Goal: Task Accomplishment & Management: Use online tool/utility

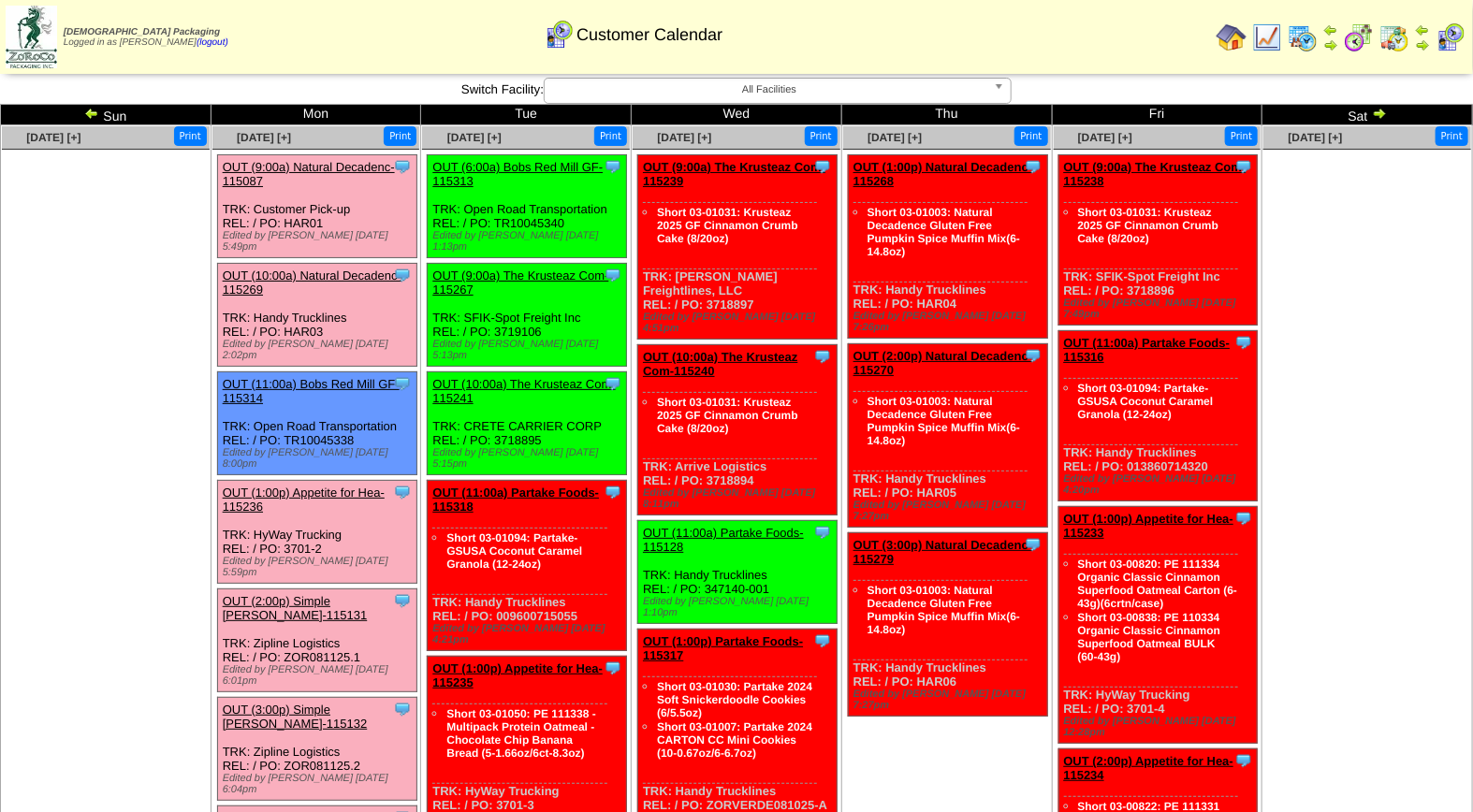
click at [329, 594] on link "OUT (2:00p) Simple [PERSON_NAME]-115131" at bounding box center [295, 608] width 145 height 28
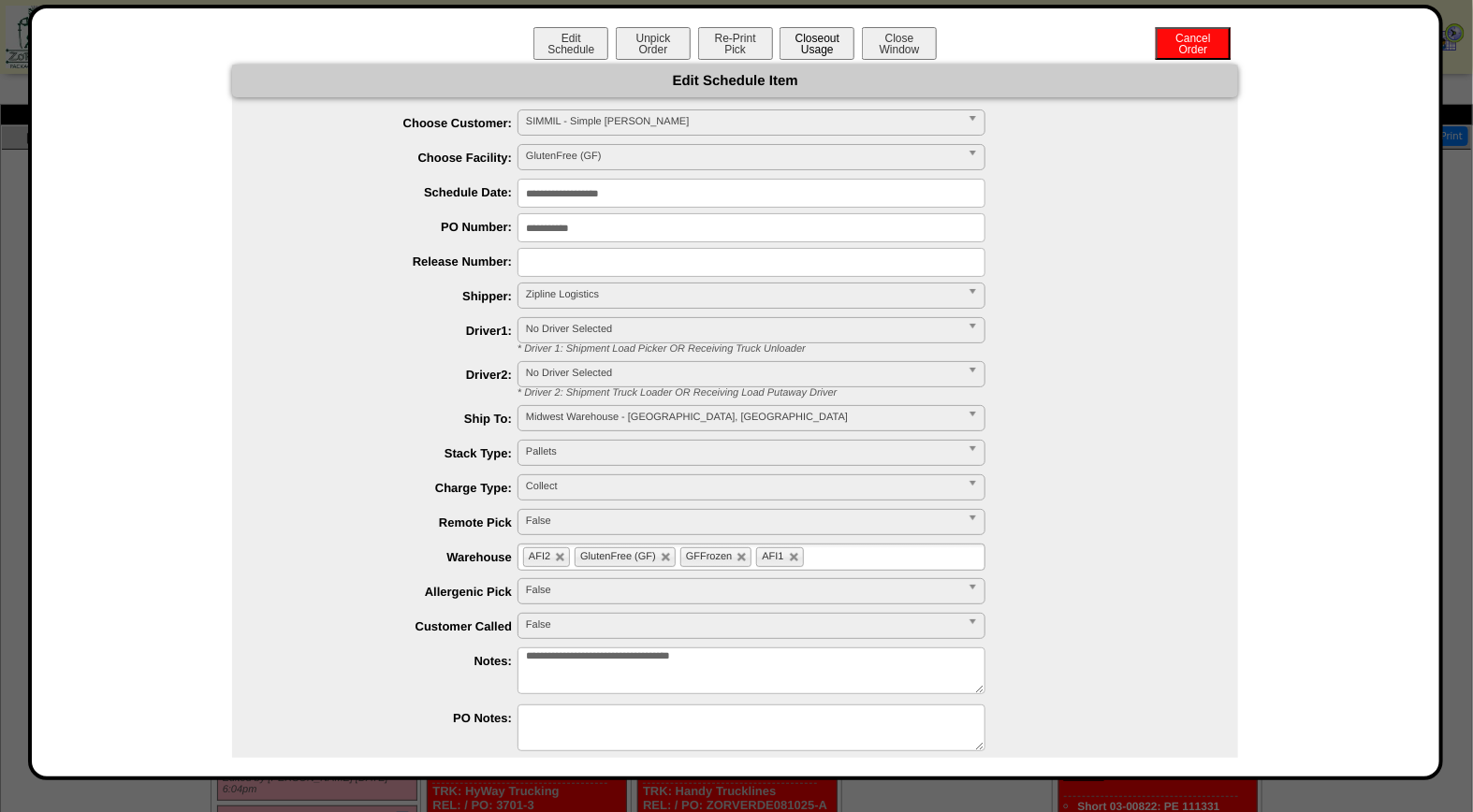
click at [819, 45] on button "Closeout Usage" at bounding box center [817, 43] width 75 height 33
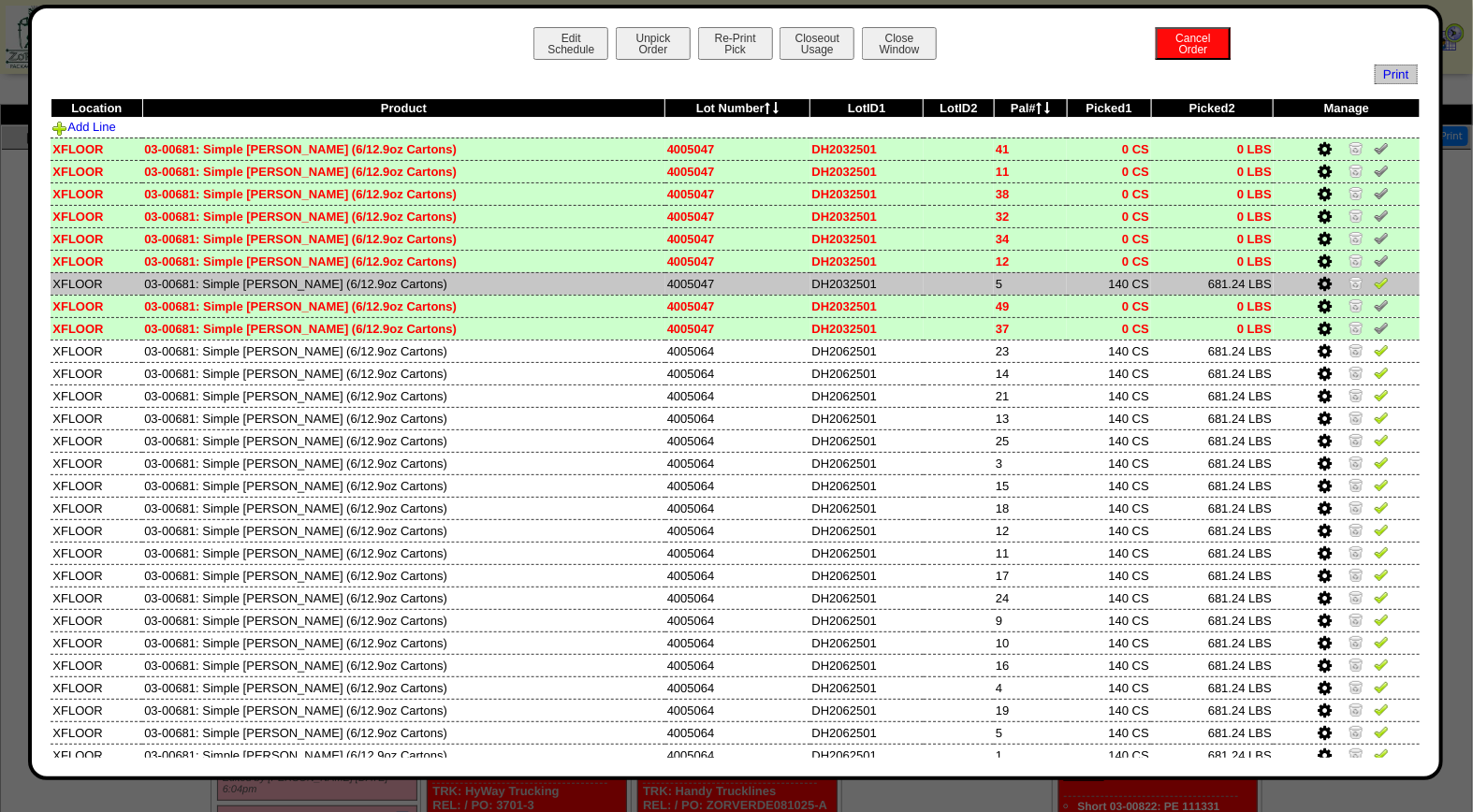
click at [1373, 282] on img at bounding box center [1381, 283] width 15 height 15
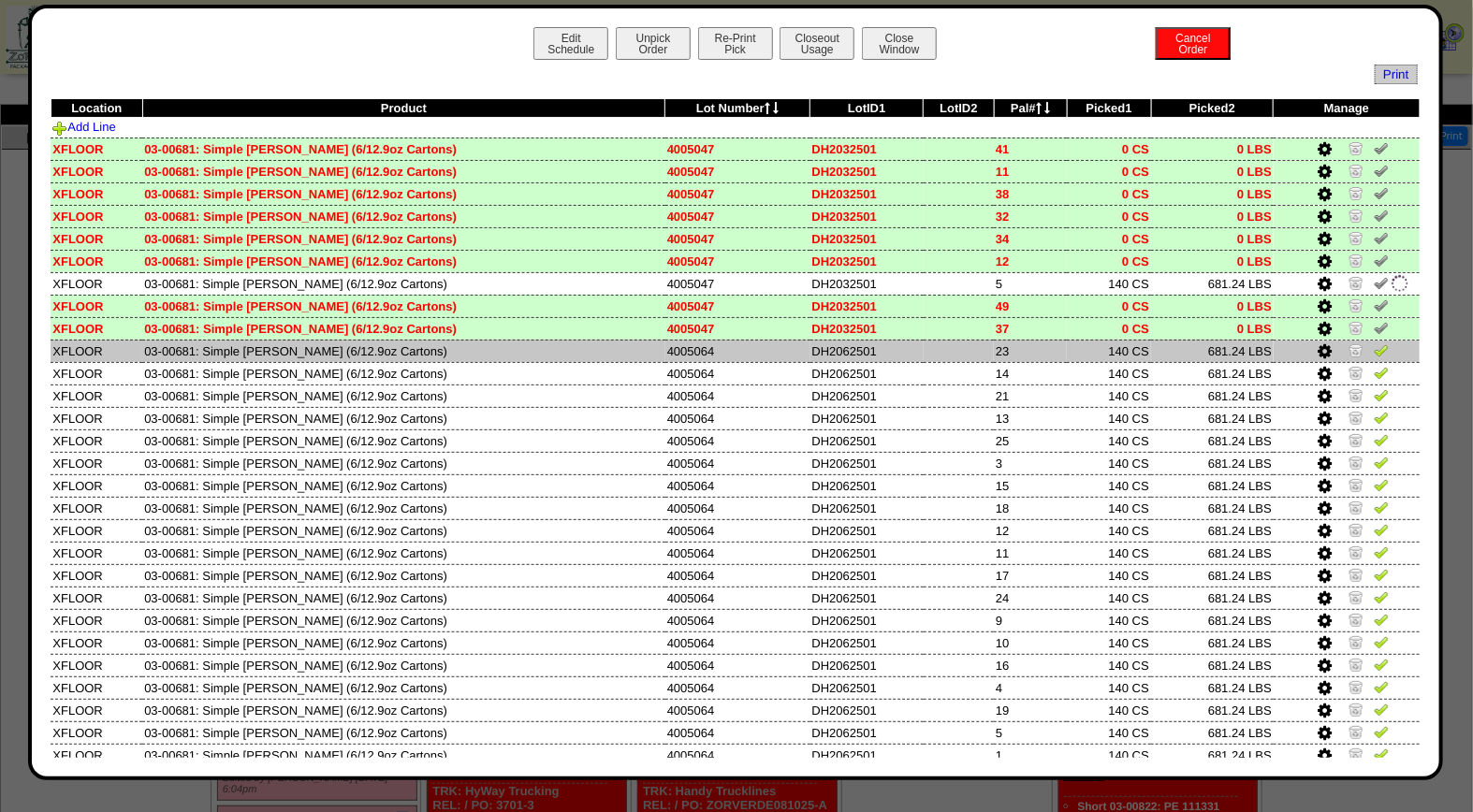
click at [1373, 347] on img at bounding box center [1381, 350] width 15 height 15
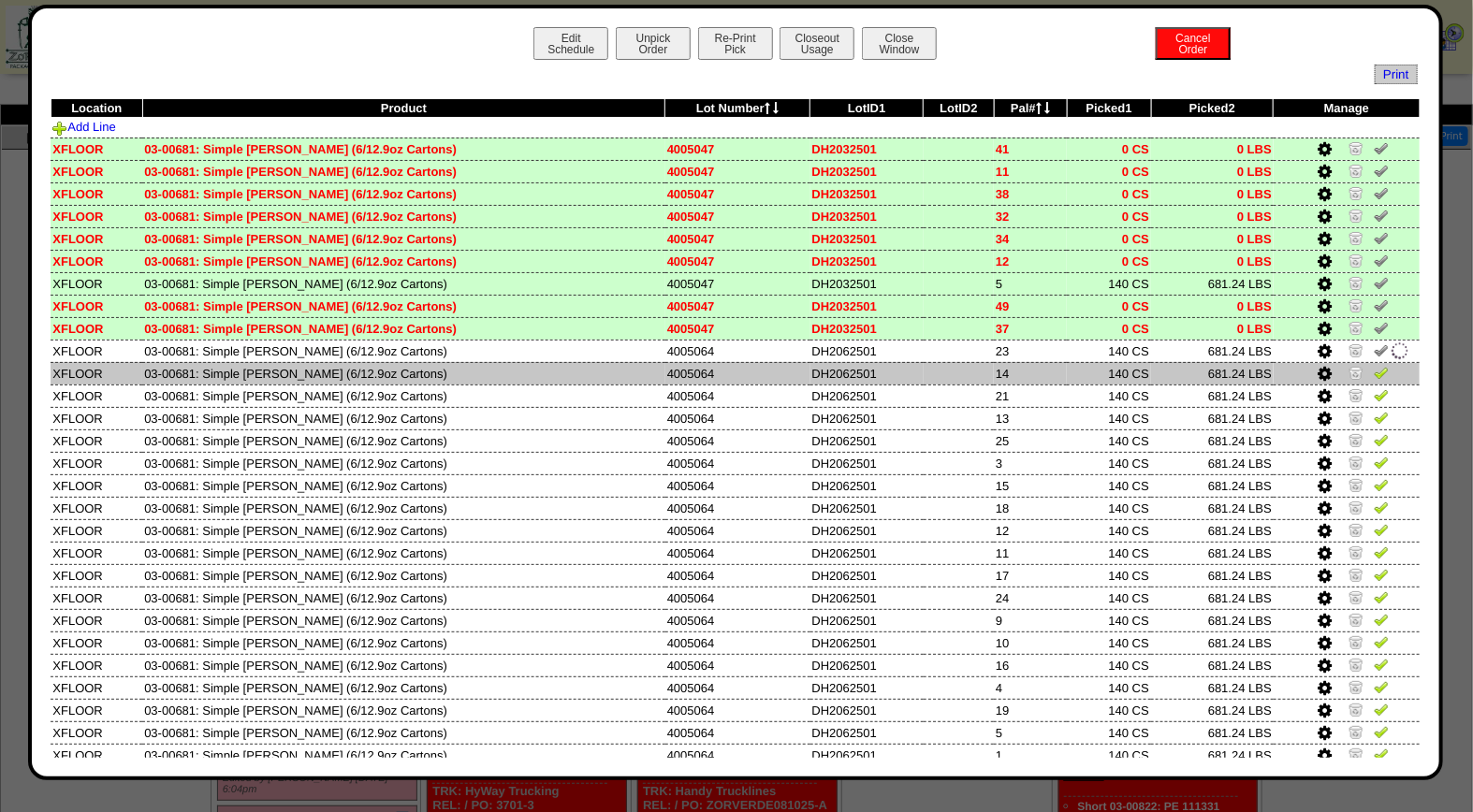
click at [1373, 368] on img at bounding box center [1381, 373] width 15 height 15
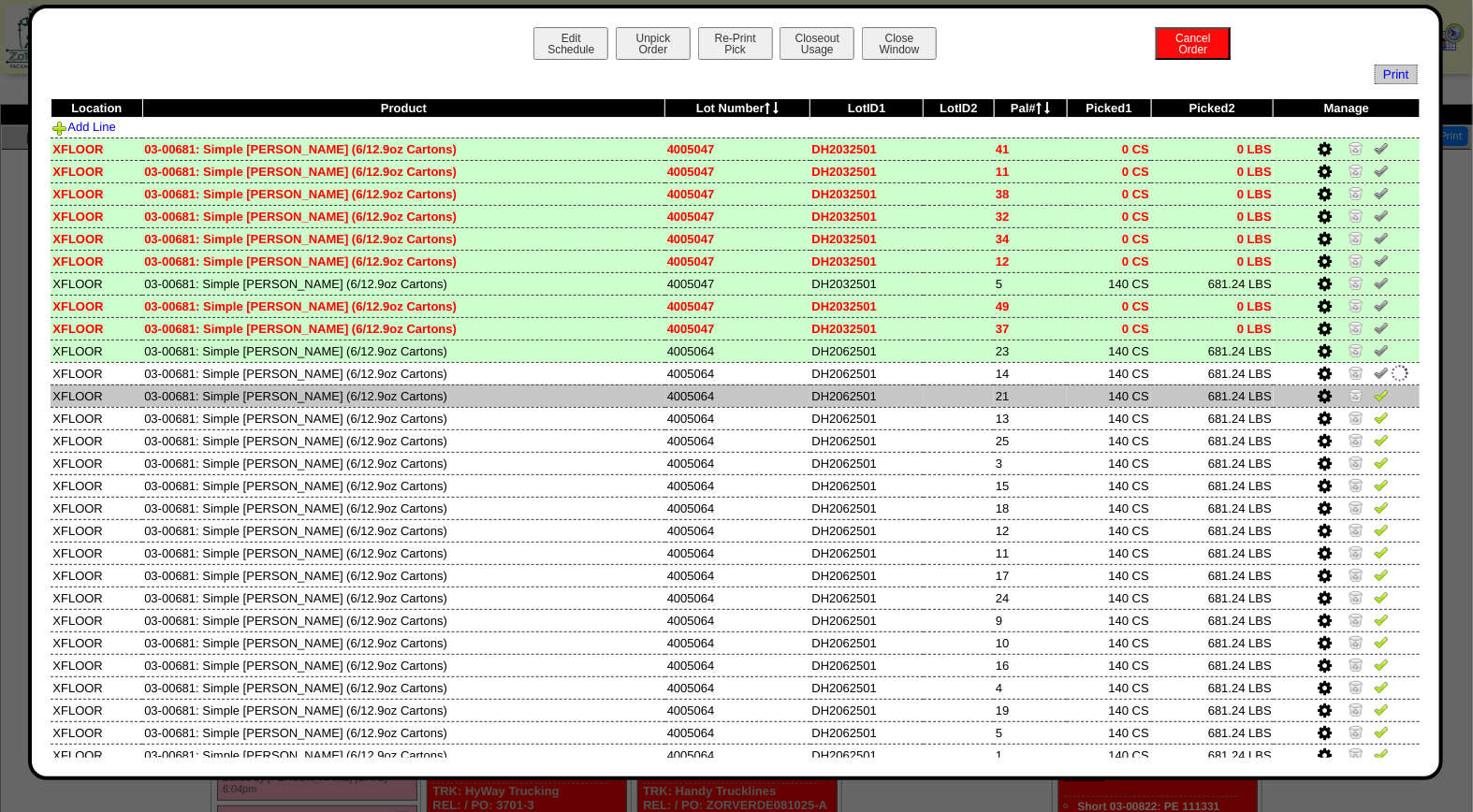
click at [1373, 395] on img at bounding box center [1381, 395] width 15 height 15
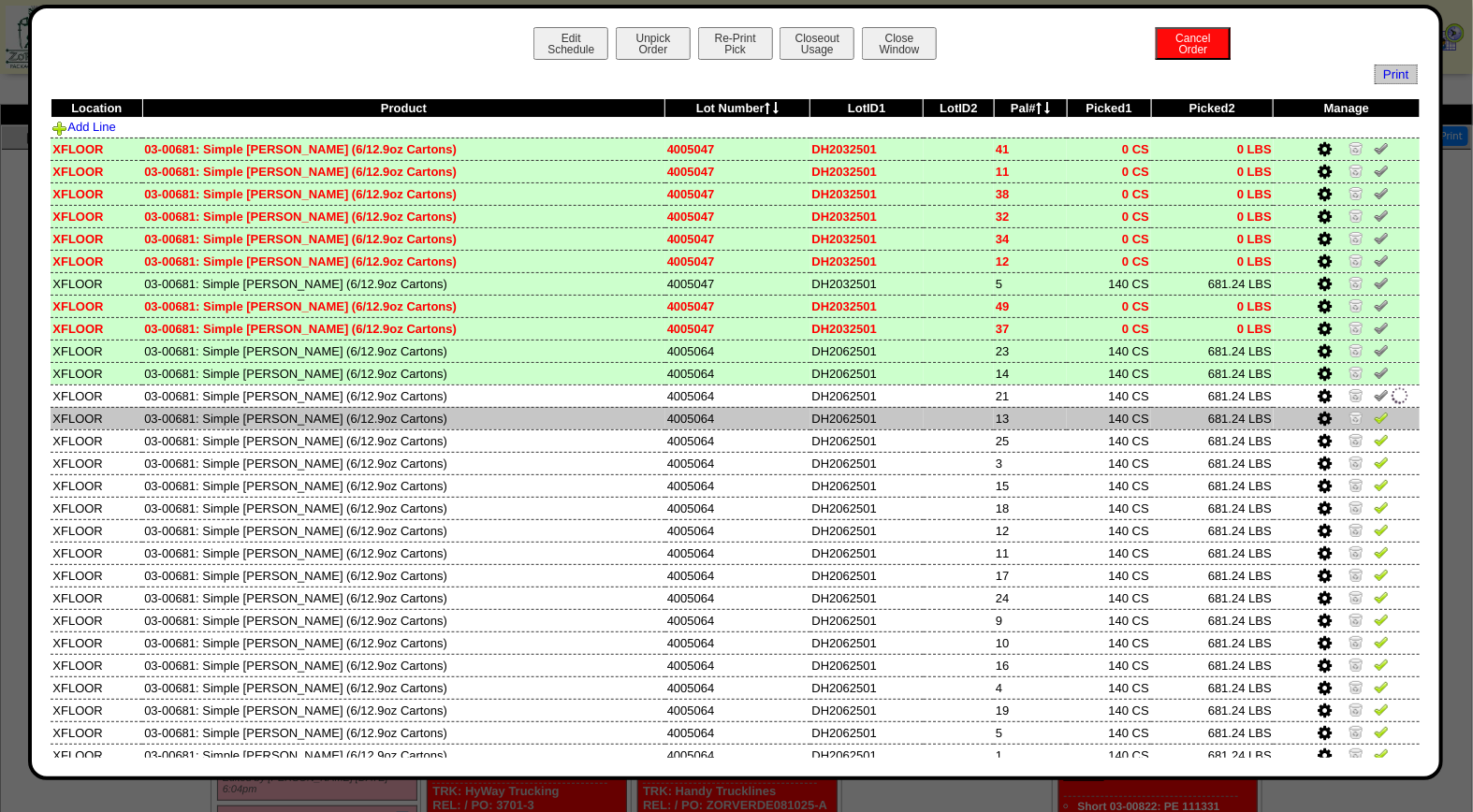
click at [1373, 412] on img at bounding box center [1381, 417] width 15 height 15
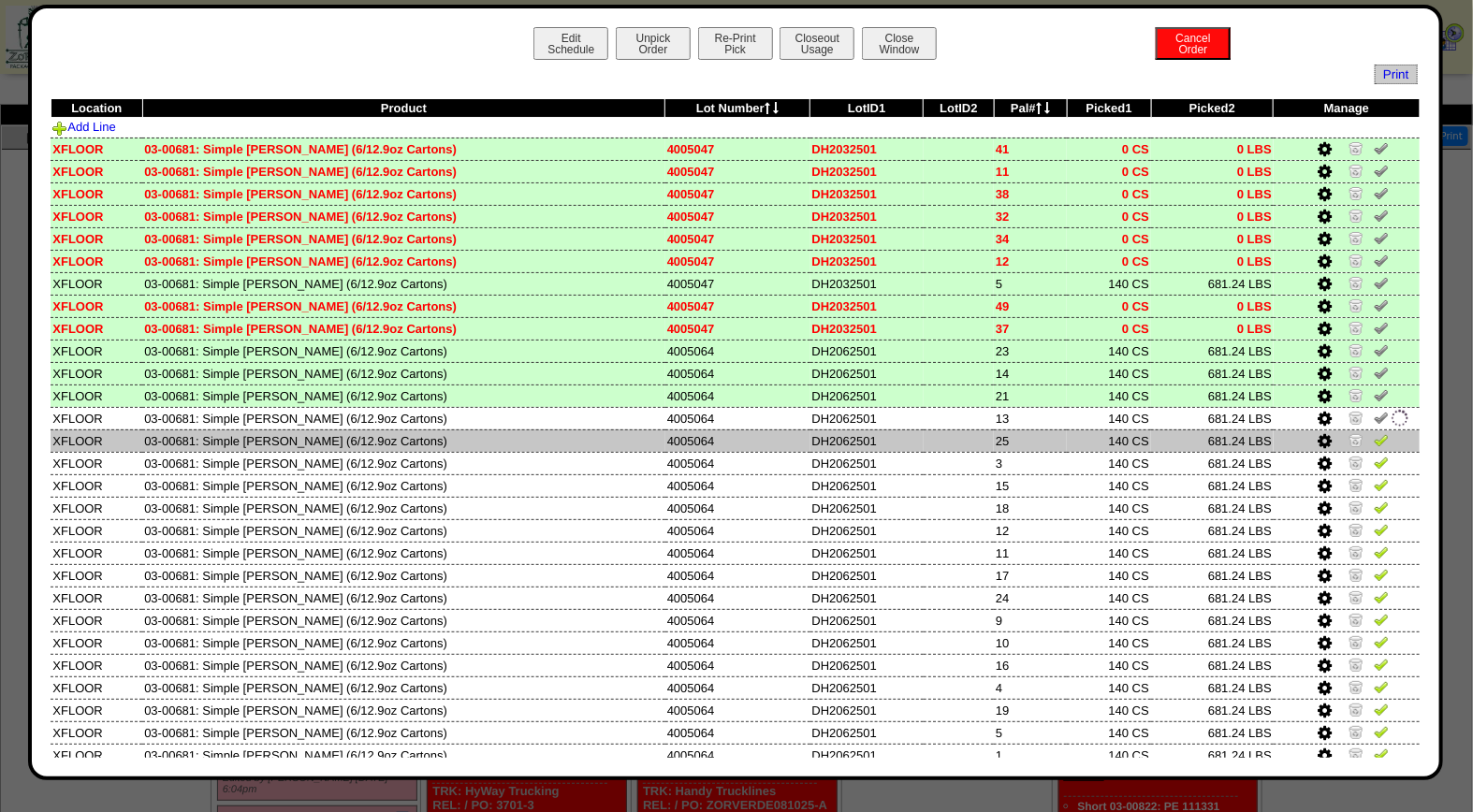
click at [1373, 433] on img at bounding box center [1381, 439] width 15 height 15
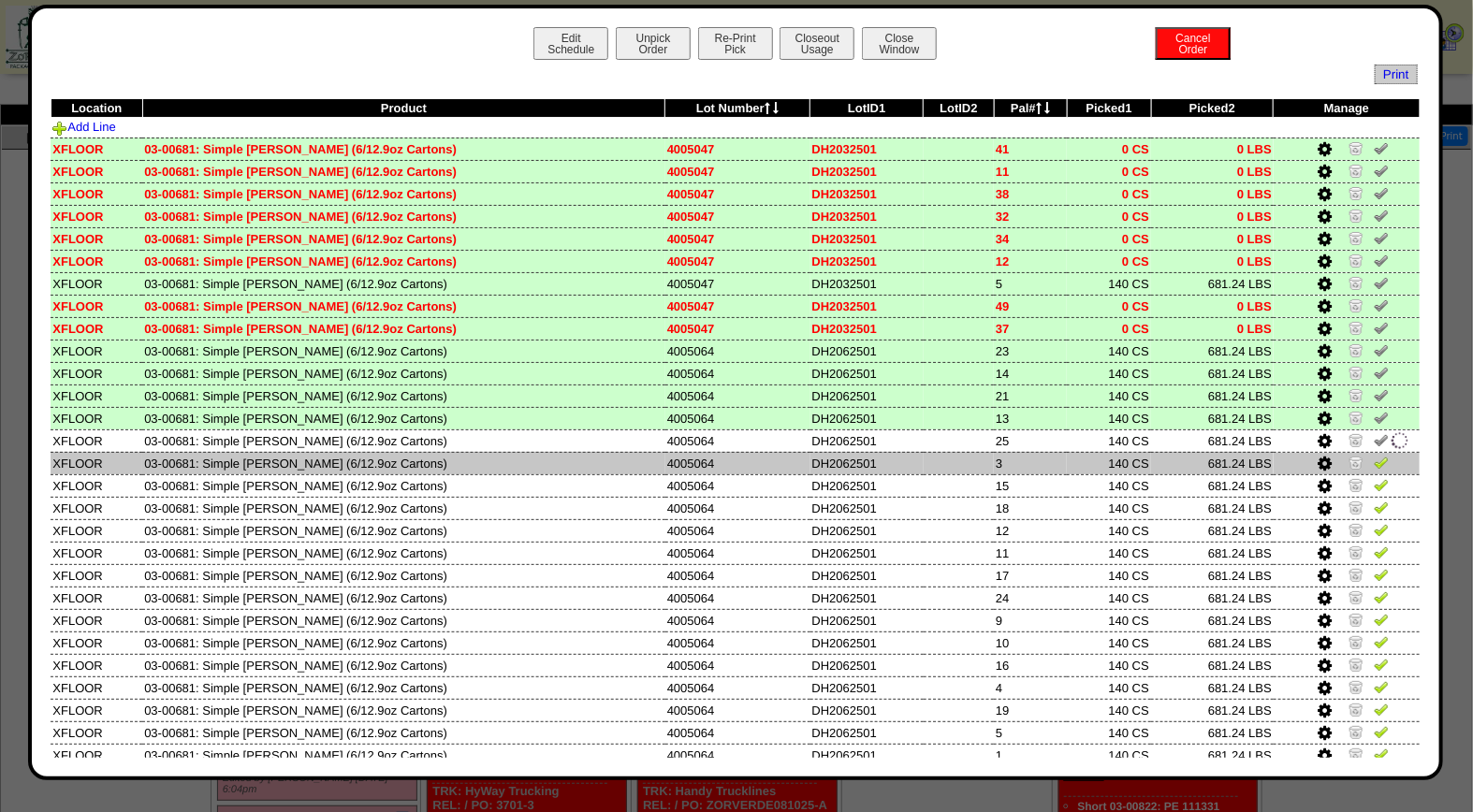
click at [1373, 458] on img at bounding box center [1381, 462] width 15 height 15
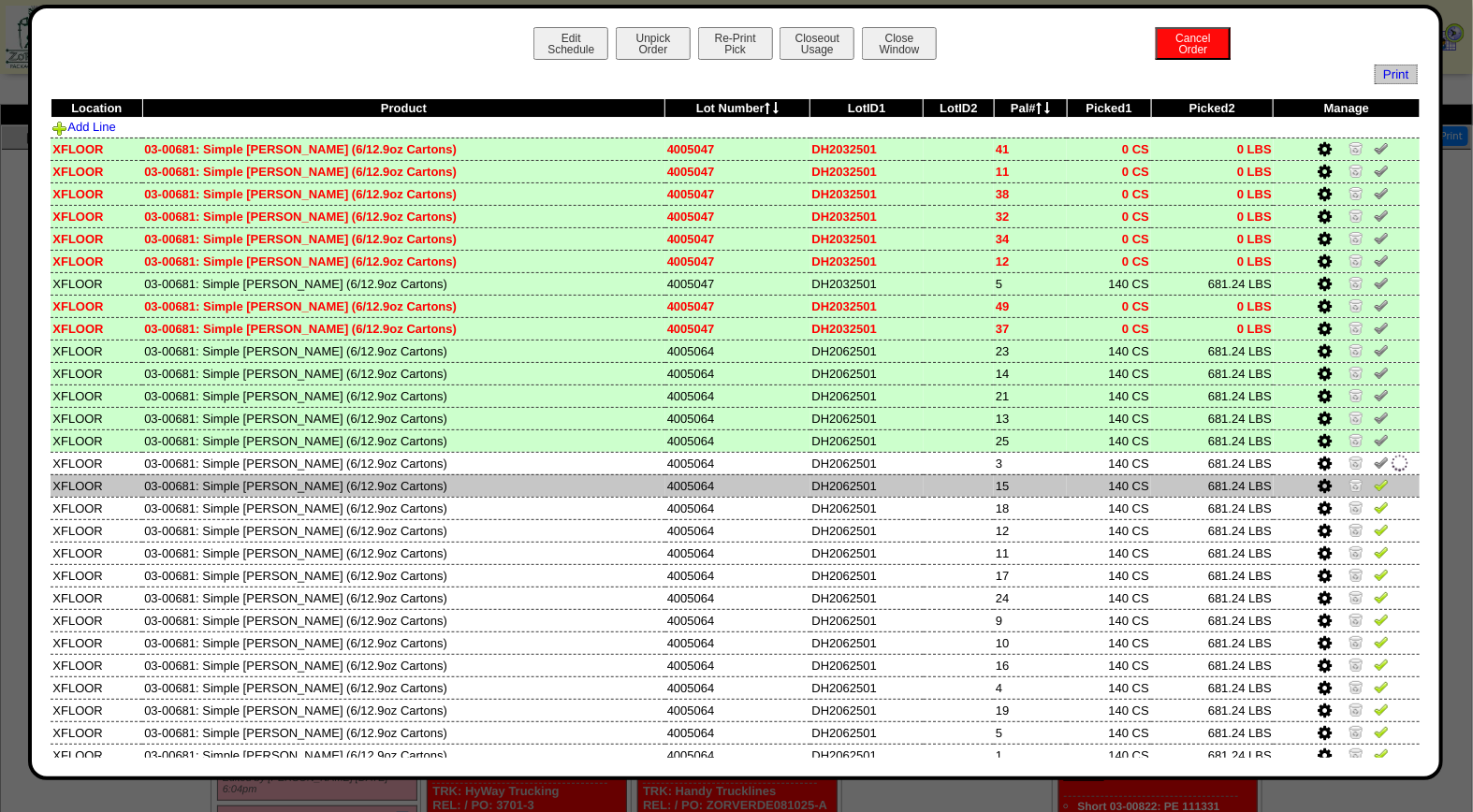
click at [1373, 478] on img at bounding box center [1381, 484] width 15 height 15
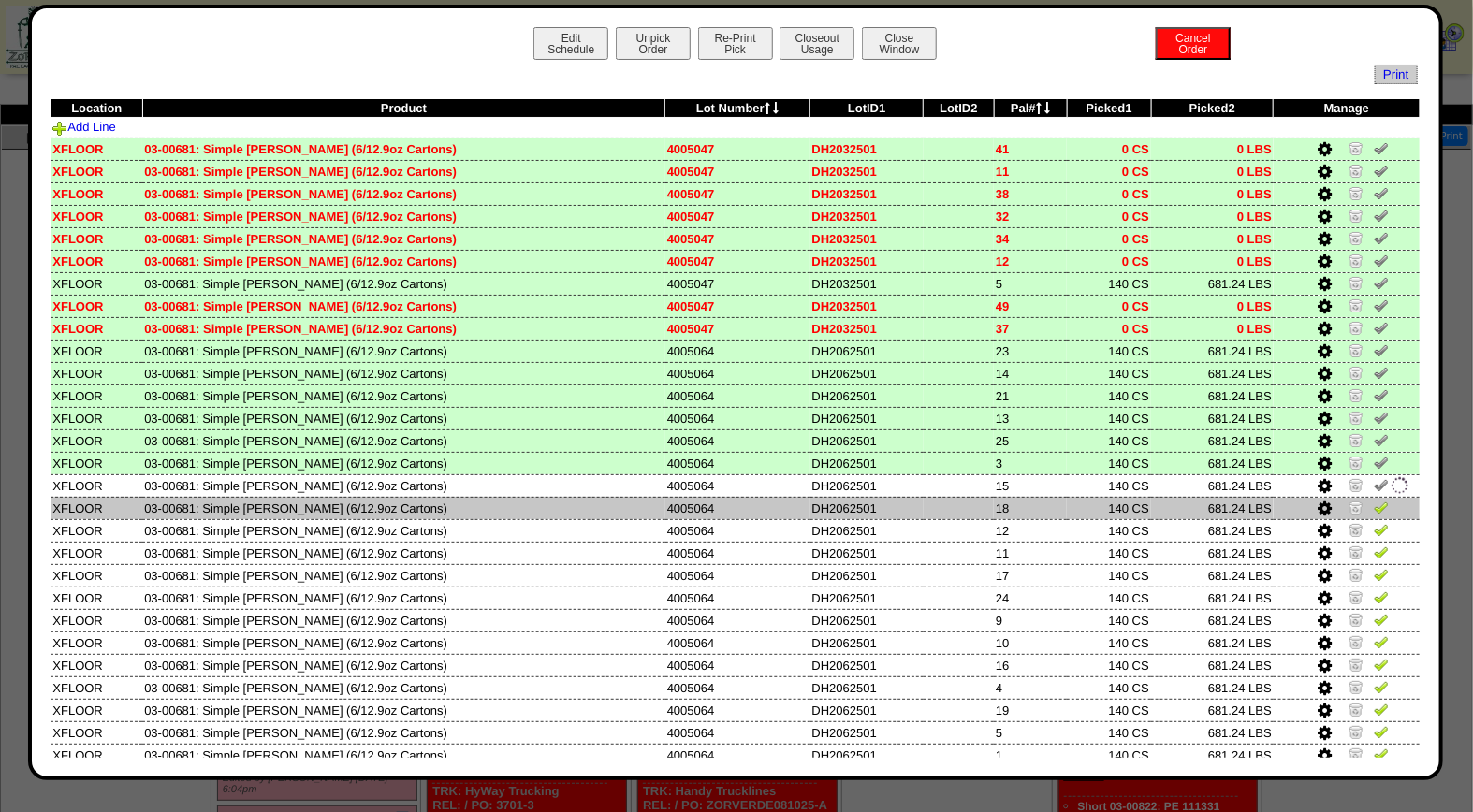
click at [1373, 507] on img at bounding box center [1381, 507] width 15 height 15
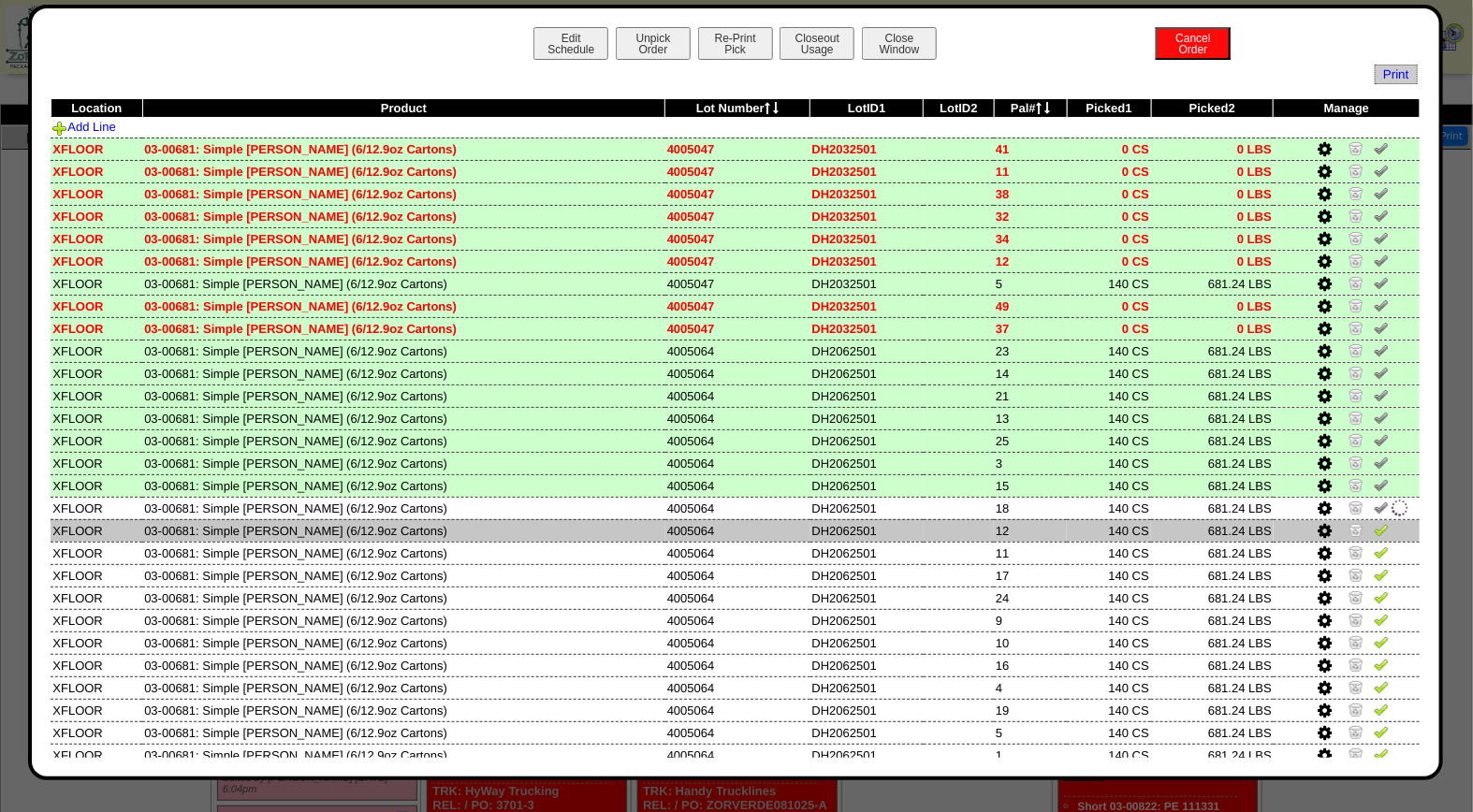
click at [1373, 524] on img at bounding box center [1381, 529] width 15 height 15
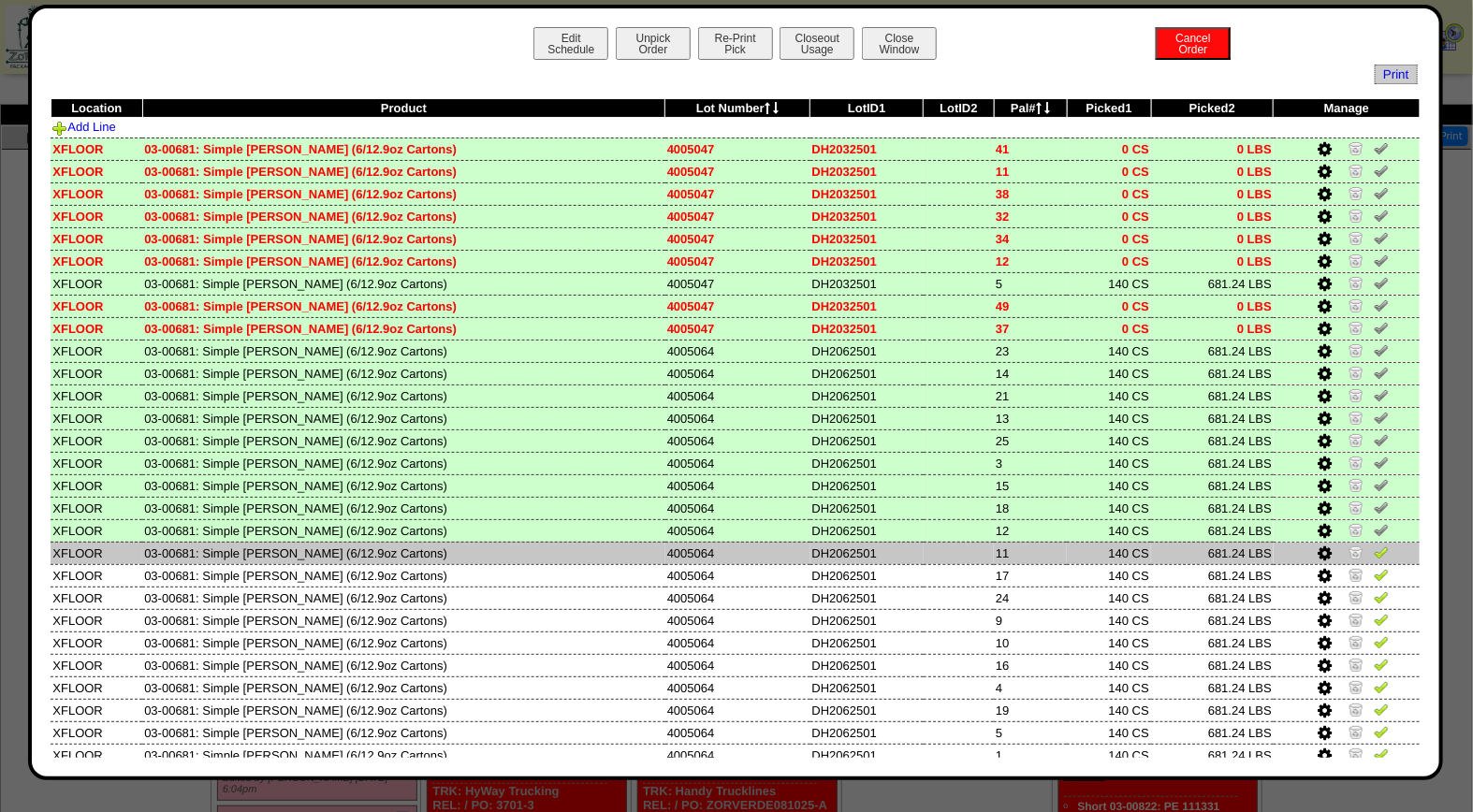
click at [1373, 546] on img at bounding box center [1381, 552] width 15 height 15
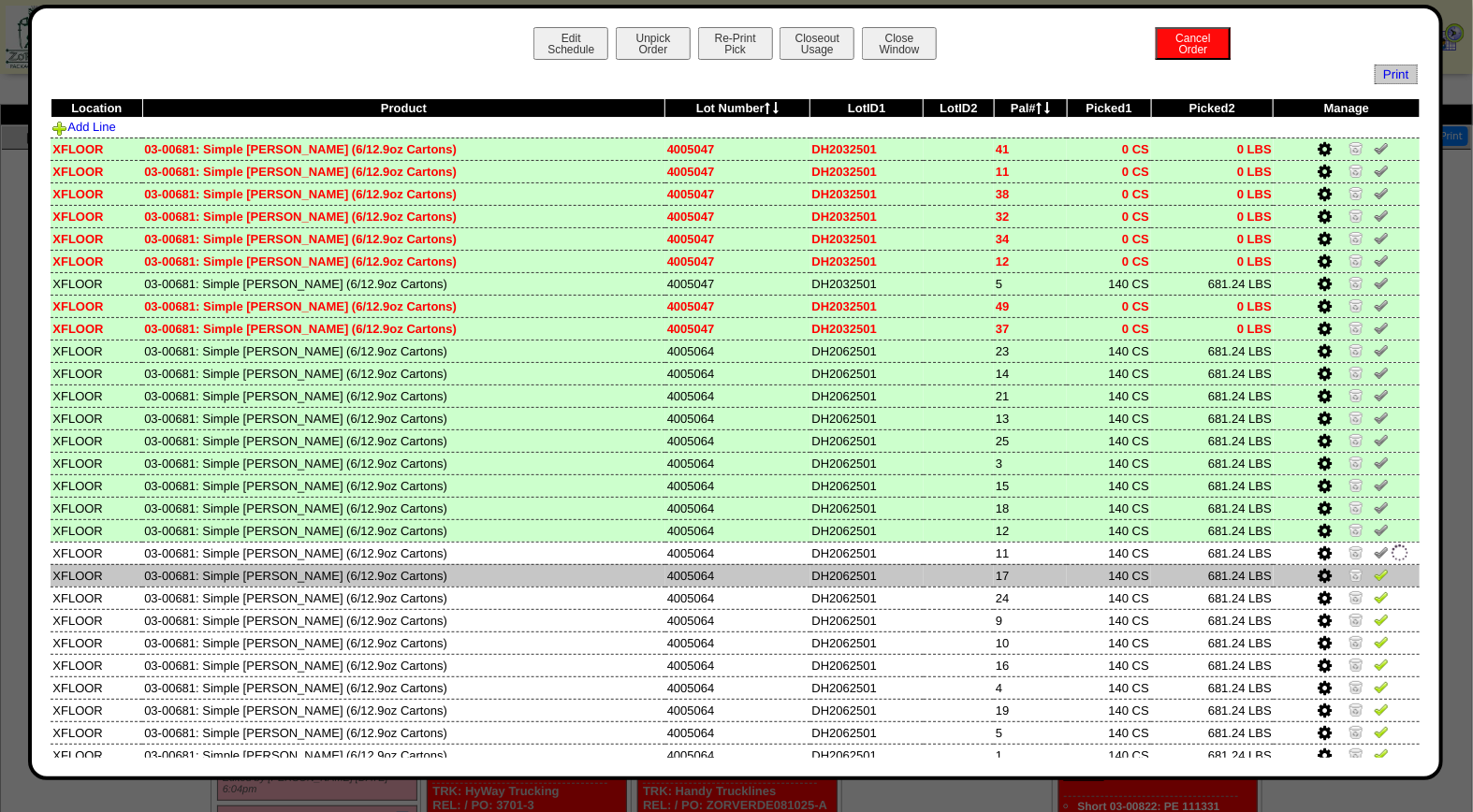
click at [1373, 571] on img at bounding box center [1381, 575] width 15 height 15
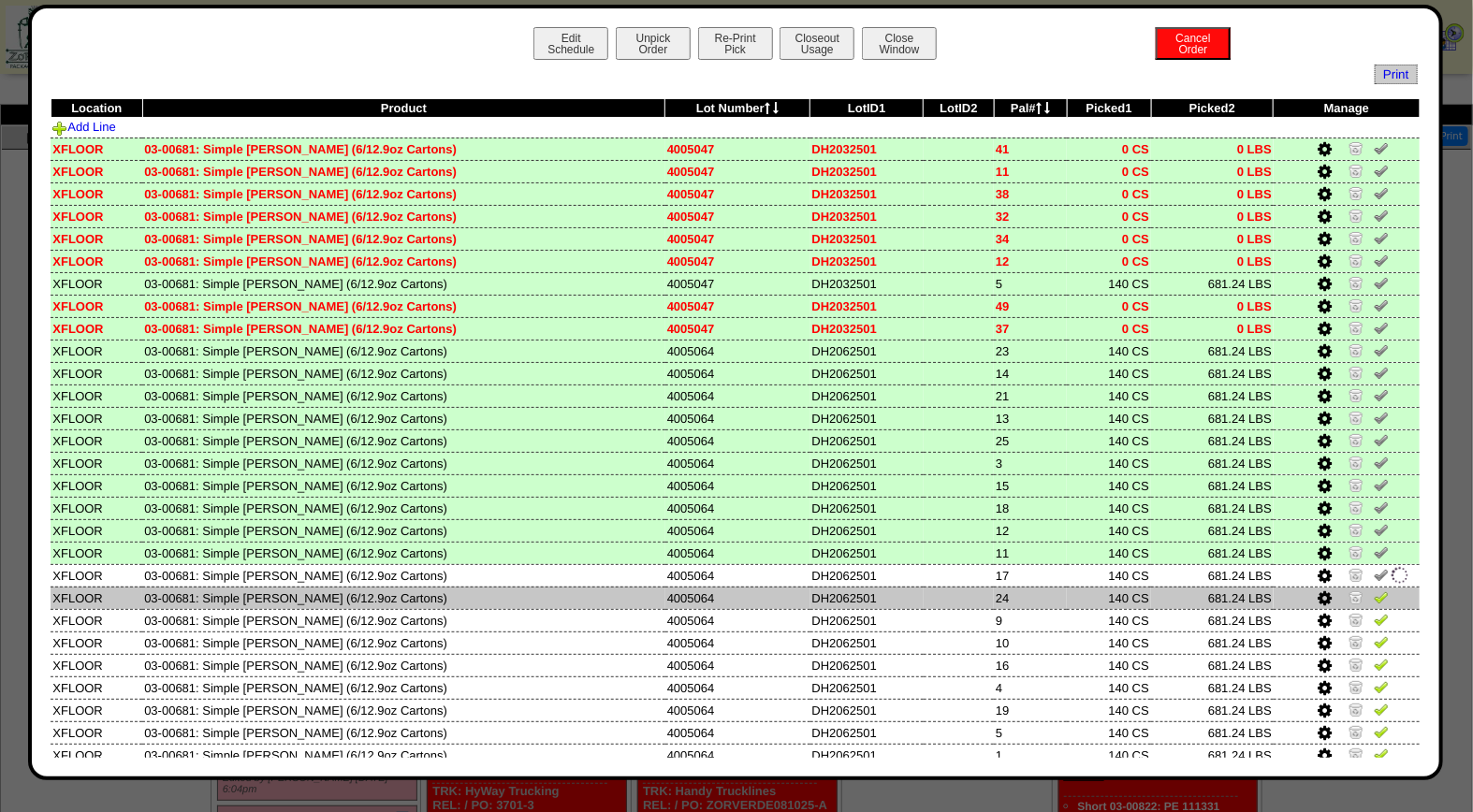
click at [1373, 596] on img at bounding box center [1381, 597] width 15 height 15
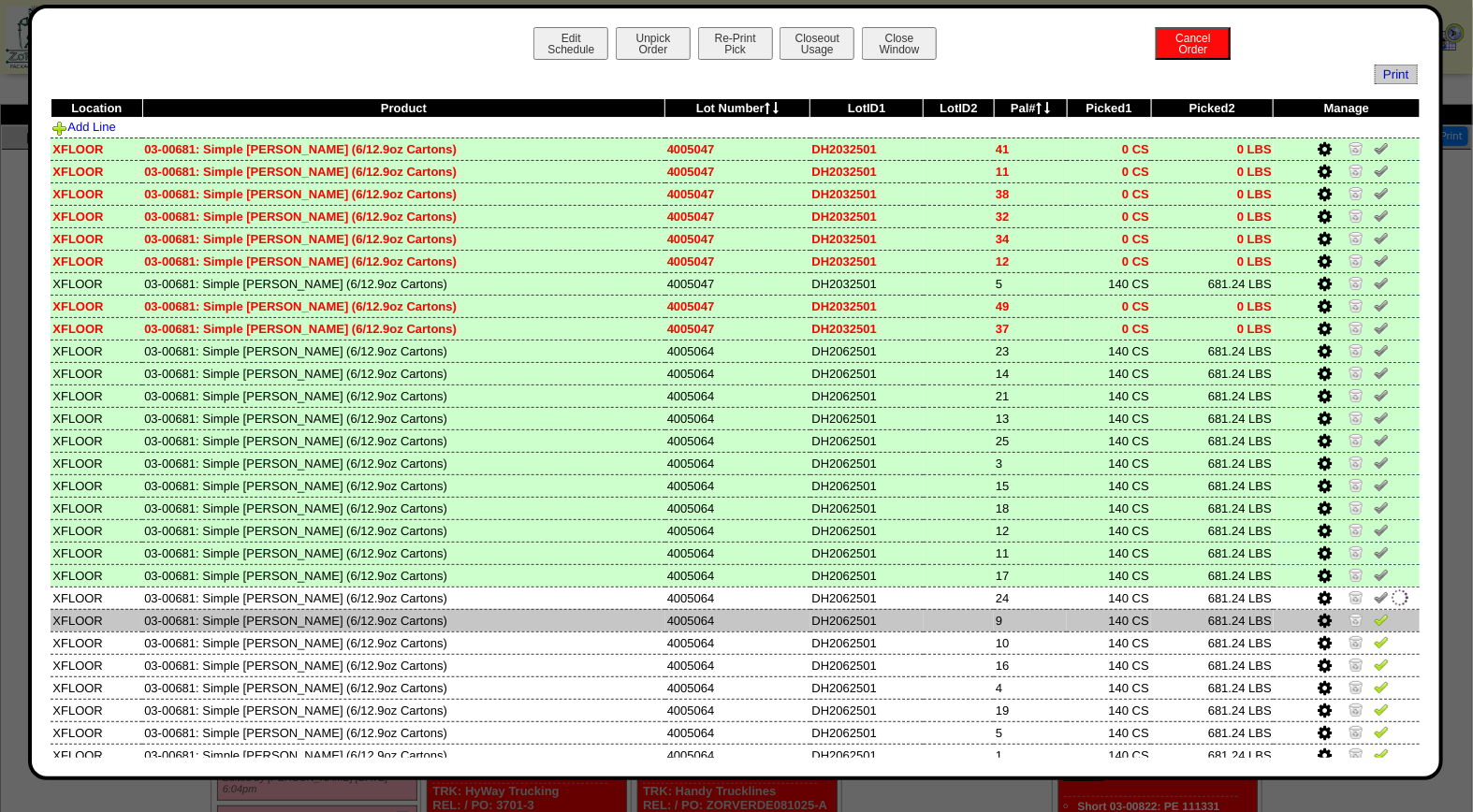
click at [1373, 612] on img at bounding box center [1381, 620] width 15 height 15
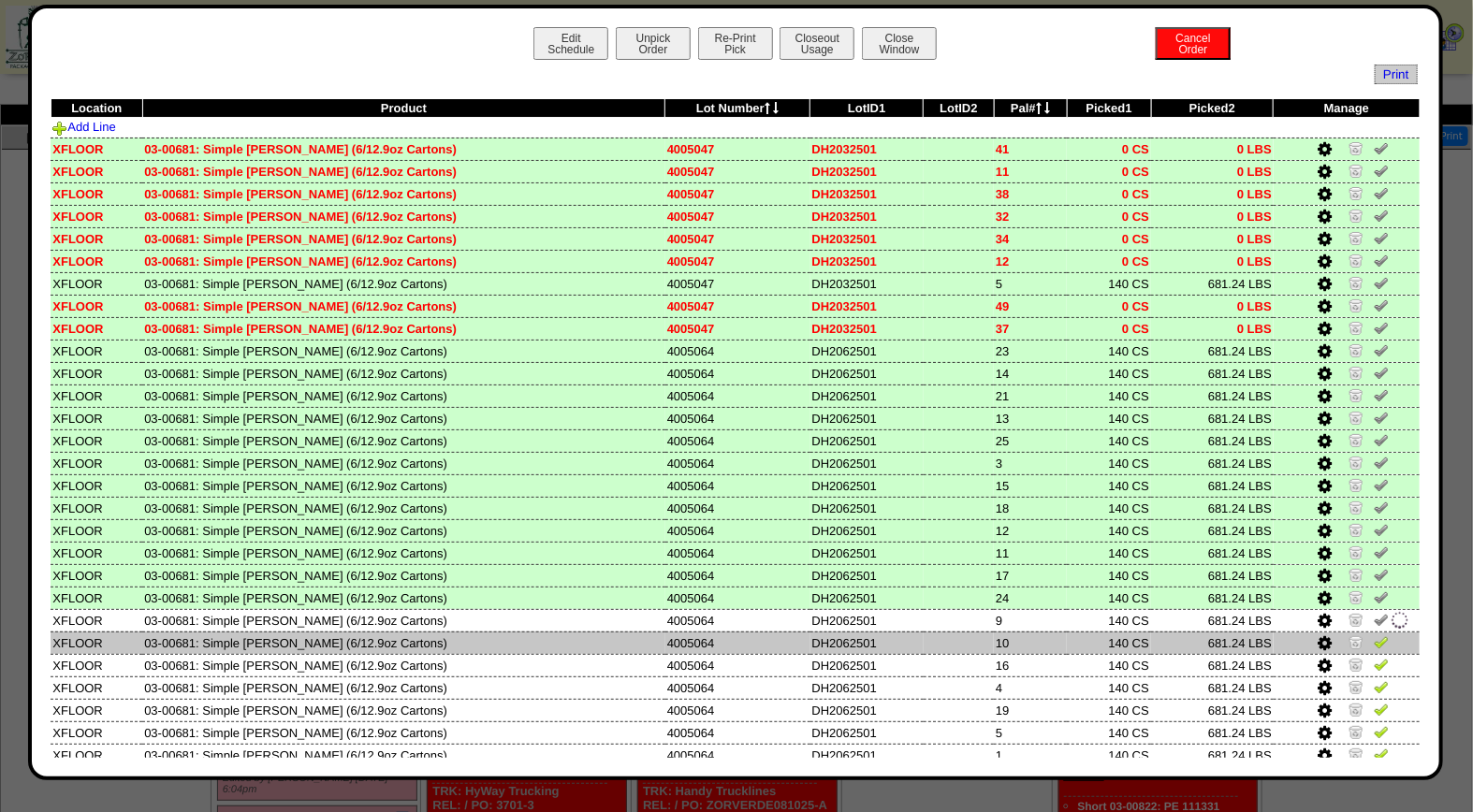
click at [1373, 635] on img at bounding box center [1381, 642] width 15 height 15
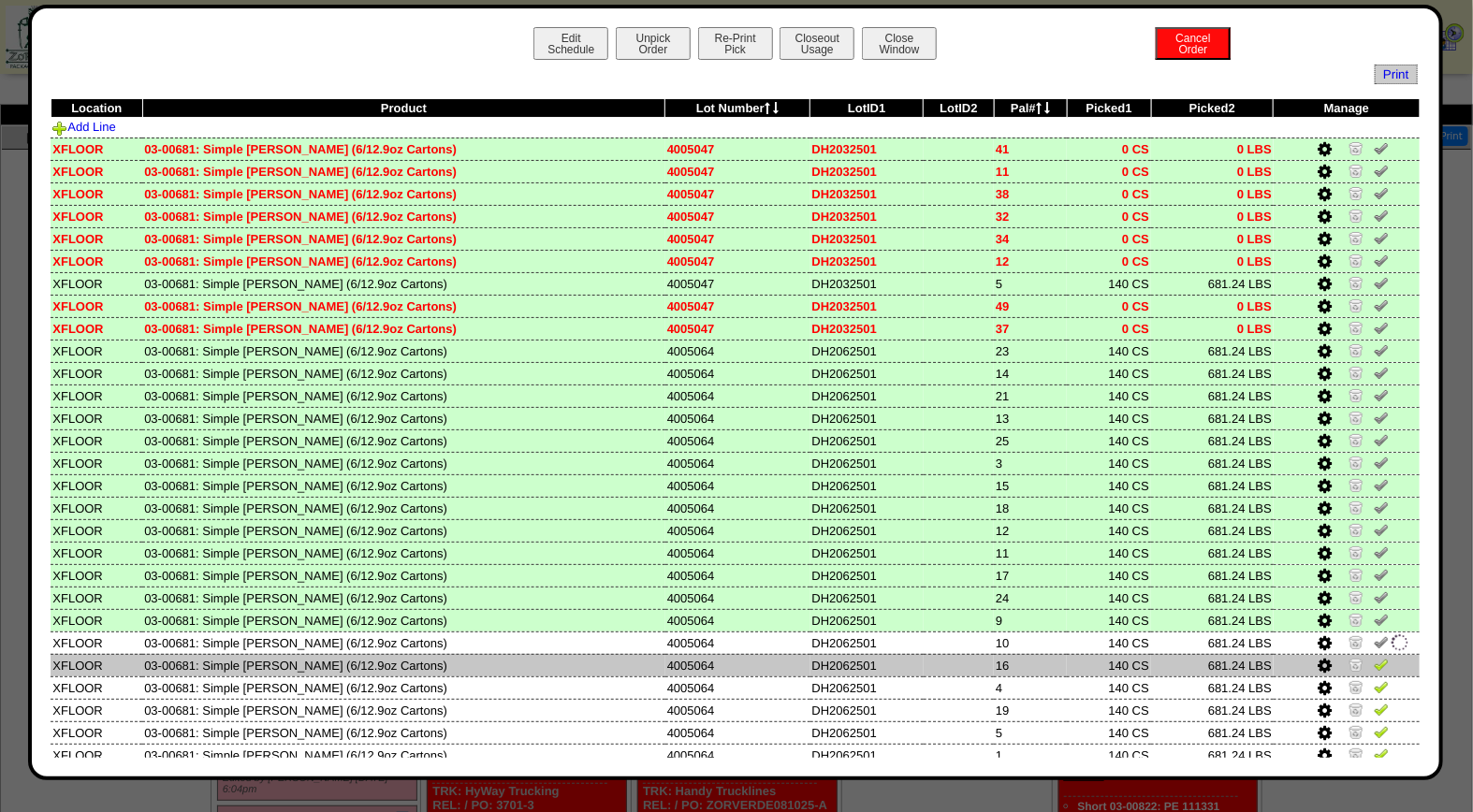
click at [1373, 659] on img at bounding box center [1381, 665] width 15 height 15
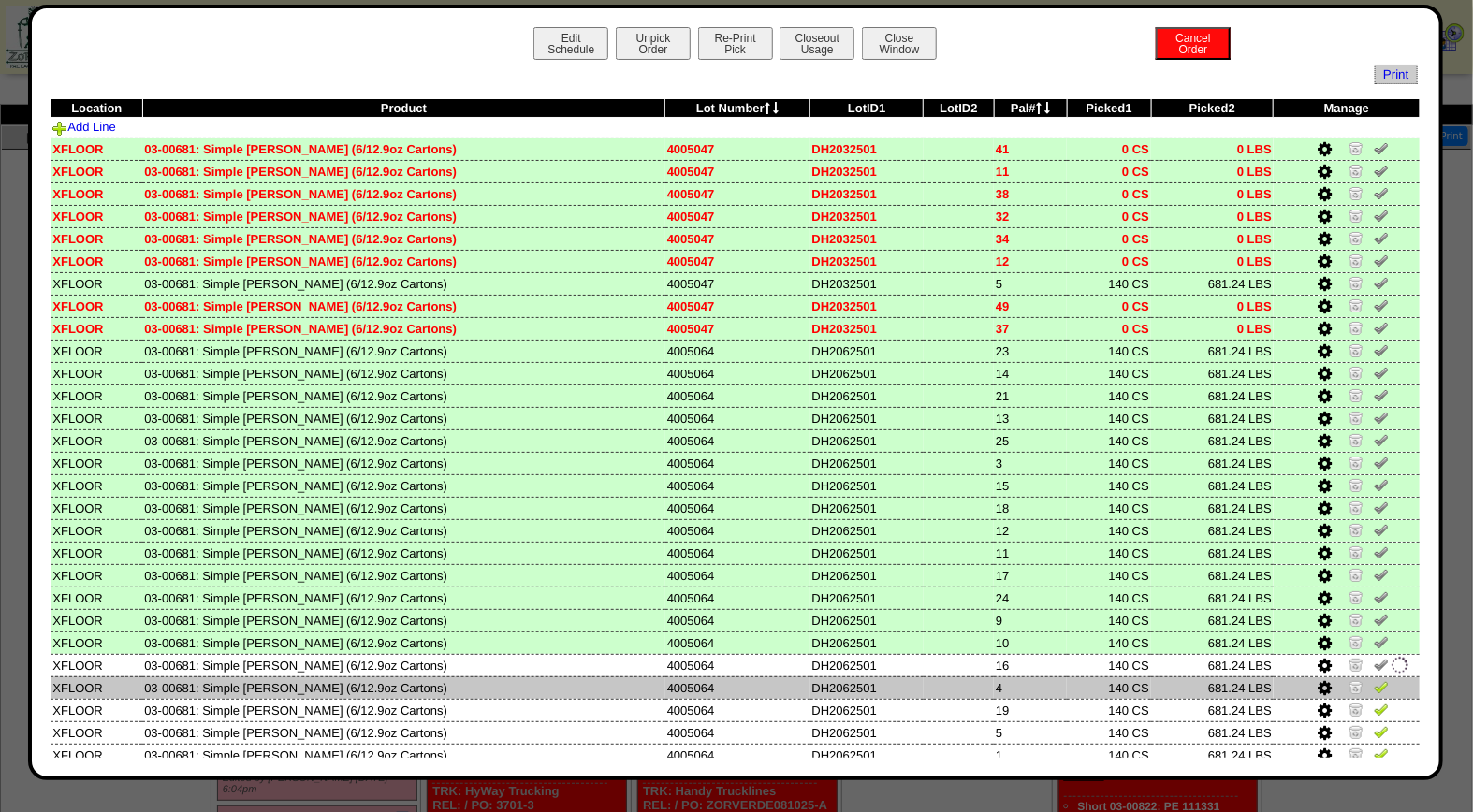
click at [1373, 682] on img at bounding box center [1381, 686] width 15 height 15
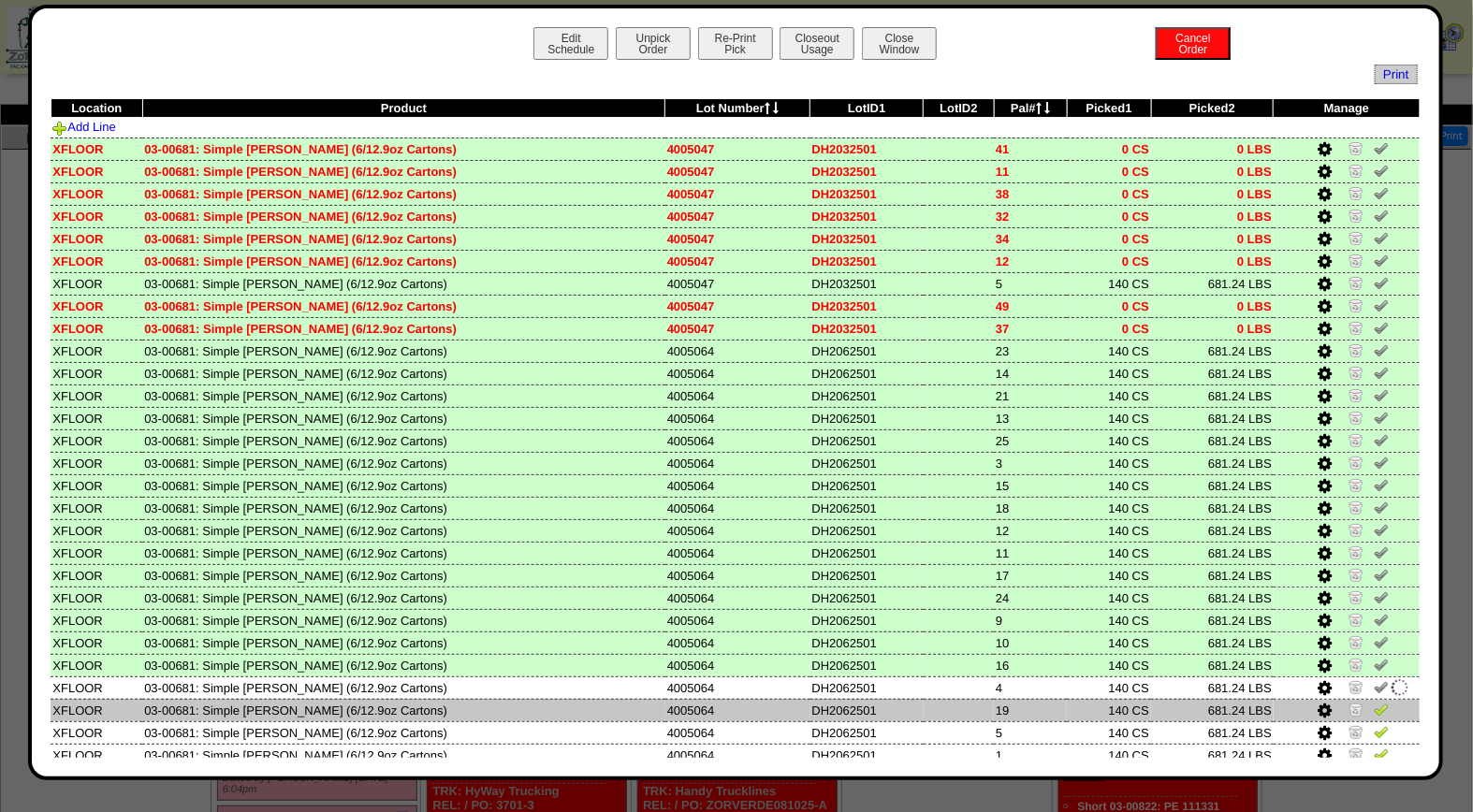
click at [1373, 701] on img at bounding box center [1381, 709] width 15 height 15
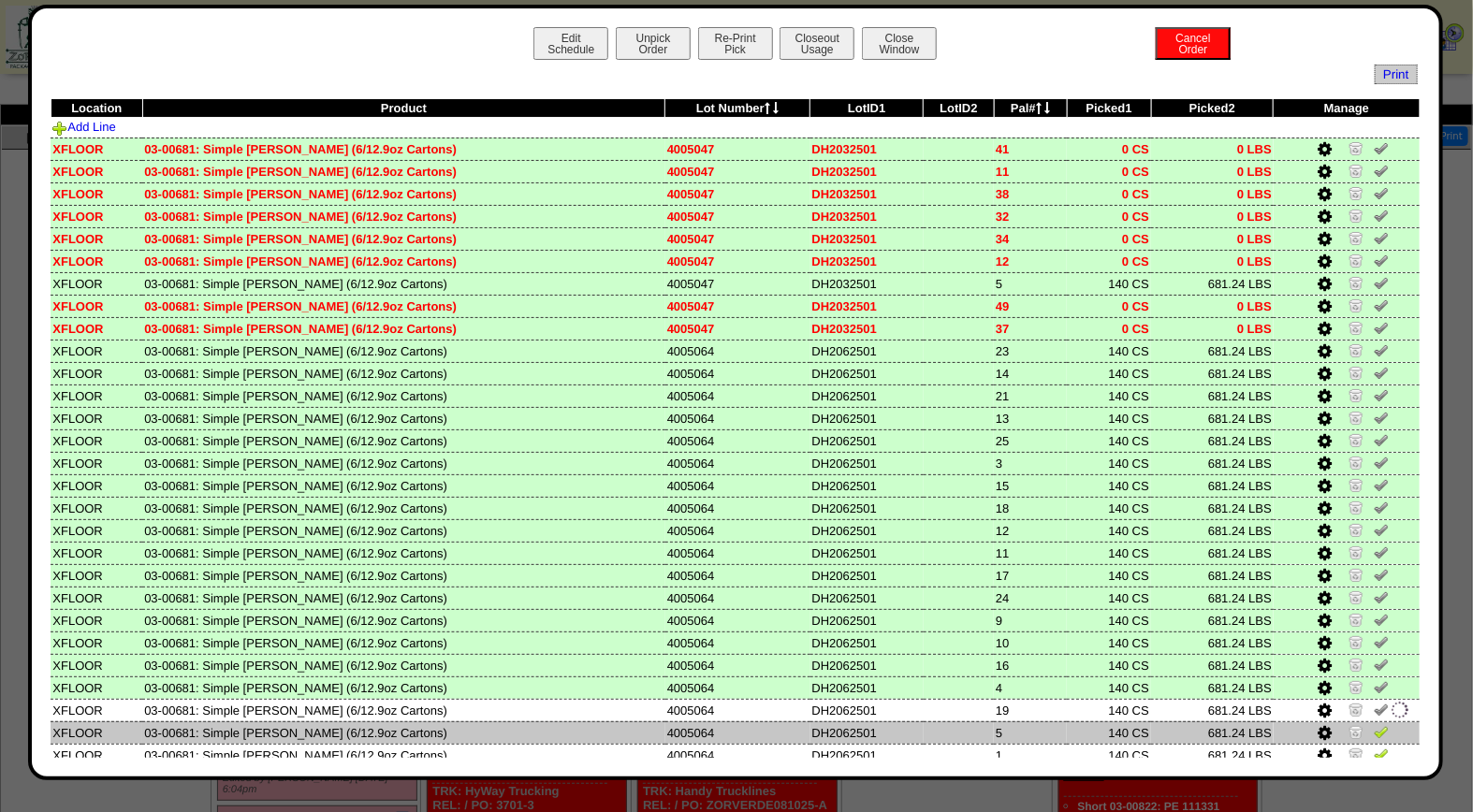
click at [1373, 728] on img at bounding box center [1381, 731] width 15 height 15
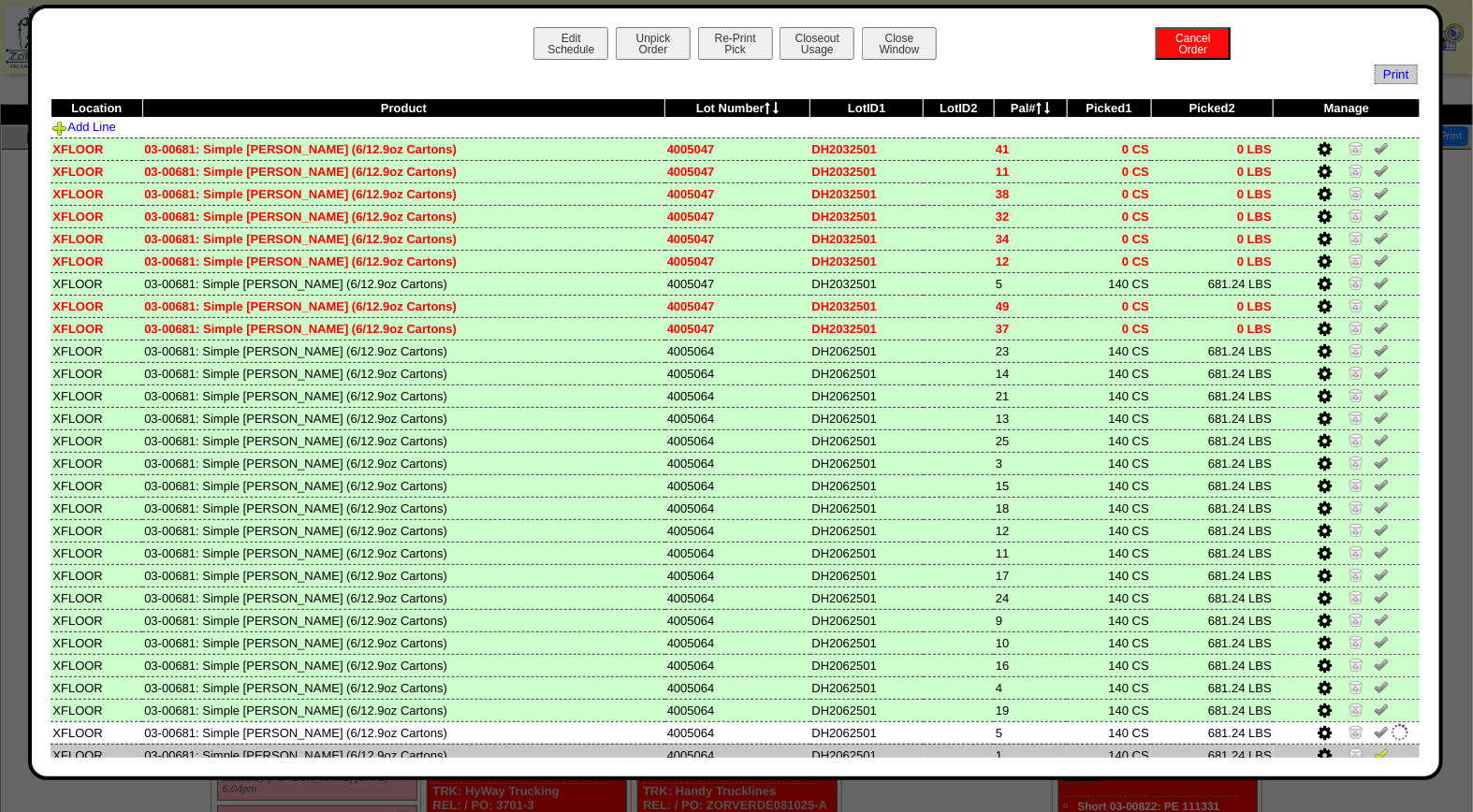
click at [1373, 749] on img at bounding box center [1381, 754] width 15 height 15
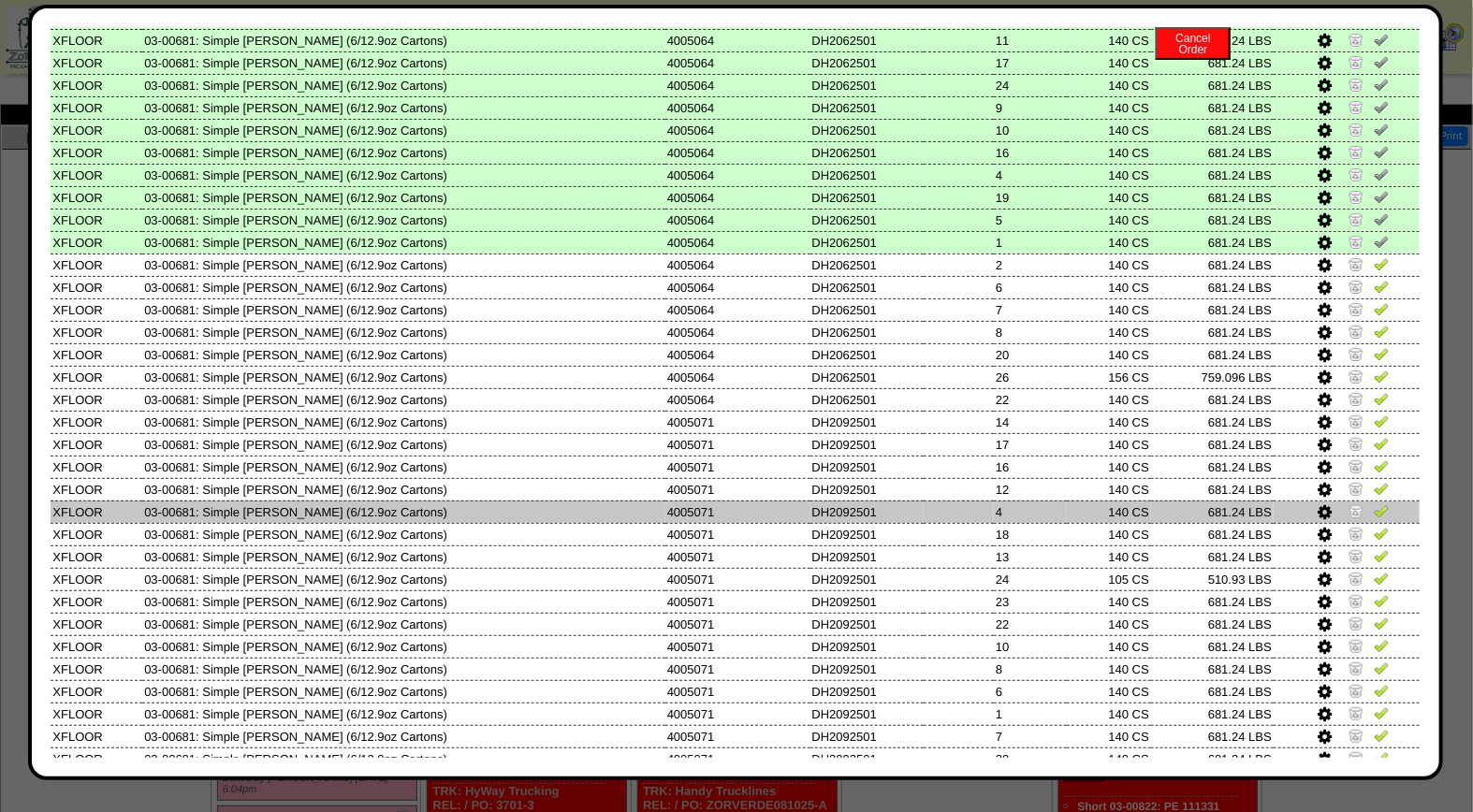
scroll to position [541, 0]
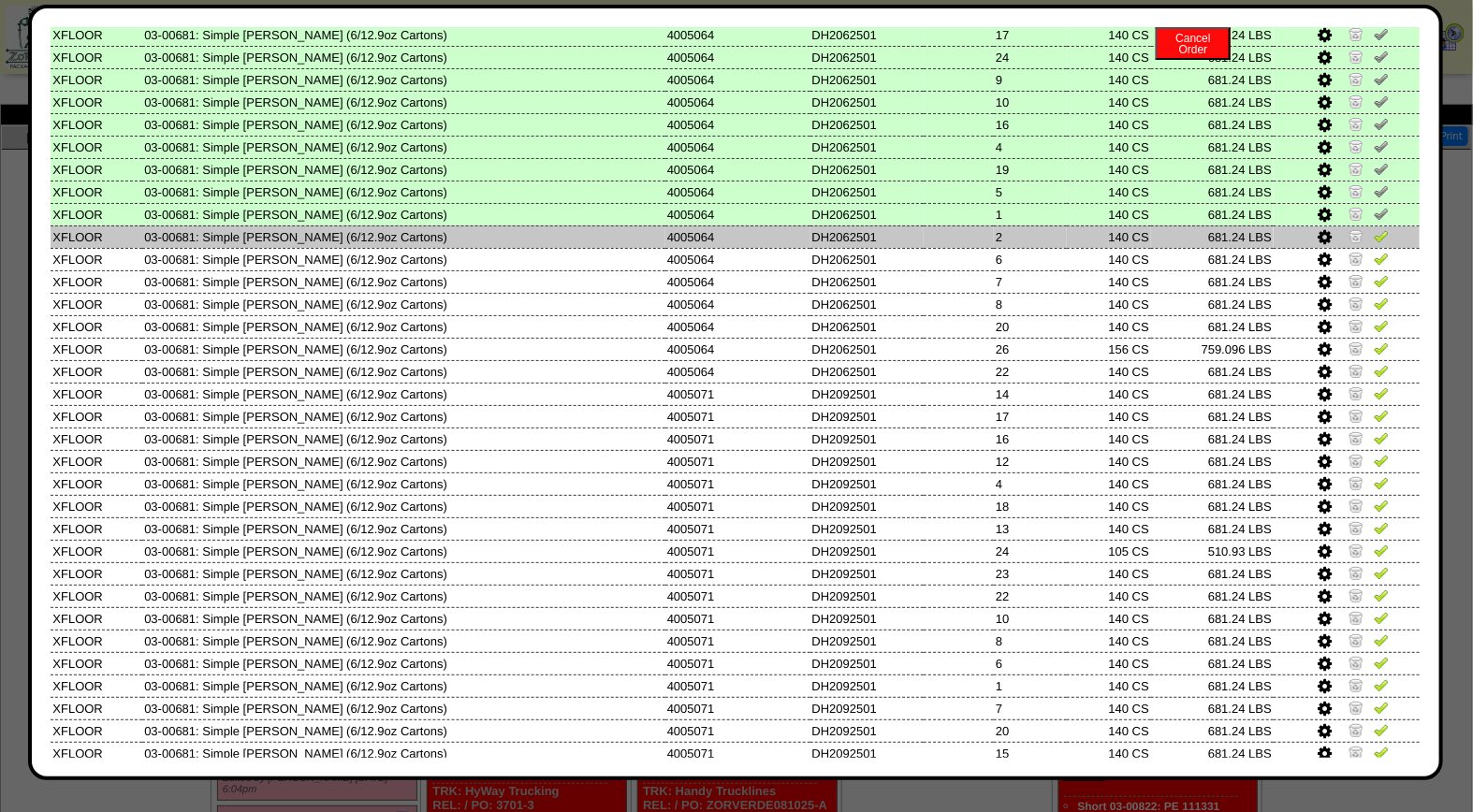
click at [1373, 228] on img at bounding box center [1381, 236] width 15 height 15
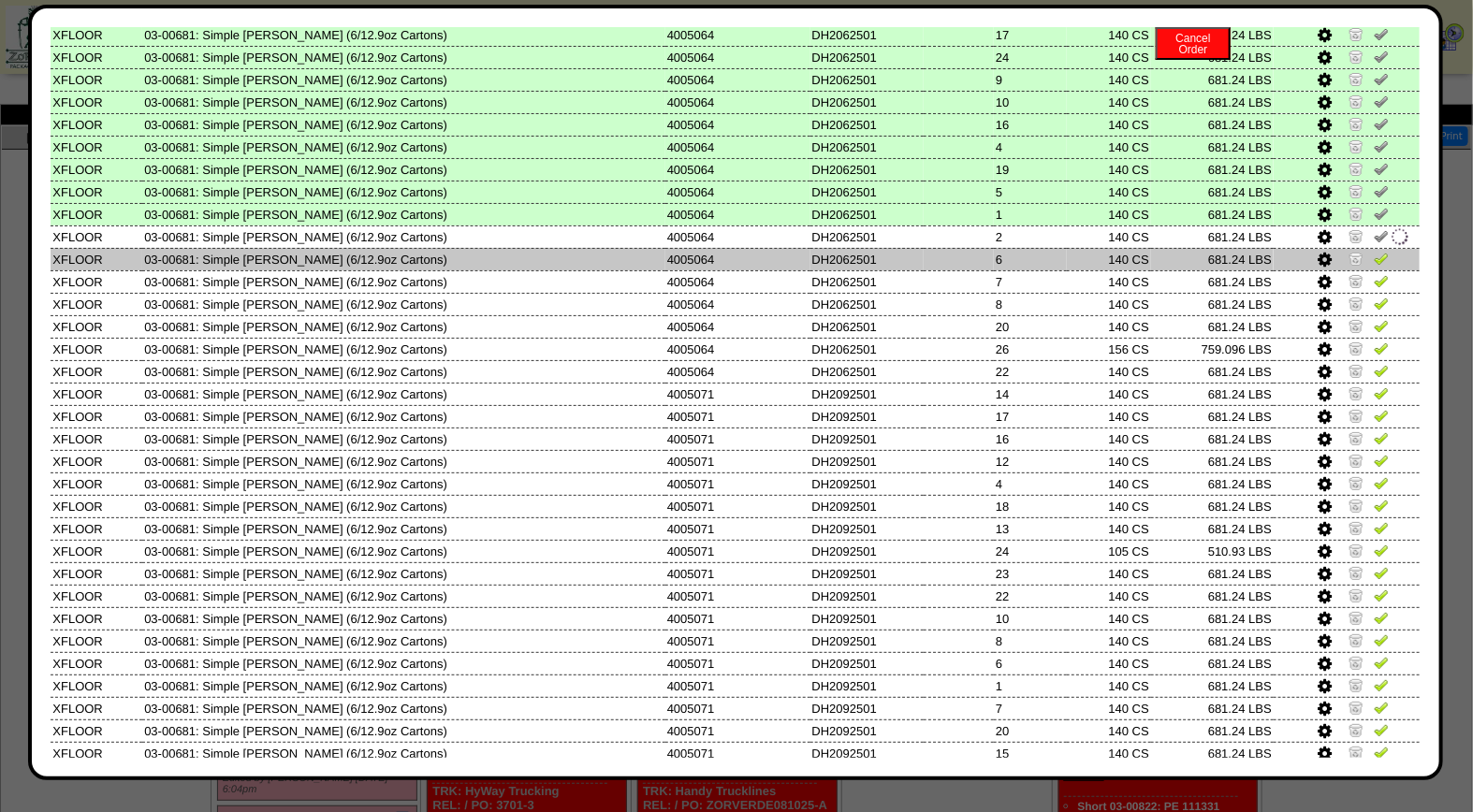
click at [1373, 251] on img at bounding box center [1381, 258] width 15 height 15
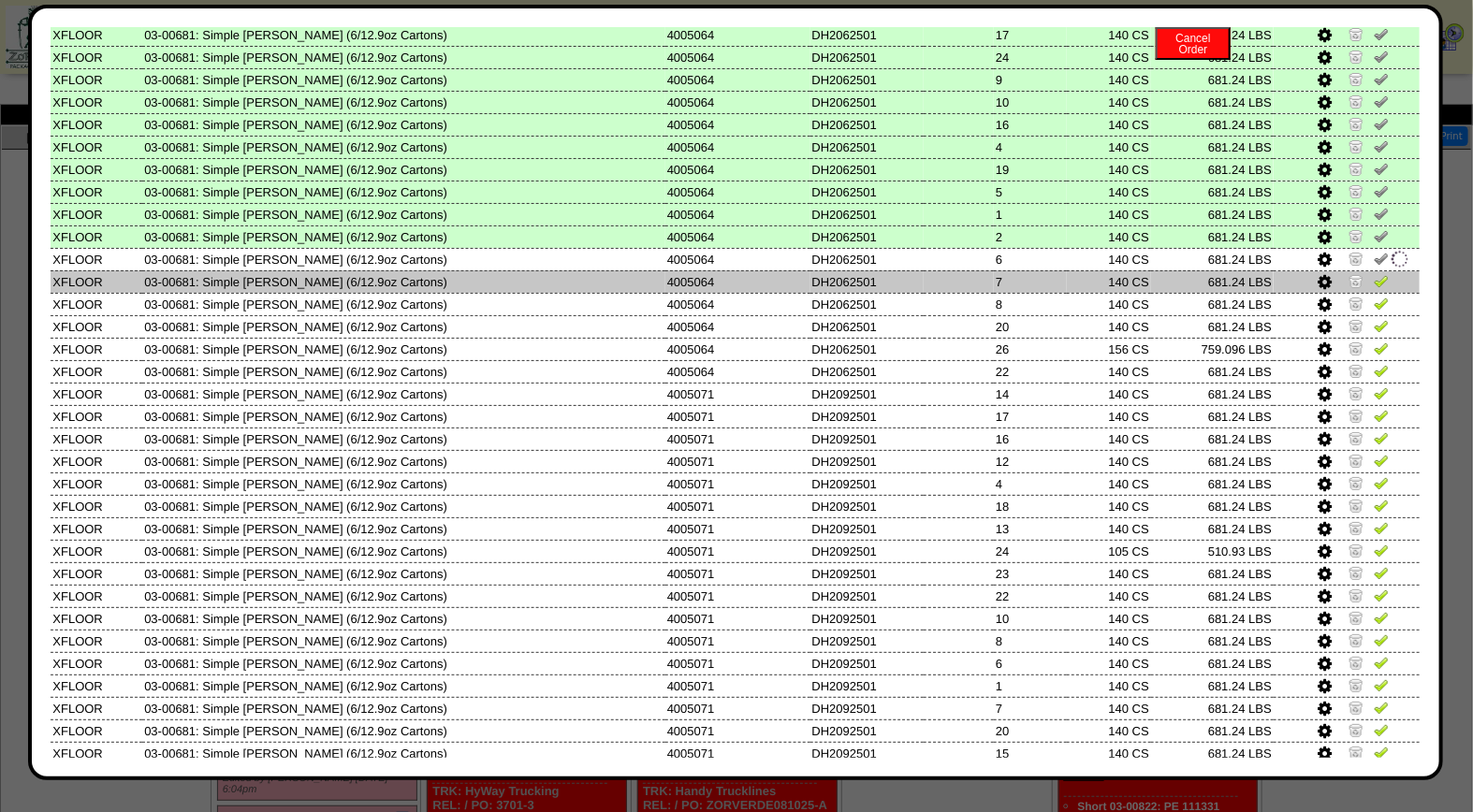
click at [1373, 273] on img at bounding box center [1381, 281] width 15 height 15
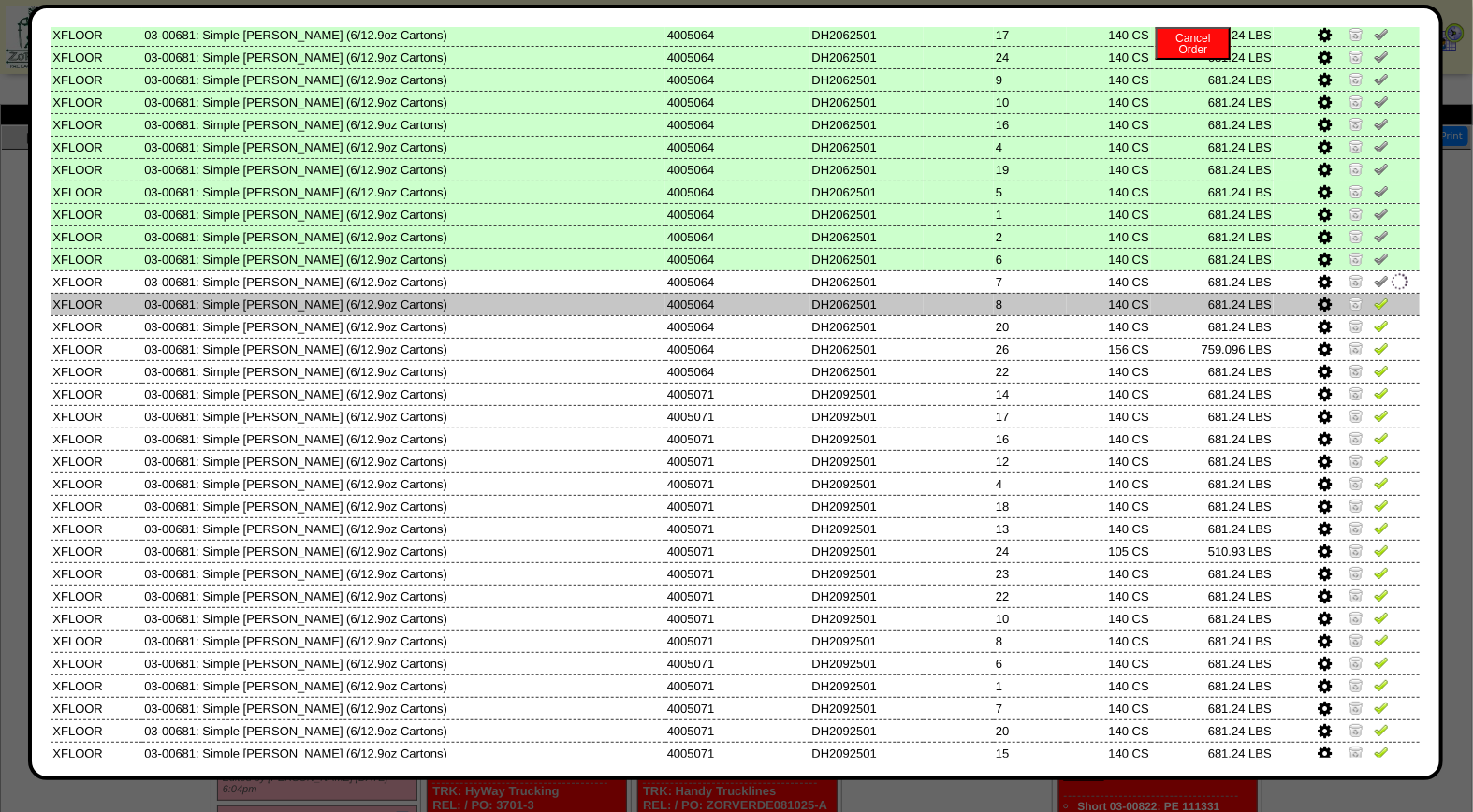
click at [1373, 296] on img at bounding box center [1381, 303] width 15 height 15
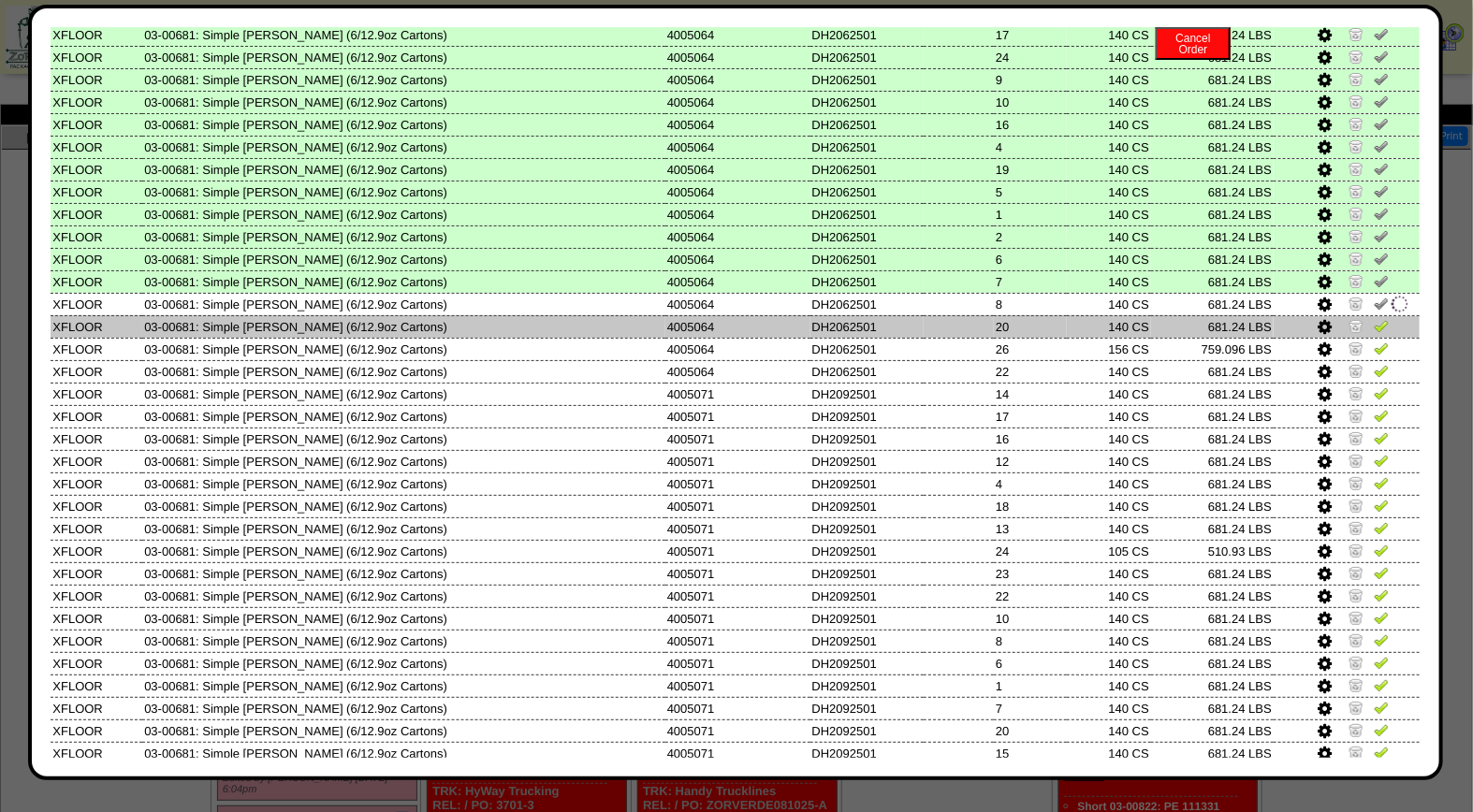
click at [1373, 318] on img at bounding box center [1381, 326] width 15 height 15
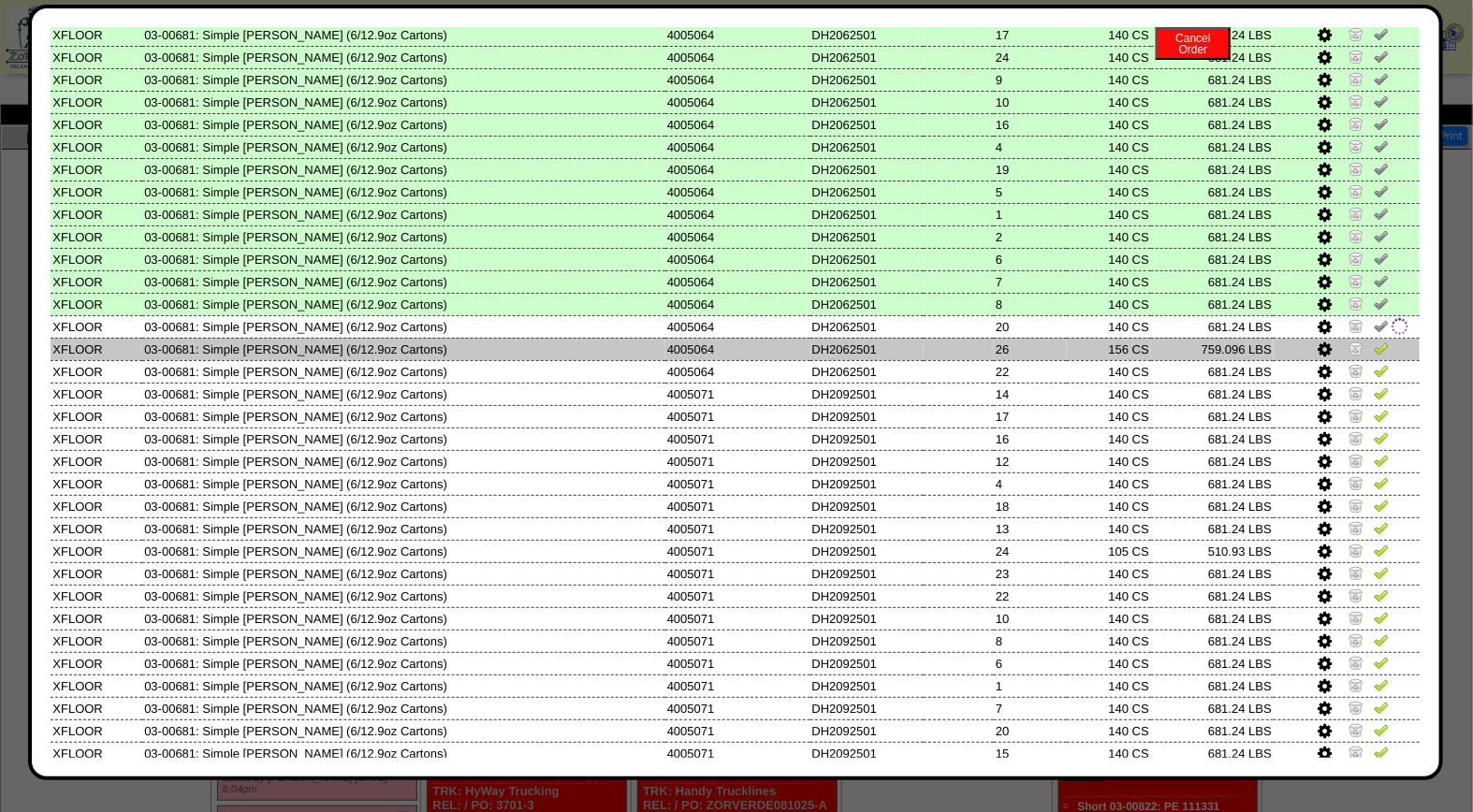
click at [1373, 341] on img at bounding box center [1381, 348] width 15 height 15
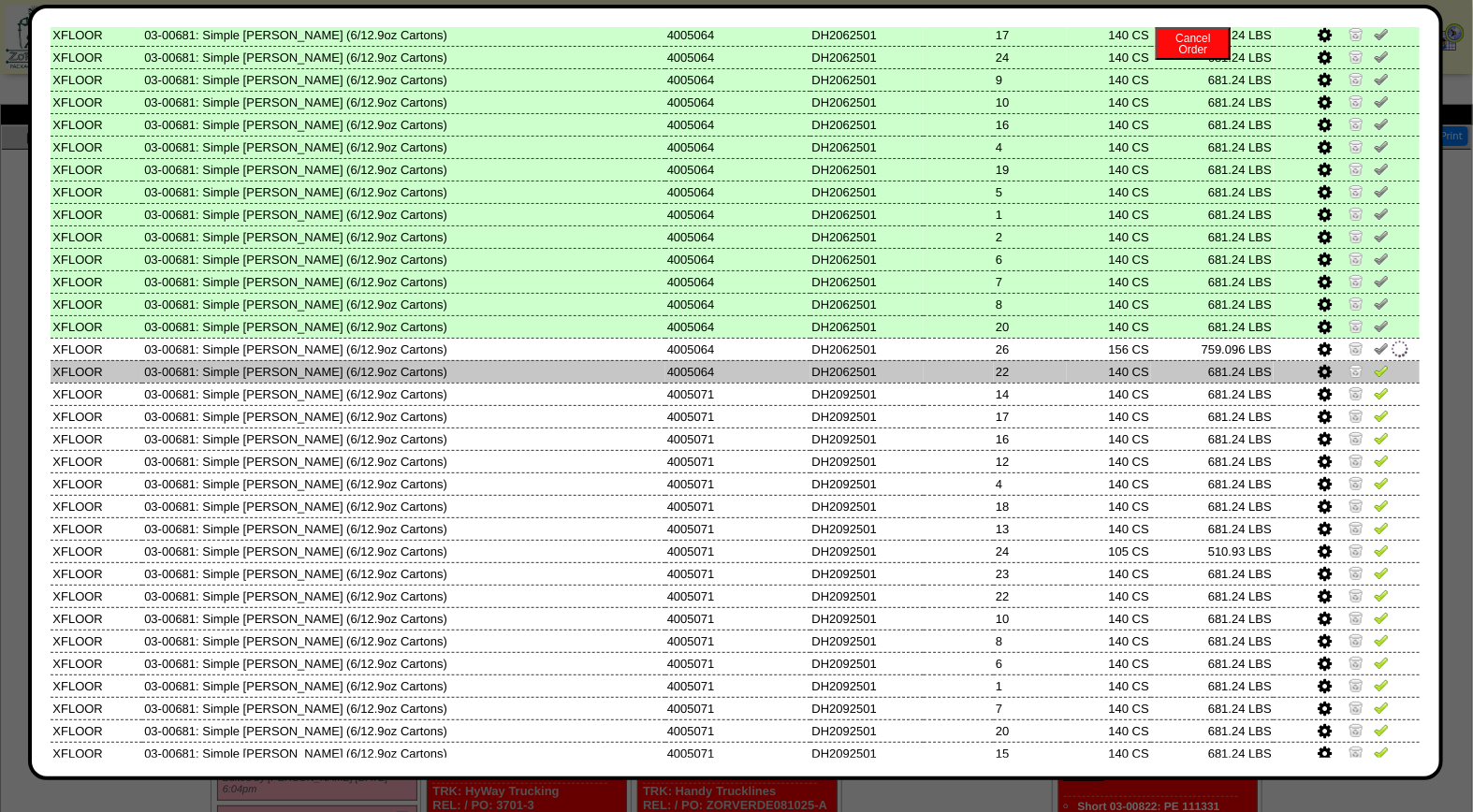
click at [1373, 363] on img at bounding box center [1381, 371] width 15 height 15
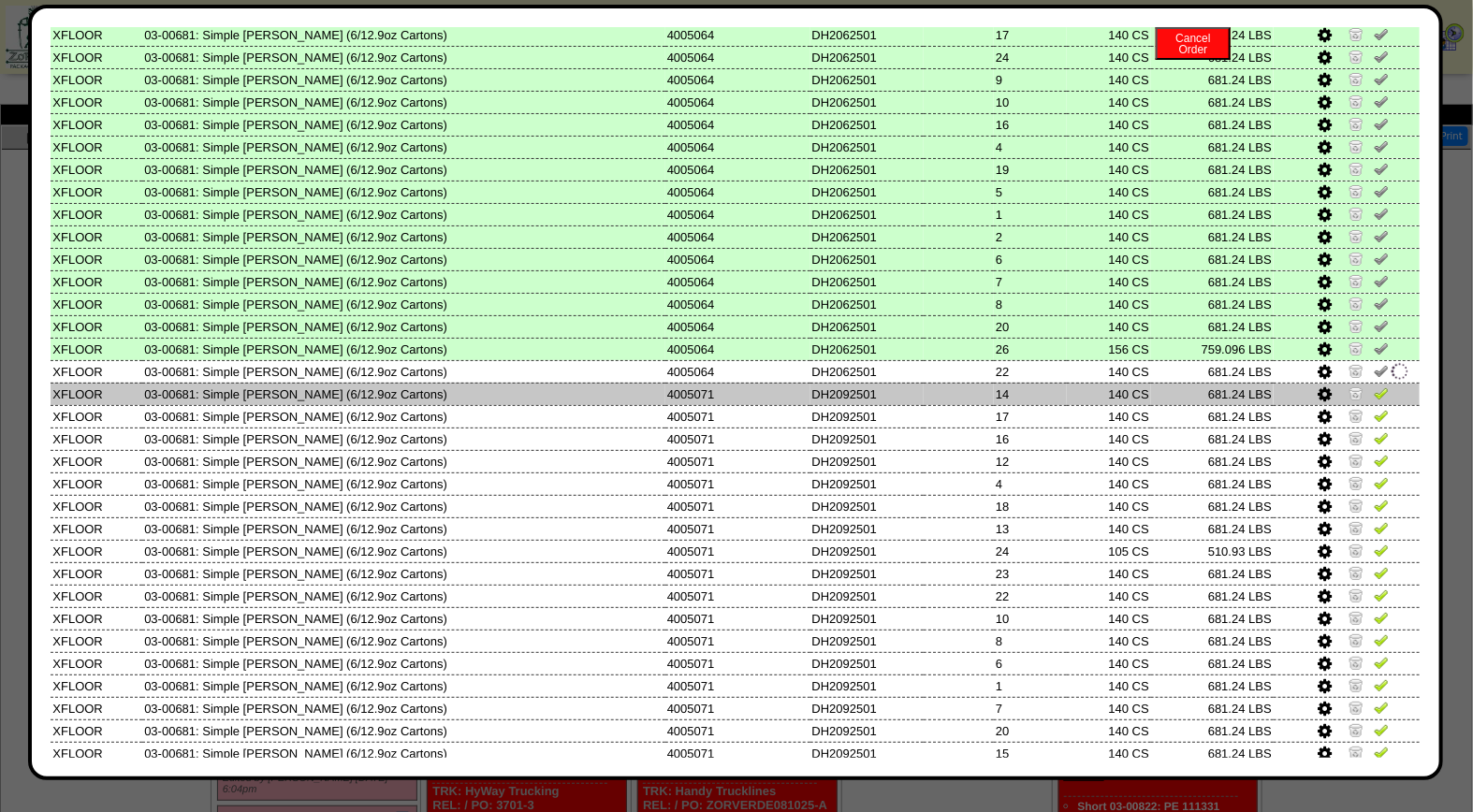
click at [1373, 386] on img at bounding box center [1381, 393] width 15 height 15
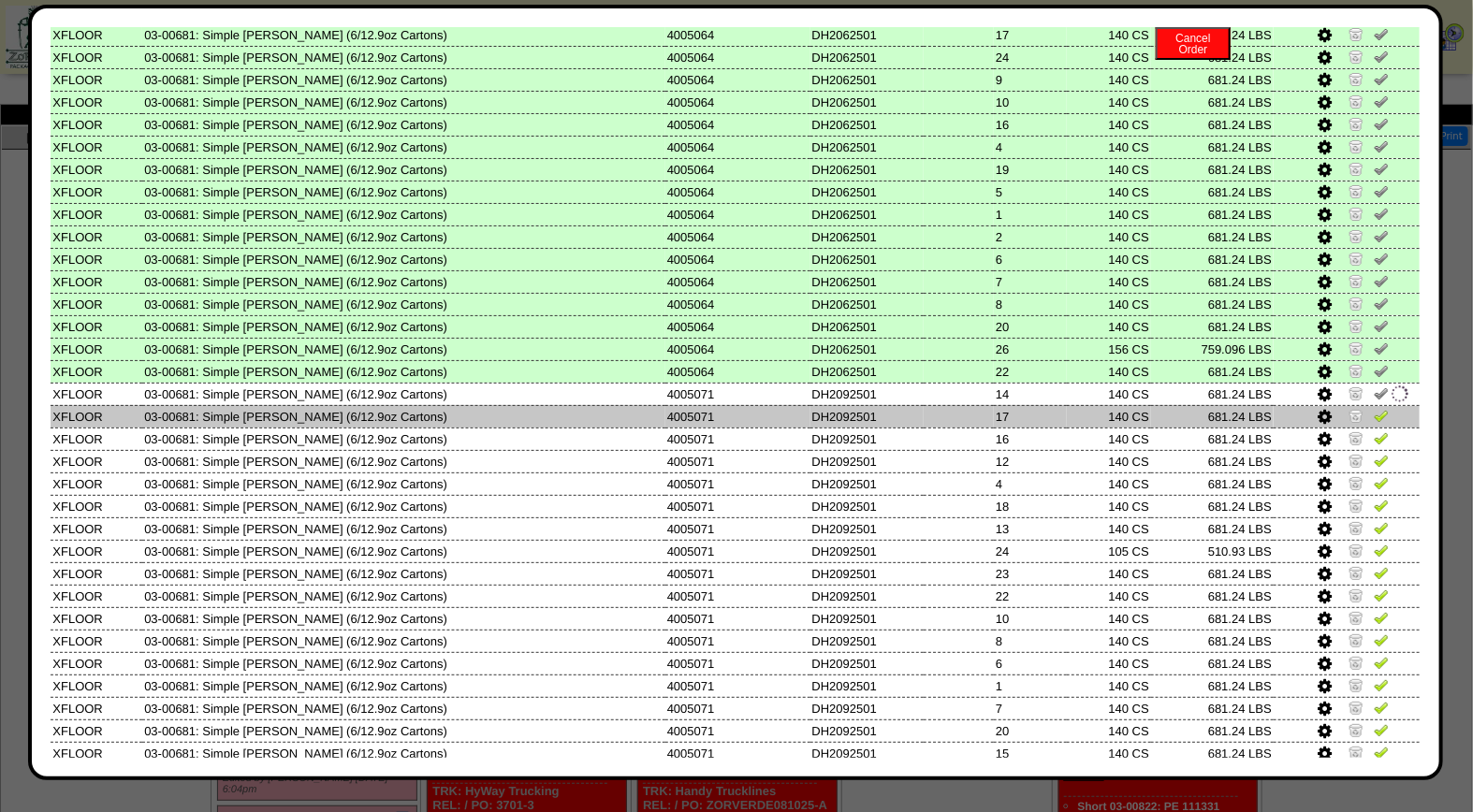
click at [1373, 407] on img at bounding box center [1381, 415] width 15 height 15
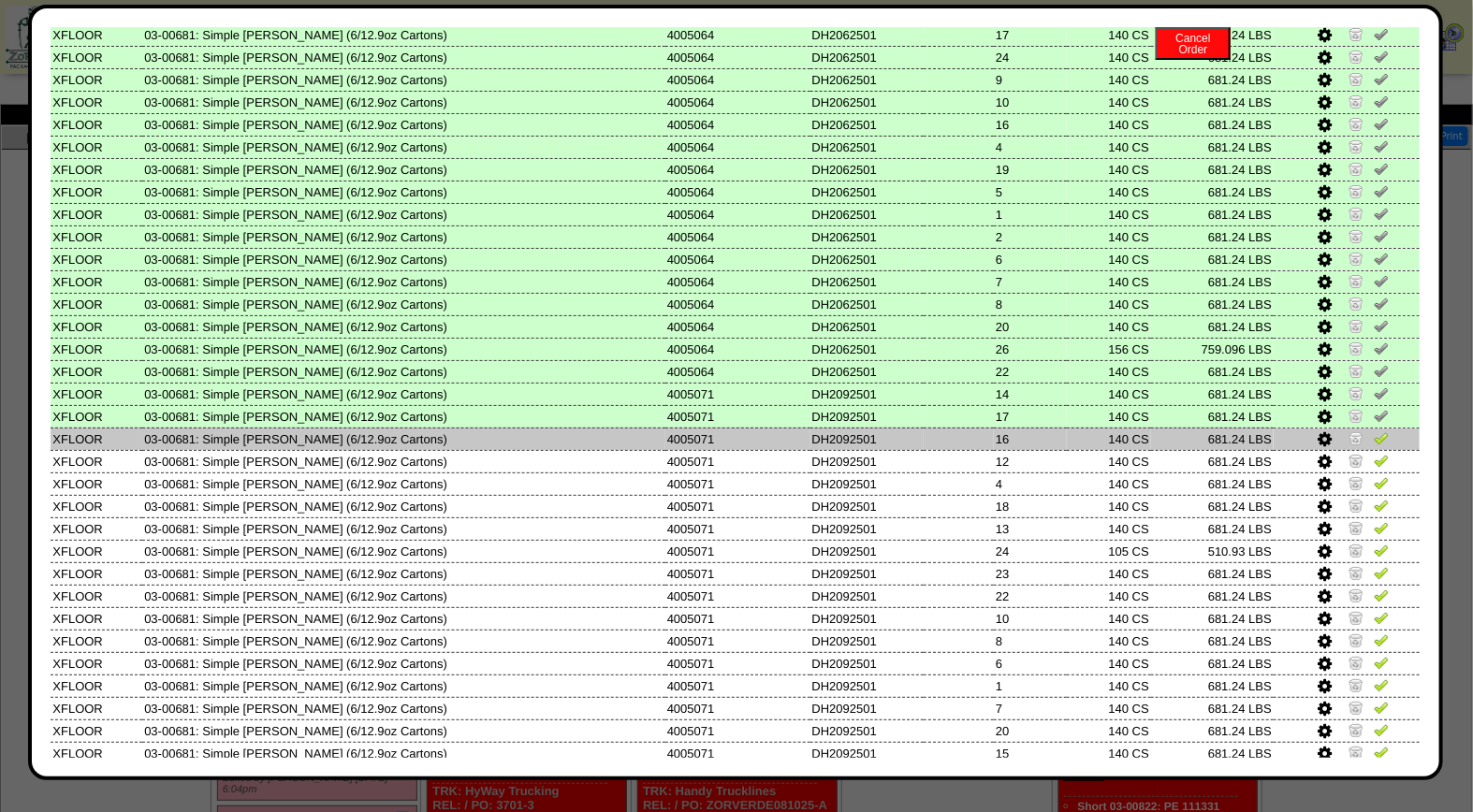
click at [1373, 430] on img at bounding box center [1381, 437] width 15 height 15
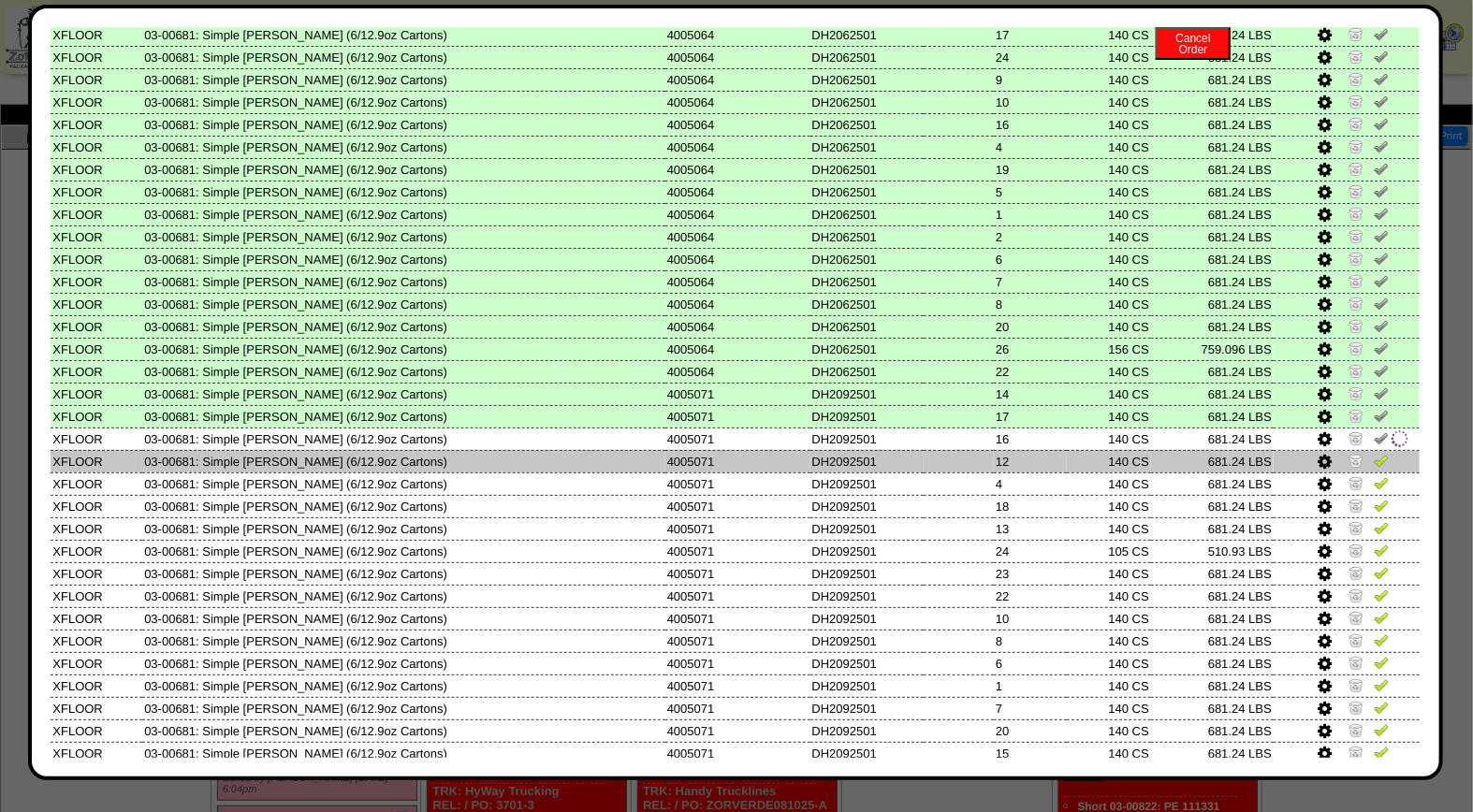
click at [1373, 452] on img at bounding box center [1381, 460] width 15 height 15
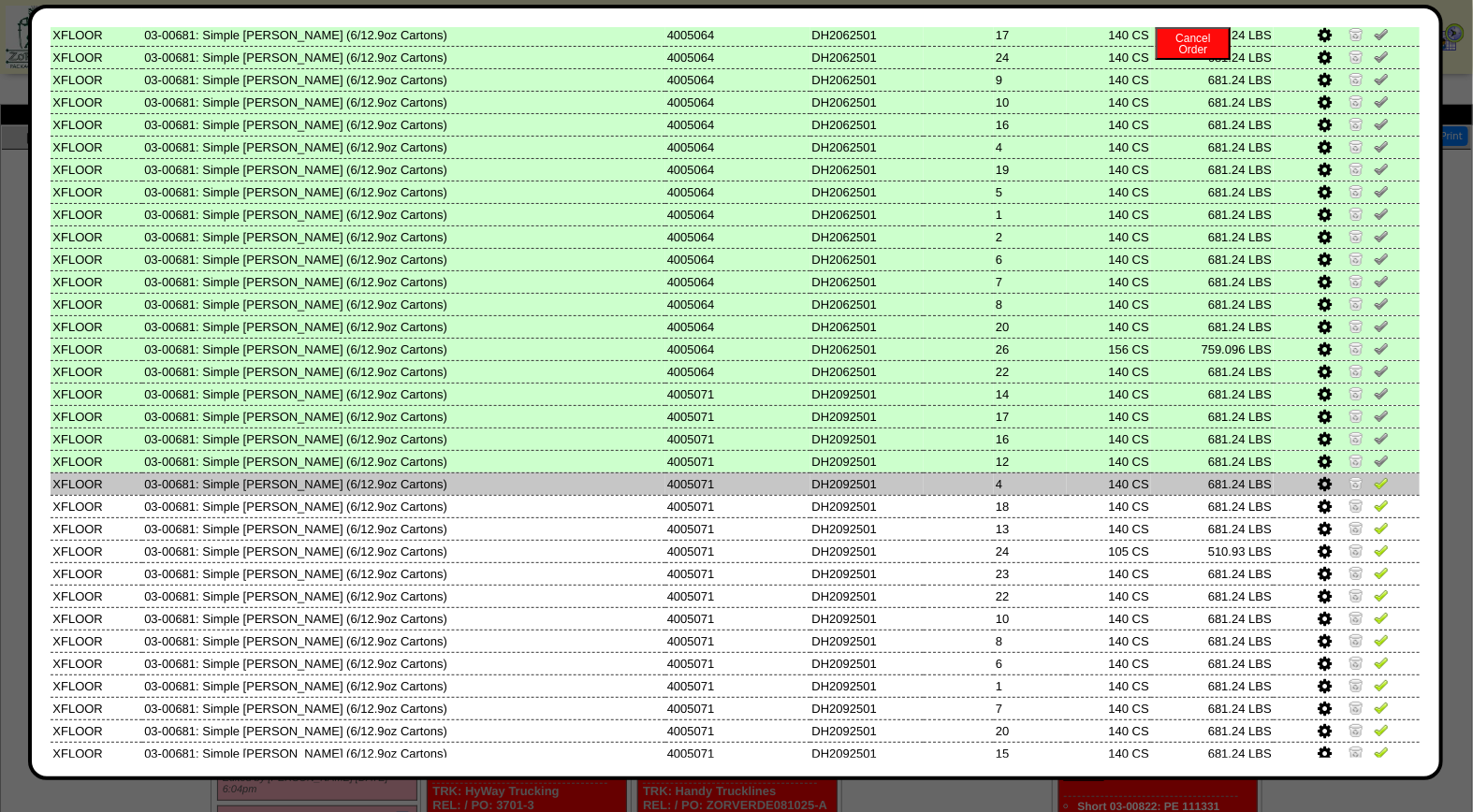
click at [1373, 475] on img at bounding box center [1381, 483] width 15 height 15
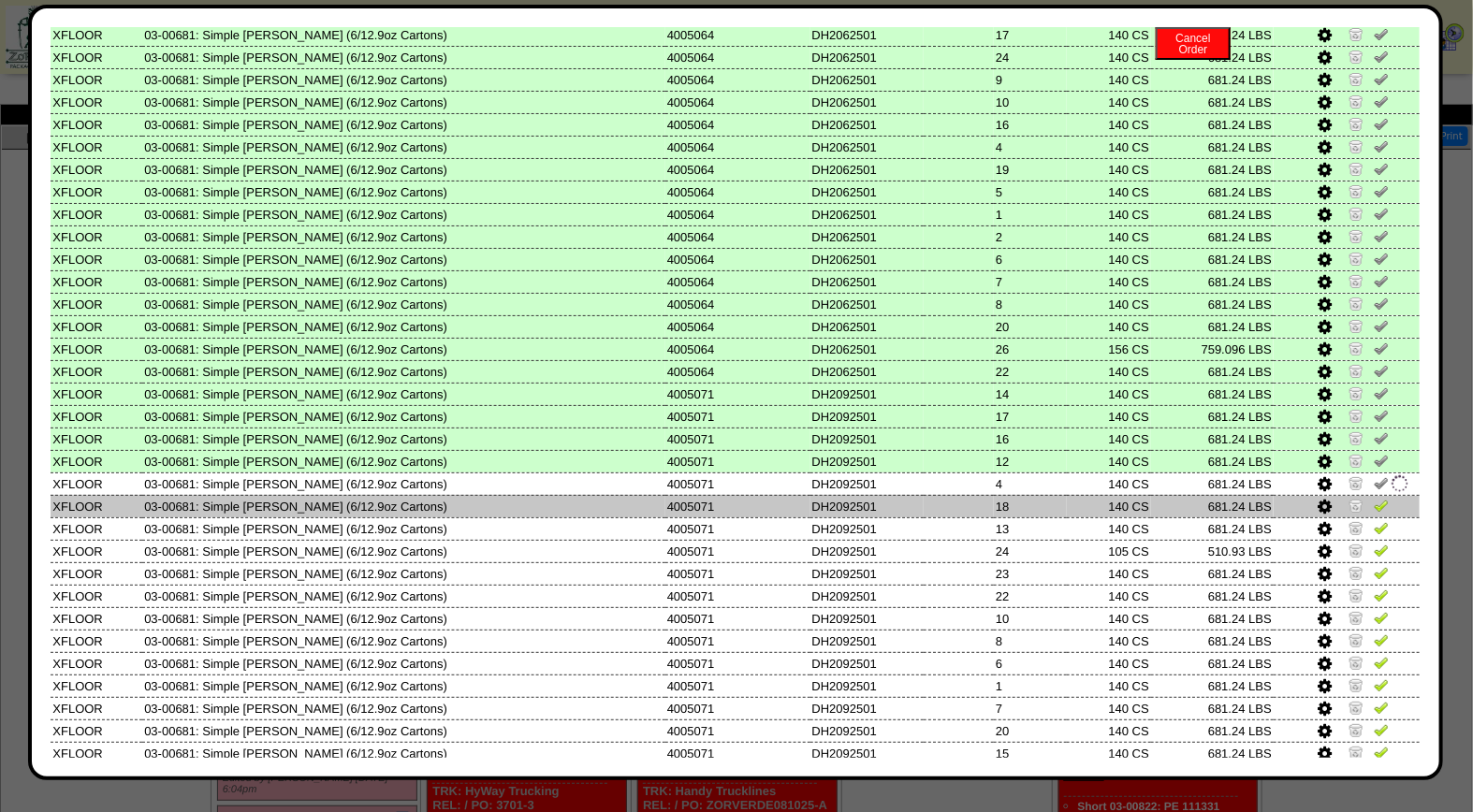
click at [1373, 498] on img at bounding box center [1381, 505] width 15 height 15
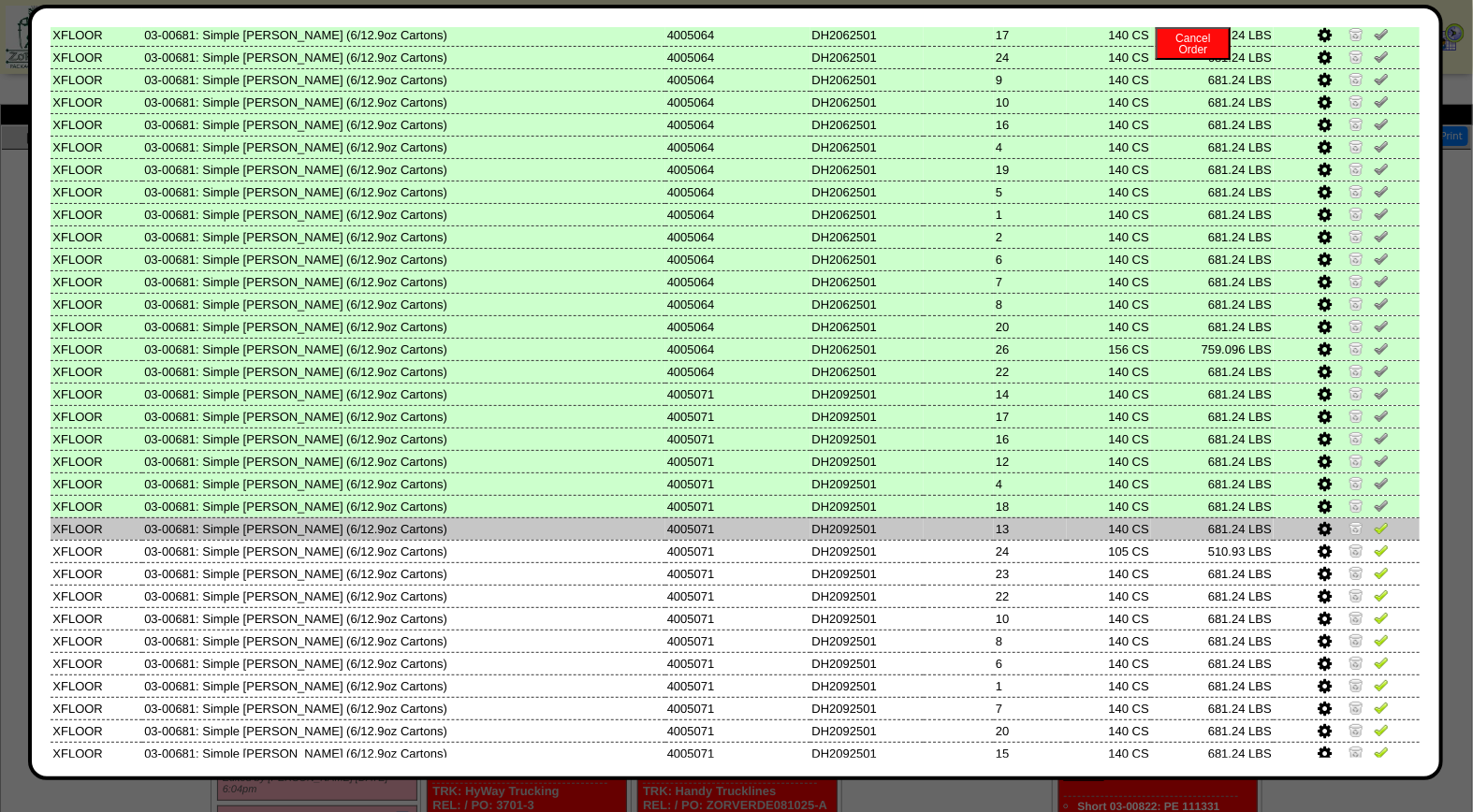
click at [1373, 520] on img at bounding box center [1381, 528] width 15 height 15
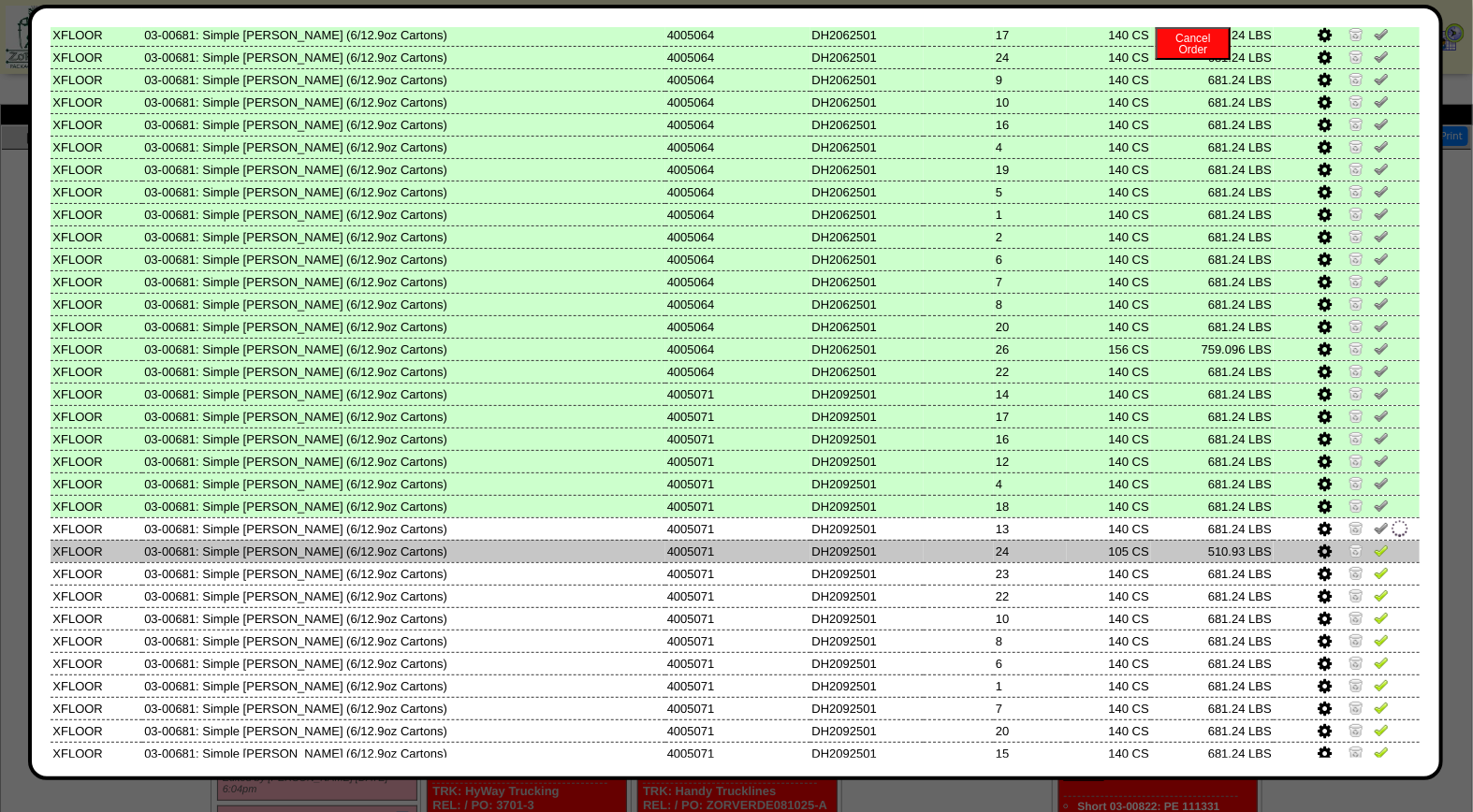
click at [1373, 543] on img at bounding box center [1381, 550] width 15 height 15
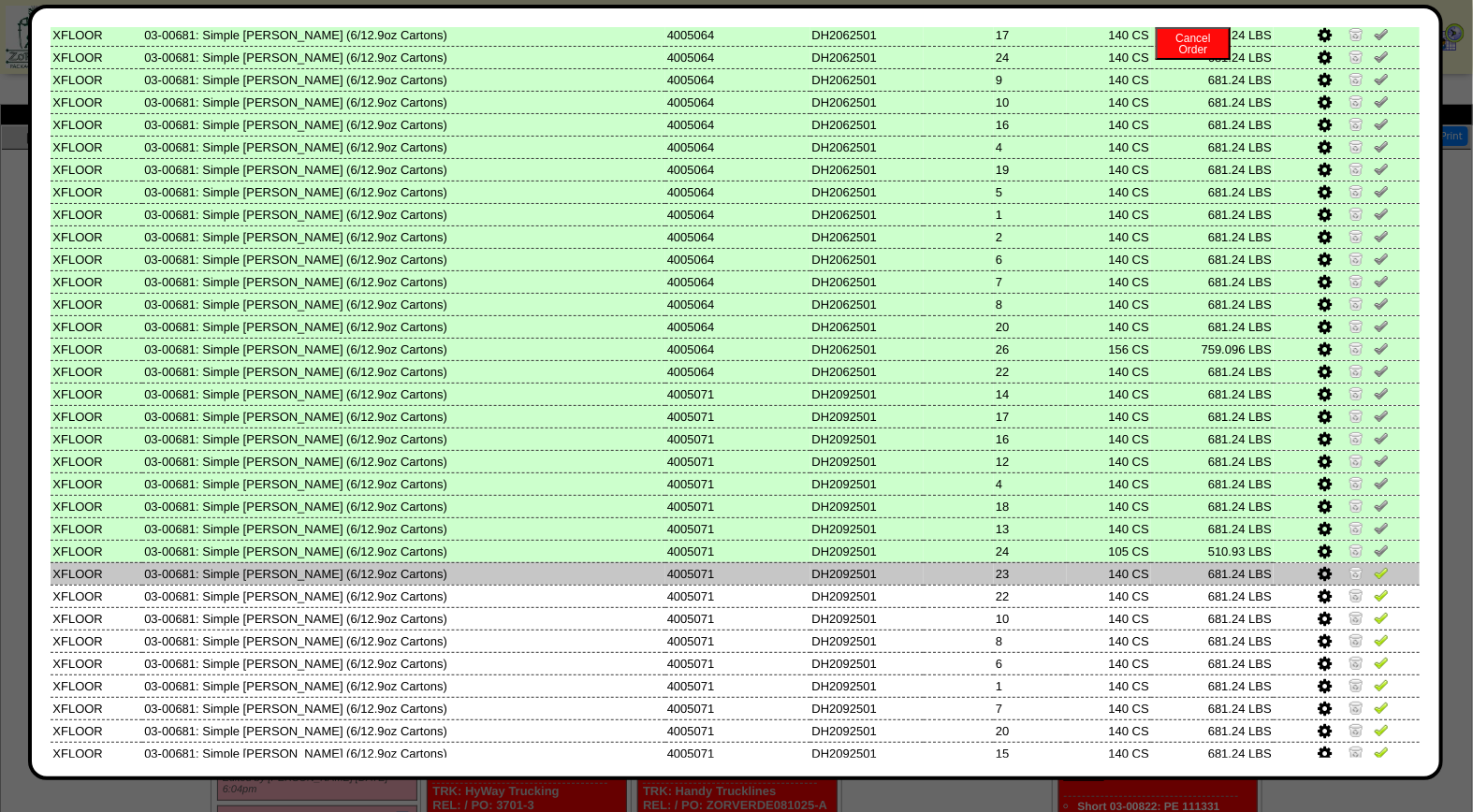
click at [1373, 565] on img at bounding box center [1381, 573] width 15 height 15
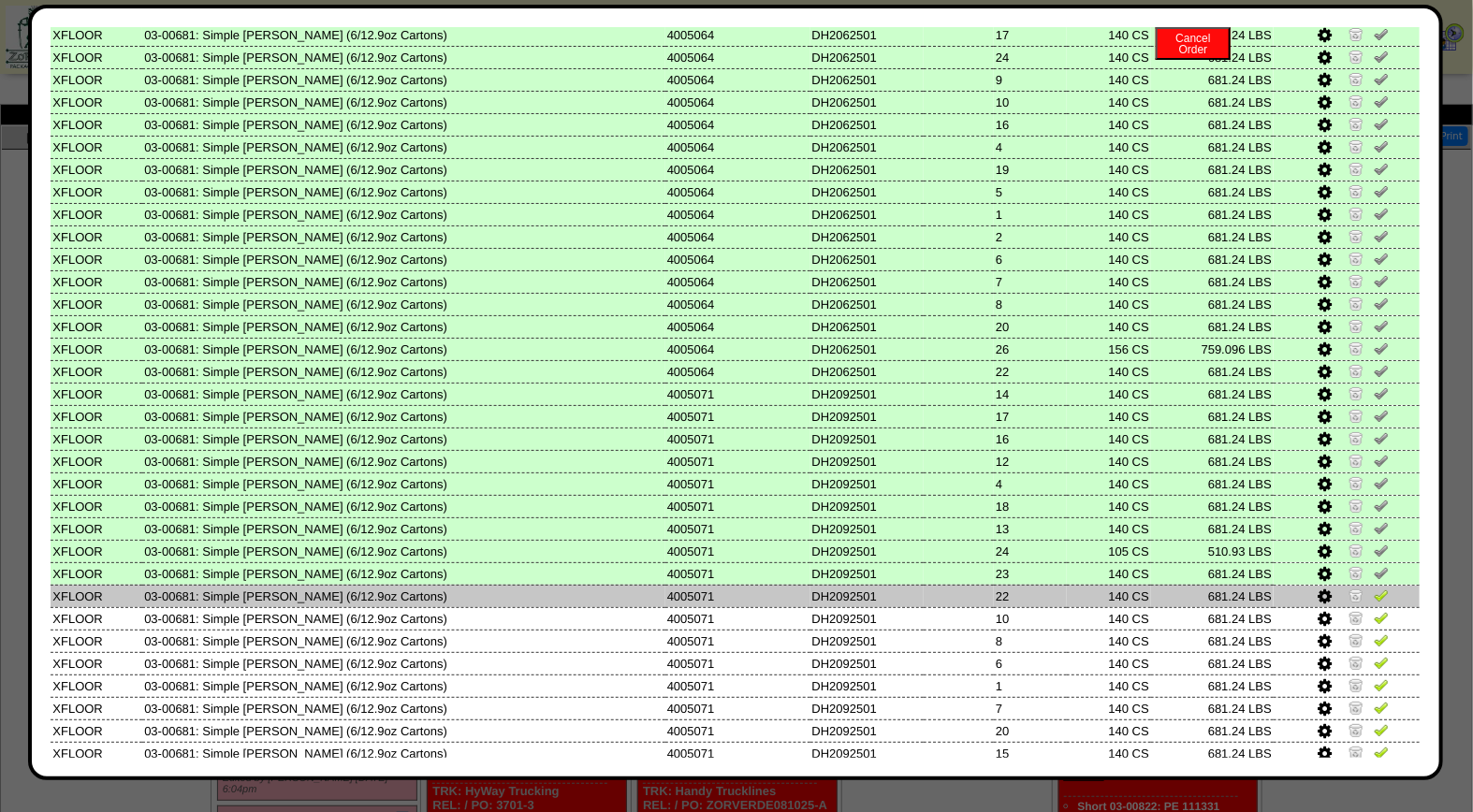
click at [1373, 588] on img at bounding box center [1381, 595] width 15 height 15
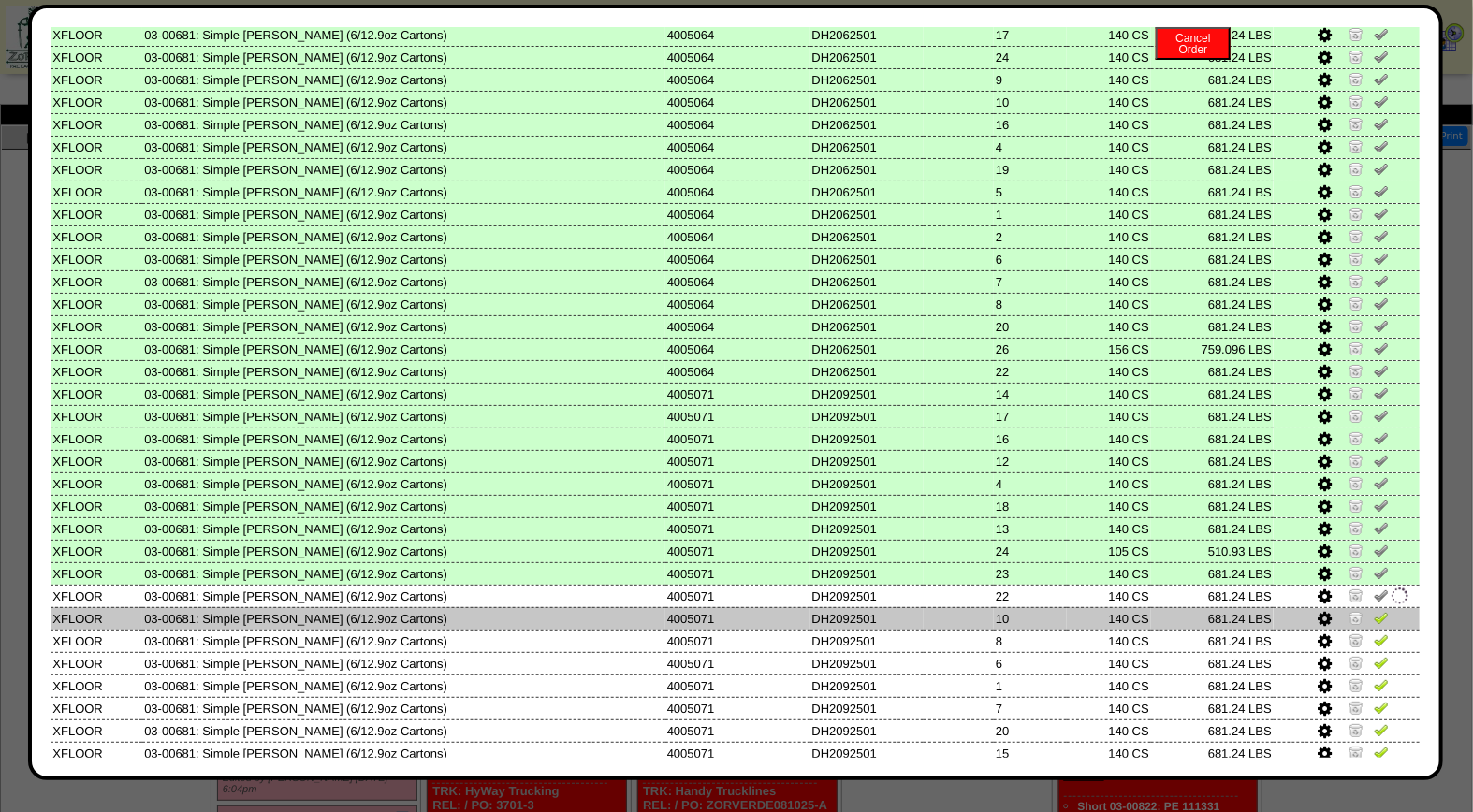
click at [1373, 610] on img at bounding box center [1381, 618] width 15 height 15
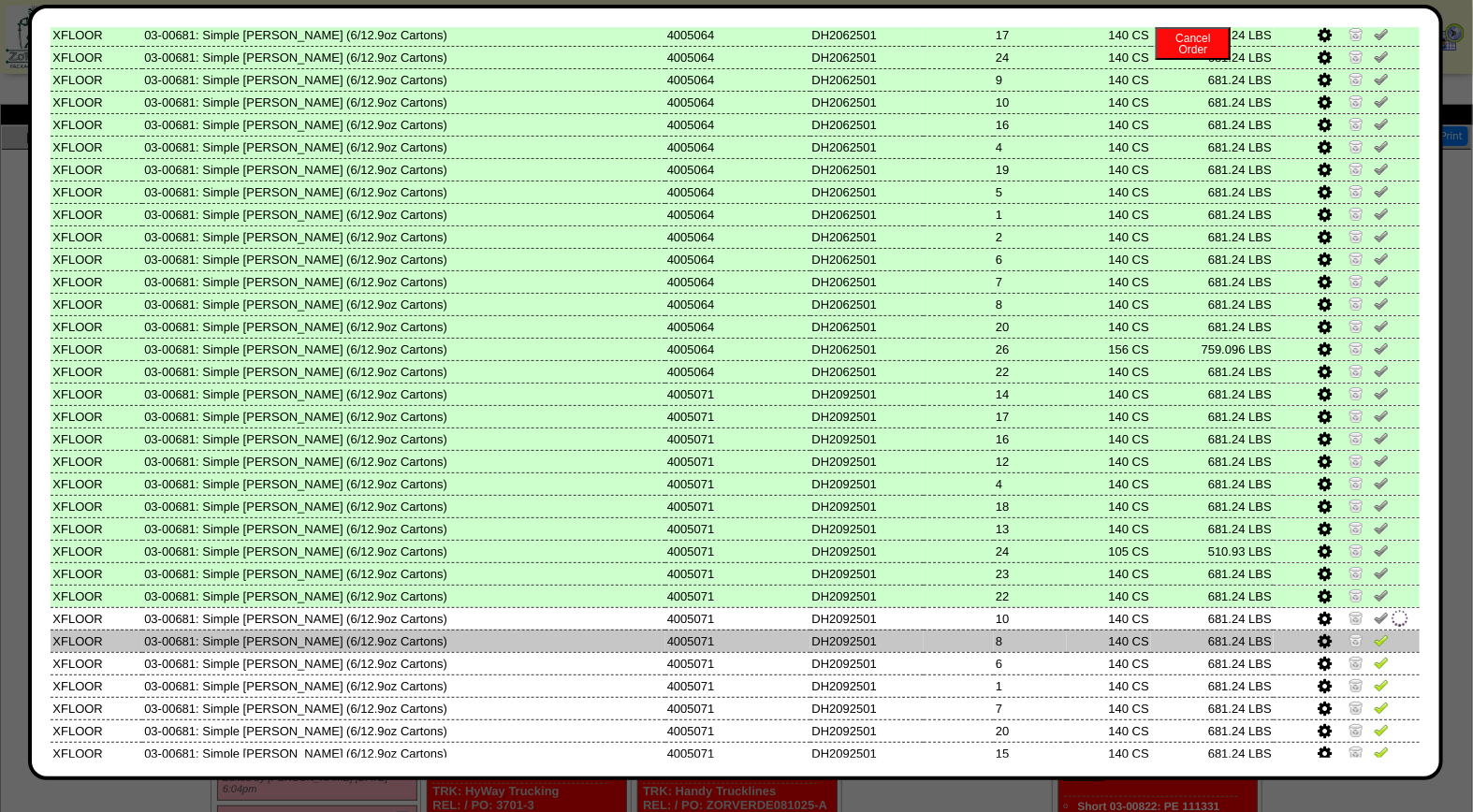
click at [1373, 633] on img at bounding box center [1381, 640] width 15 height 15
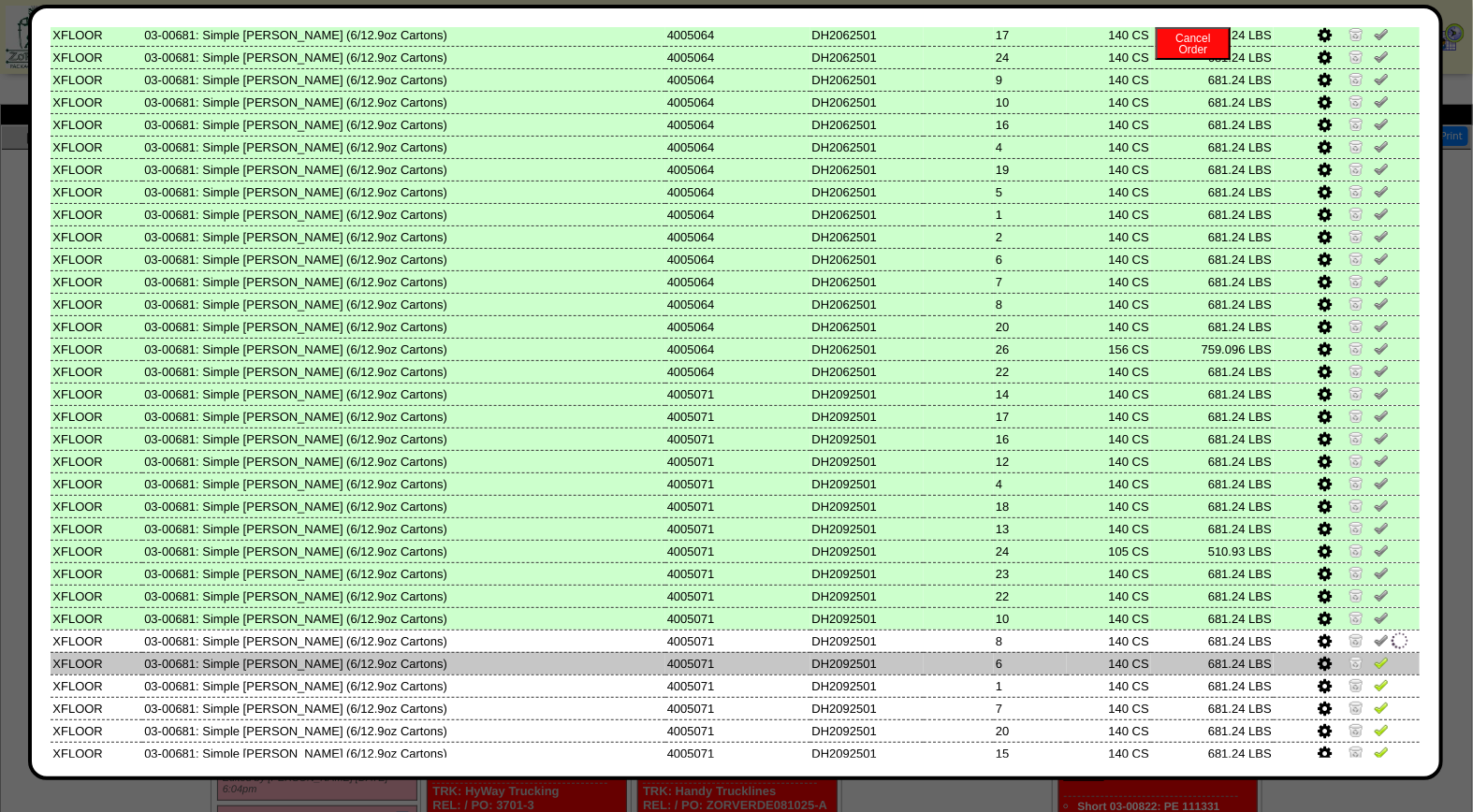
click at [1373, 655] on img at bounding box center [1381, 663] width 15 height 15
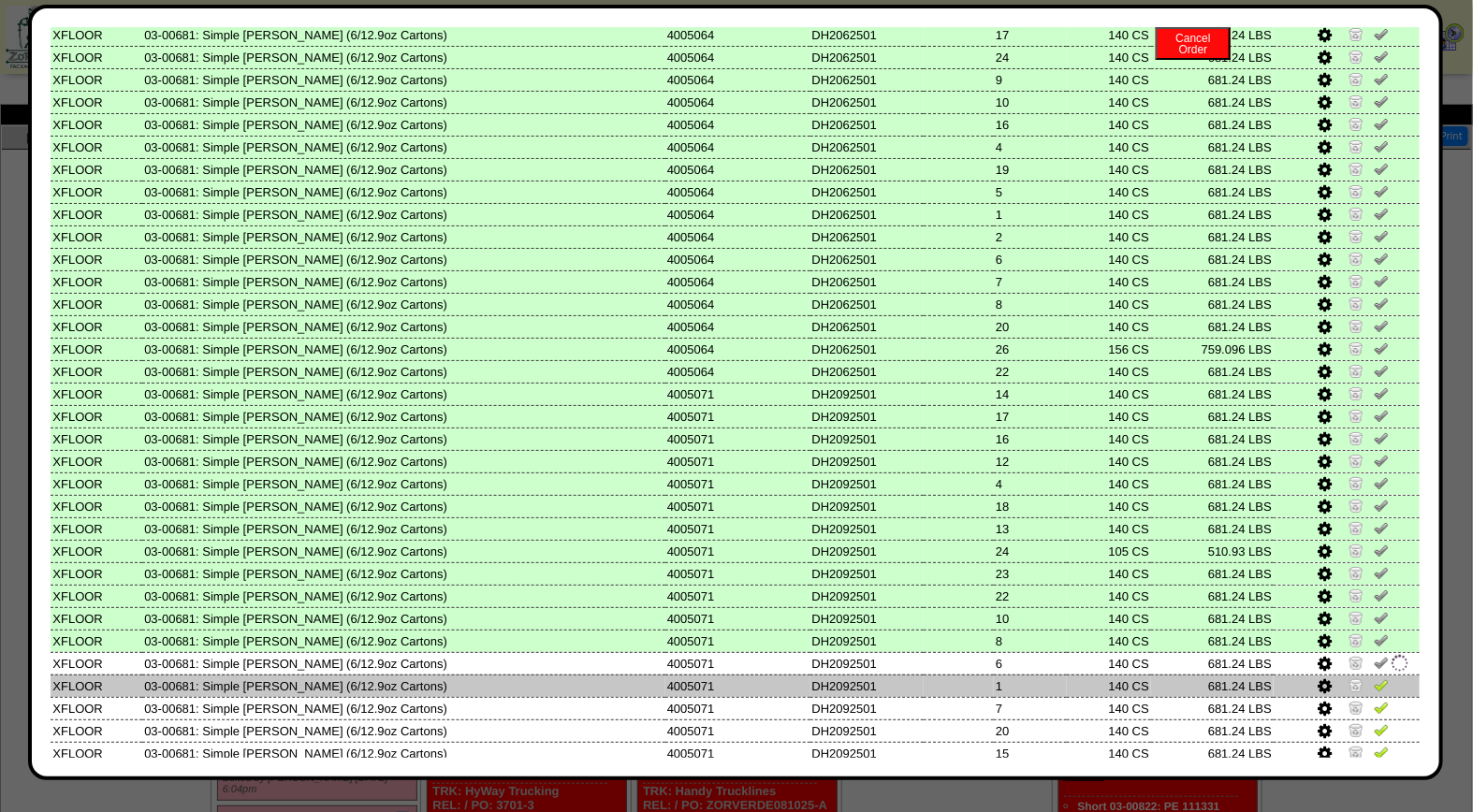
click at [1373, 677] on img at bounding box center [1381, 684] width 15 height 15
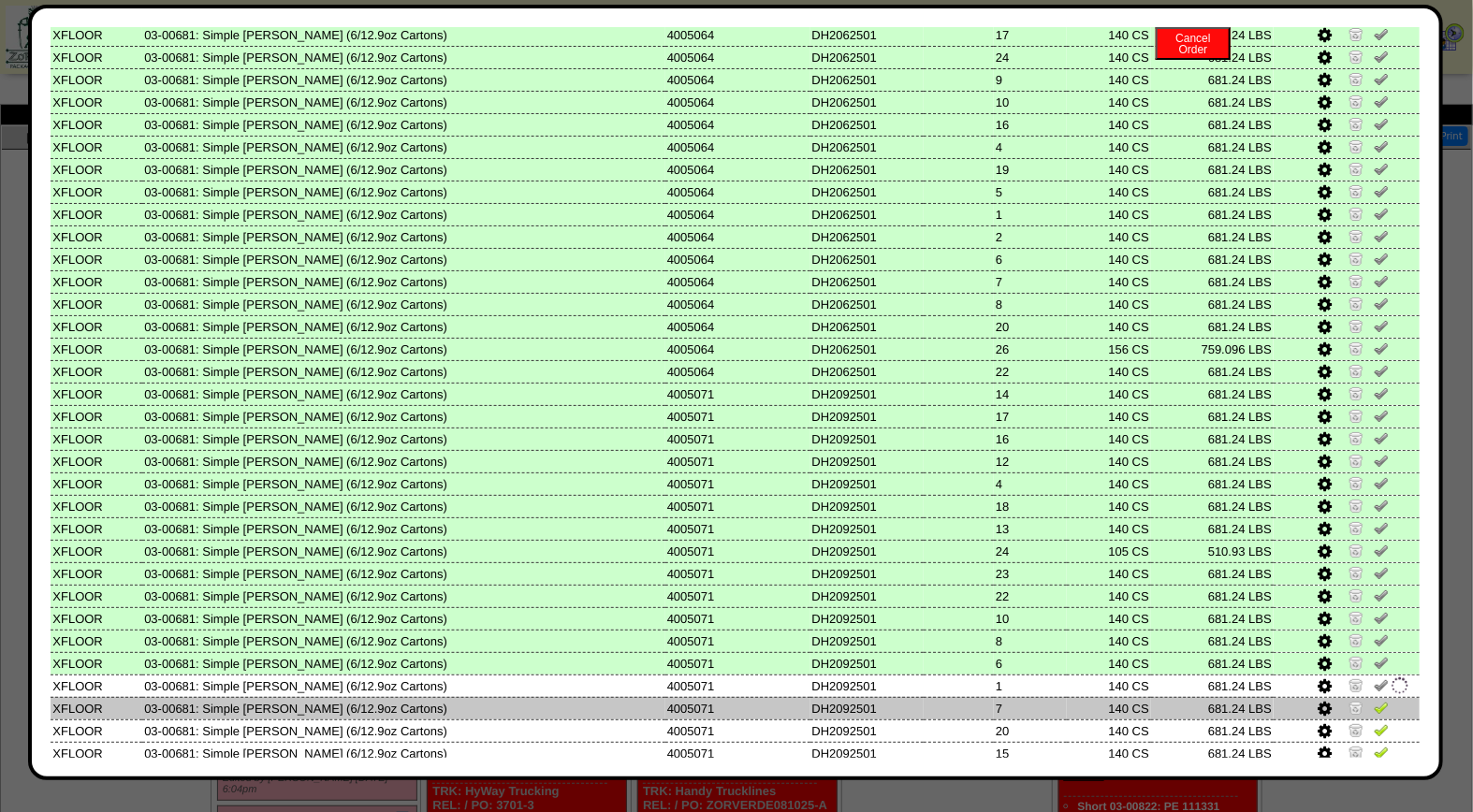
click at [1373, 699] on img at bounding box center [1381, 707] width 15 height 15
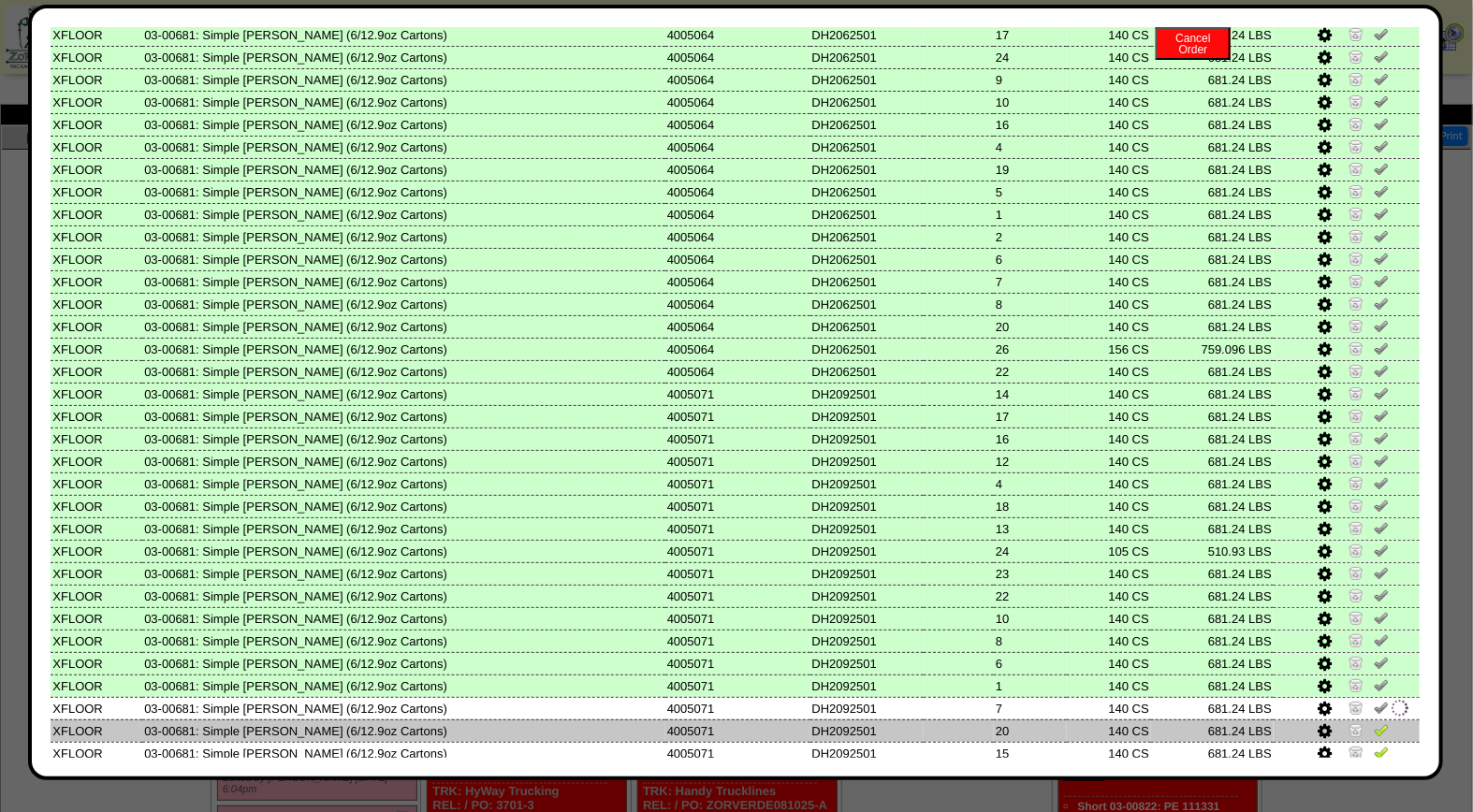
click at [1373, 722] on img at bounding box center [1381, 729] width 15 height 15
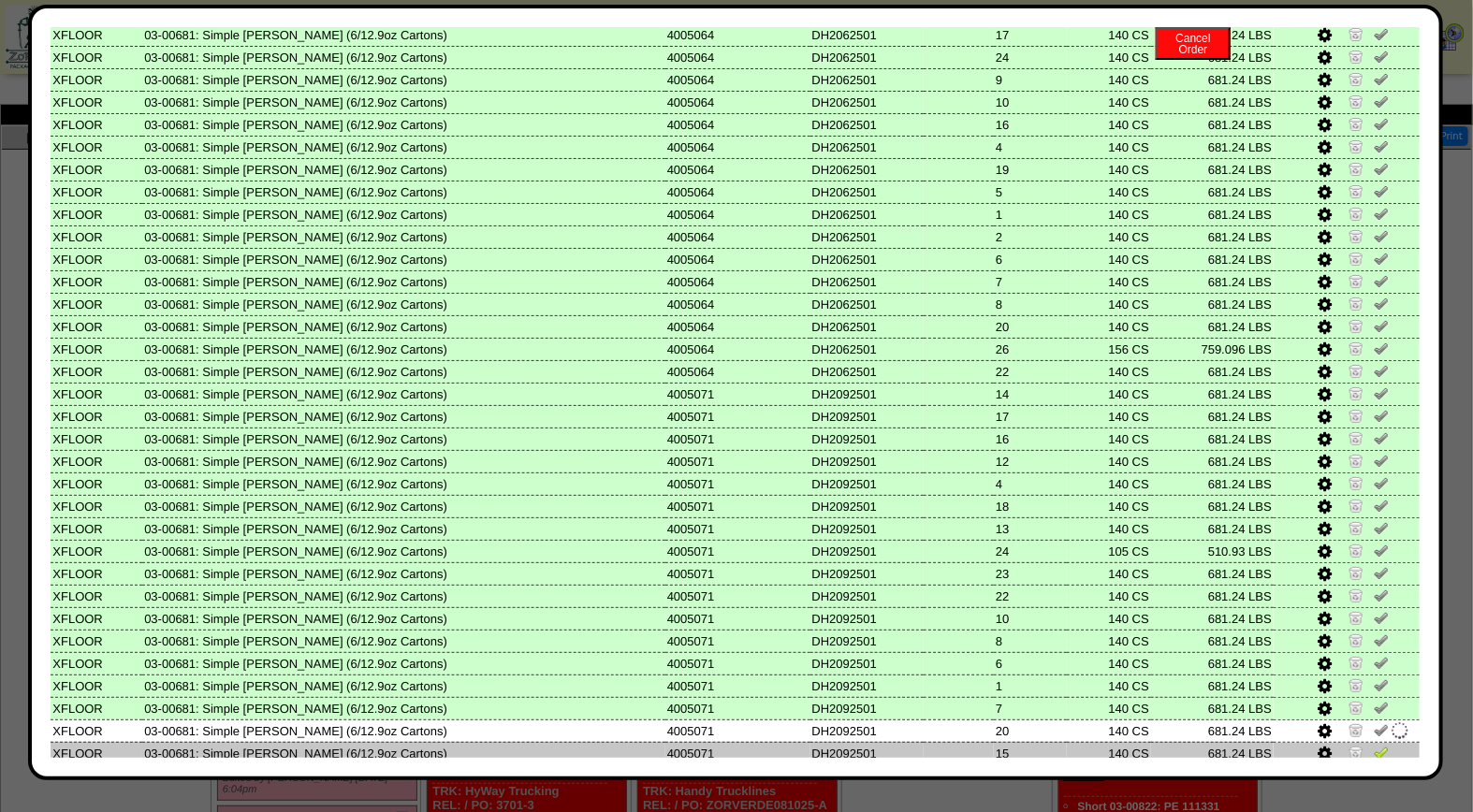
click at [1373, 744] on img at bounding box center [1381, 752] width 15 height 15
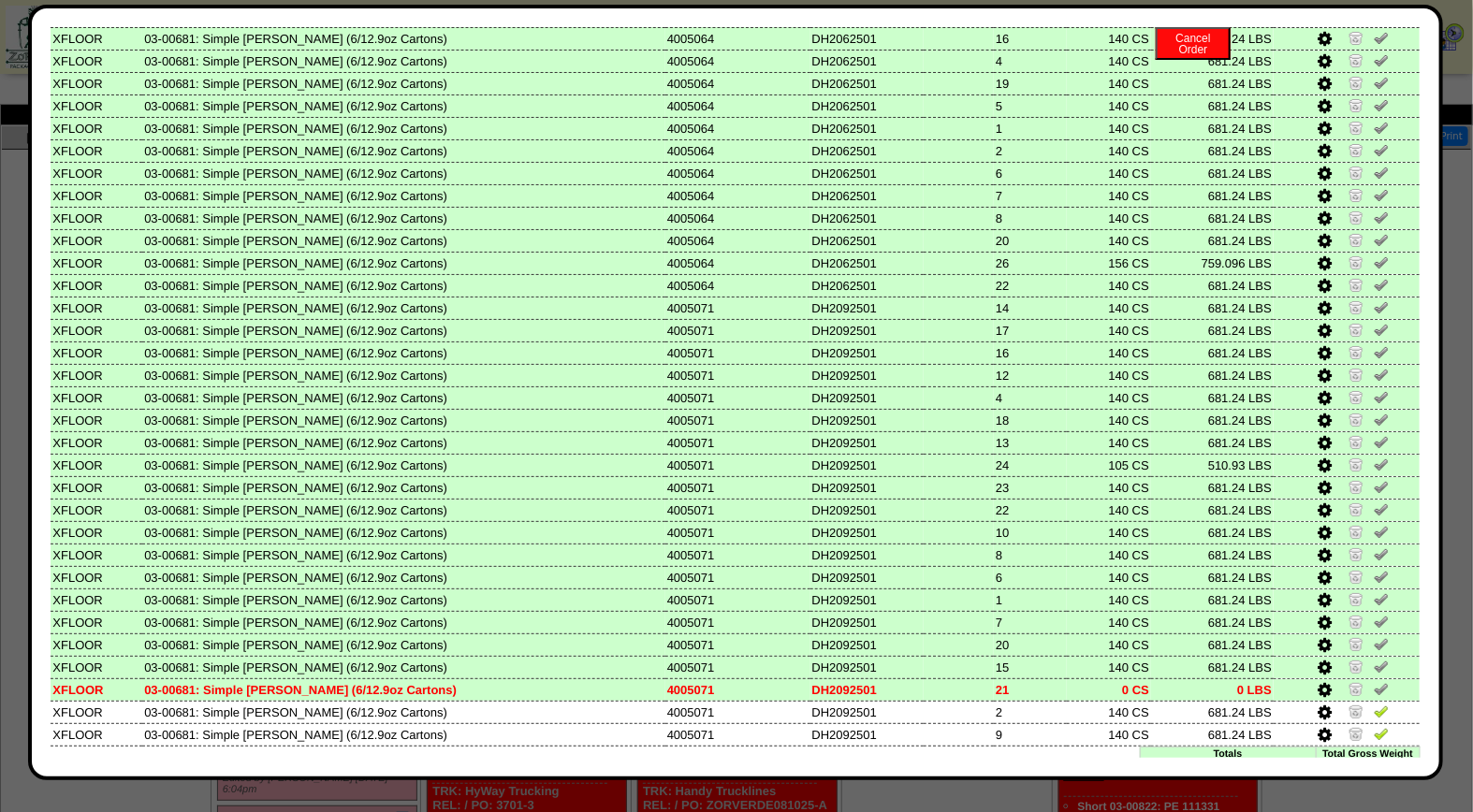
scroll to position [640, 0]
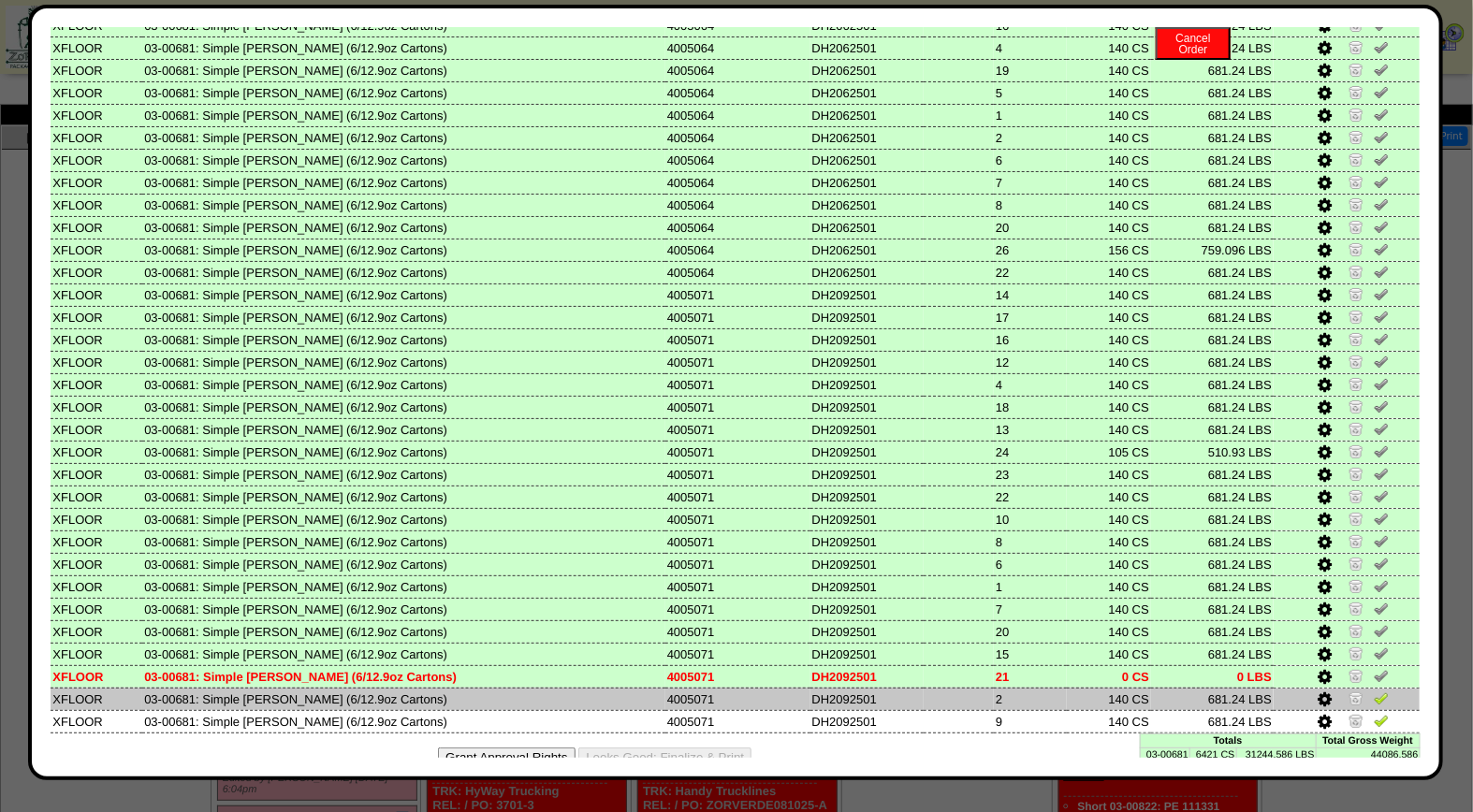
click at [1373, 690] on img at bounding box center [1381, 697] width 15 height 15
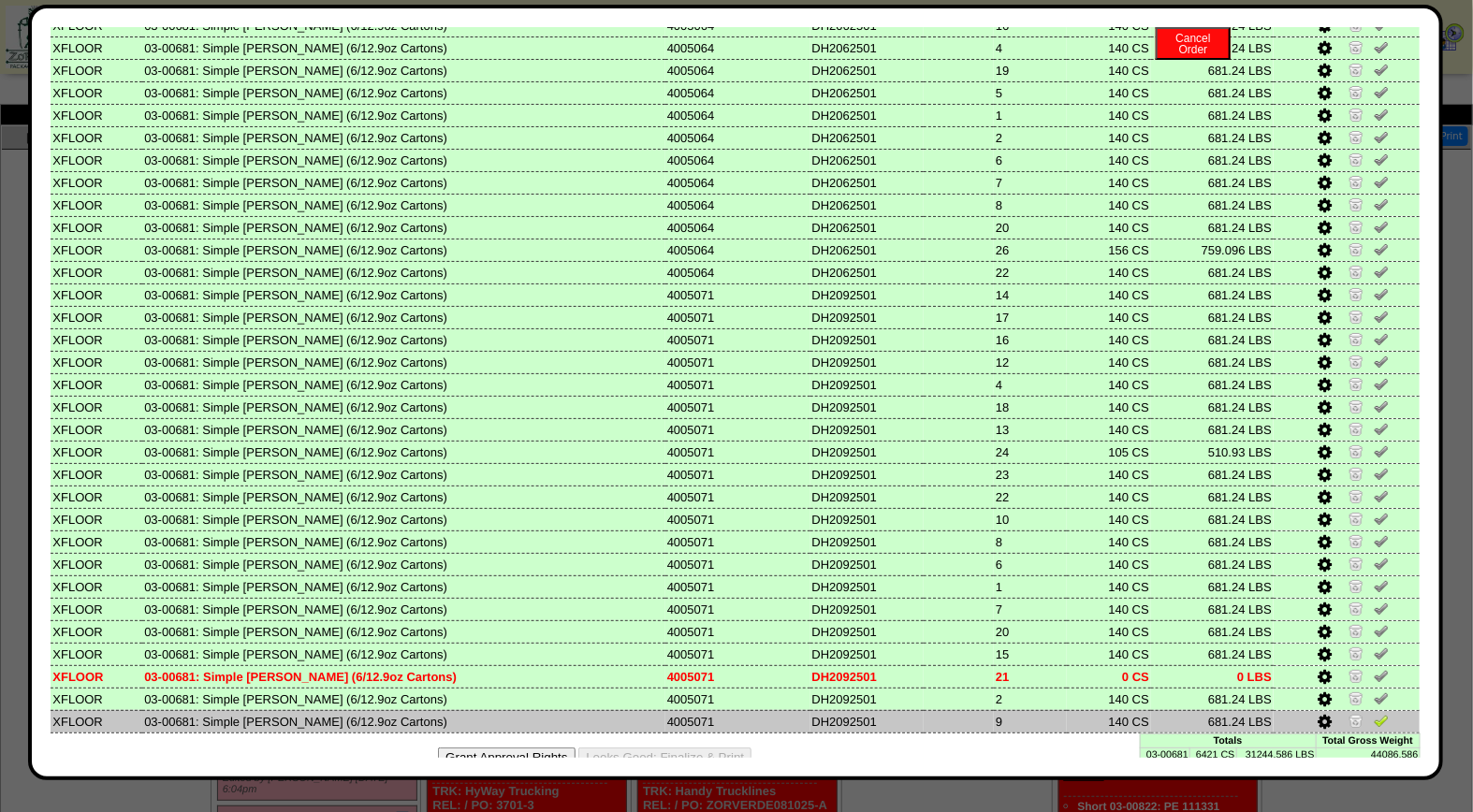
click at [1373, 712] on img at bounding box center [1381, 720] width 15 height 15
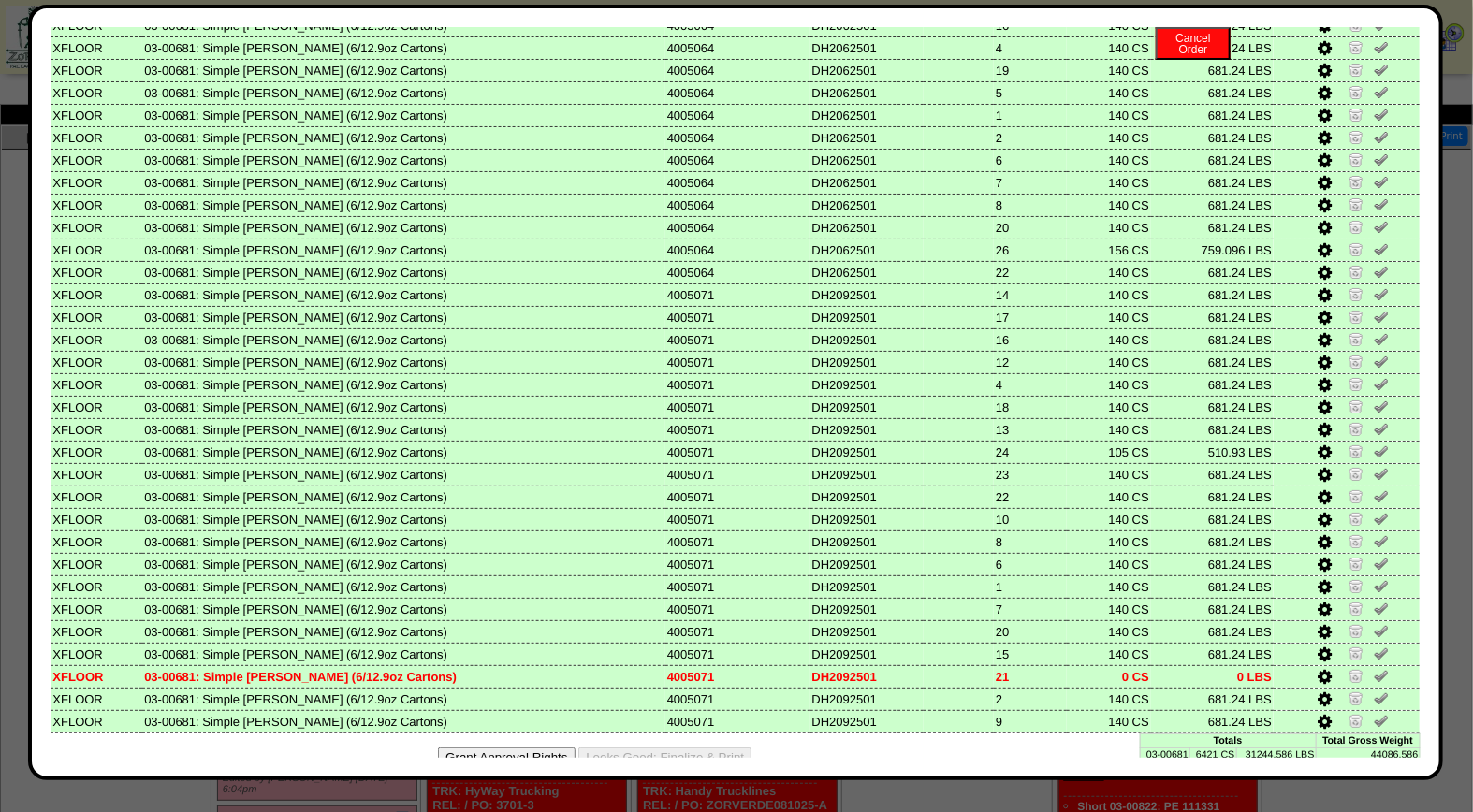
scroll to position [0, 0]
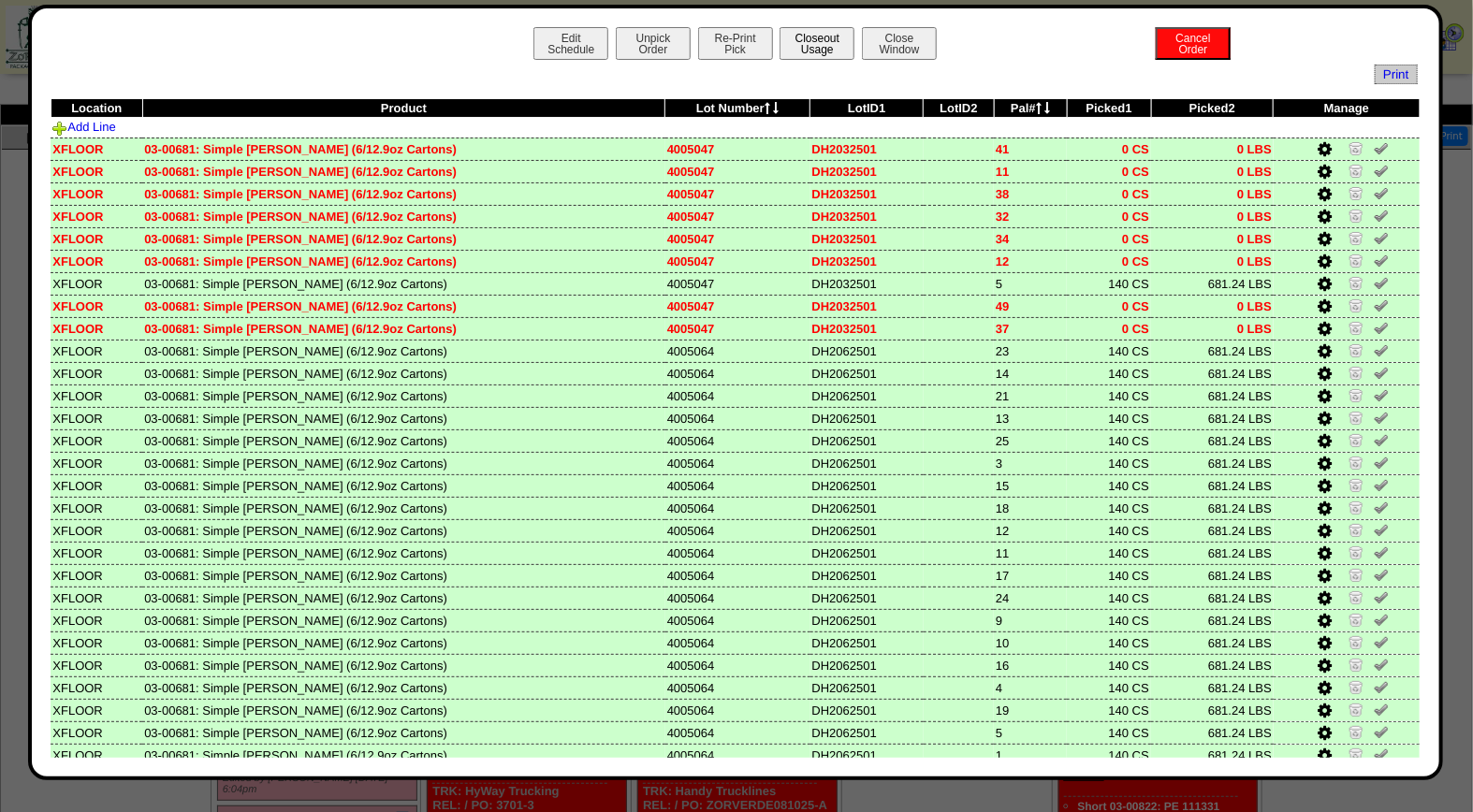
click at [821, 40] on button "Closeout Usage" at bounding box center [817, 43] width 75 height 33
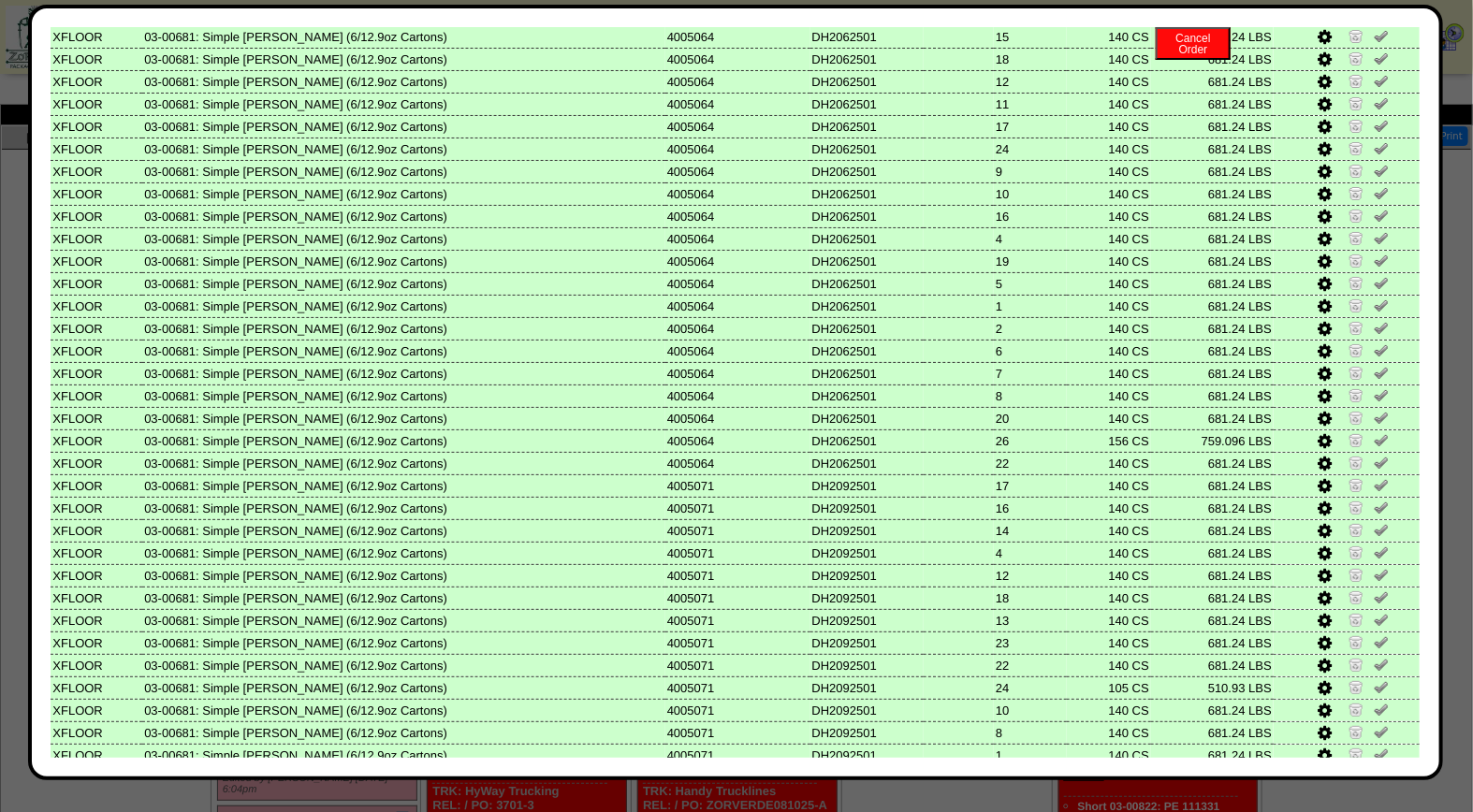
scroll to position [640, 0]
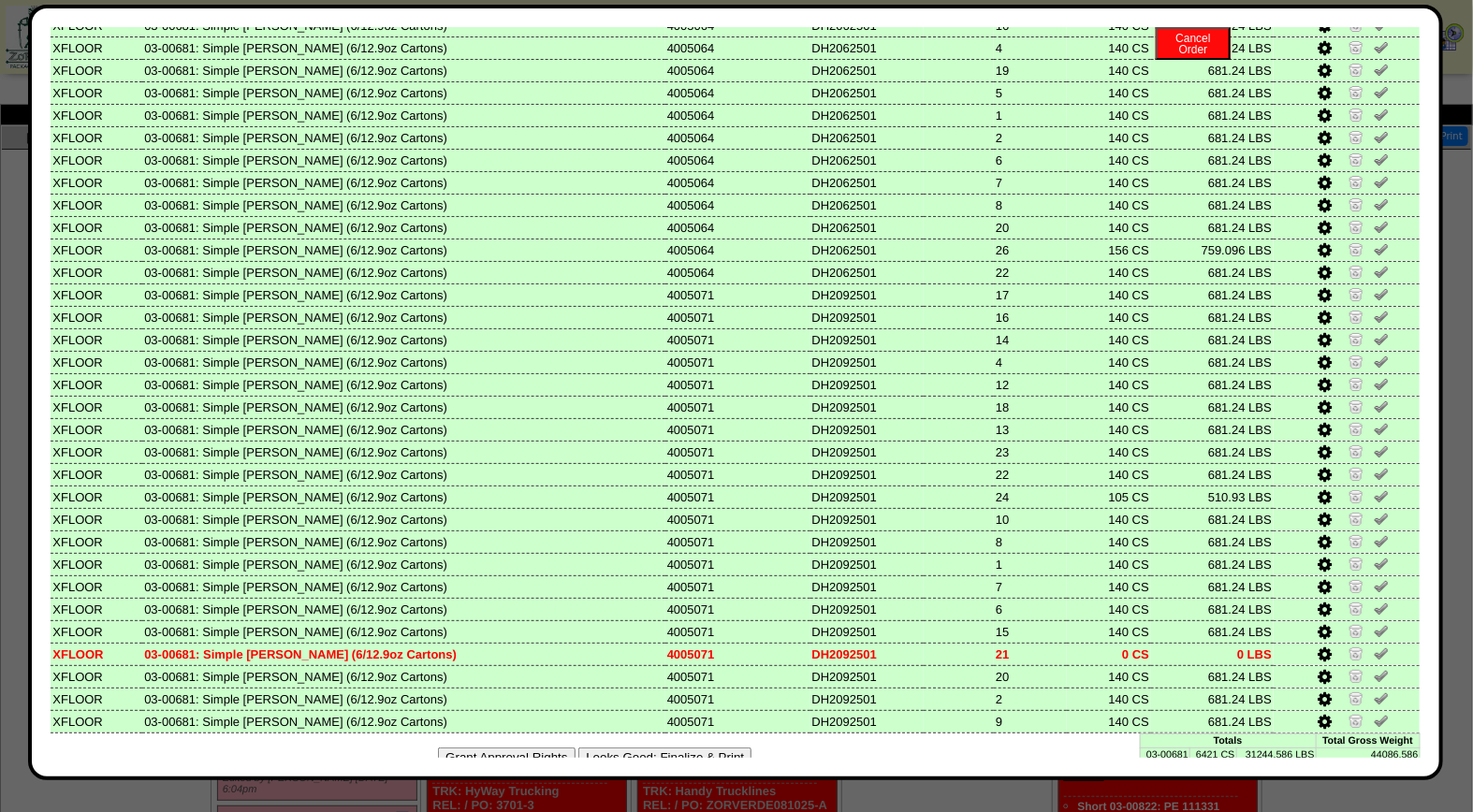
click at [698, 747] on button "Looks Good: Finalize & Print" at bounding box center [665, 757] width 173 height 20
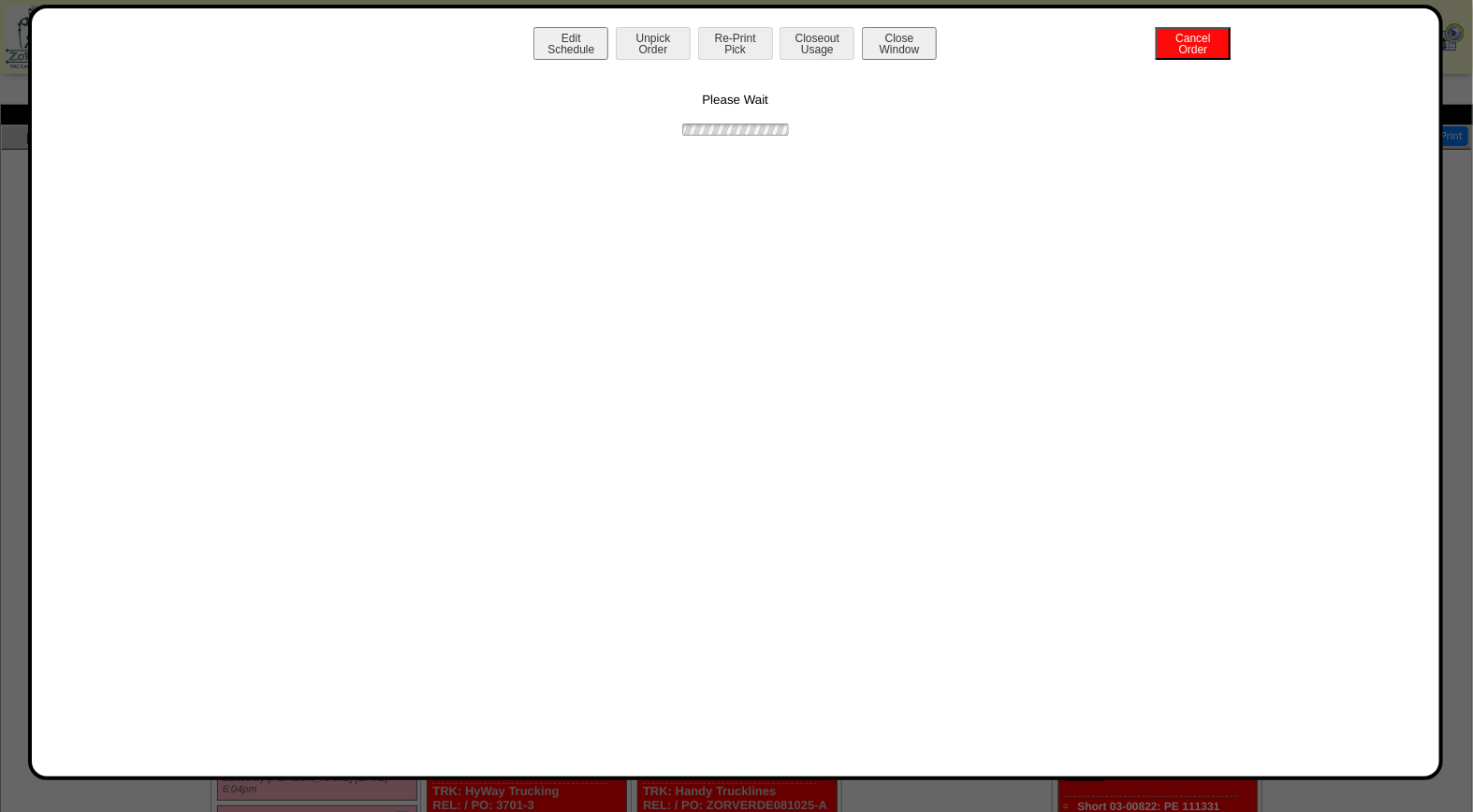
scroll to position [0, 0]
click at [735, 47] on button "Print BOL" at bounding box center [735, 43] width 75 height 33
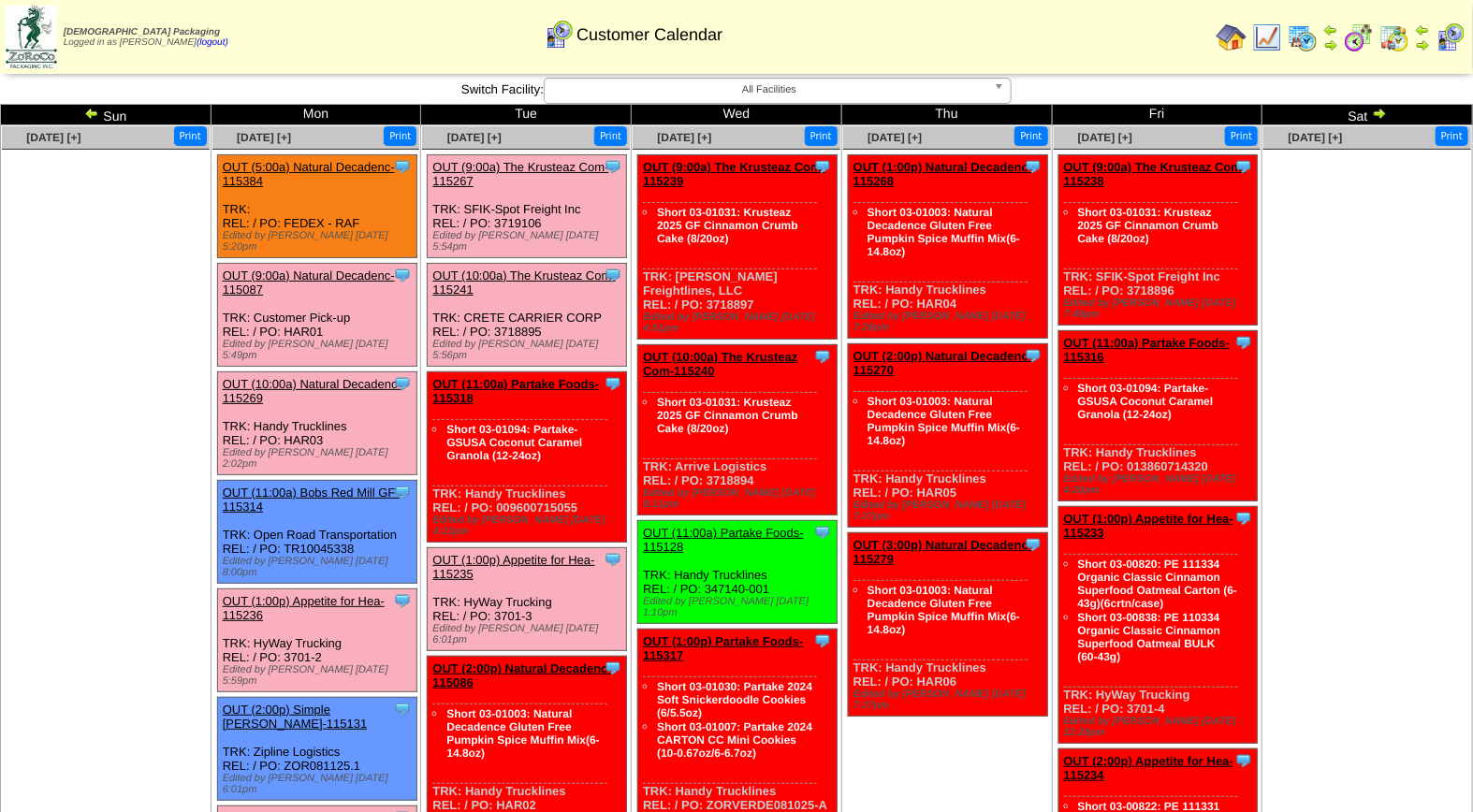
click at [347, 166] on link "OUT (5:00a) Natural Decadenc-115384" at bounding box center [308, 174] width 172 height 28
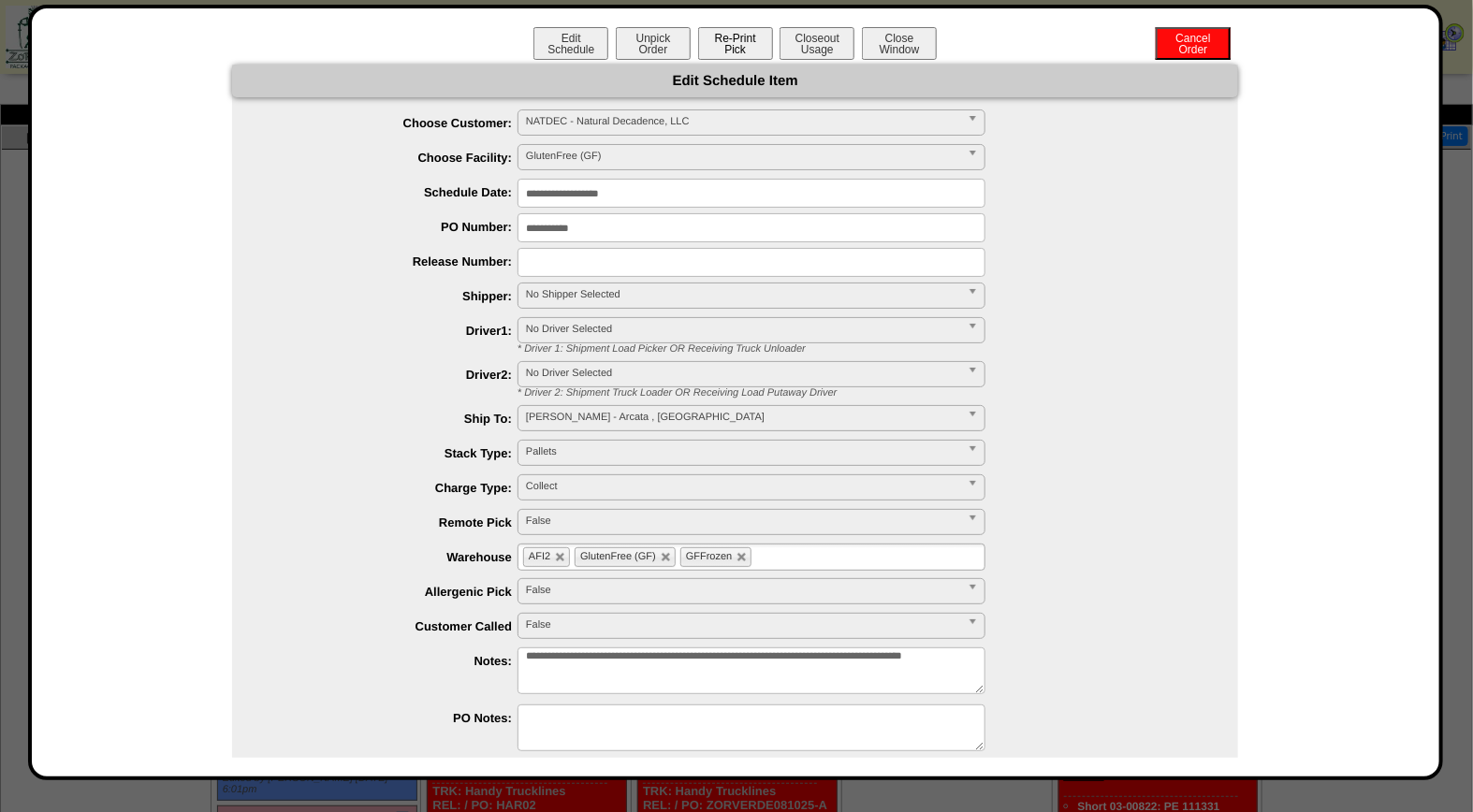
click at [717, 38] on button "Re-Print Pick" at bounding box center [735, 43] width 75 height 33
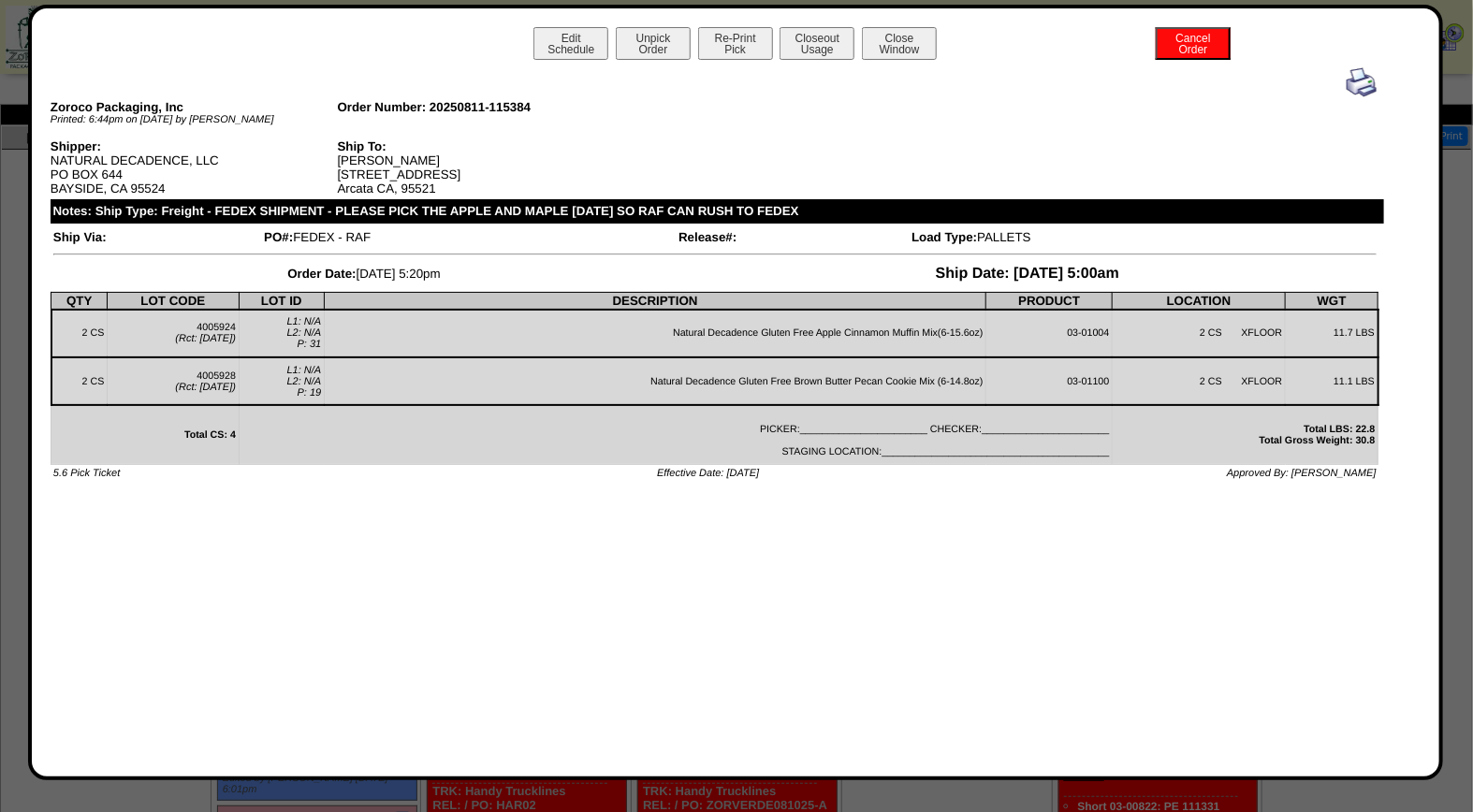
click at [1360, 79] on img at bounding box center [1361, 83] width 30 height 30
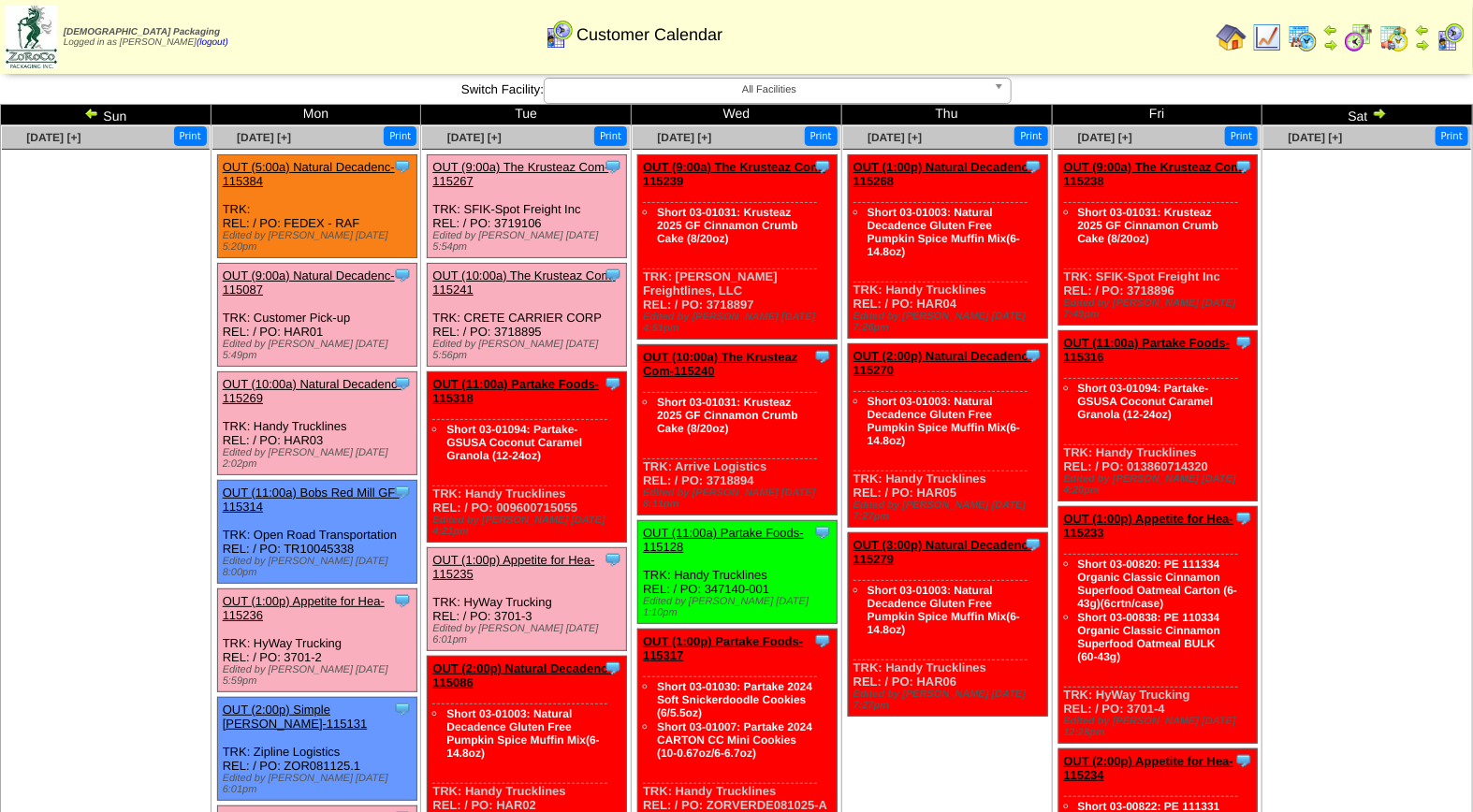
click at [316, 594] on link "OUT (1:00p) Appetite for Hea-115236" at bounding box center [303, 608] width 161 height 28
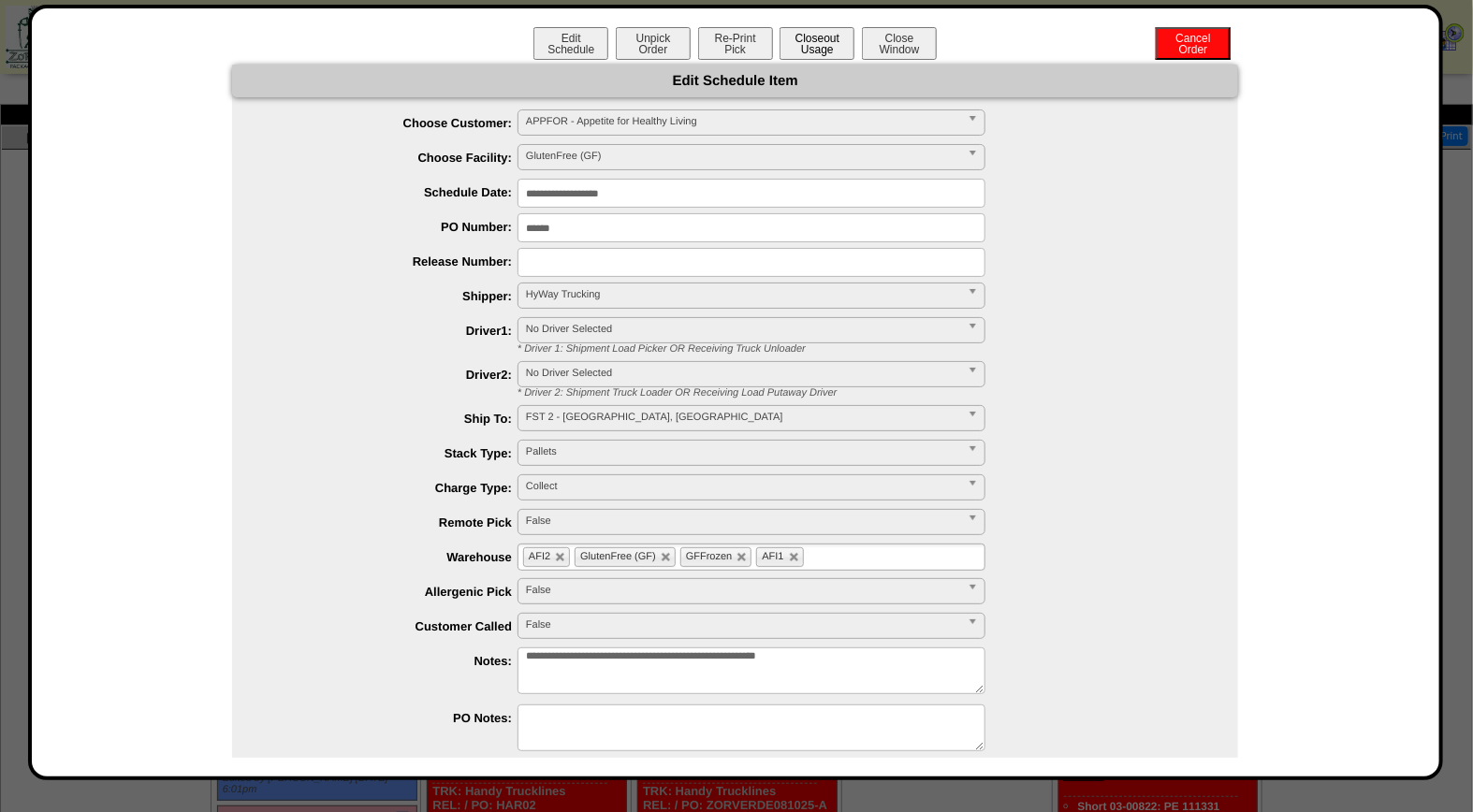
click at [816, 38] on button "Closeout Usage" at bounding box center [817, 43] width 75 height 33
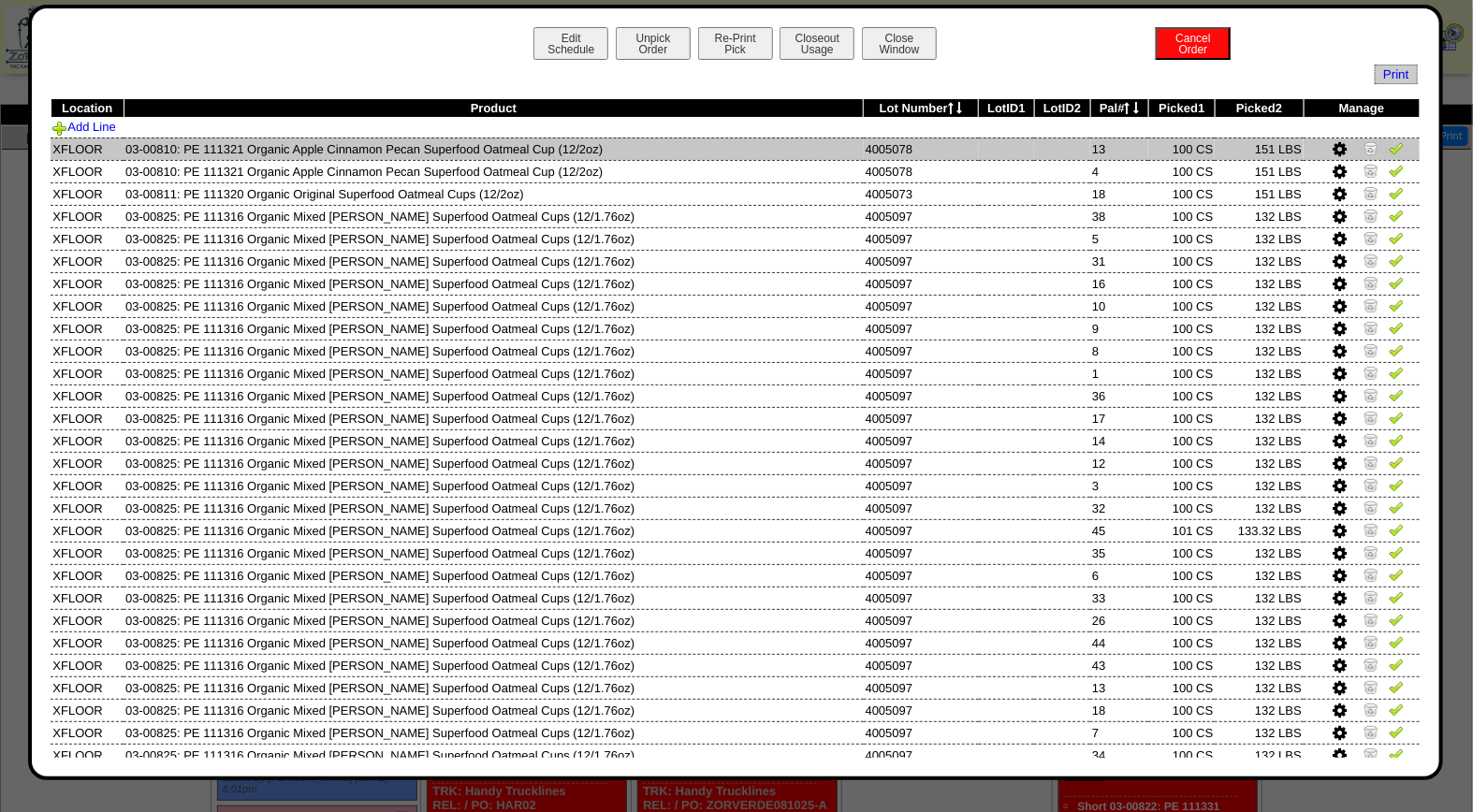
click at [1389, 146] on img at bounding box center [1396, 147] width 15 height 15
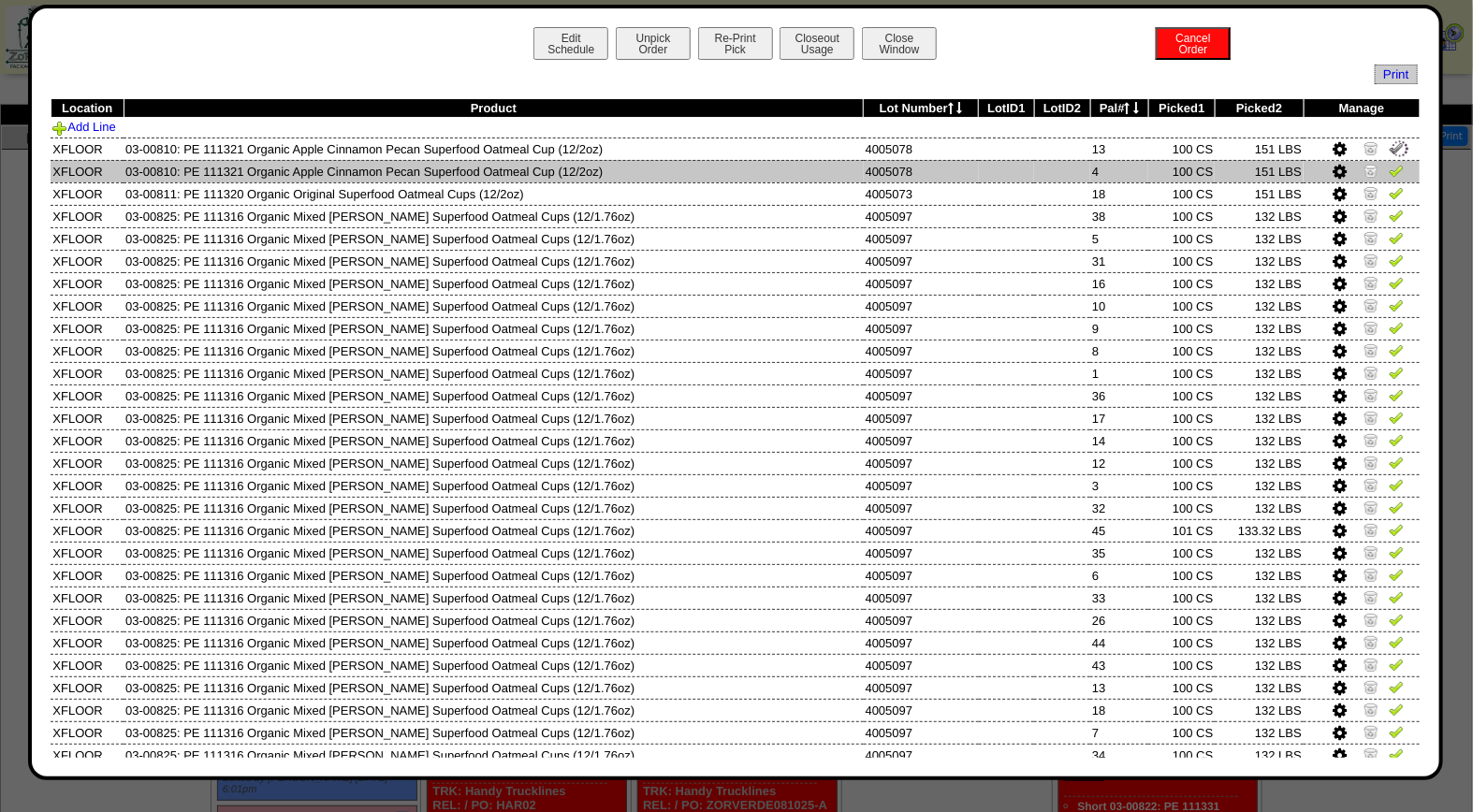
click at [1389, 166] on img at bounding box center [1396, 170] width 15 height 15
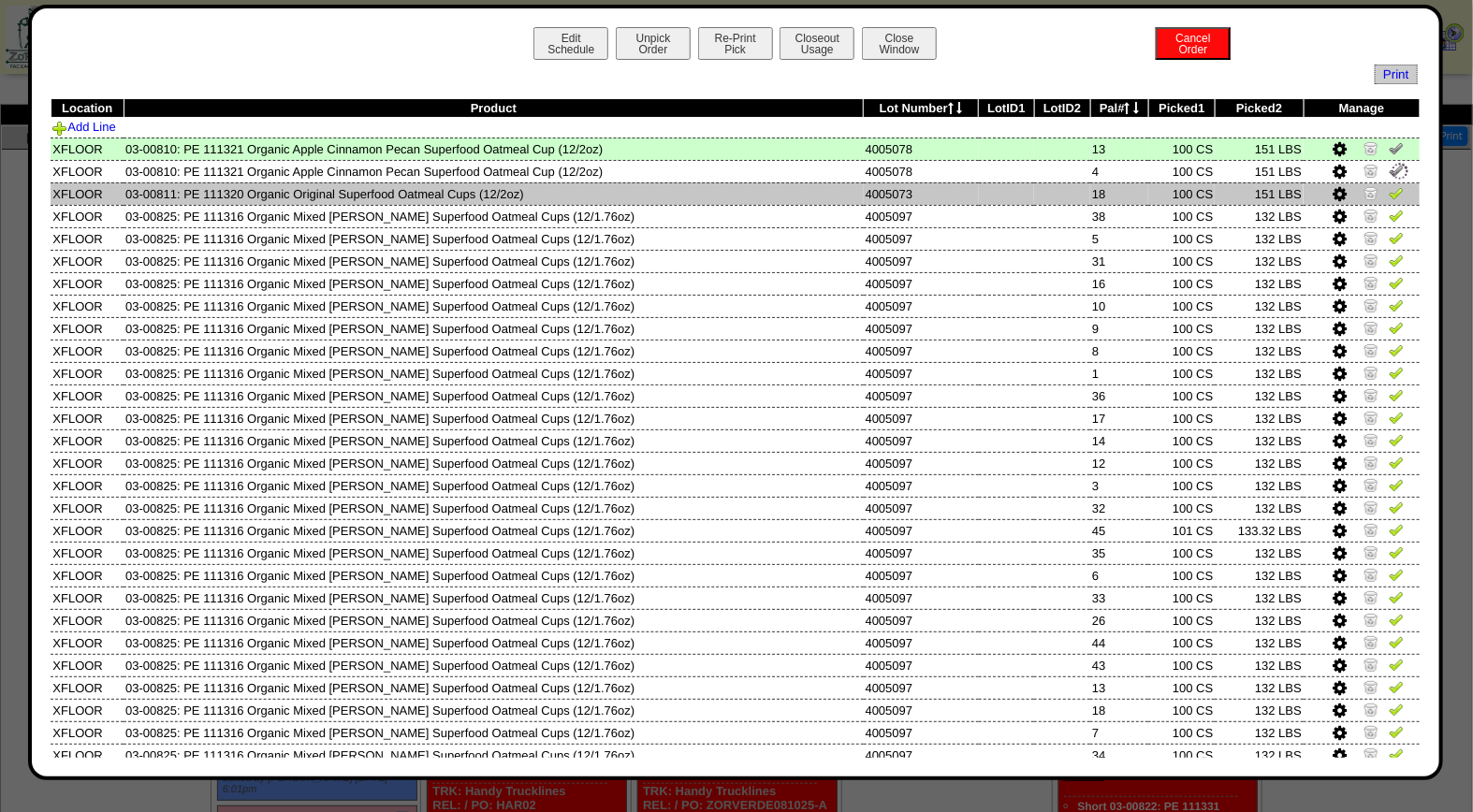
click at [1389, 189] on img at bounding box center [1396, 192] width 15 height 15
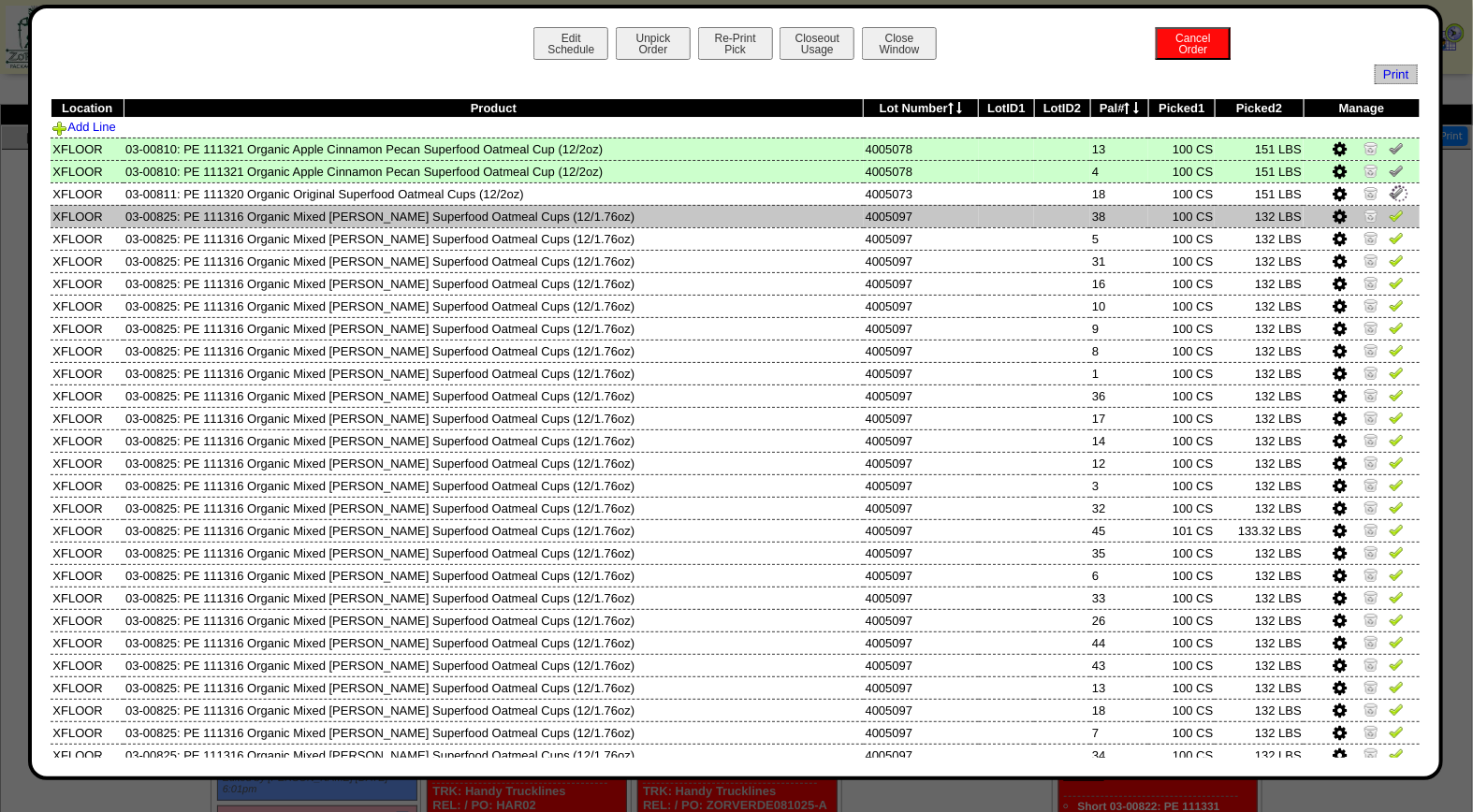
click at [1389, 217] on img at bounding box center [1396, 215] width 15 height 15
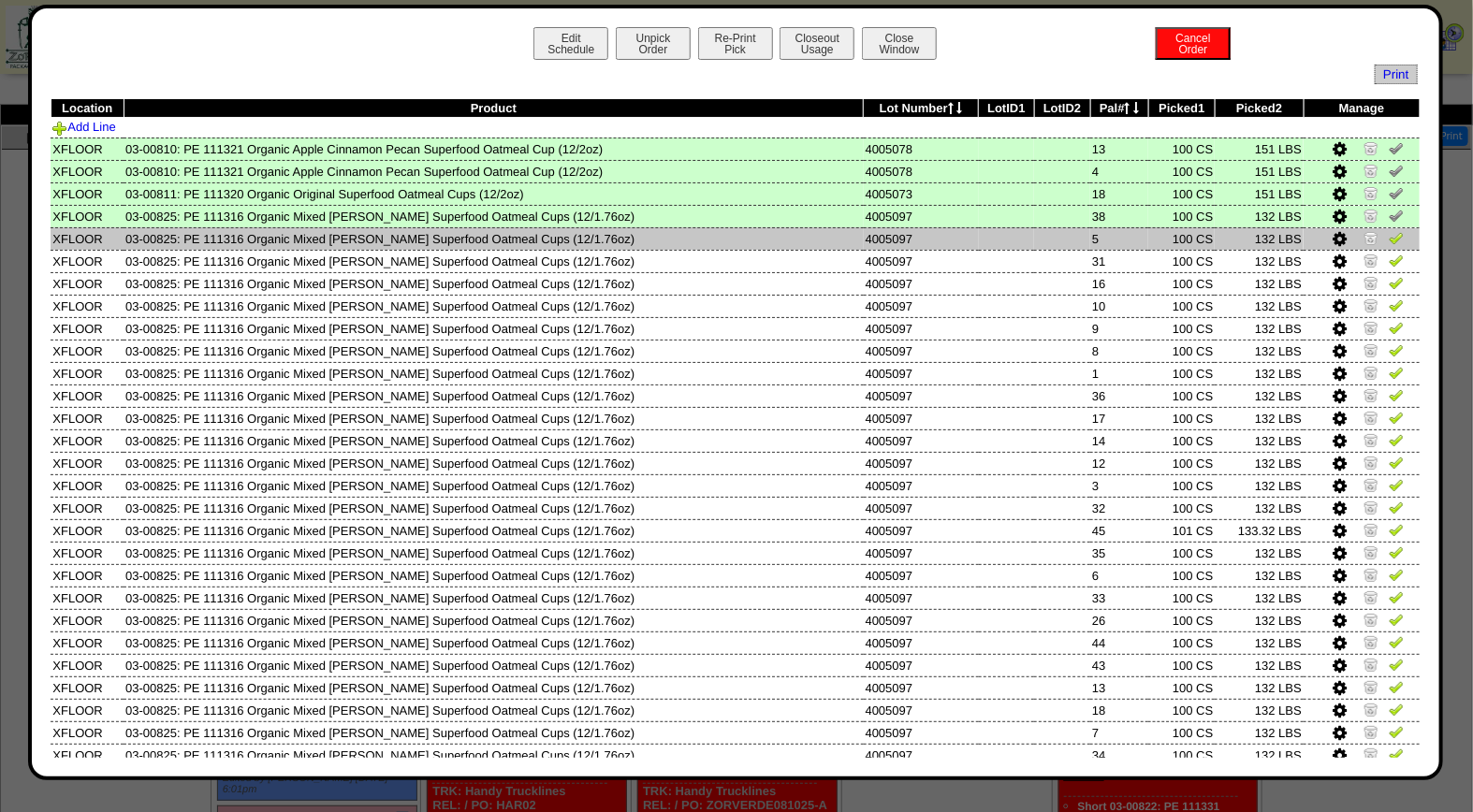
click at [1389, 238] on img at bounding box center [1396, 237] width 15 height 15
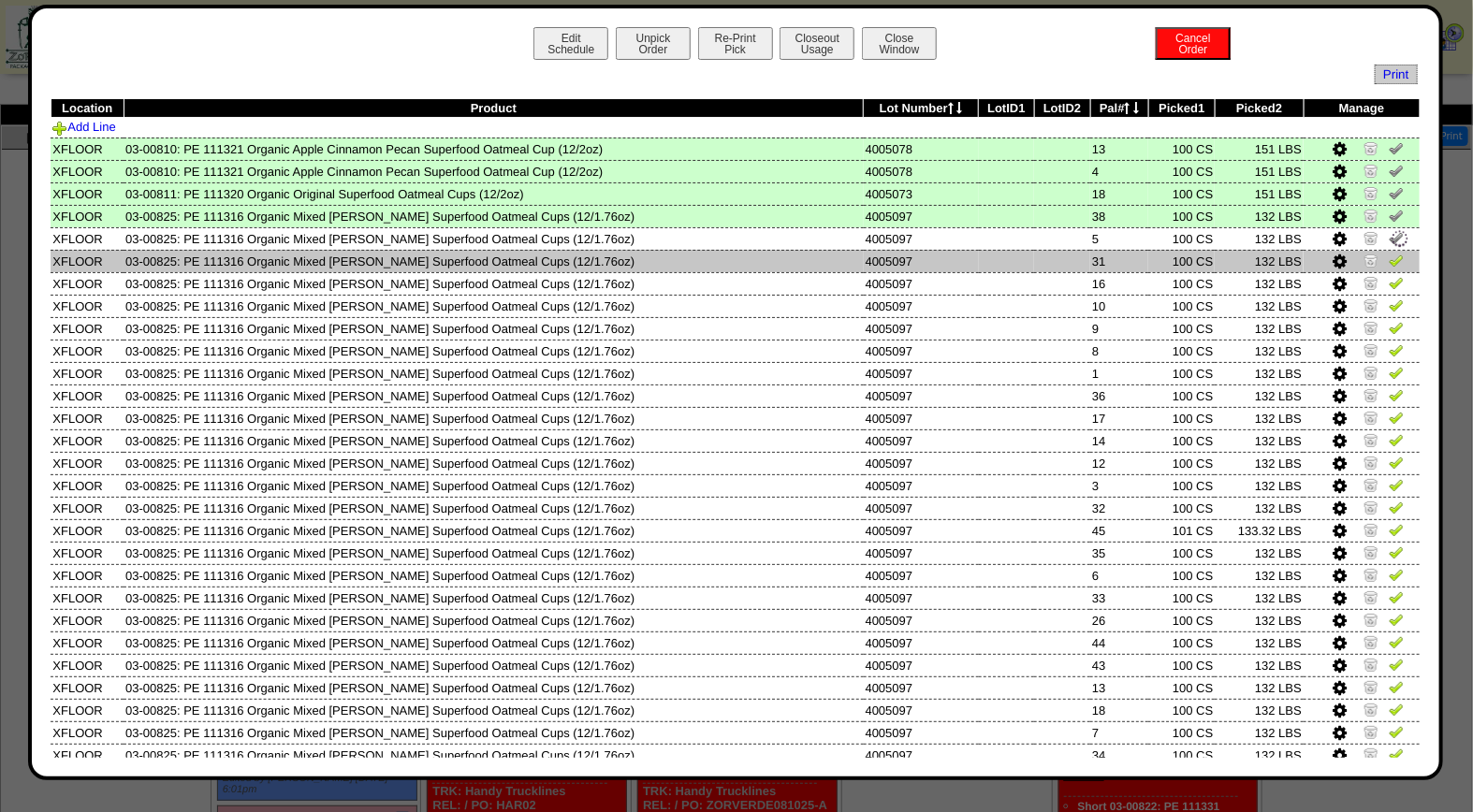
click at [1389, 263] on img at bounding box center [1396, 260] width 15 height 15
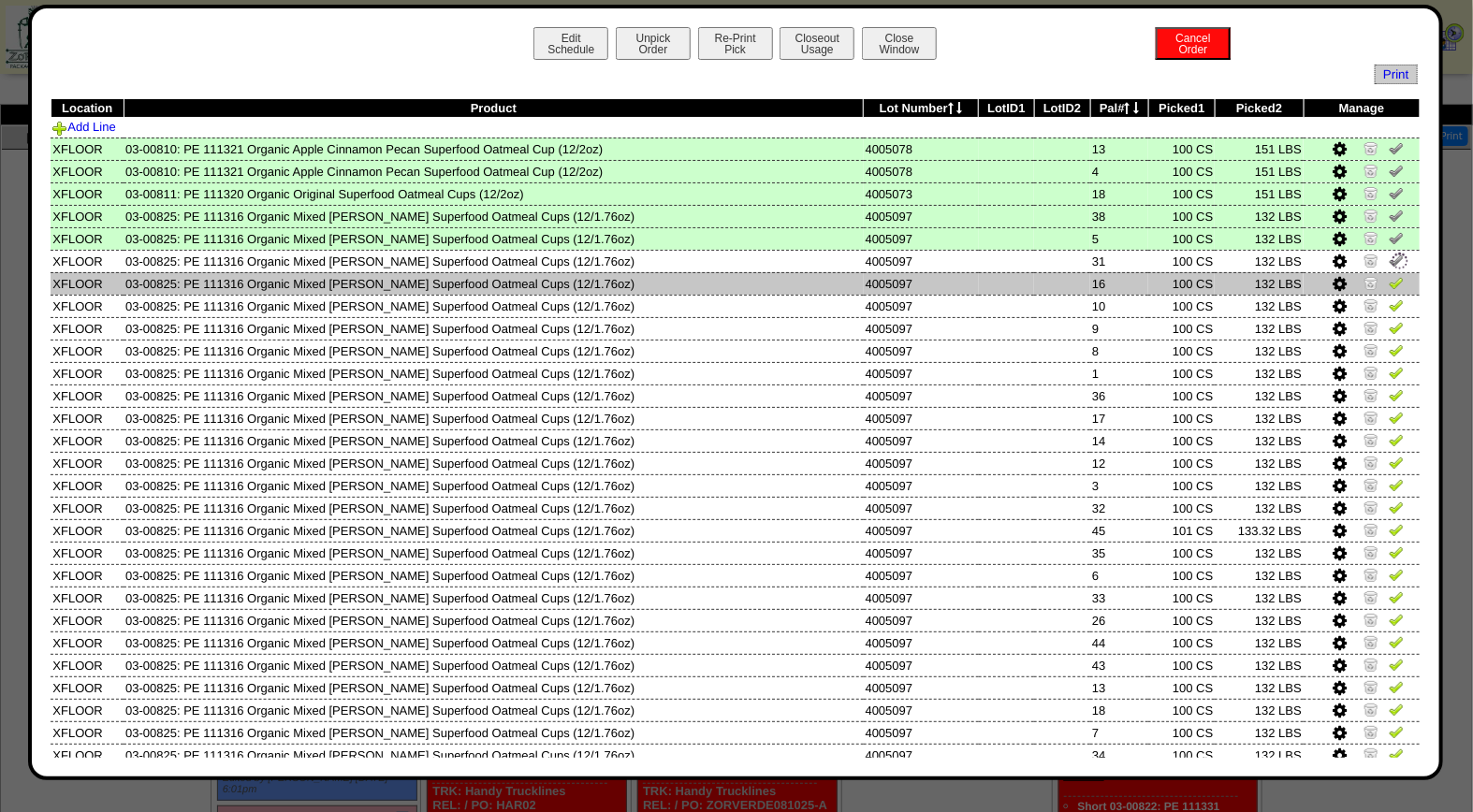
click at [1389, 283] on img at bounding box center [1396, 283] width 15 height 15
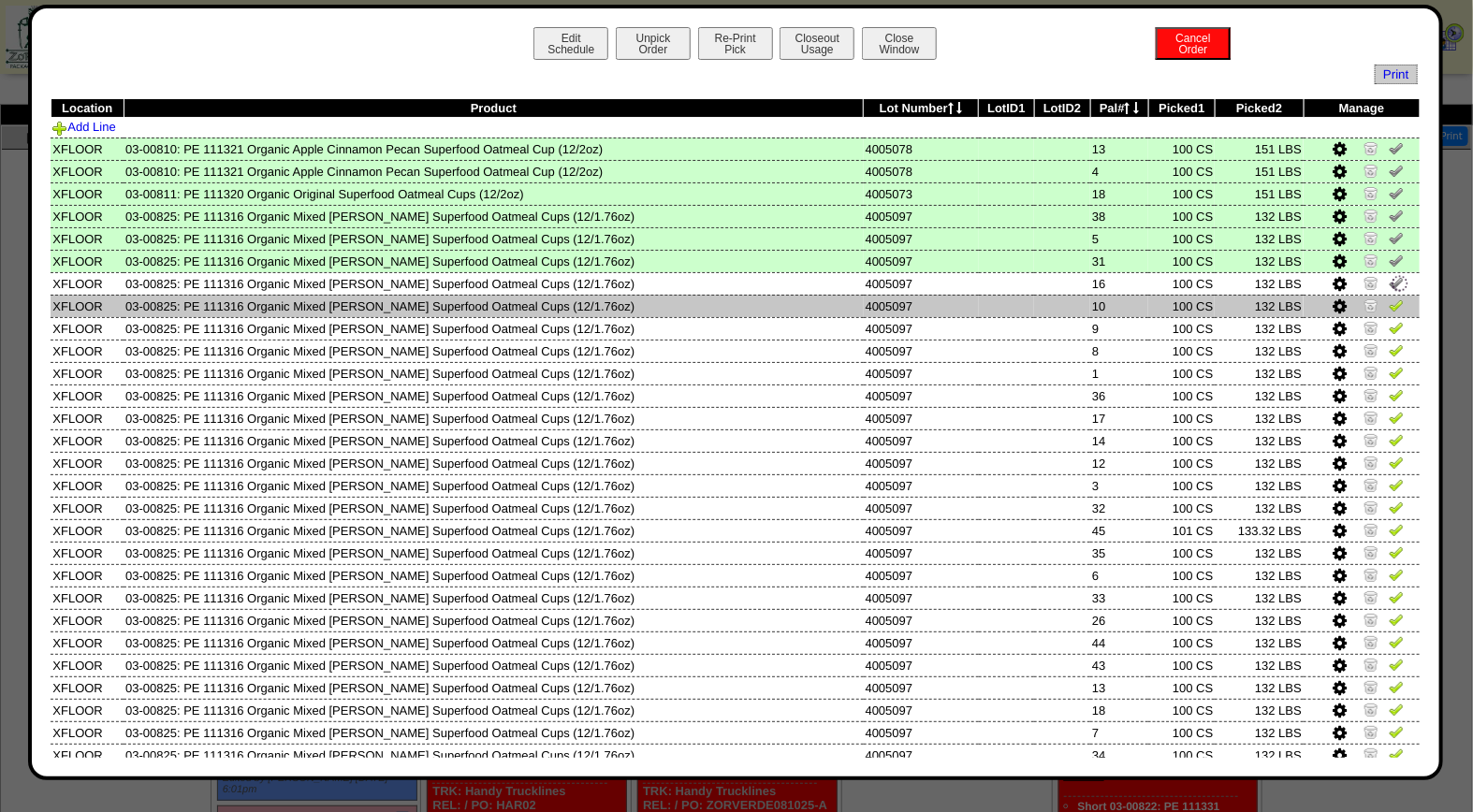
click at [1389, 300] on img at bounding box center [1396, 305] width 15 height 15
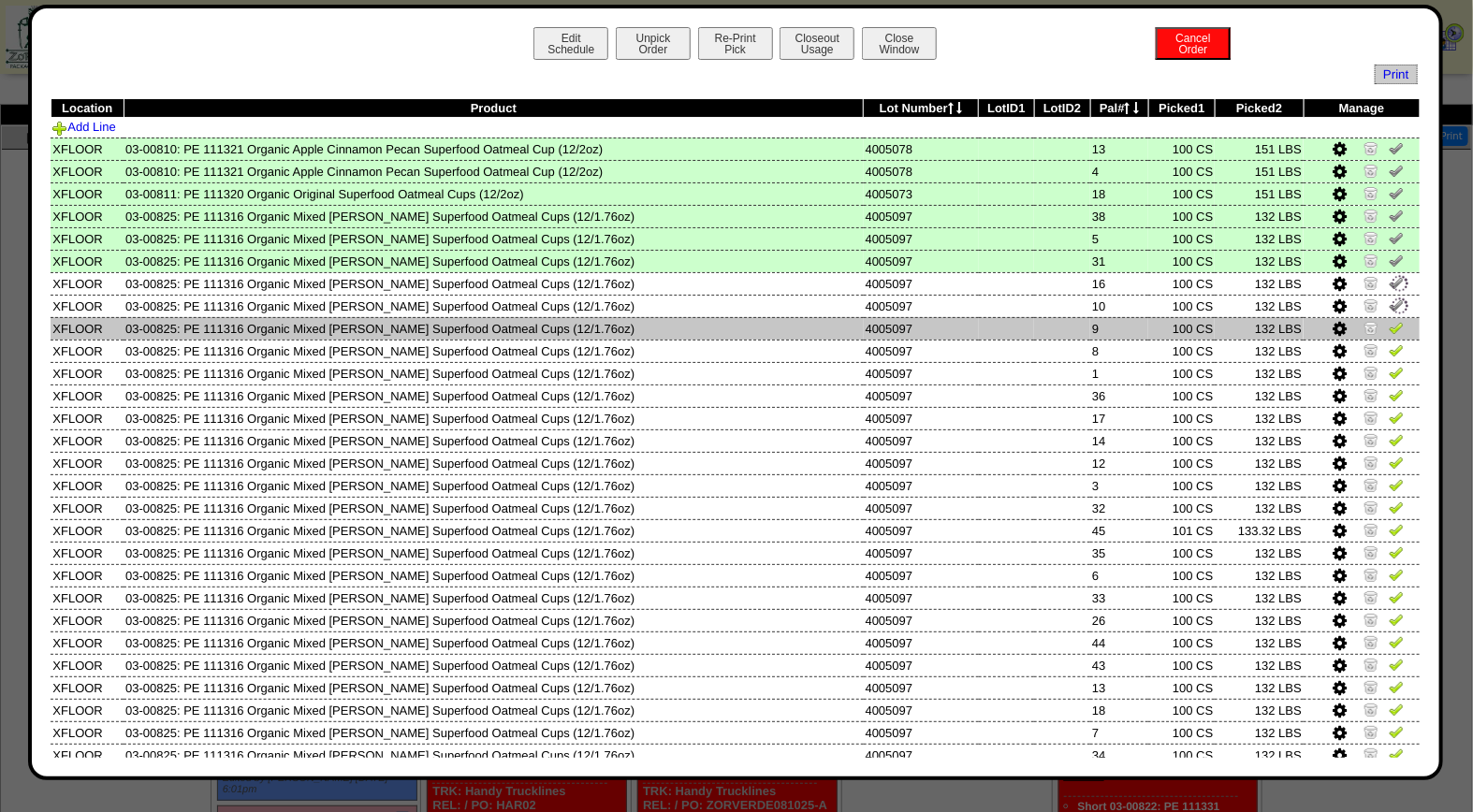
click at [1389, 322] on img at bounding box center [1396, 328] width 15 height 15
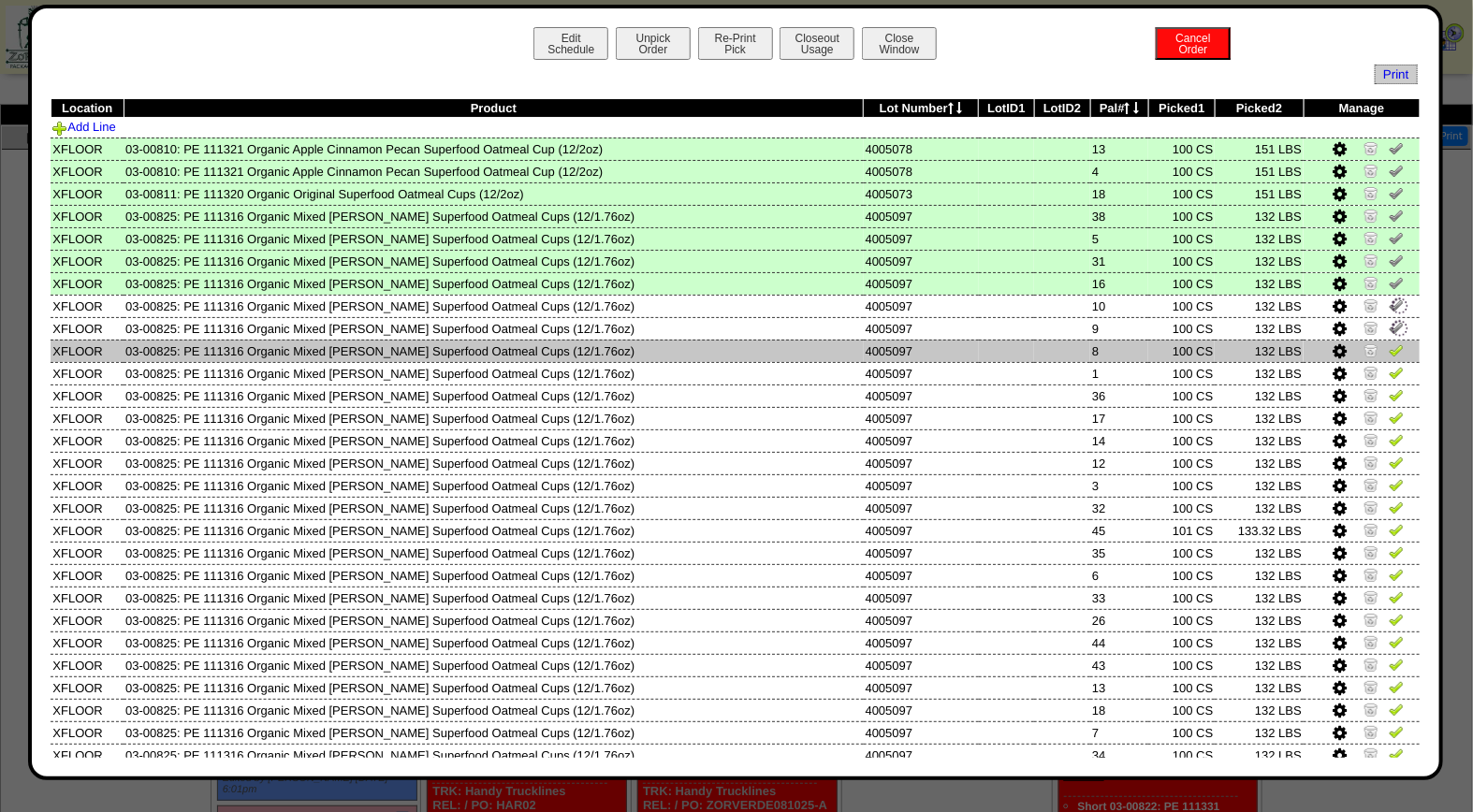
click at [1389, 346] on img at bounding box center [1396, 350] width 15 height 15
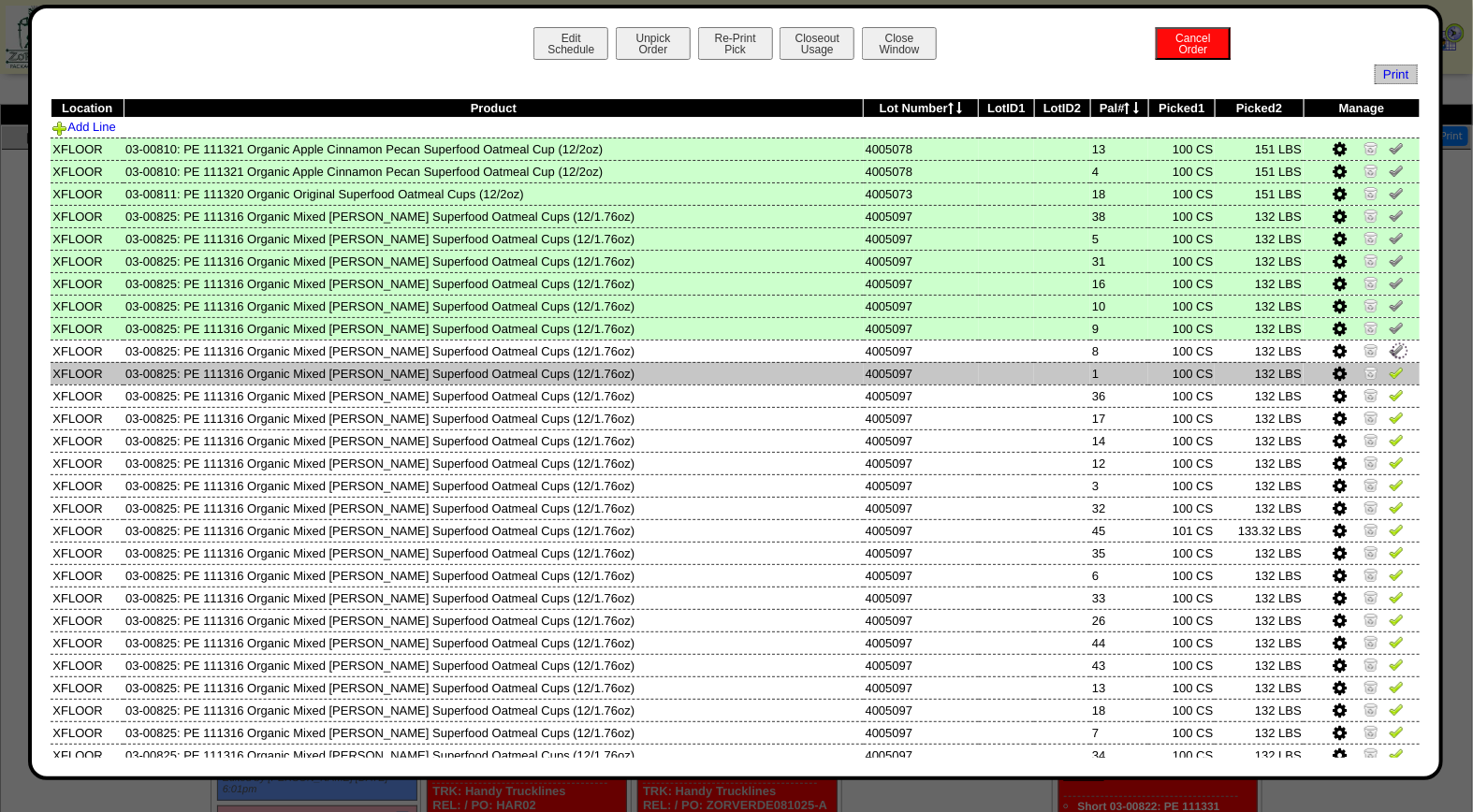
click at [1389, 371] on img at bounding box center [1396, 373] width 15 height 15
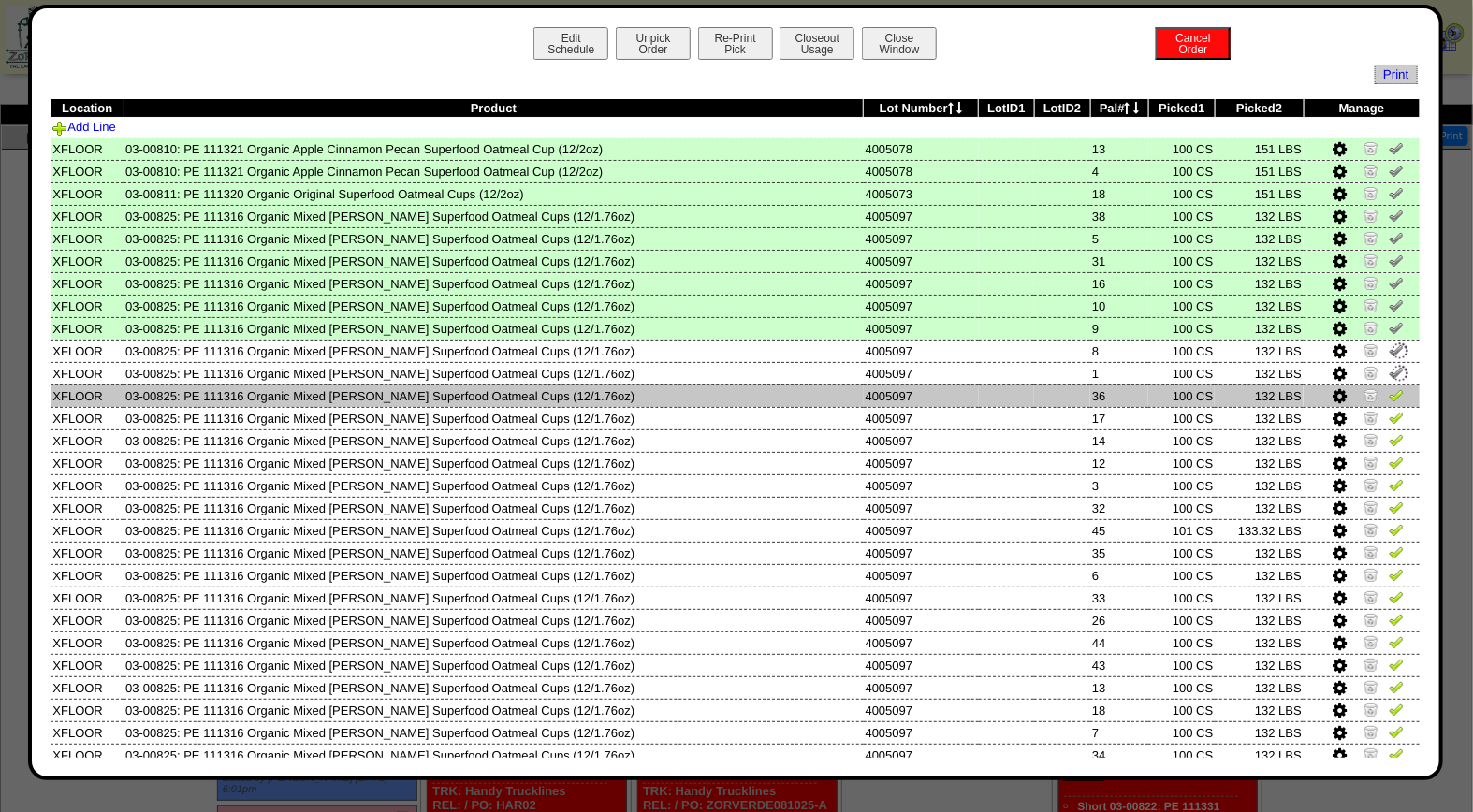
click at [1389, 389] on img at bounding box center [1396, 395] width 15 height 15
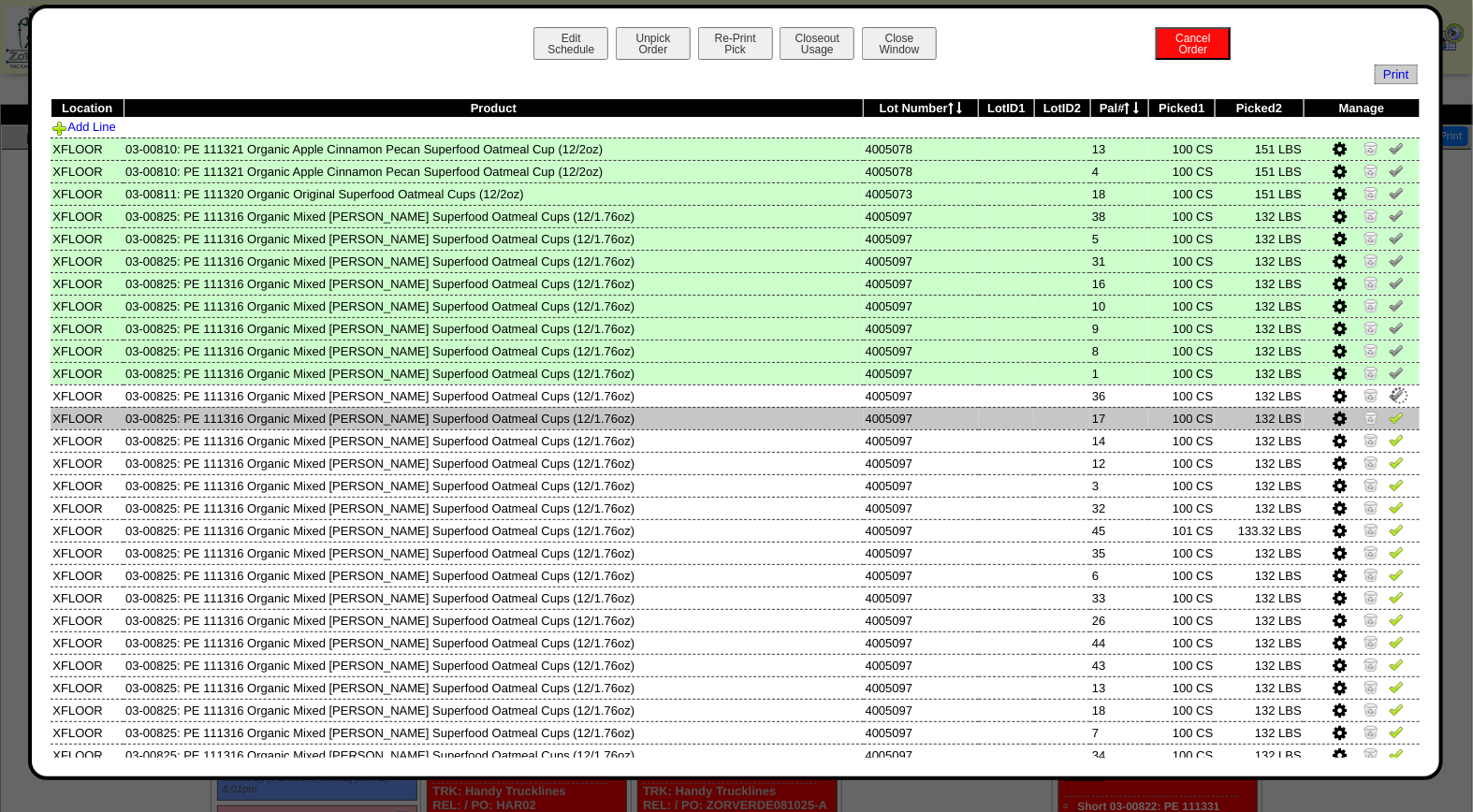
click at [1389, 419] on img at bounding box center [1396, 417] width 15 height 15
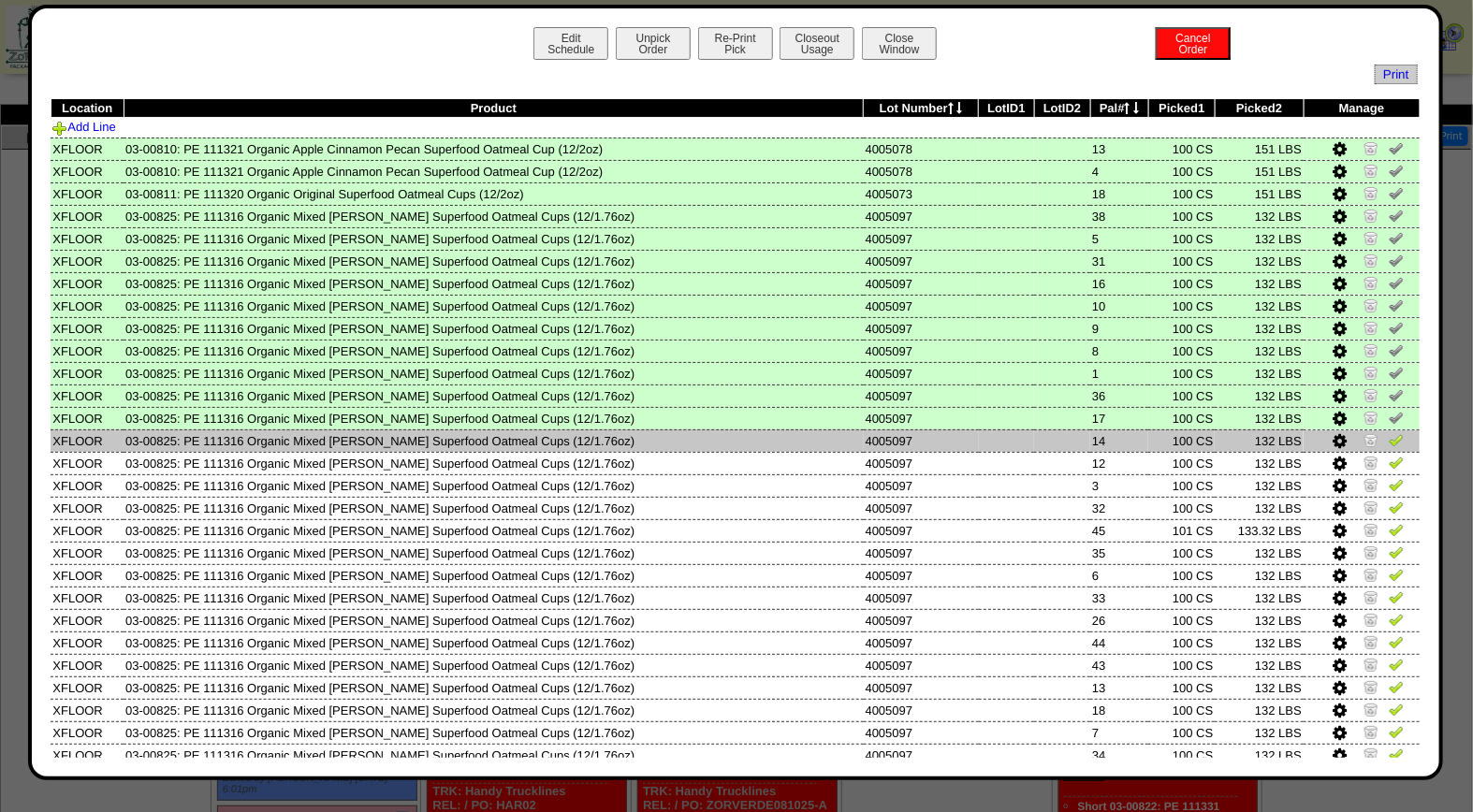
click at [1389, 437] on img at bounding box center [1396, 439] width 15 height 15
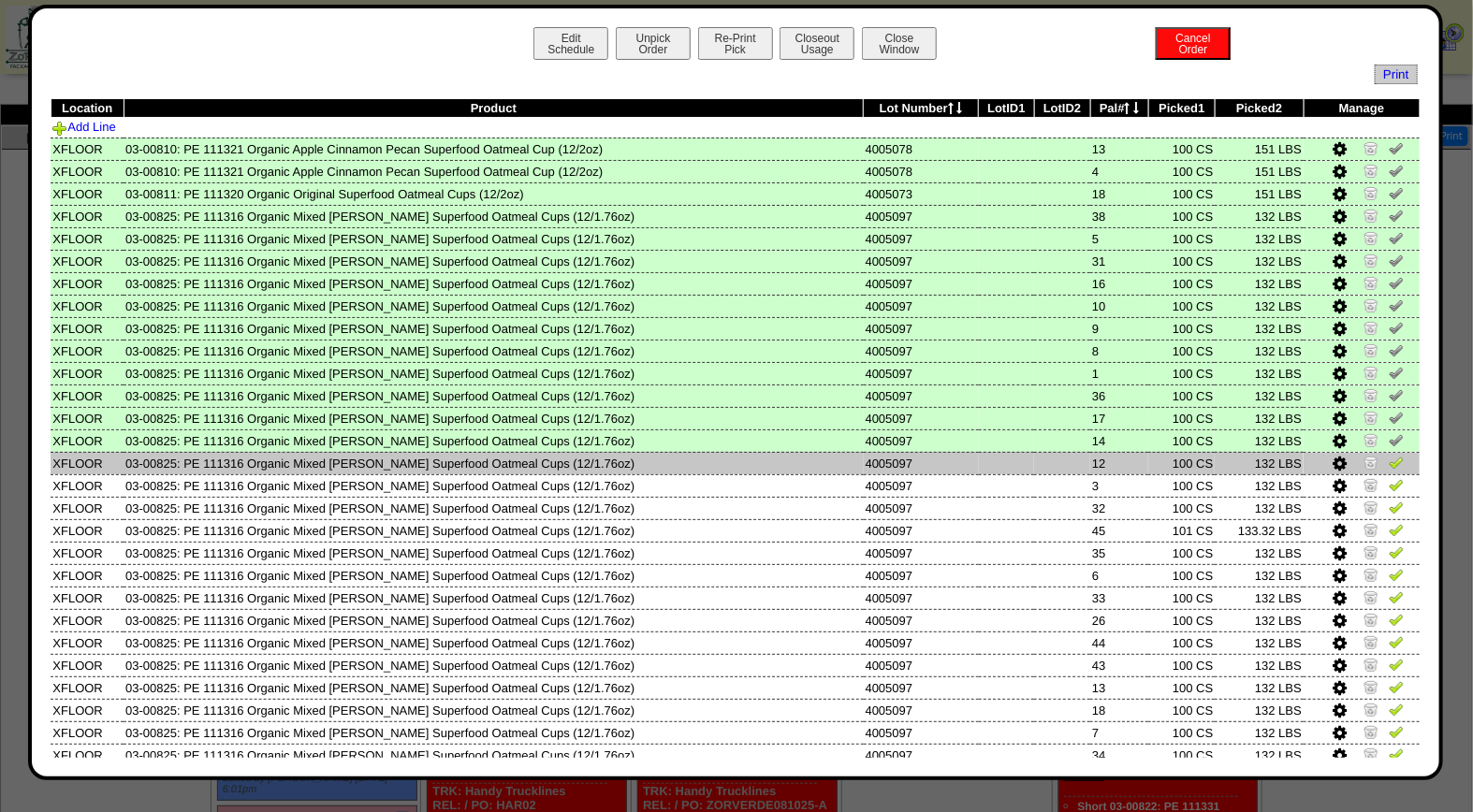
click at [1389, 463] on img at bounding box center [1396, 462] width 15 height 15
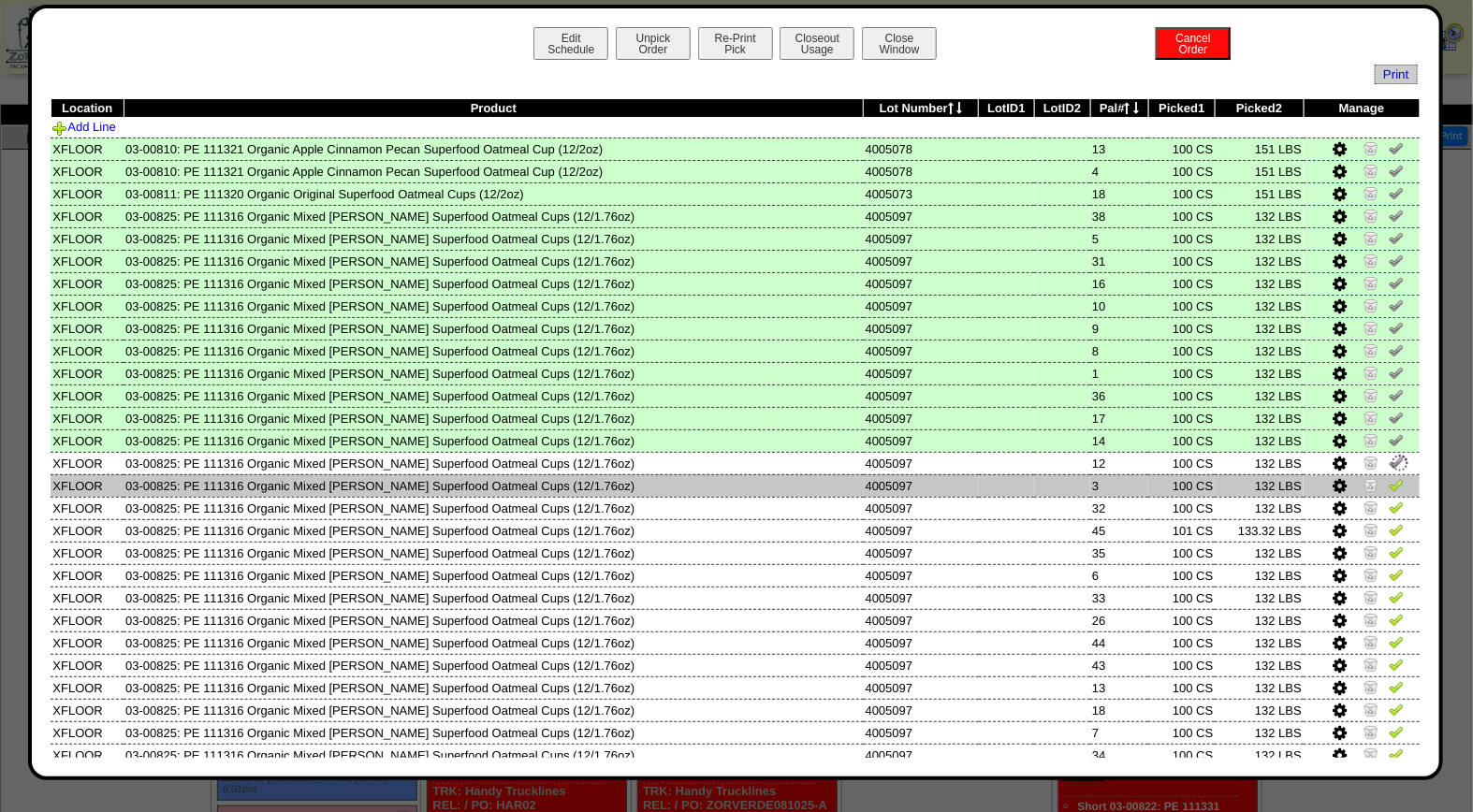
click at [1389, 481] on img at bounding box center [1396, 484] width 15 height 15
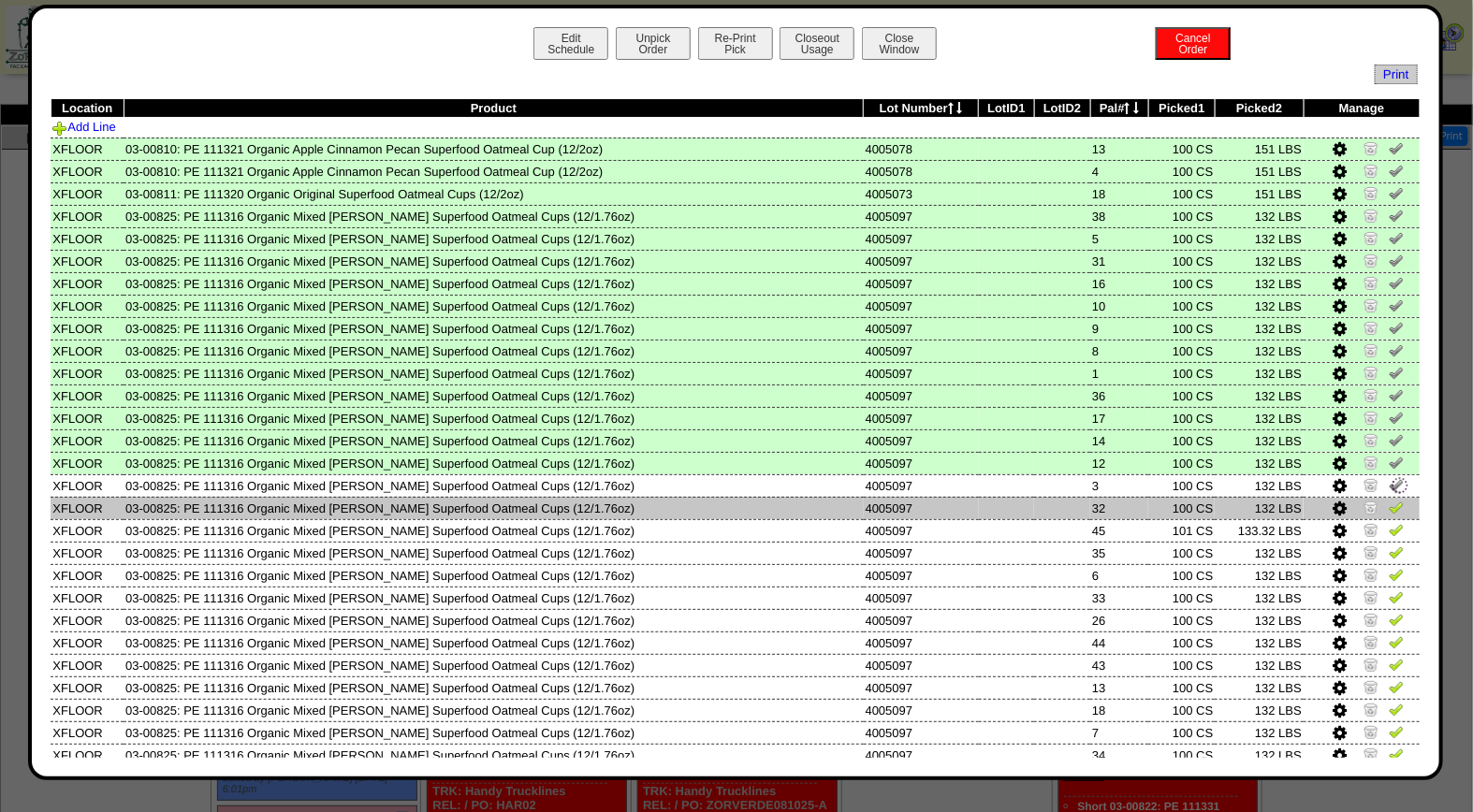
click at [1389, 499] on img at bounding box center [1396, 507] width 15 height 15
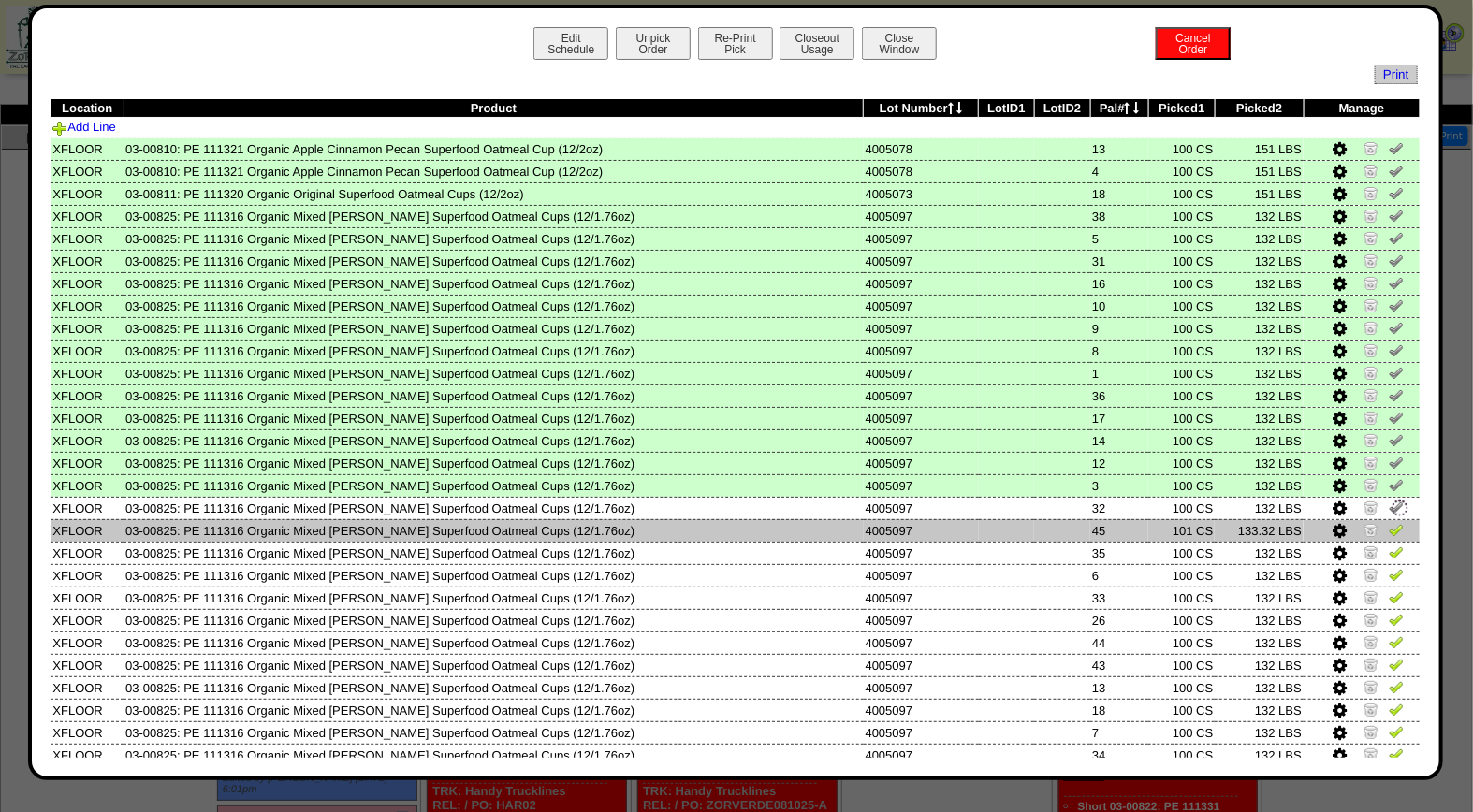
click at [1389, 525] on img at bounding box center [1396, 529] width 15 height 15
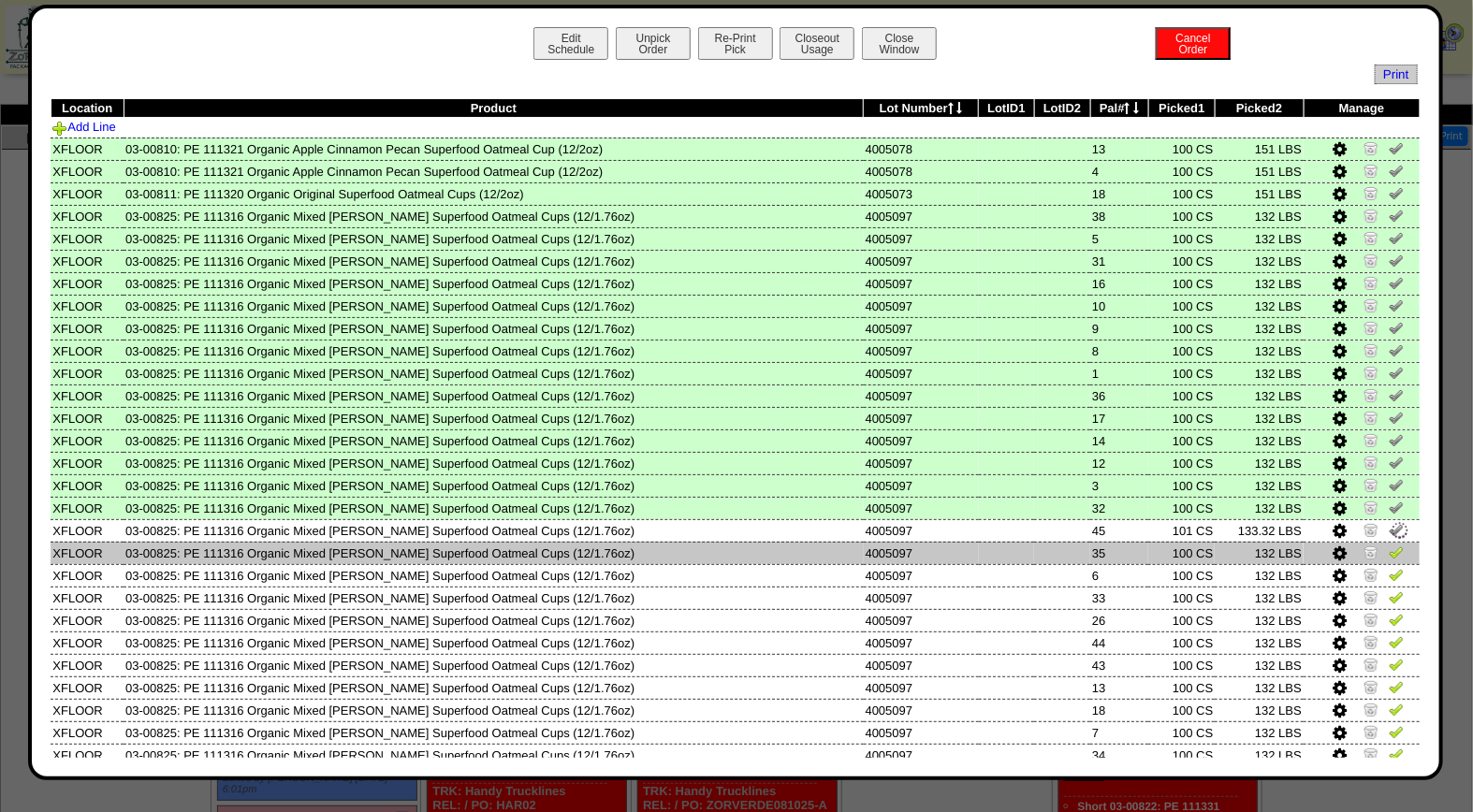
click at [1389, 548] on img at bounding box center [1396, 552] width 15 height 15
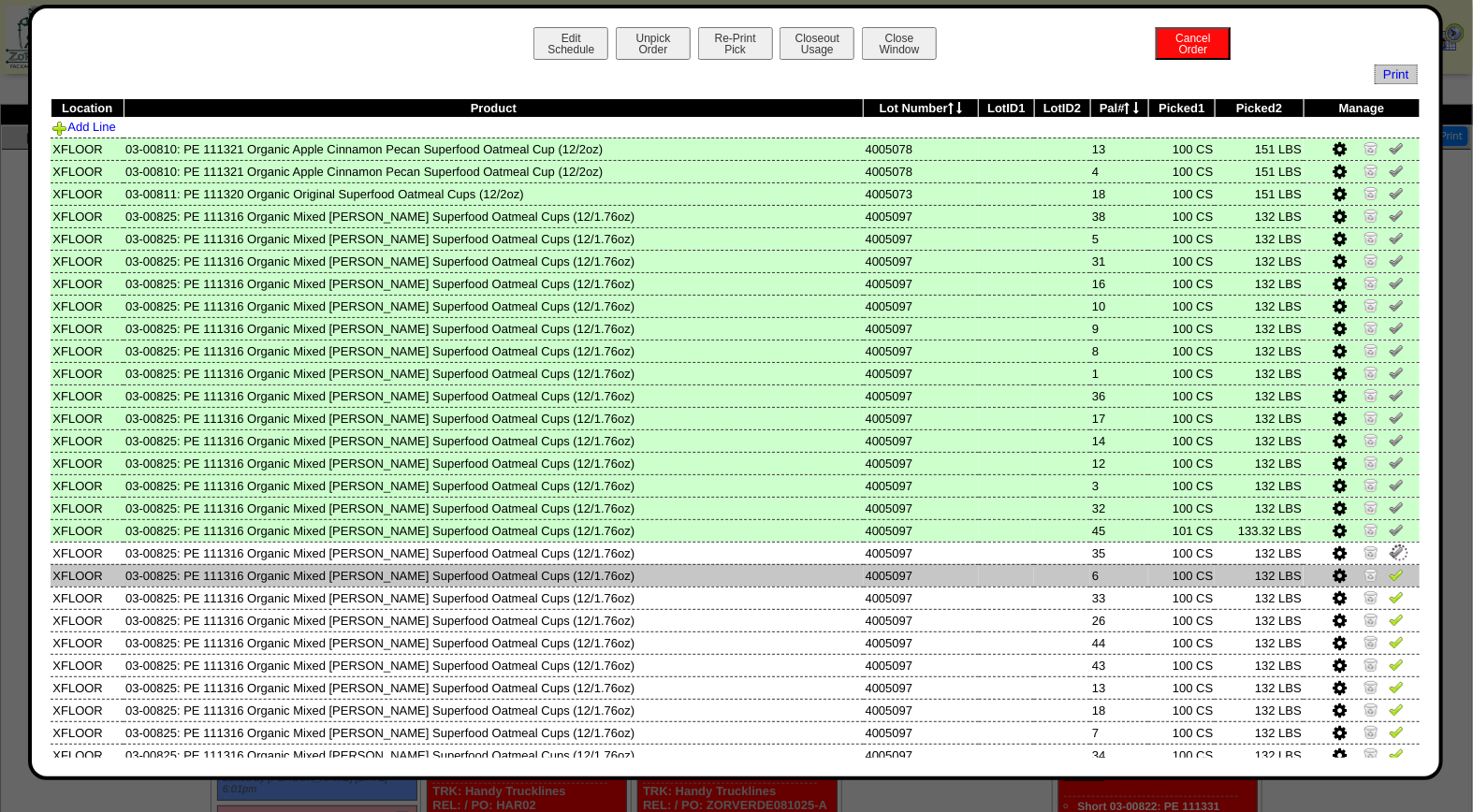
click at [1389, 567] on img at bounding box center [1396, 575] width 15 height 15
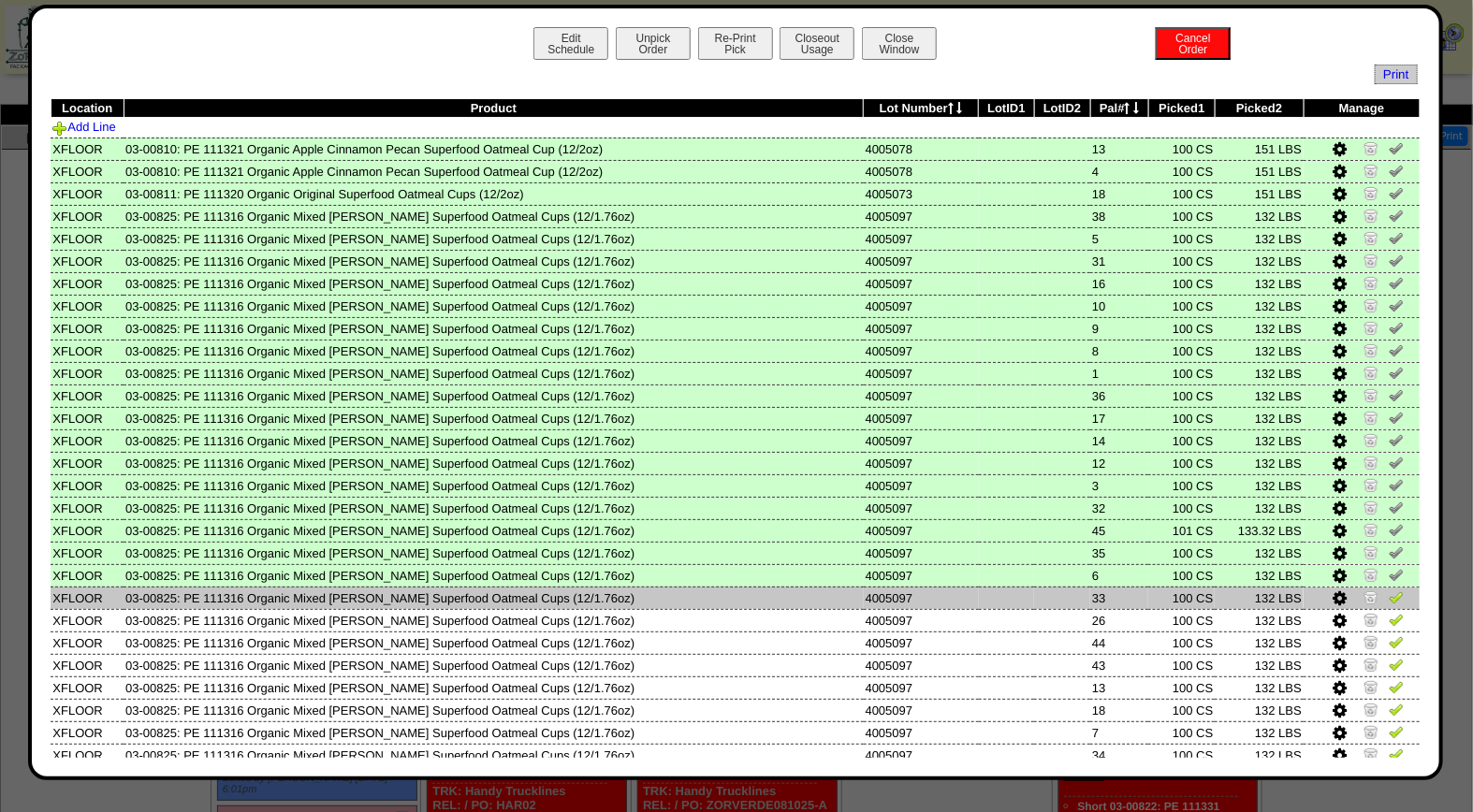
click at [1389, 592] on img at bounding box center [1396, 597] width 15 height 15
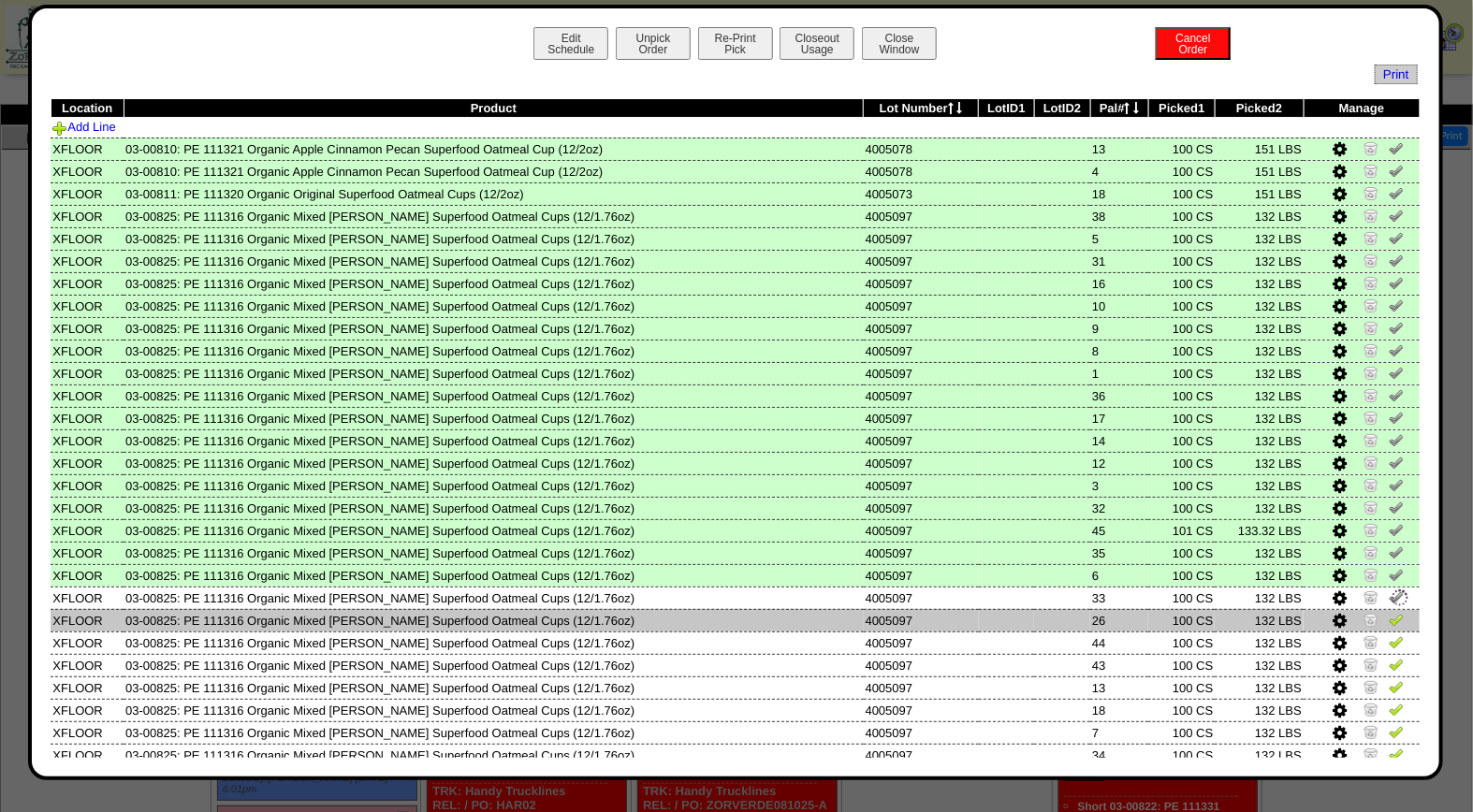
click at [1389, 615] on img at bounding box center [1396, 620] width 15 height 15
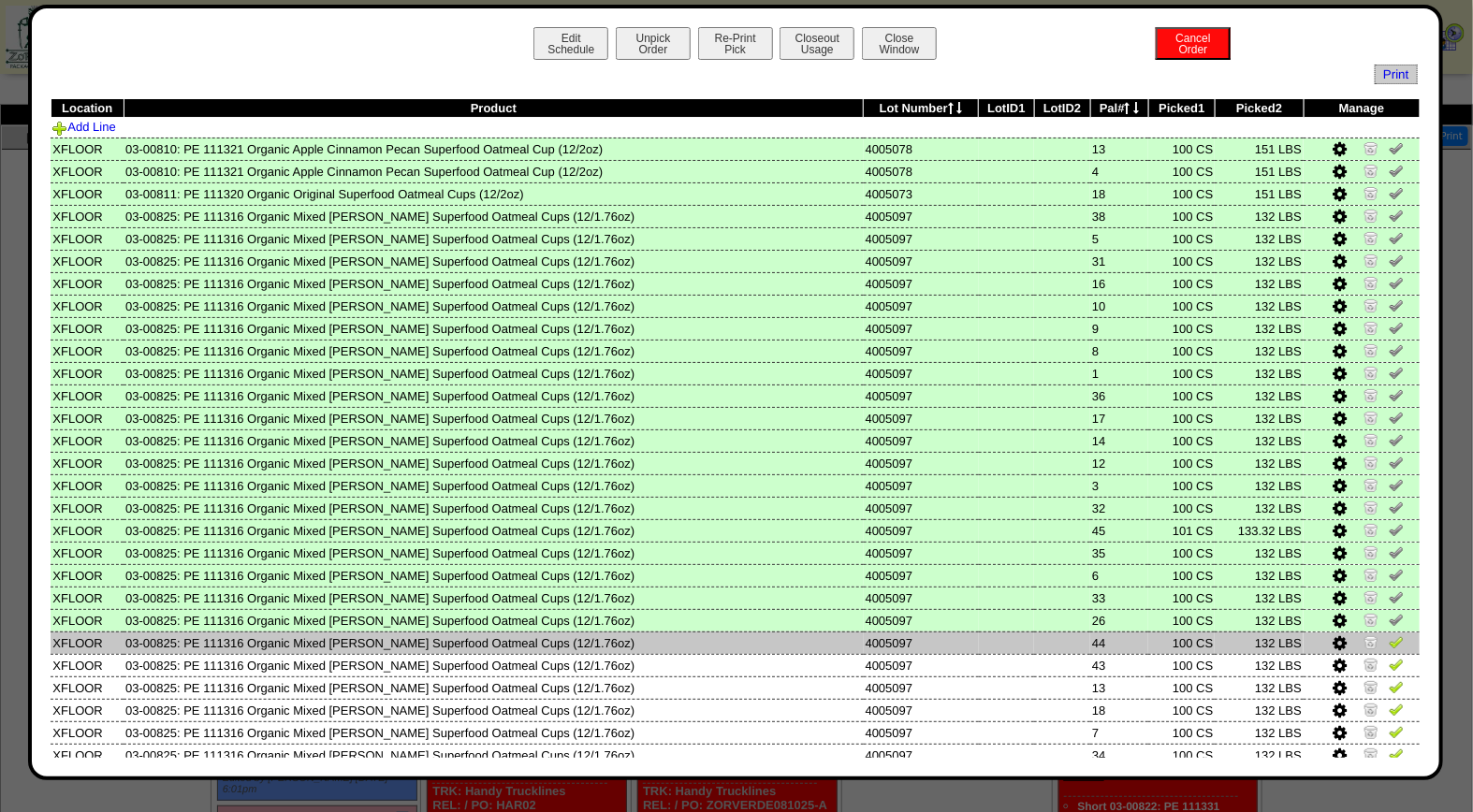
click at [1389, 637] on img at bounding box center [1396, 642] width 15 height 15
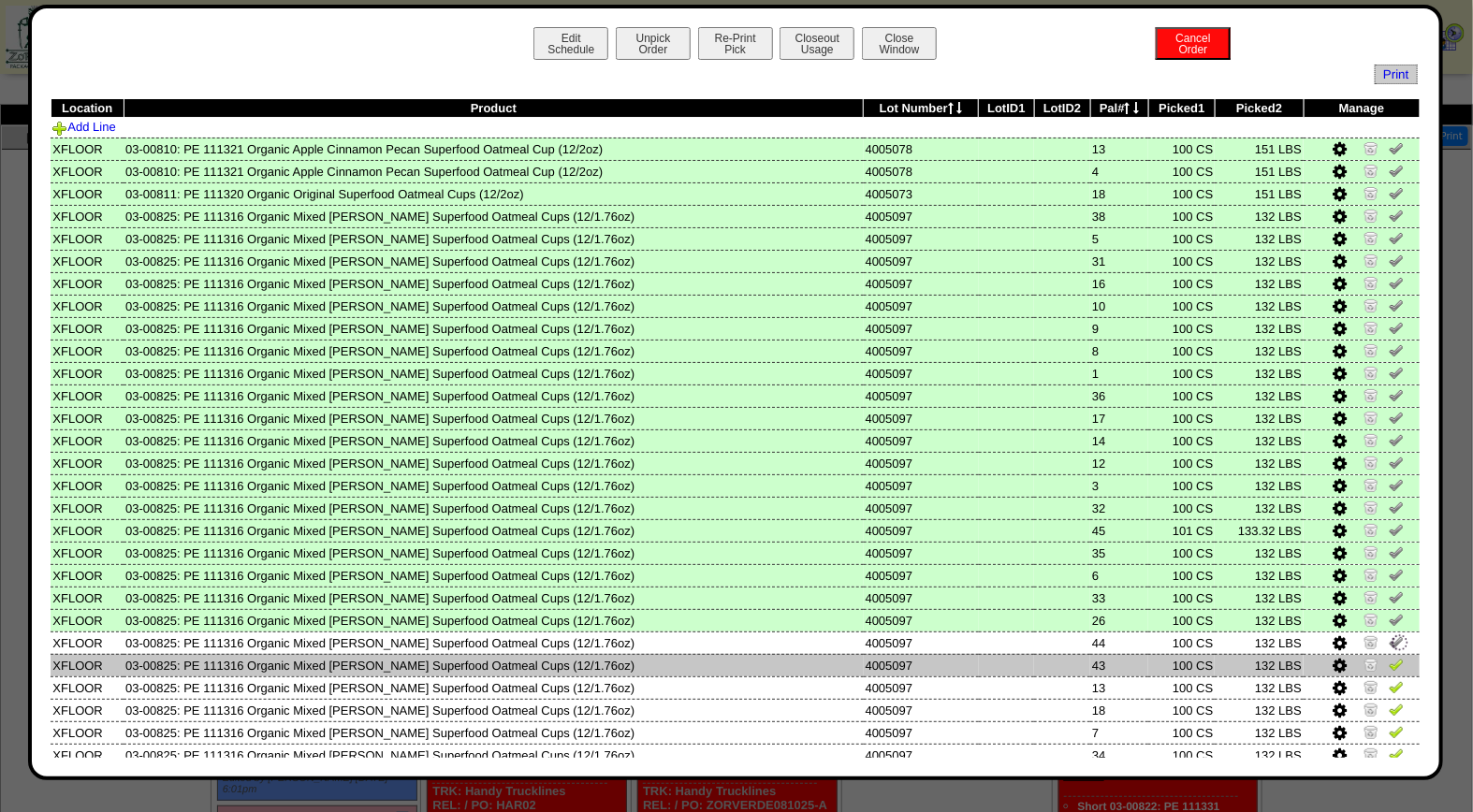
click at [1389, 659] on img at bounding box center [1396, 665] width 15 height 15
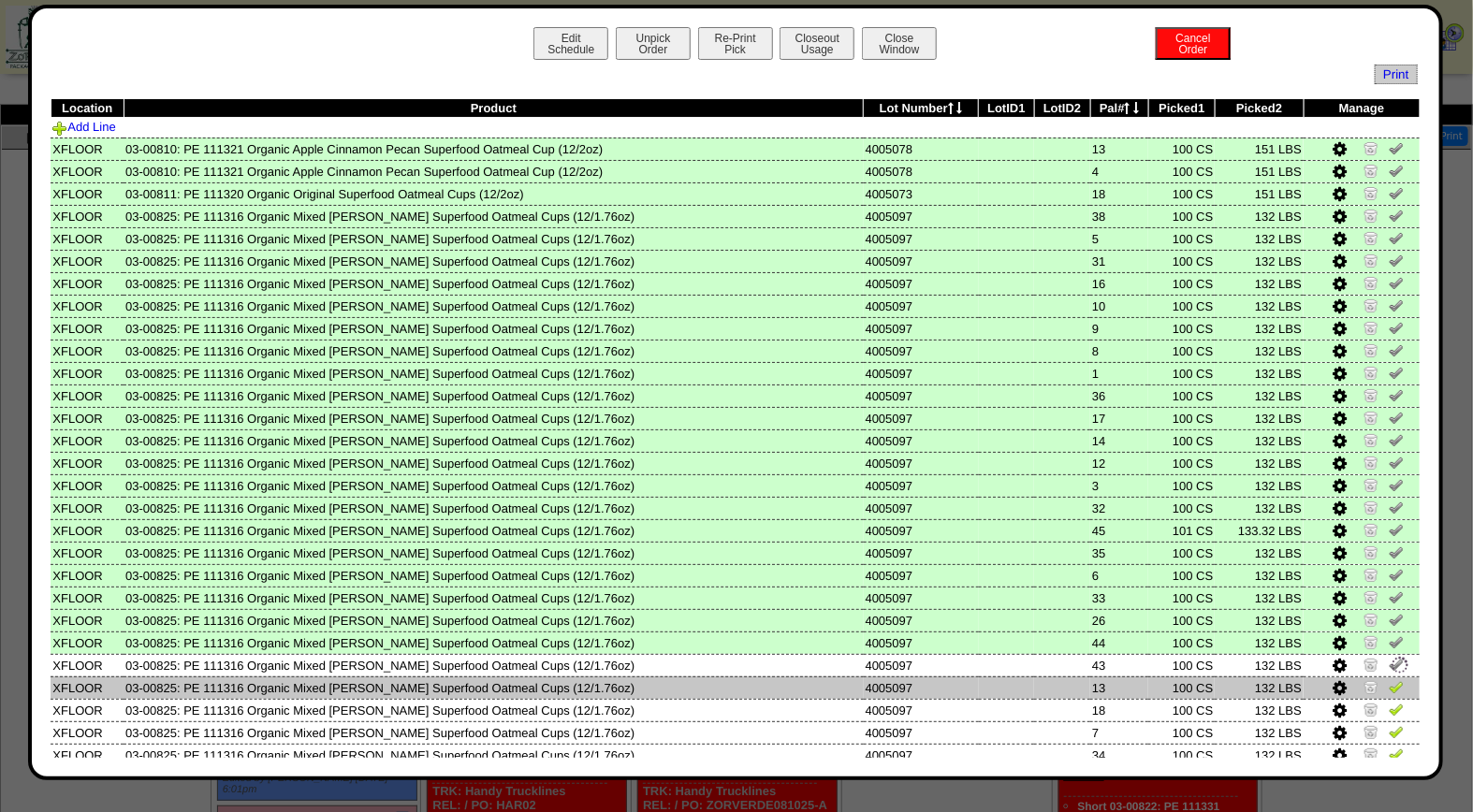
click at [1389, 679] on img at bounding box center [1396, 686] width 15 height 15
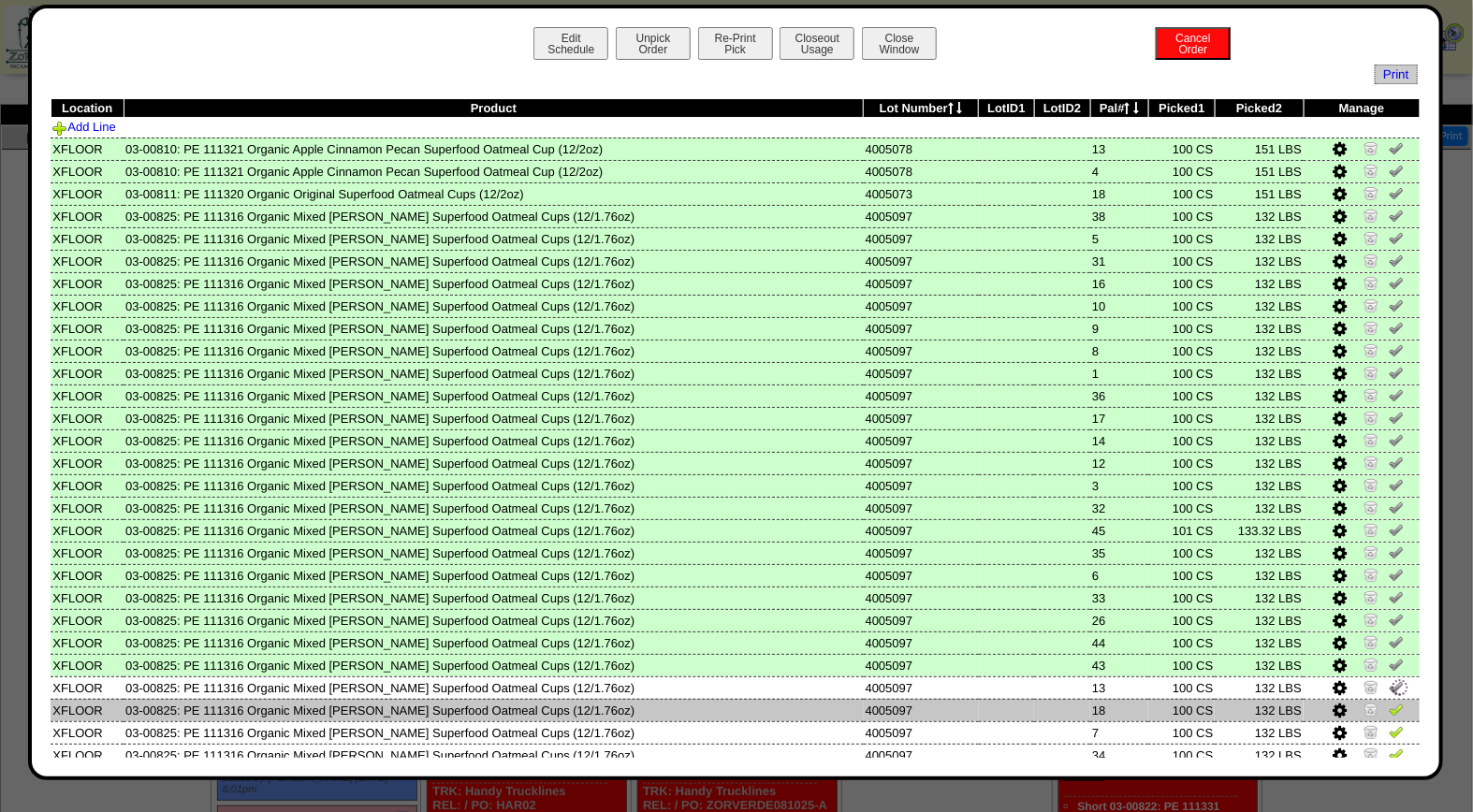
click at [1389, 704] on img at bounding box center [1396, 709] width 15 height 15
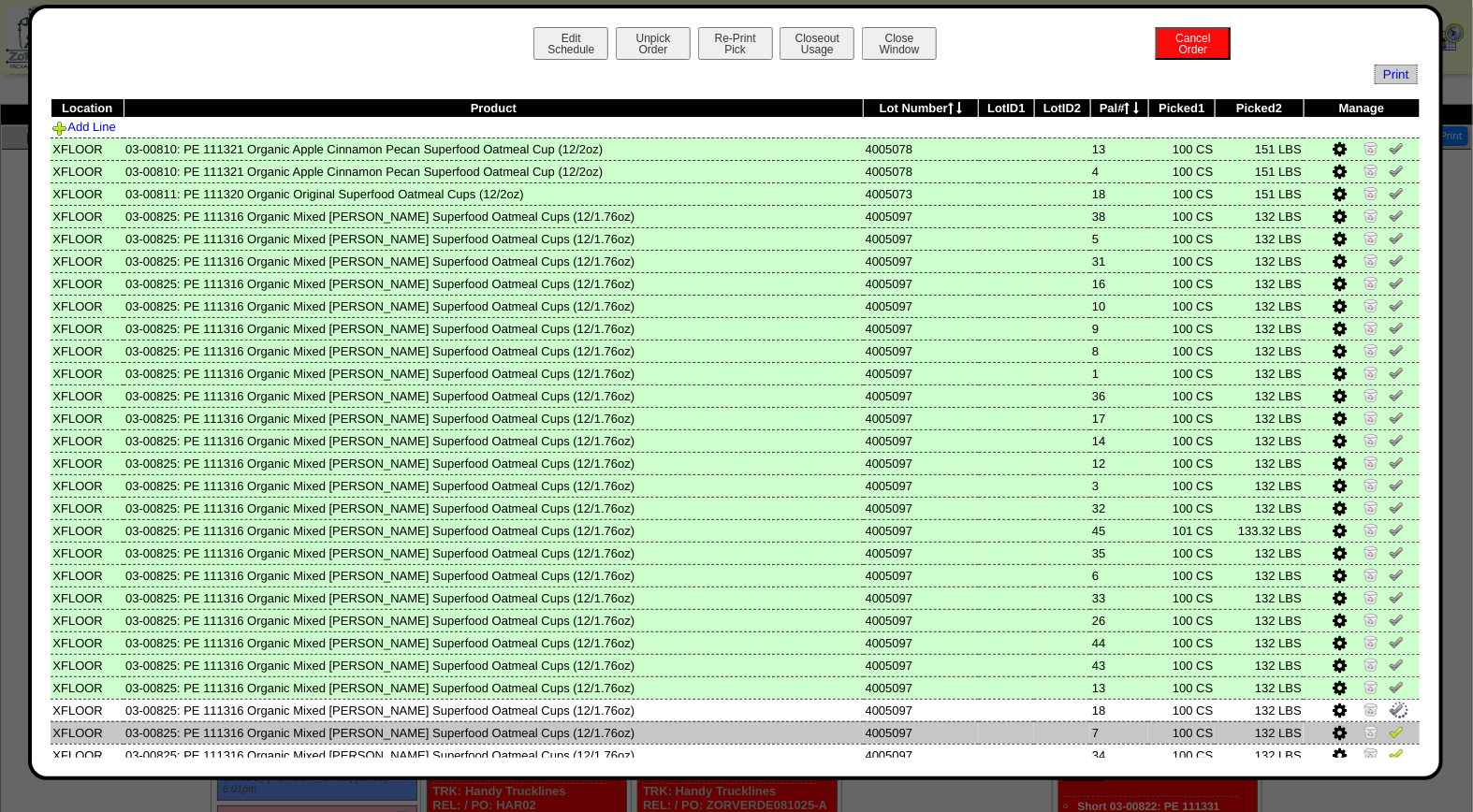
click at [1389, 726] on img at bounding box center [1396, 731] width 15 height 15
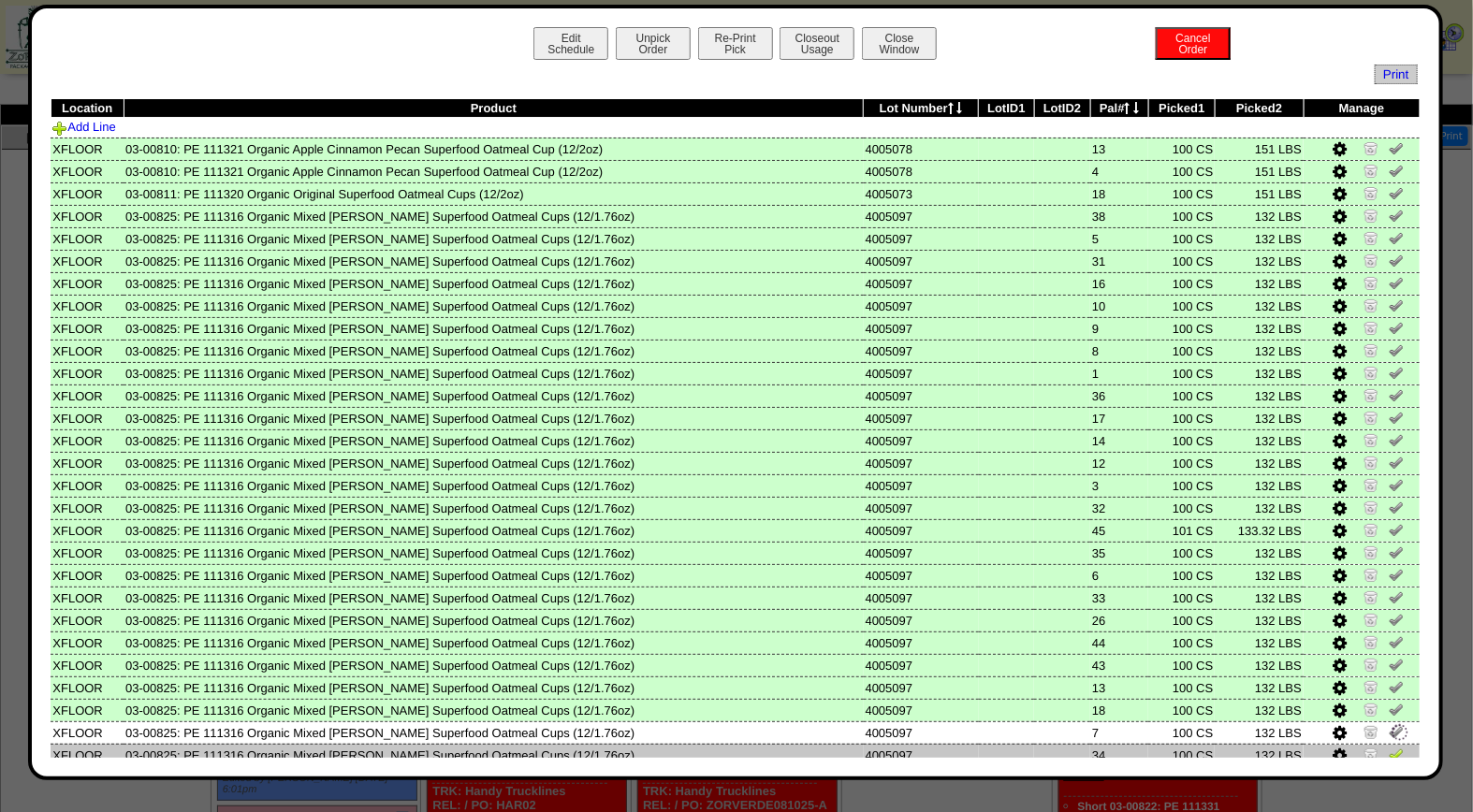
click at [1389, 746] on img at bounding box center [1396, 754] width 15 height 15
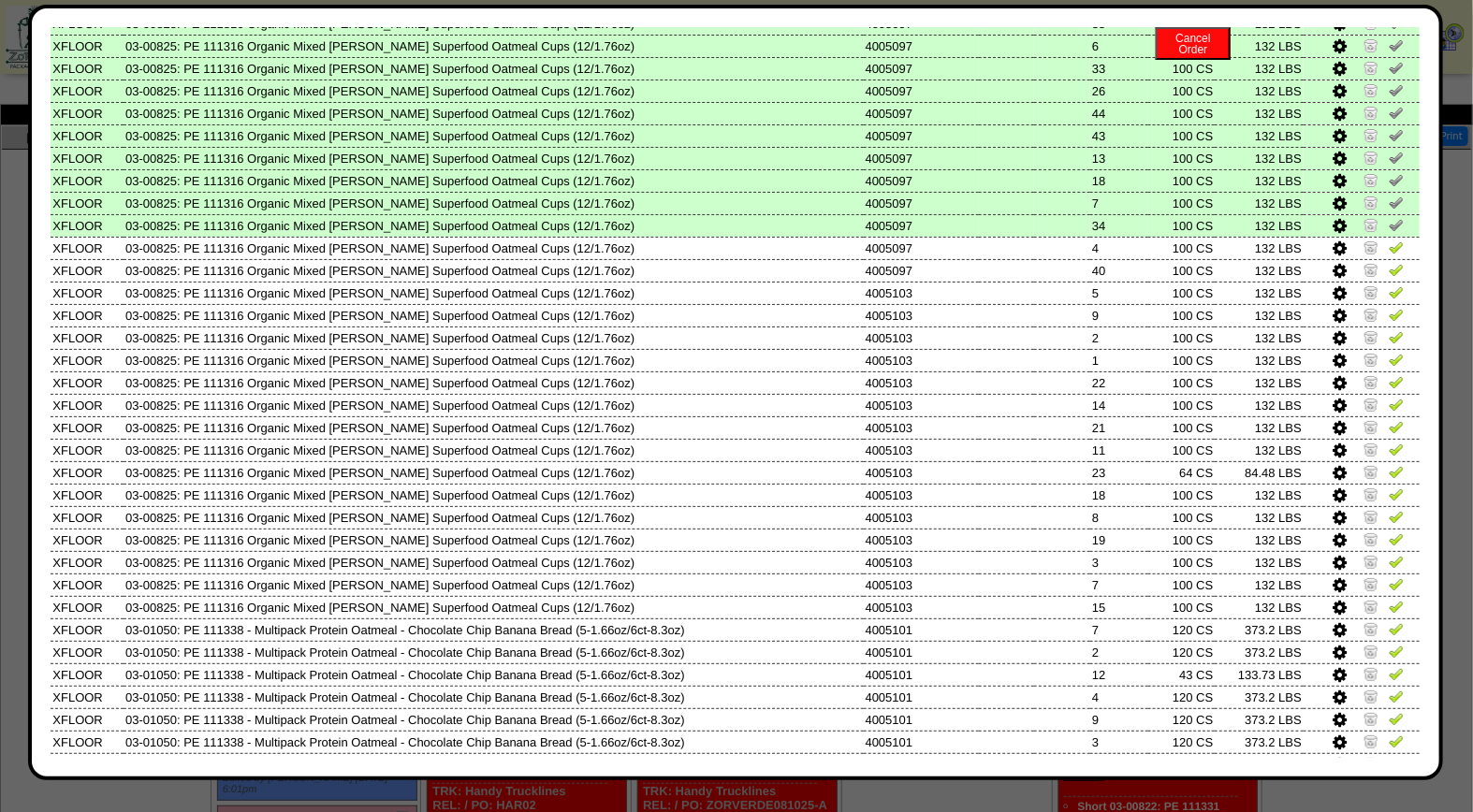
scroll to position [556, 0]
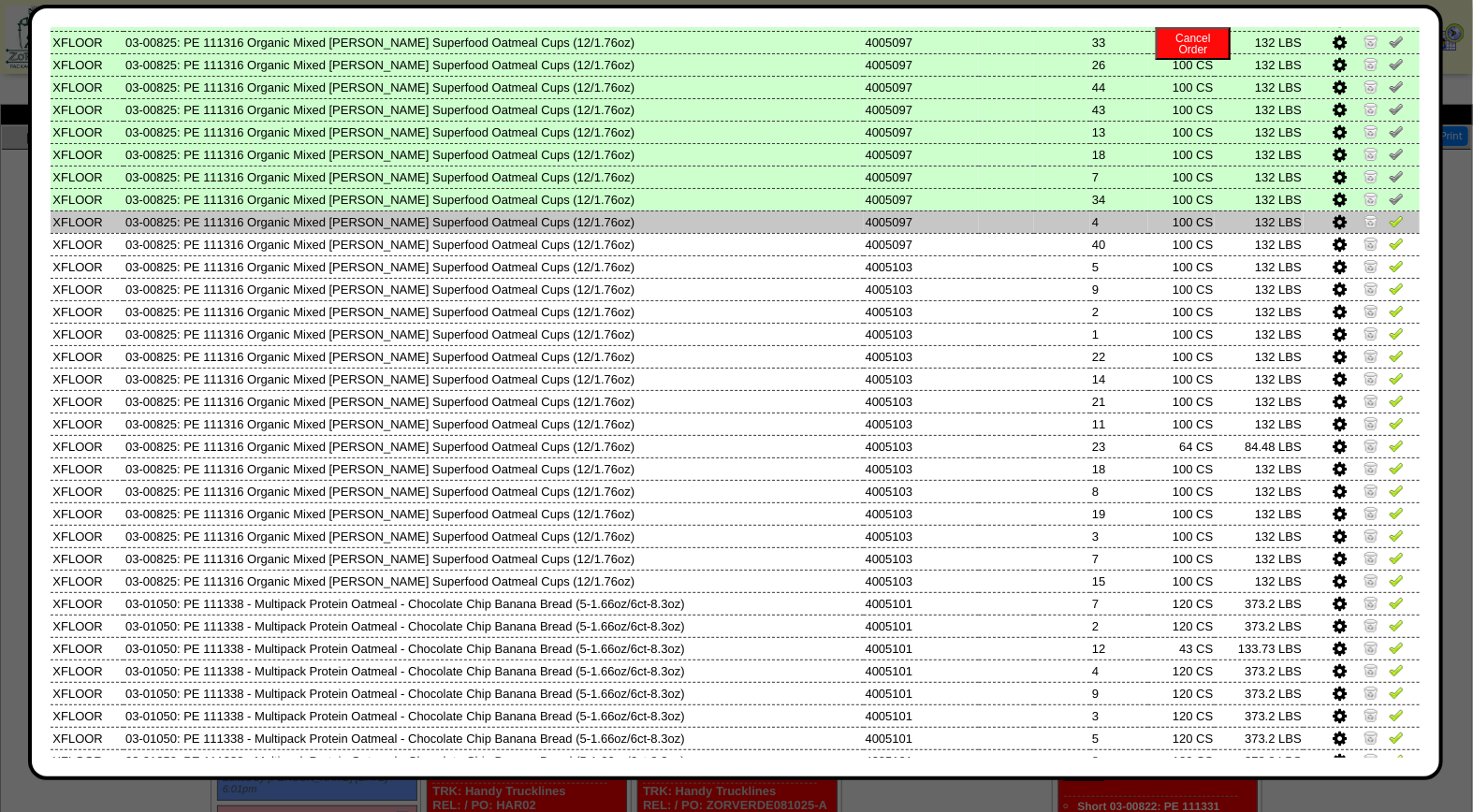
click at [1389, 213] on img at bounding box center [1396, 221] width 15 height 15
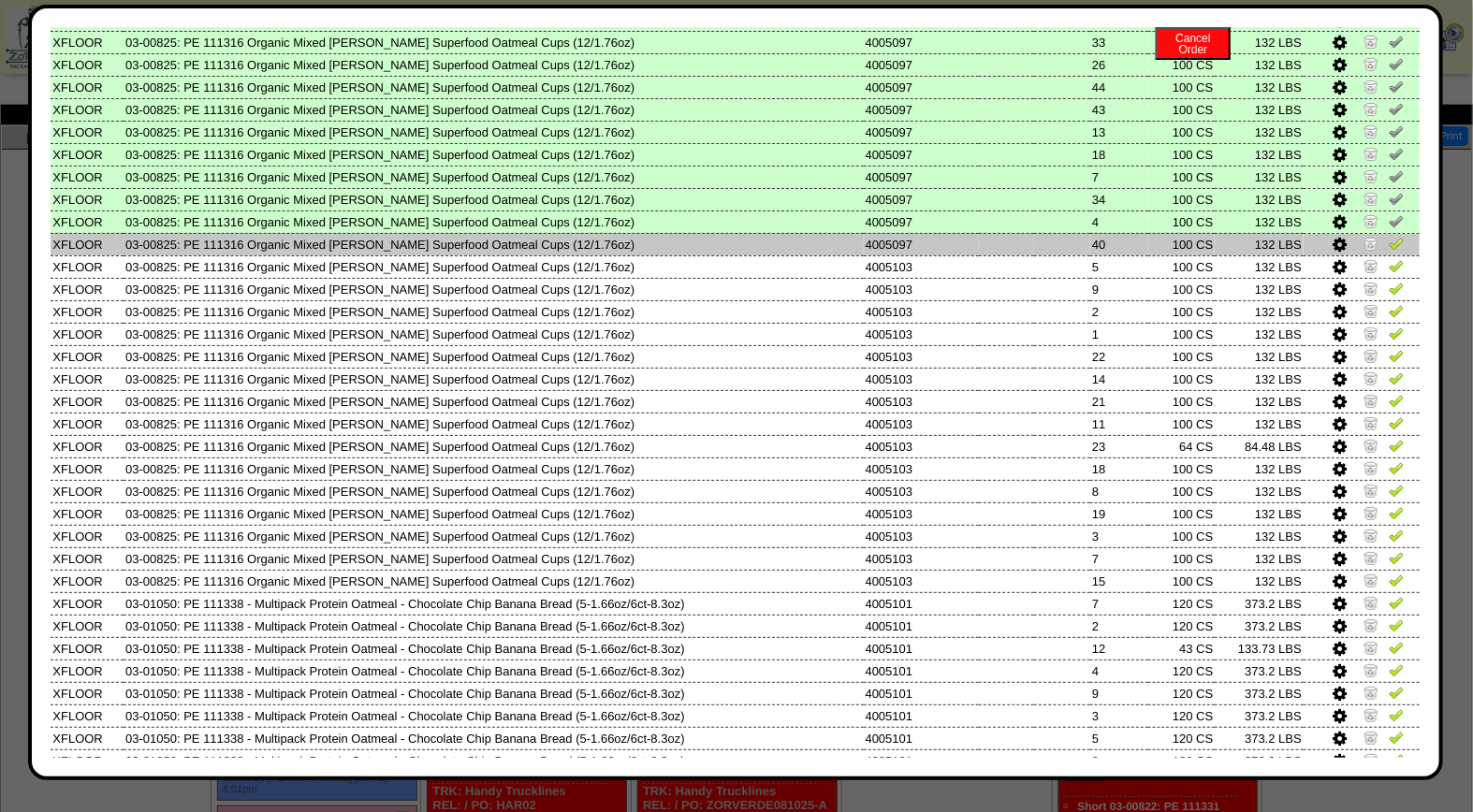
click at [1389, 236] on img at bounding box center [1396, 243] width 15 height 15
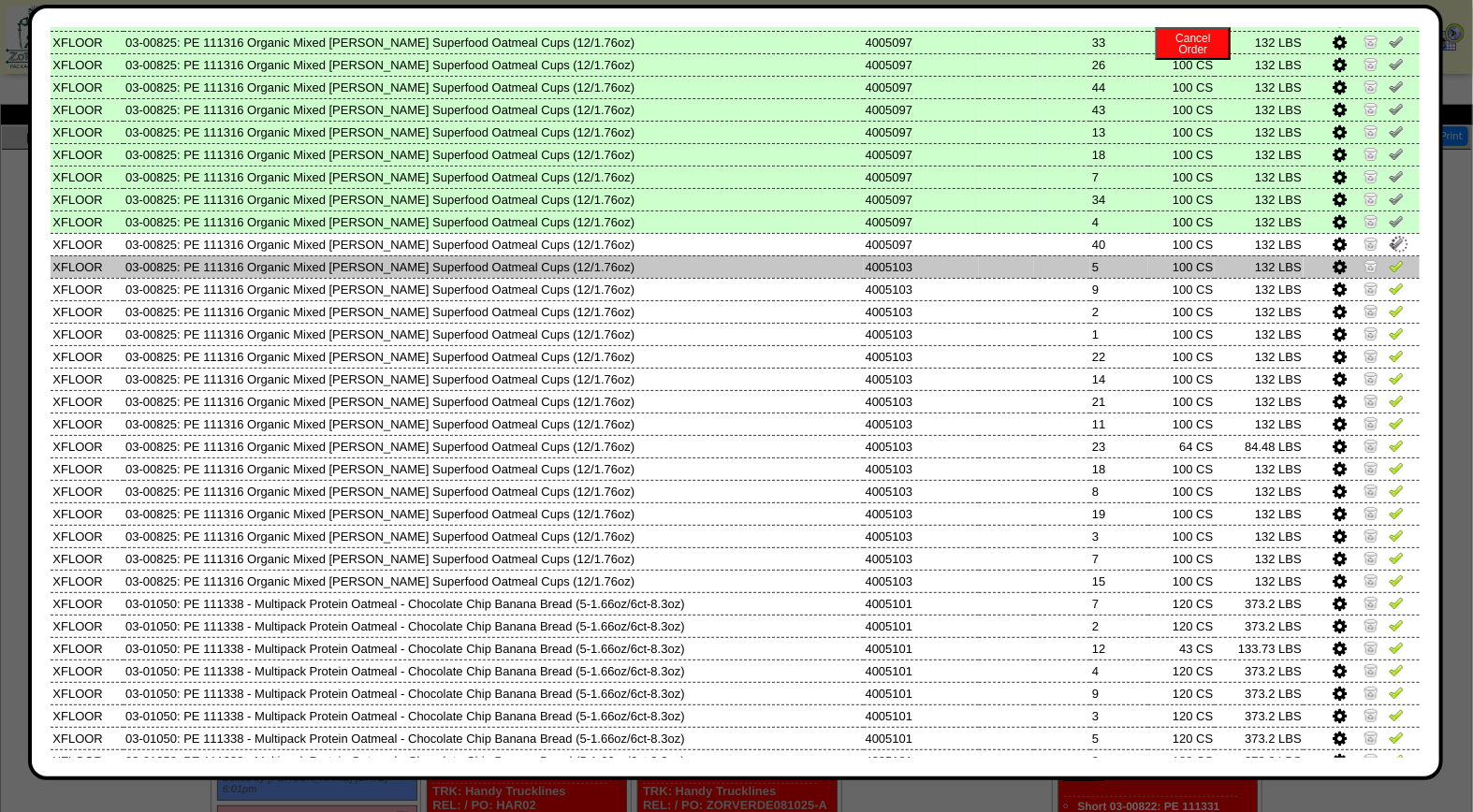
click at [1389, 262] on link at bounding box center [1396, 268] width 15 height 14
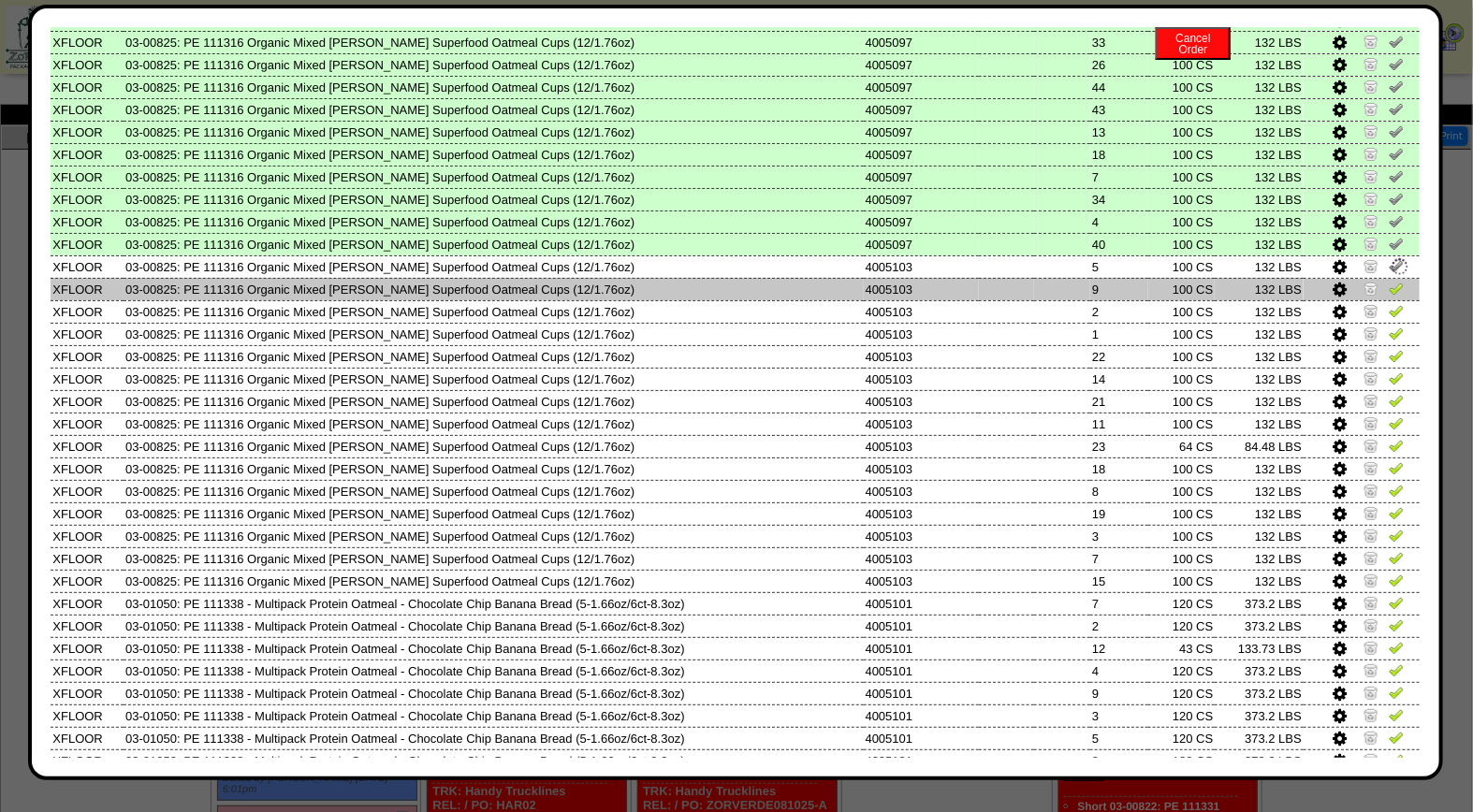
click at [1389, 281] on img at bounding box center [1396, 288] width 15 height 15
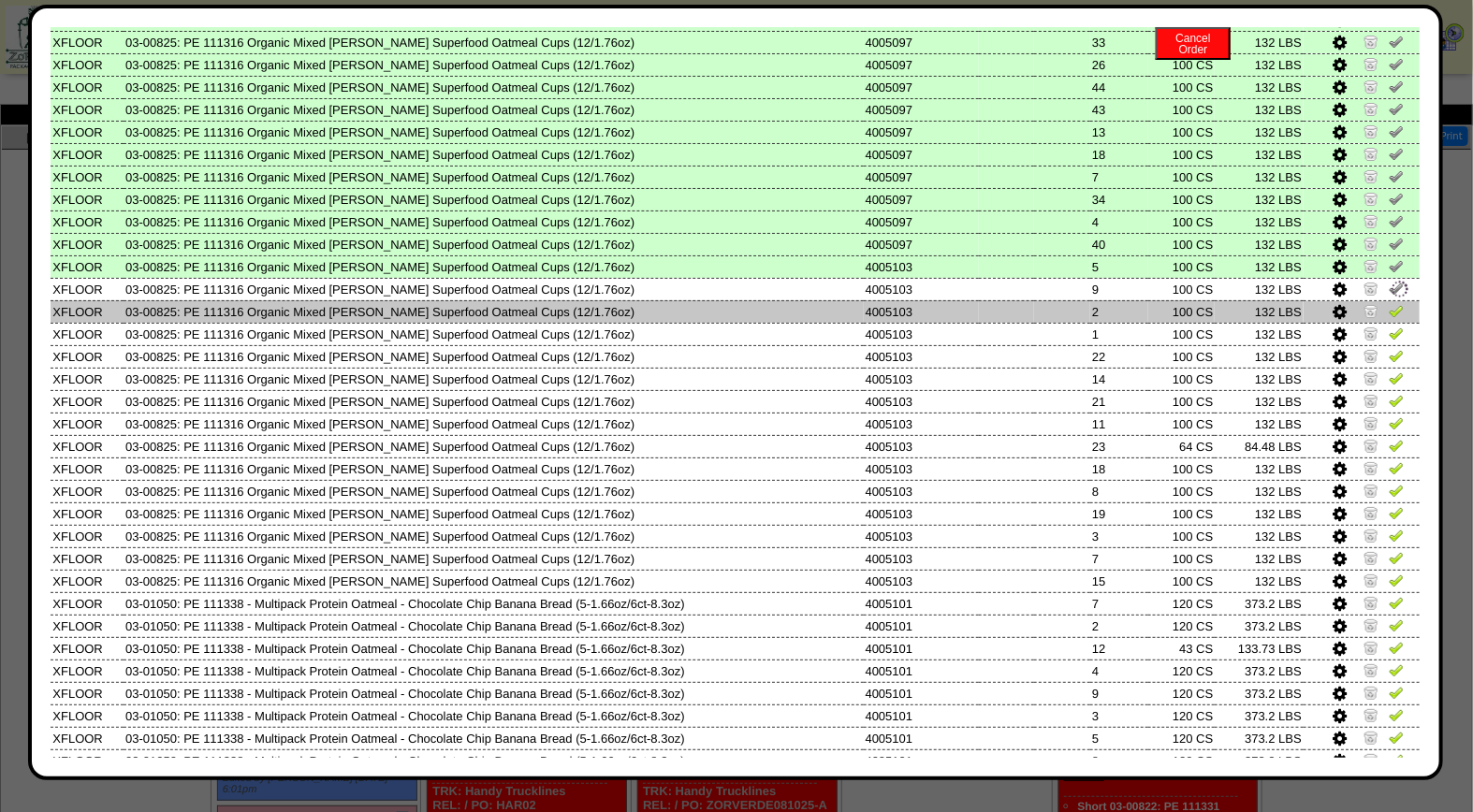
click at [1389, 303] on img at bounding box center [1396, 311] width 15 height 15
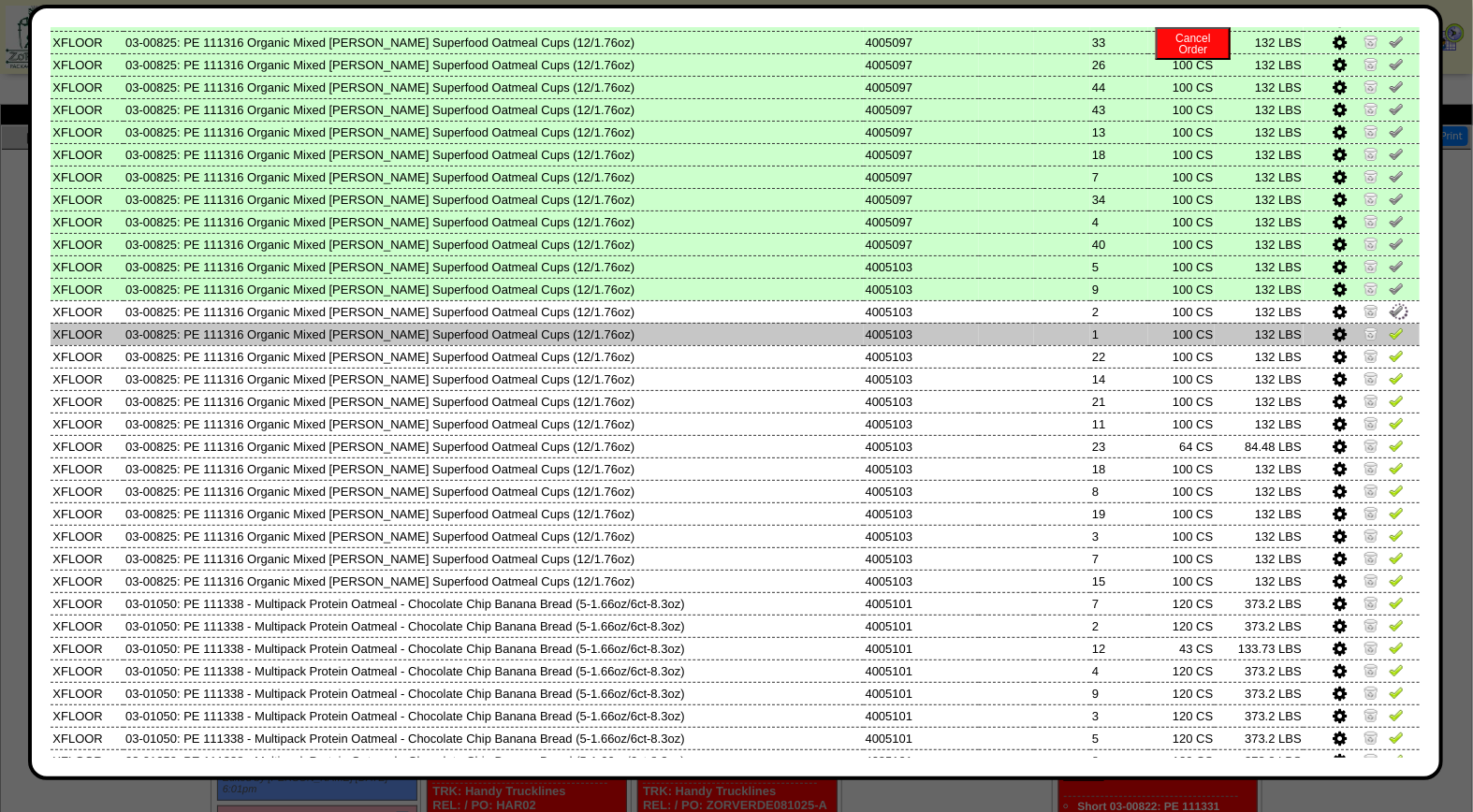
click at [1389, 326] on img at bounding box center [1396, 333] width 15 height 15
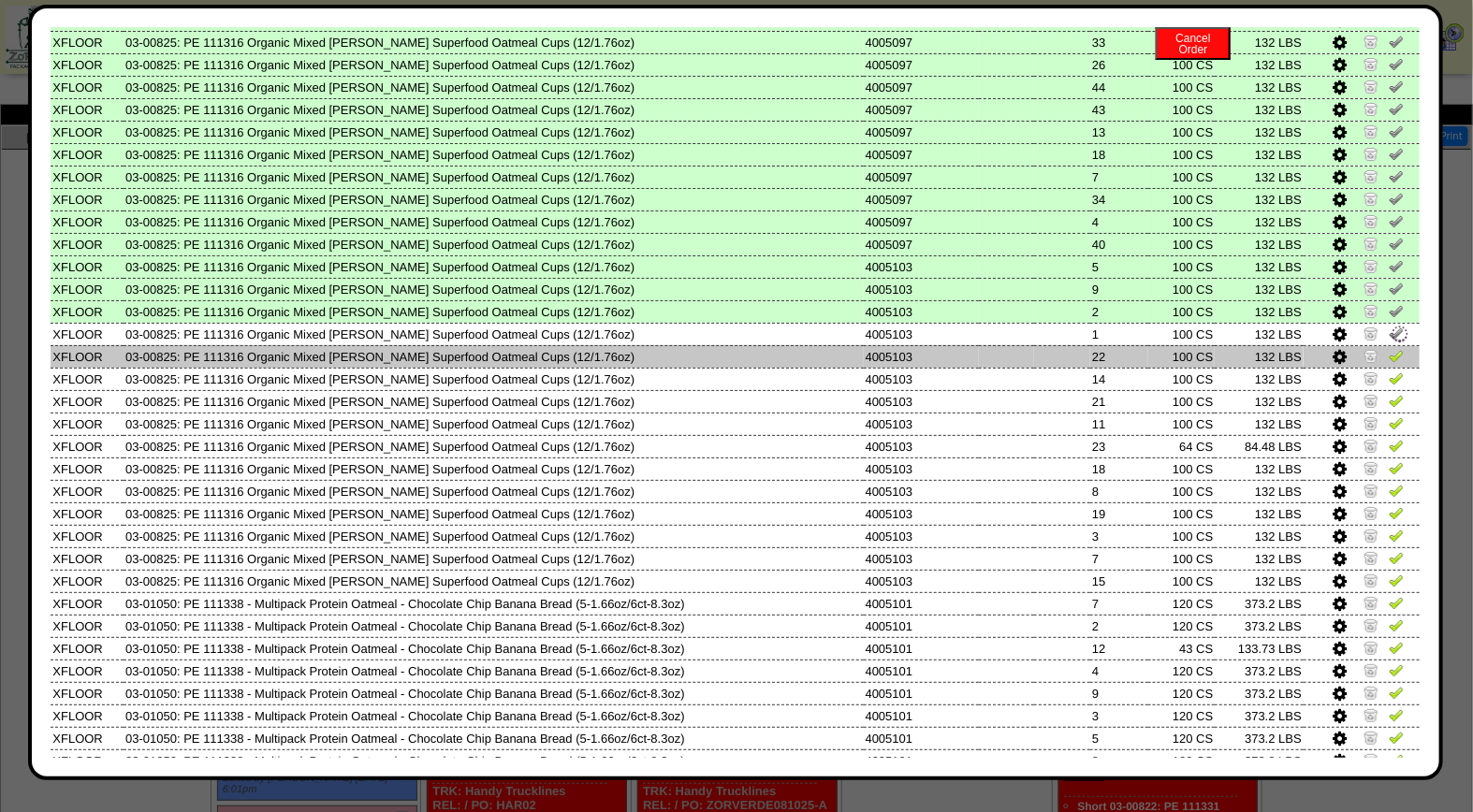
click at [1389, 348] on img at bounding box center [1396, 356] width 15 height 15
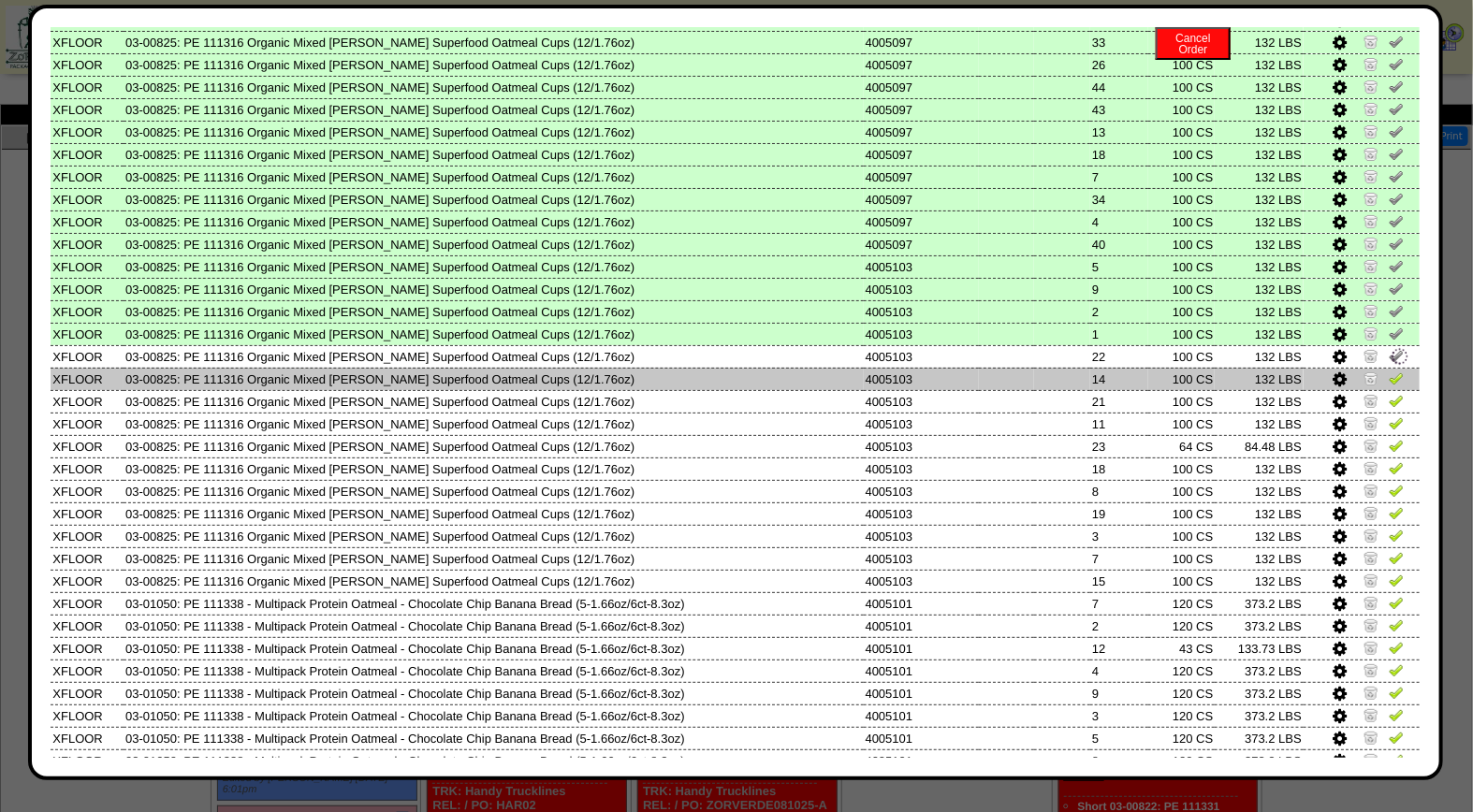
click at [1389, 371] on img at bounding box center [1396, 378] width 15 height 15
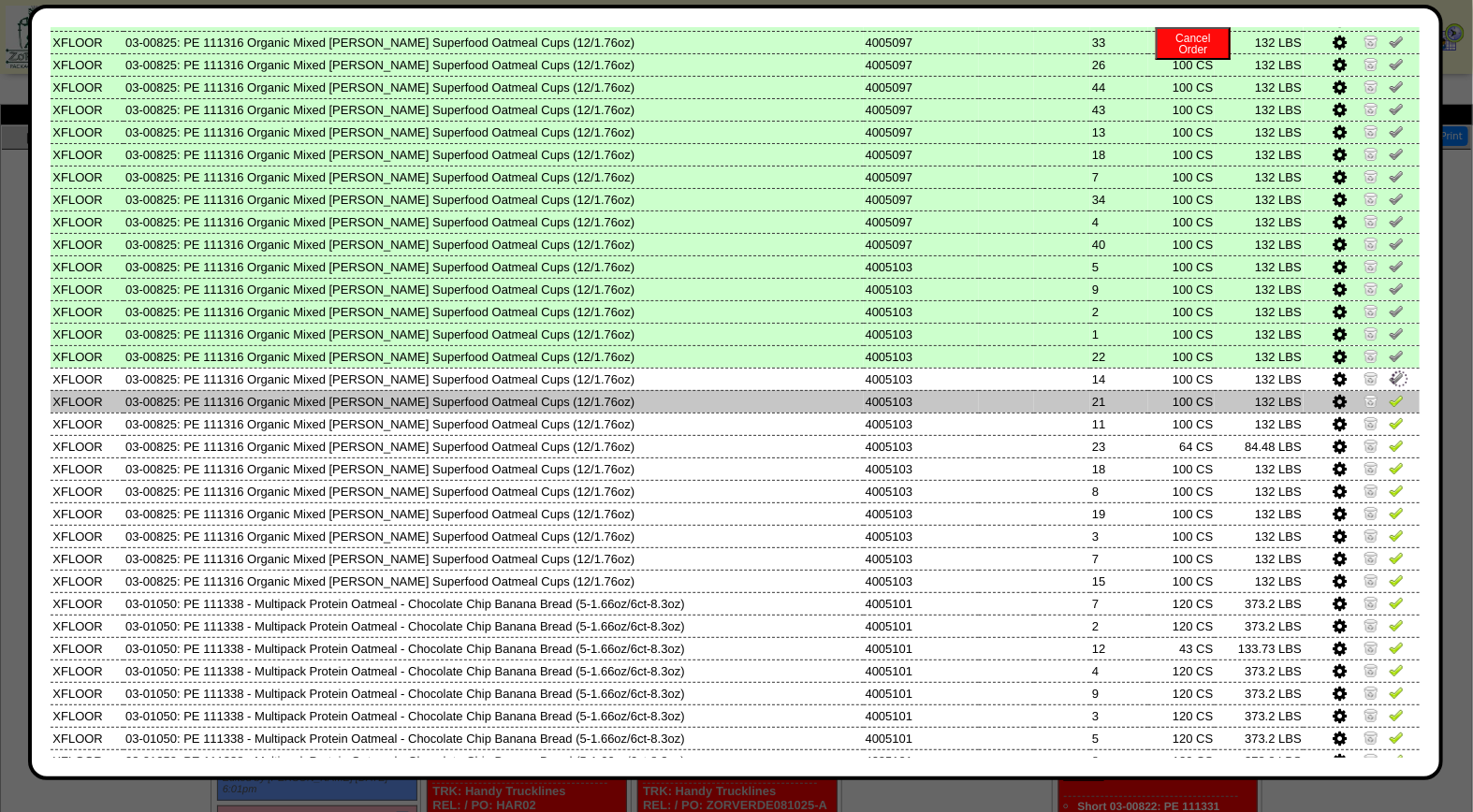
click at [1389, 393] on img at bounding box center [1396, 401] width 15 height 15
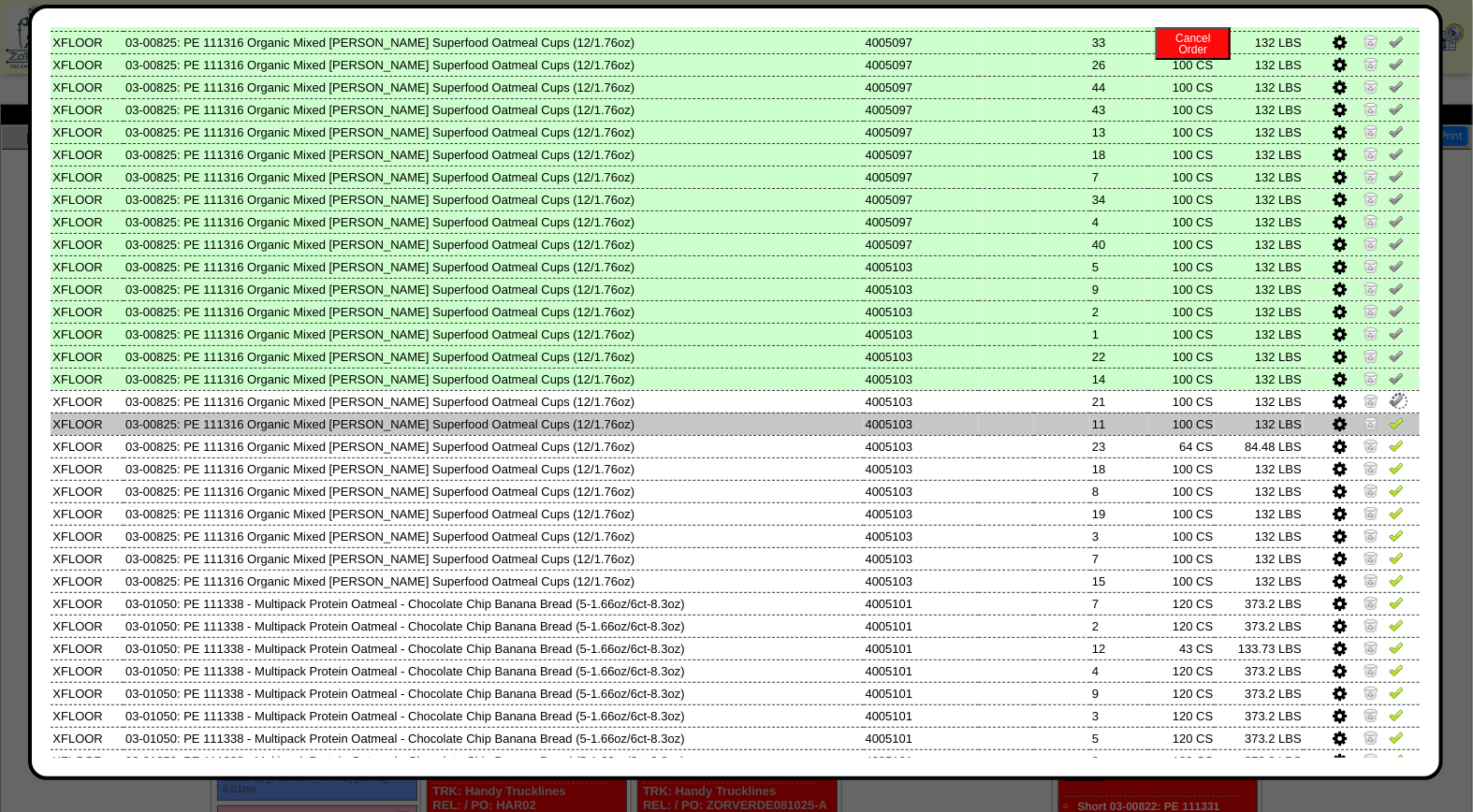
click at [1389, 415] on img at bounding box center [1396, 422] width 15 height 15
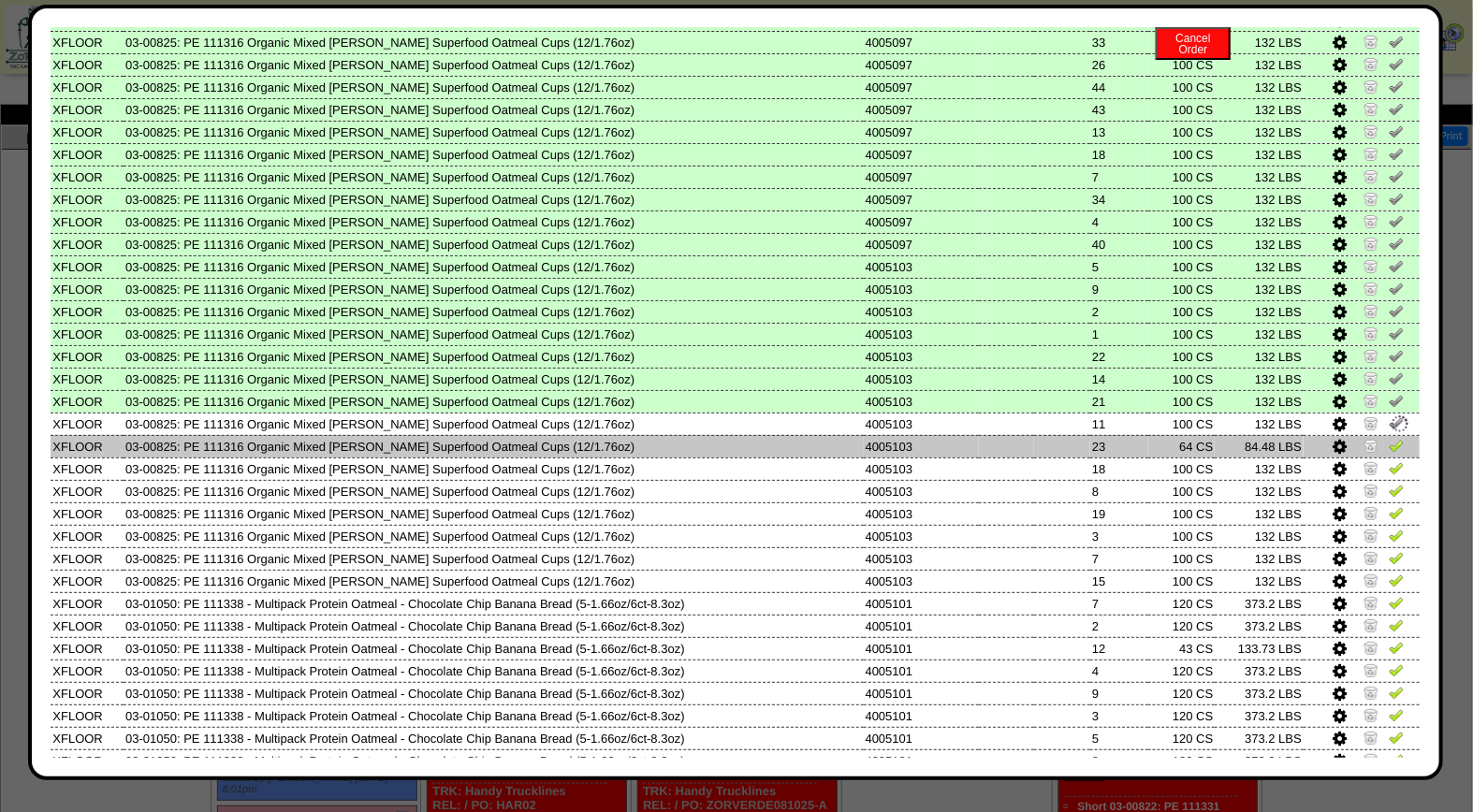
click at [1389, 437] on img at bounding box center [1396, 445] width 15 height 15
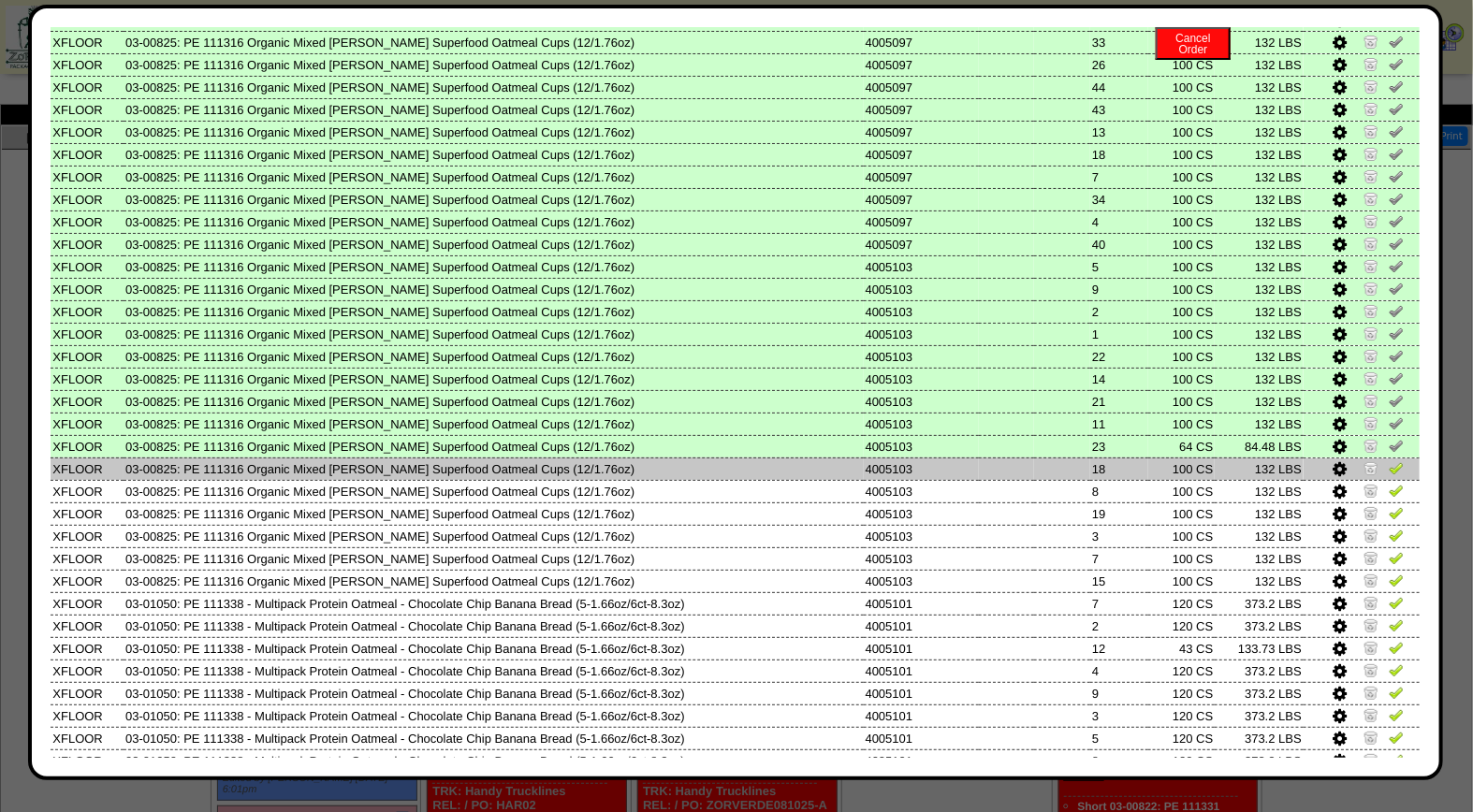
click at [1389, 460] on img at bounding box center [1396, 467] width 15 height 15
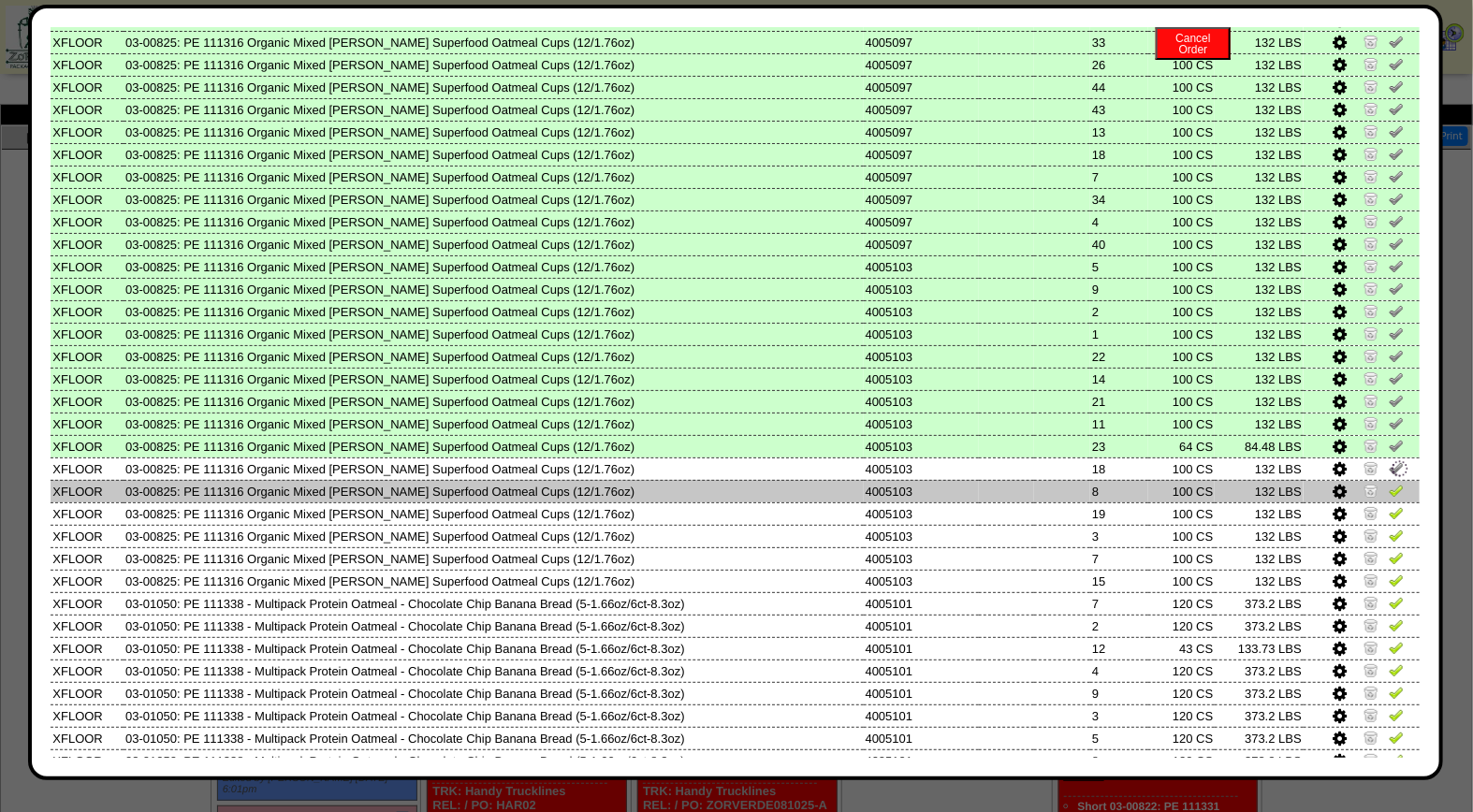
click at [1389, 483] on img at bounding box center [1396, 490] width 15 height 15
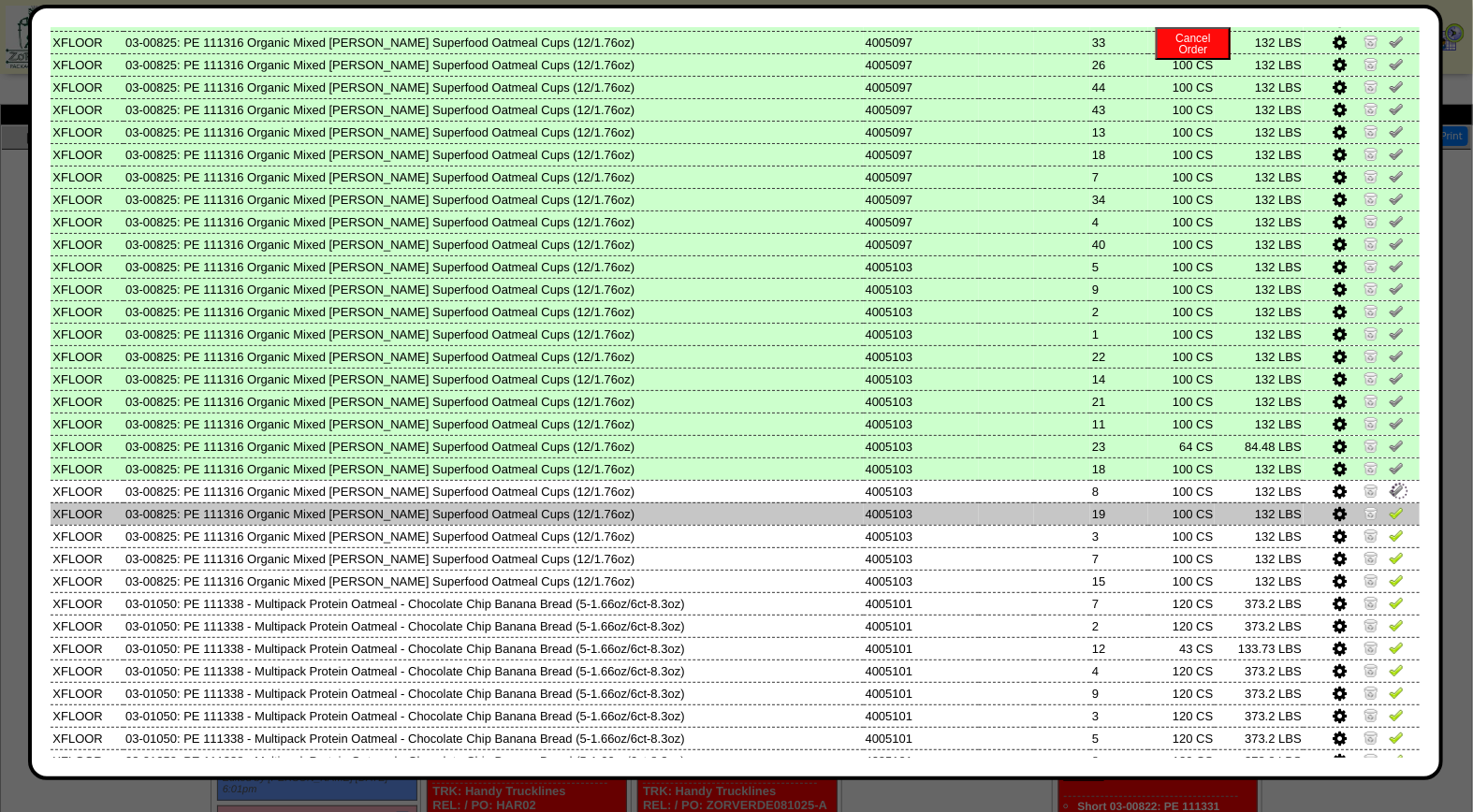
click at [1389, 505] on img at bounding box center [1396, 513] width 15 height 15
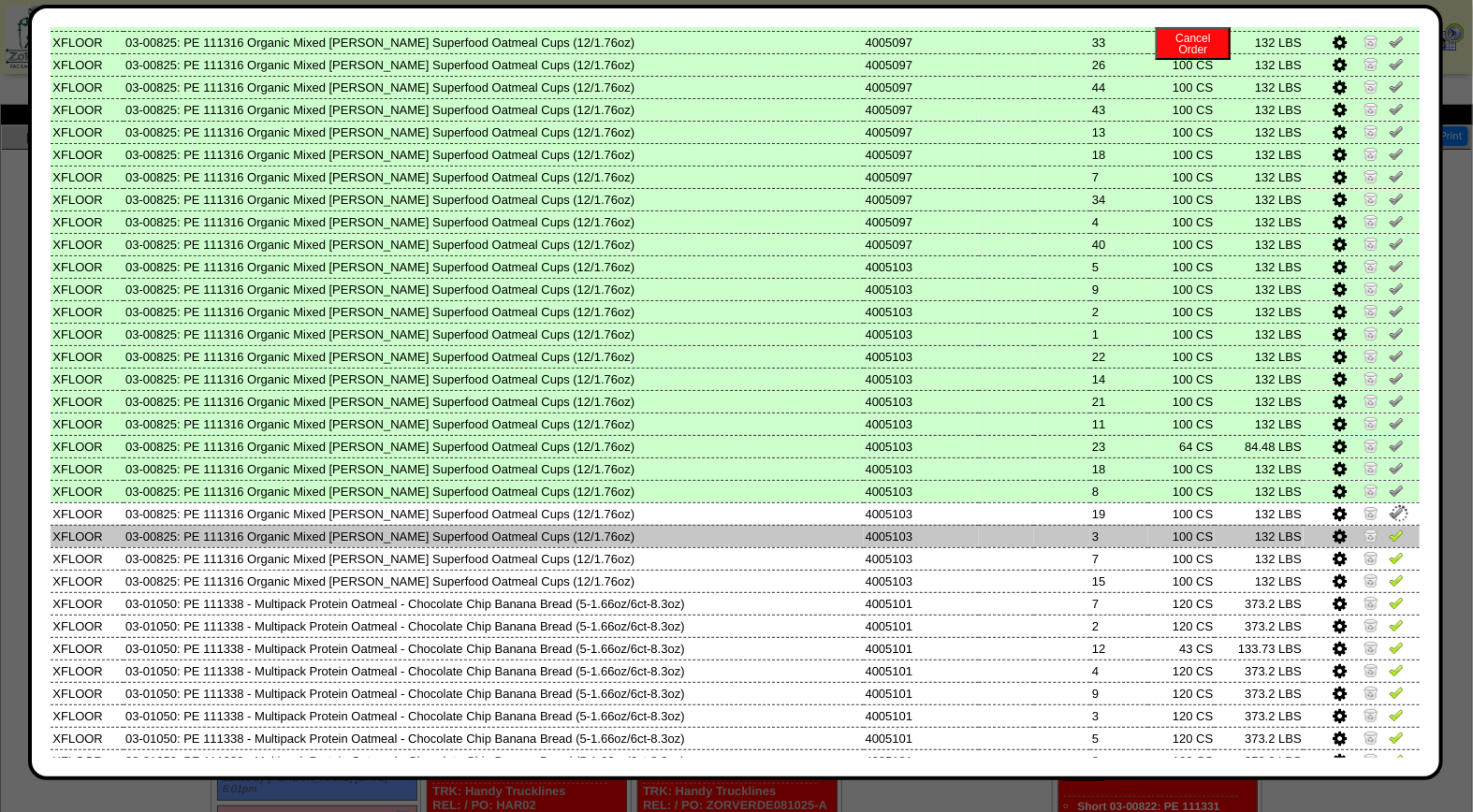
click at [1389, 528] on img at bounding box center [1396, 535] width 15 height 15
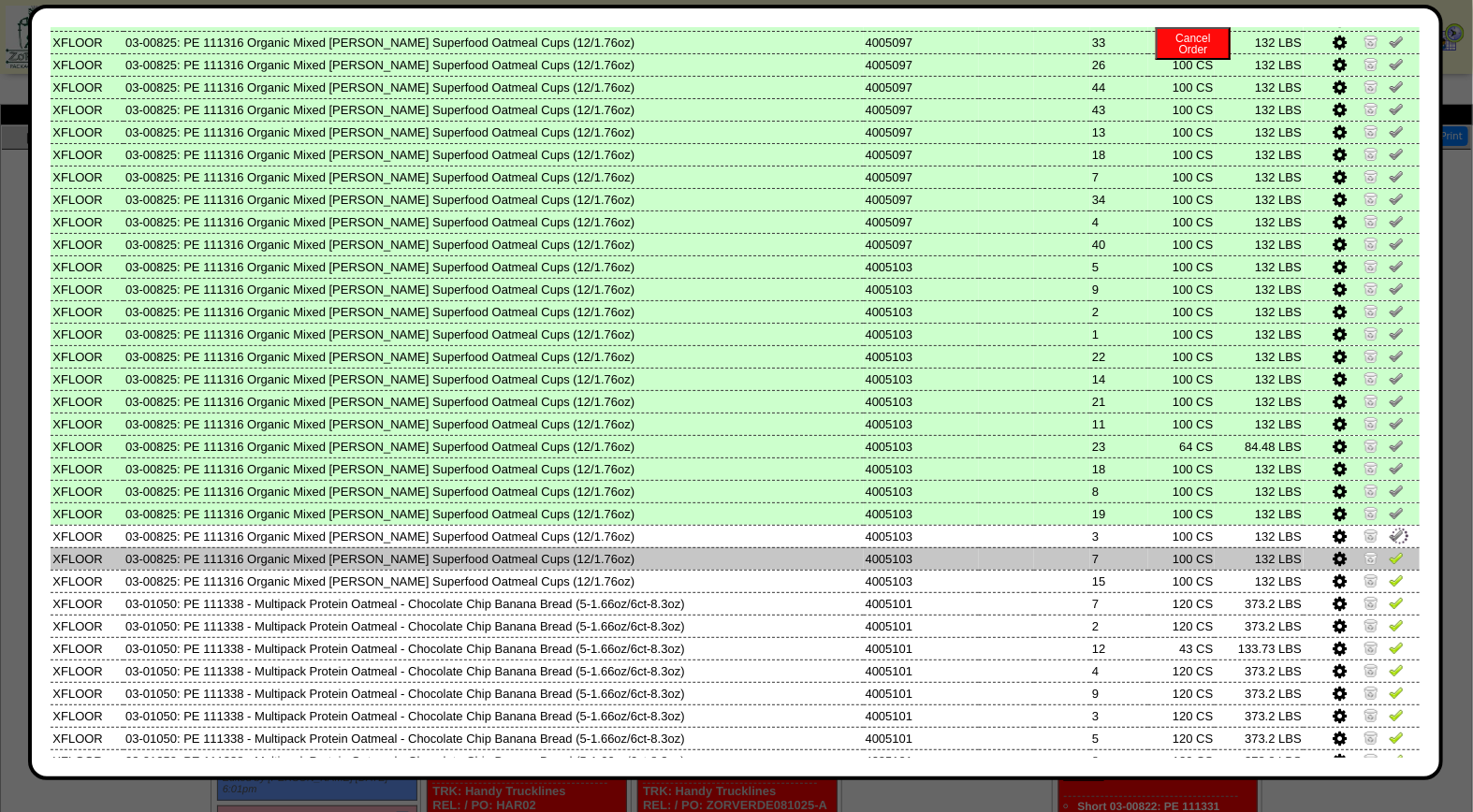
click at [1389, 554] on link at bounding box center [1396, 560] width 15 height 14
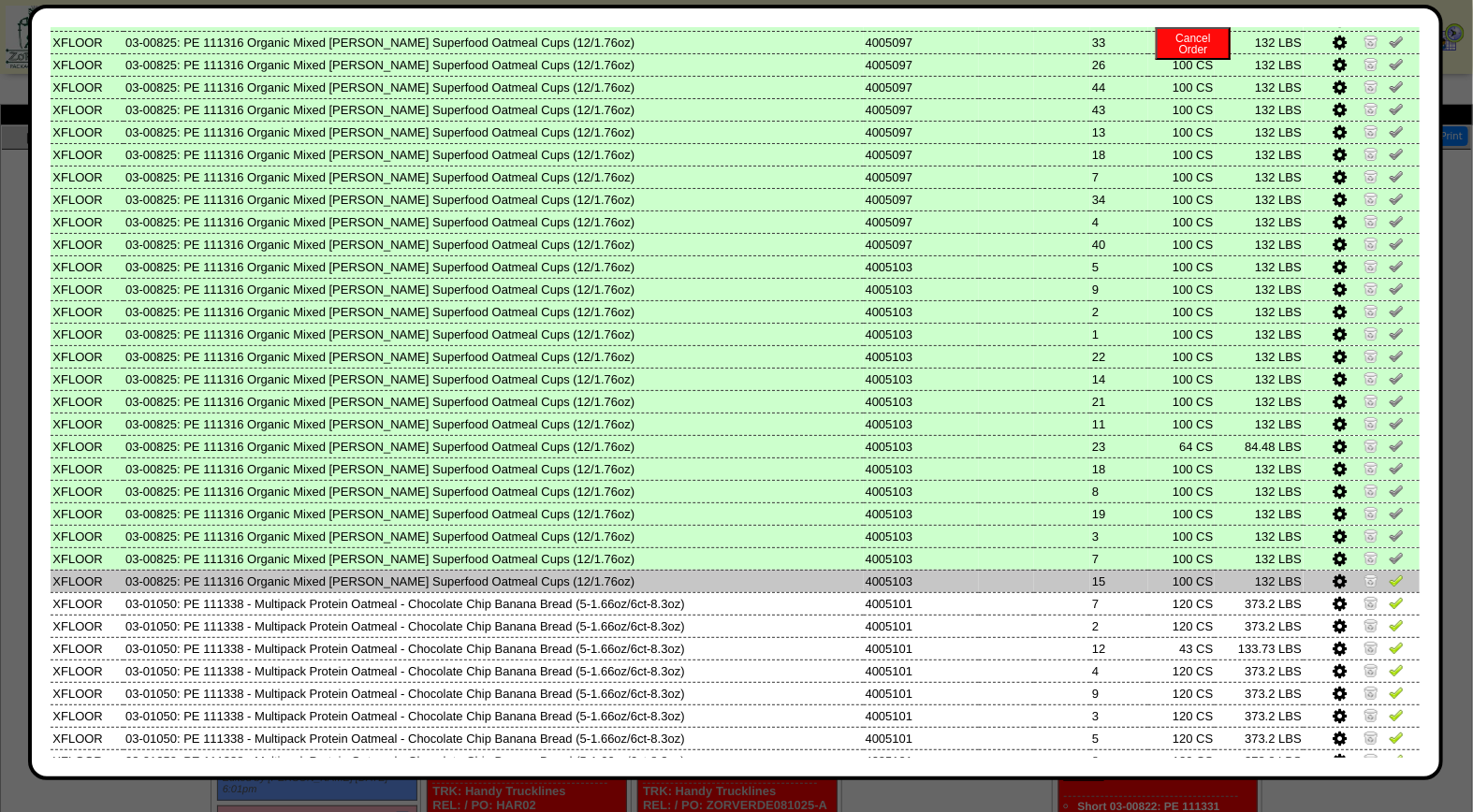
click at [1389, 573] on img at bounding box center [1396, 580] width 15 height 15
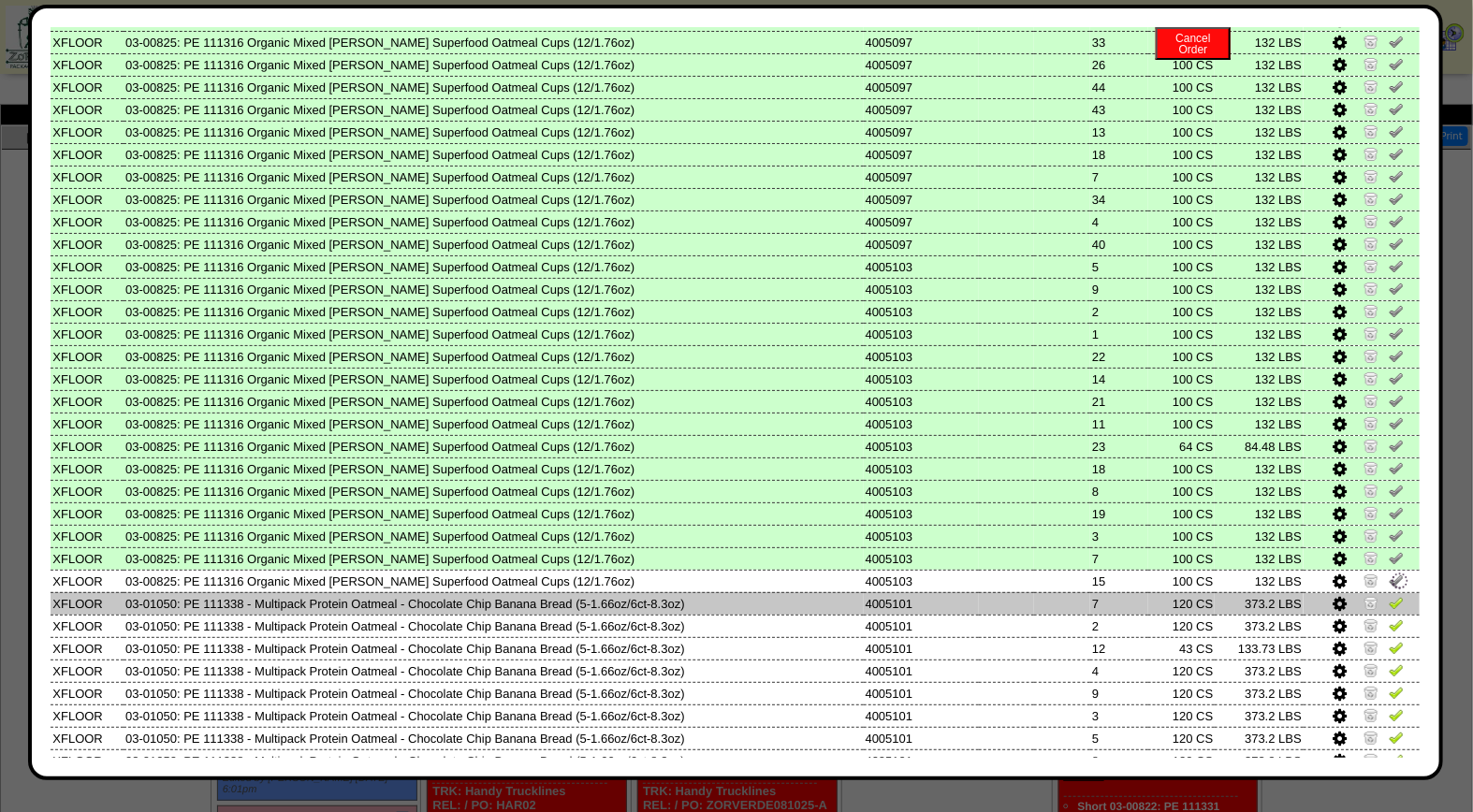
click at [1389, 595] on img at bounding box center [1396, 603] width 15 height 15
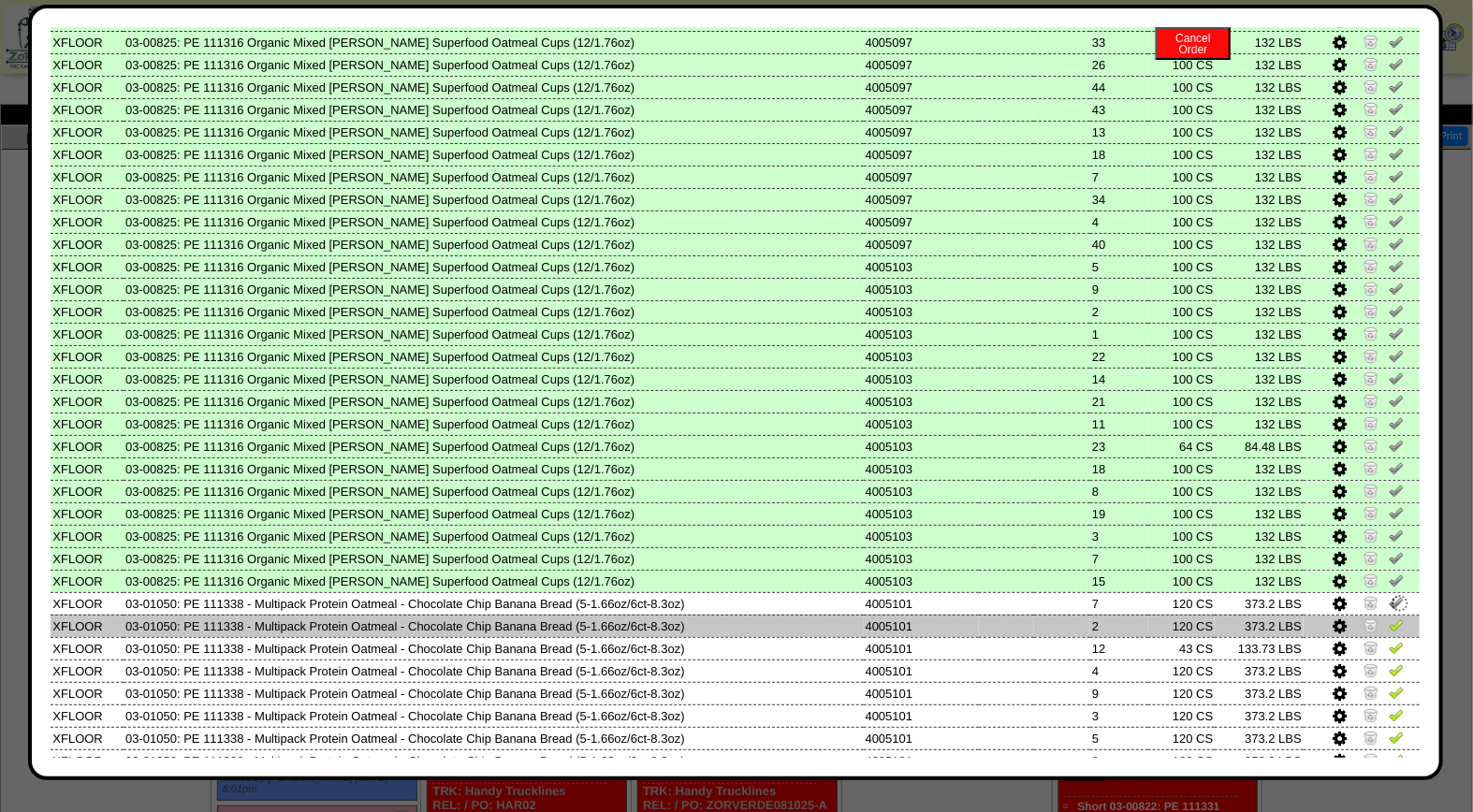
click at [1389, 618] on img at bounding box center [1396, 625] width 15 height 15
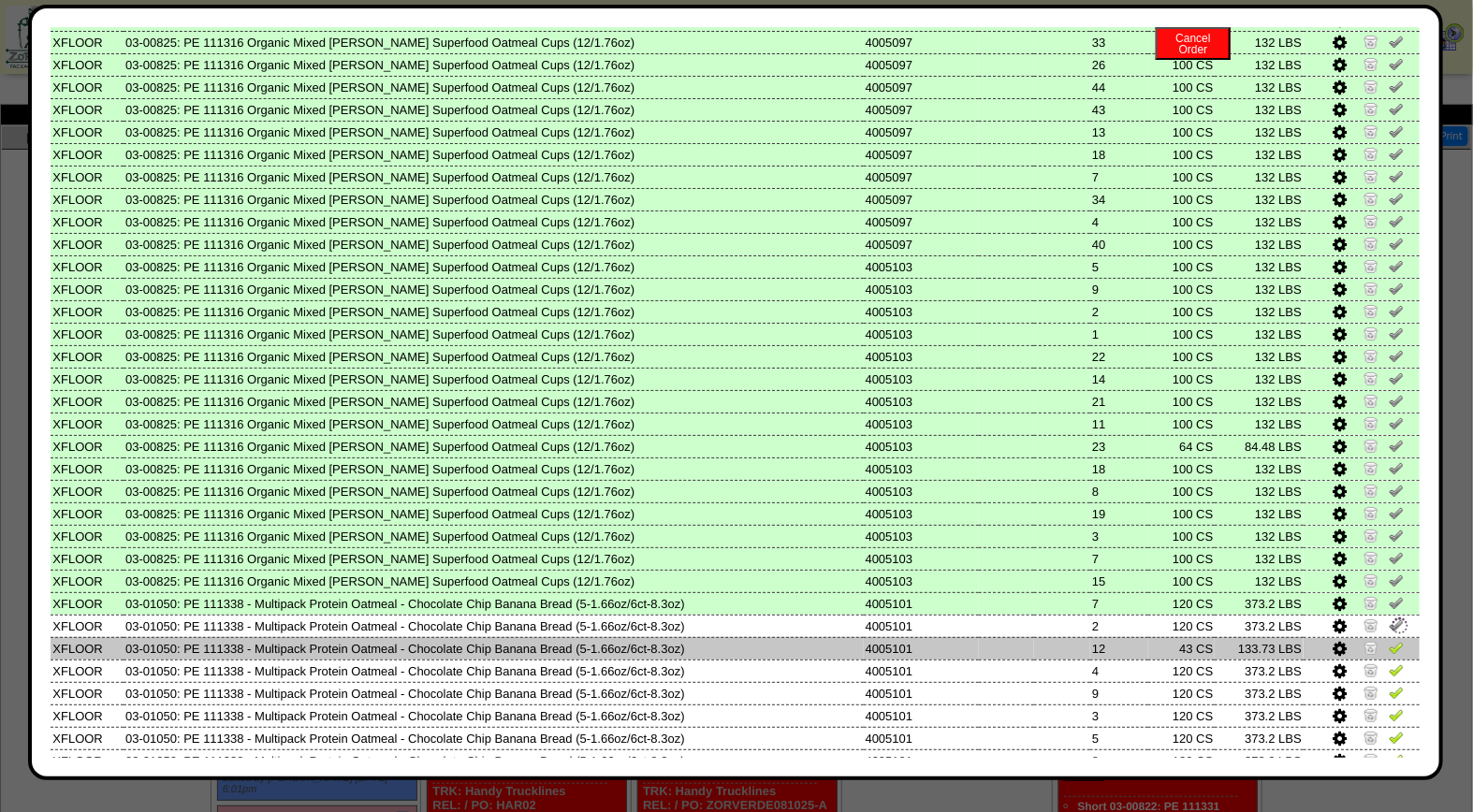
click at [1389, 640] on img at bounding box center [1396, 648] width 15 height 15
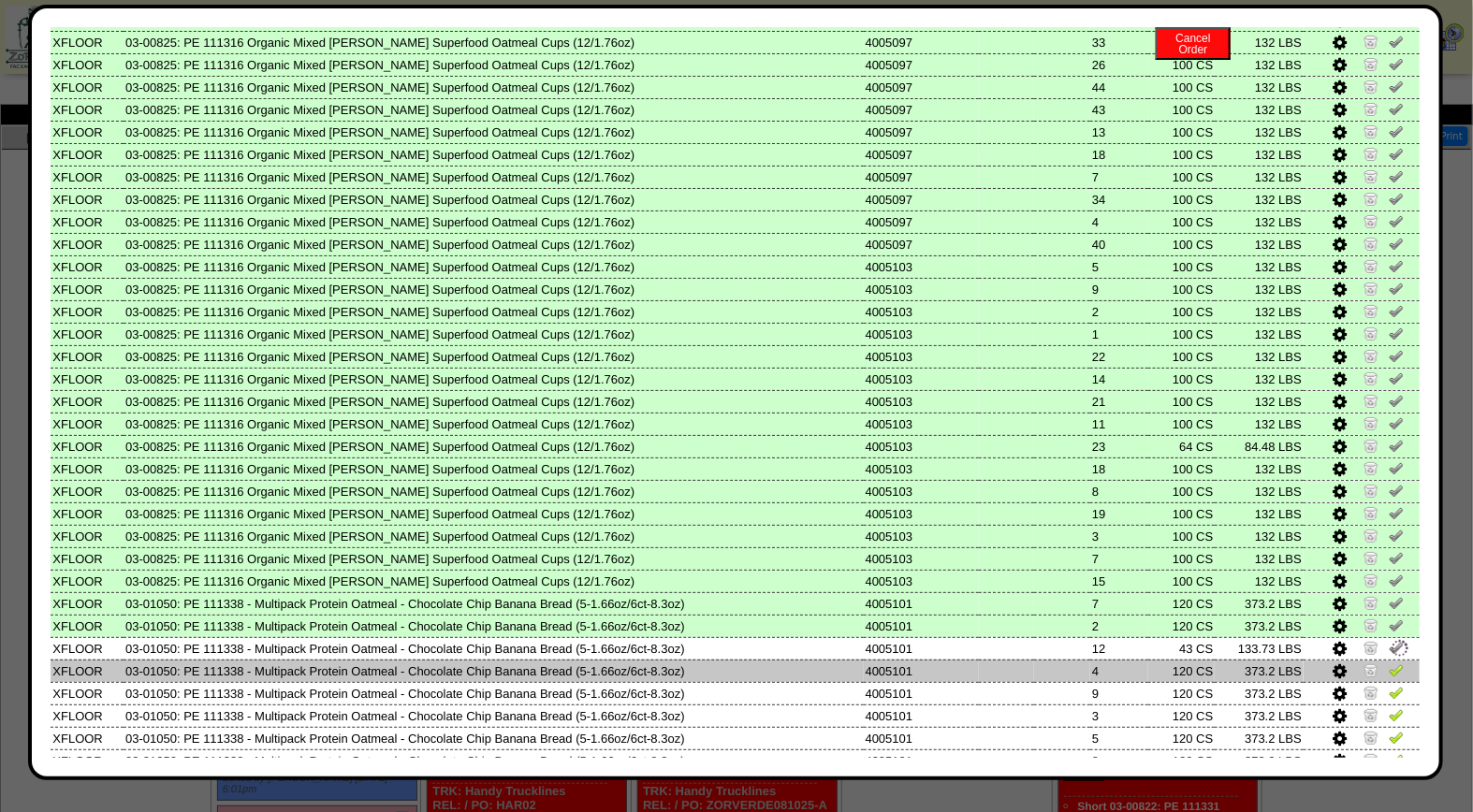
click at [1389, 663] on img at bounding box center [1396, 670] width 15 height 15
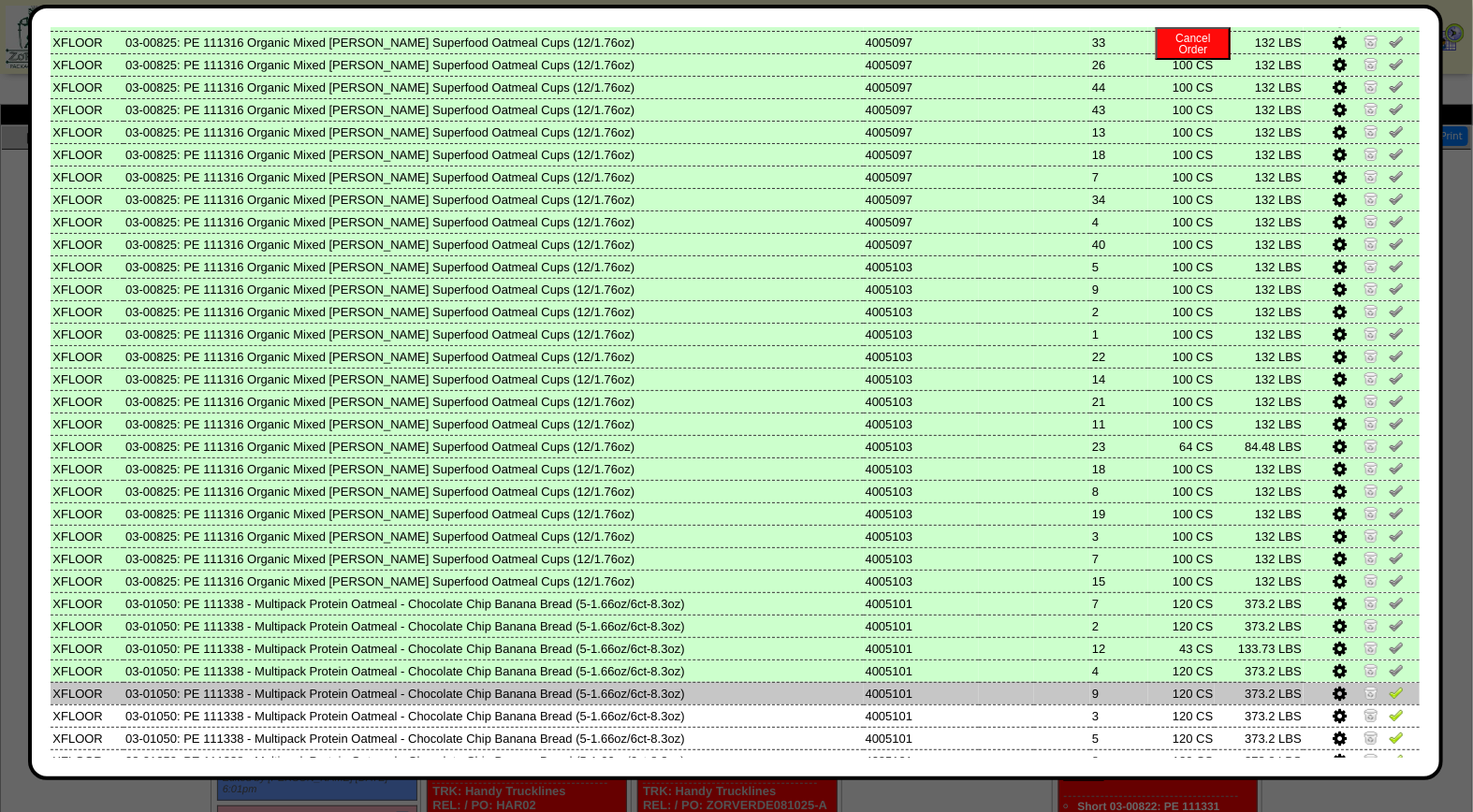
click at [1389, 684] on img at bounding box center [1396, 692] width 15 height 15
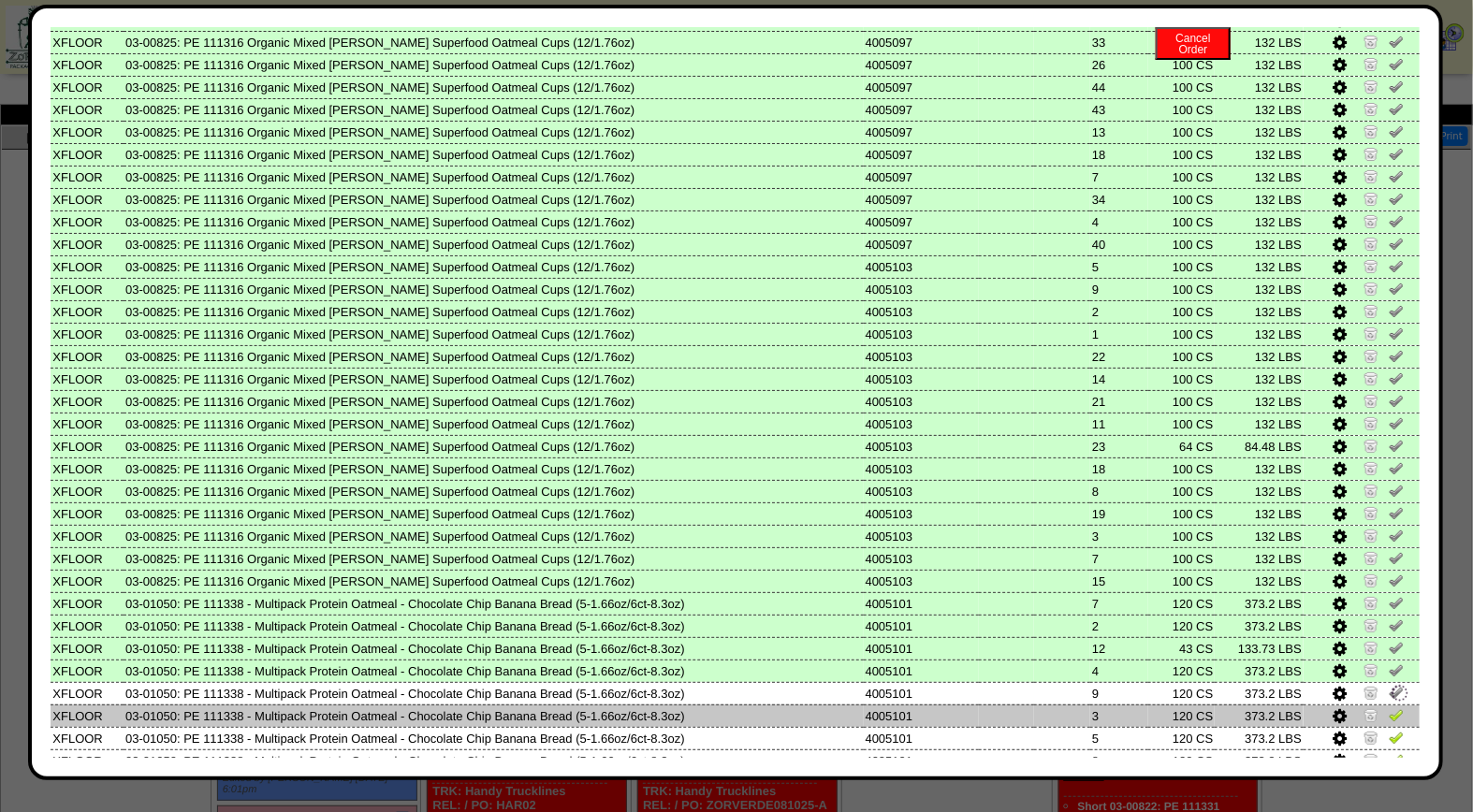
click at [1389, 707] on img at bounding box center [1396, 714] width 15 height 15
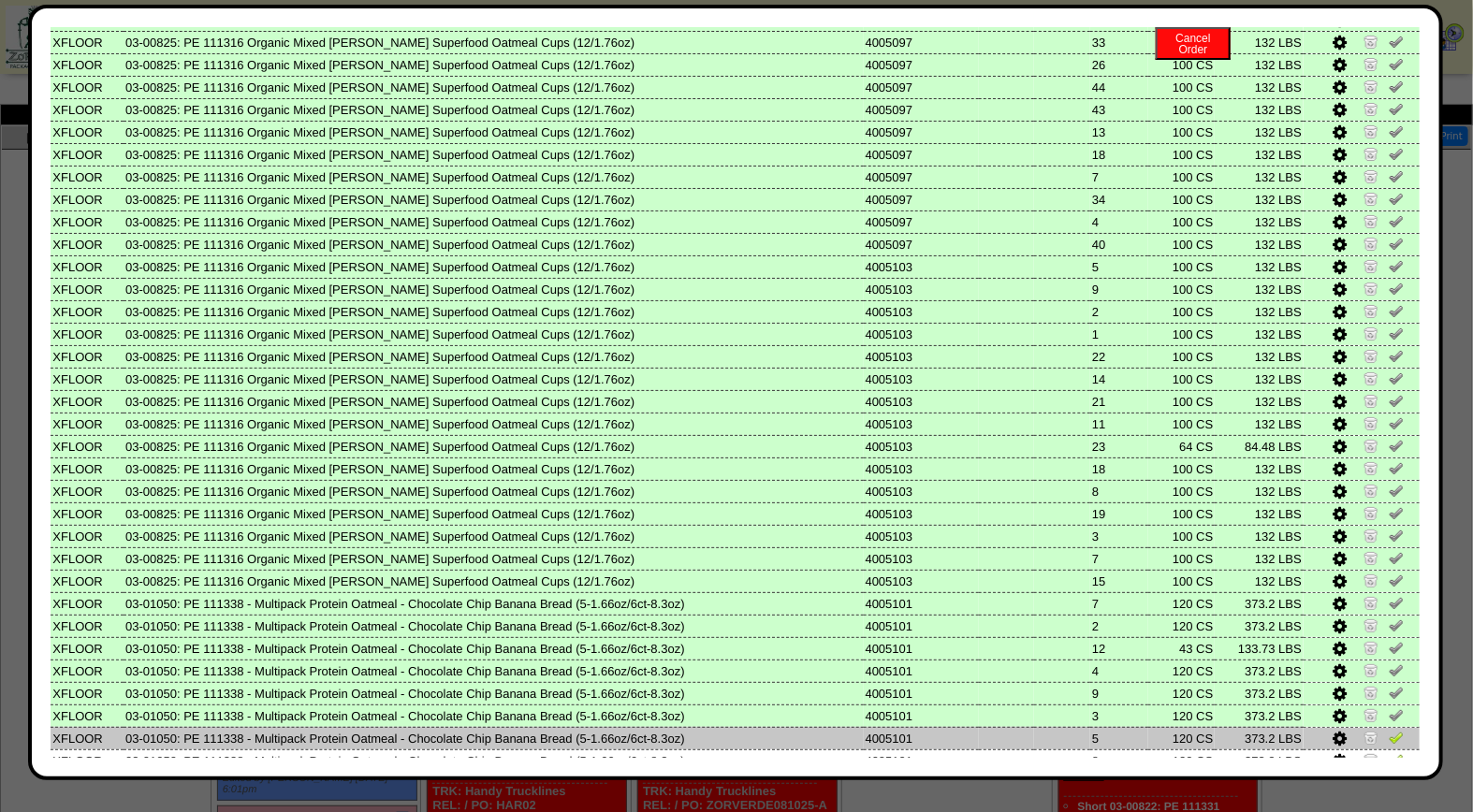
click at [1389, 729] on img at bounding box center [1396, 737] width 15 height 15
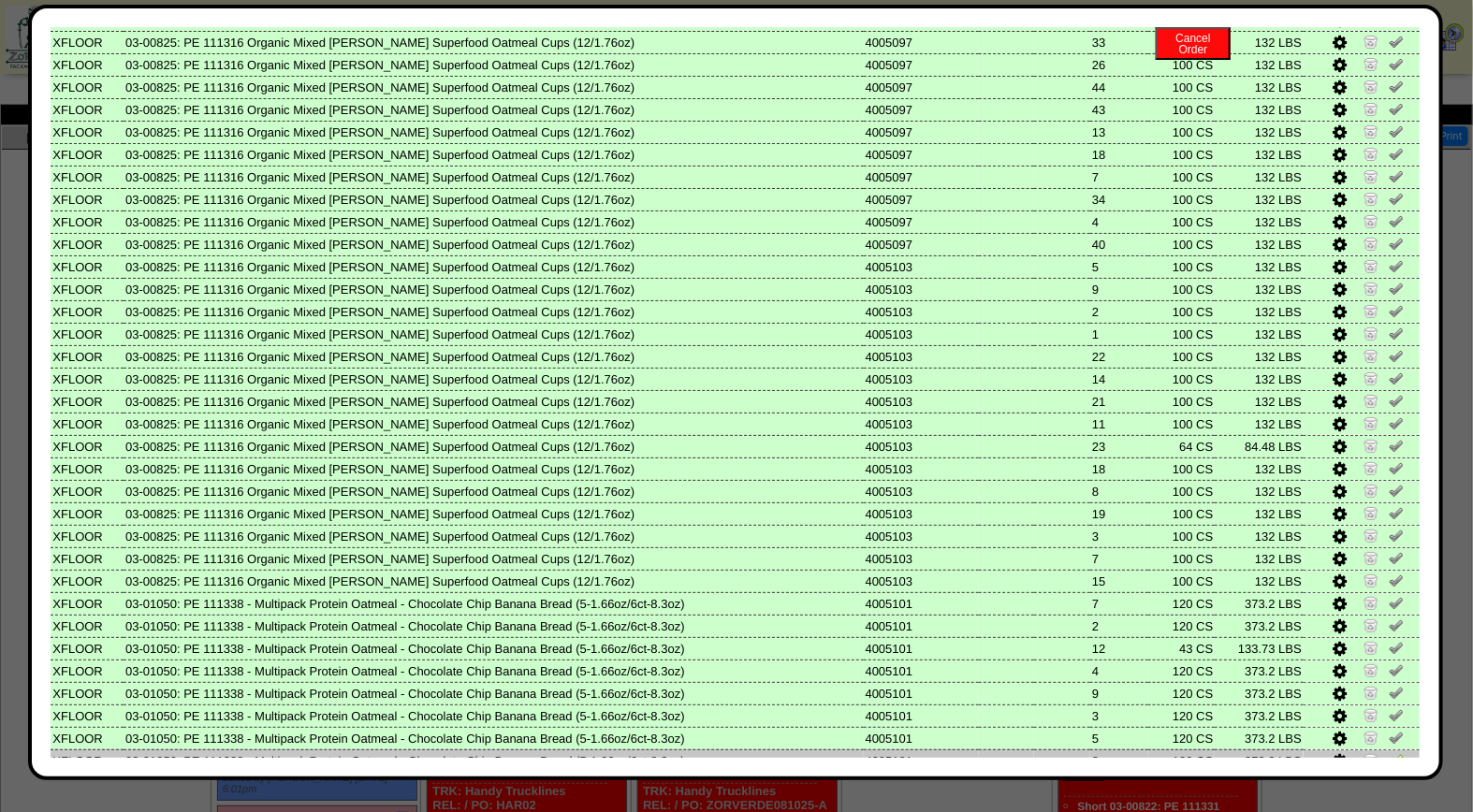
click at [1389, 756] on link at bounding box center [1396, 762] width 15 height 14
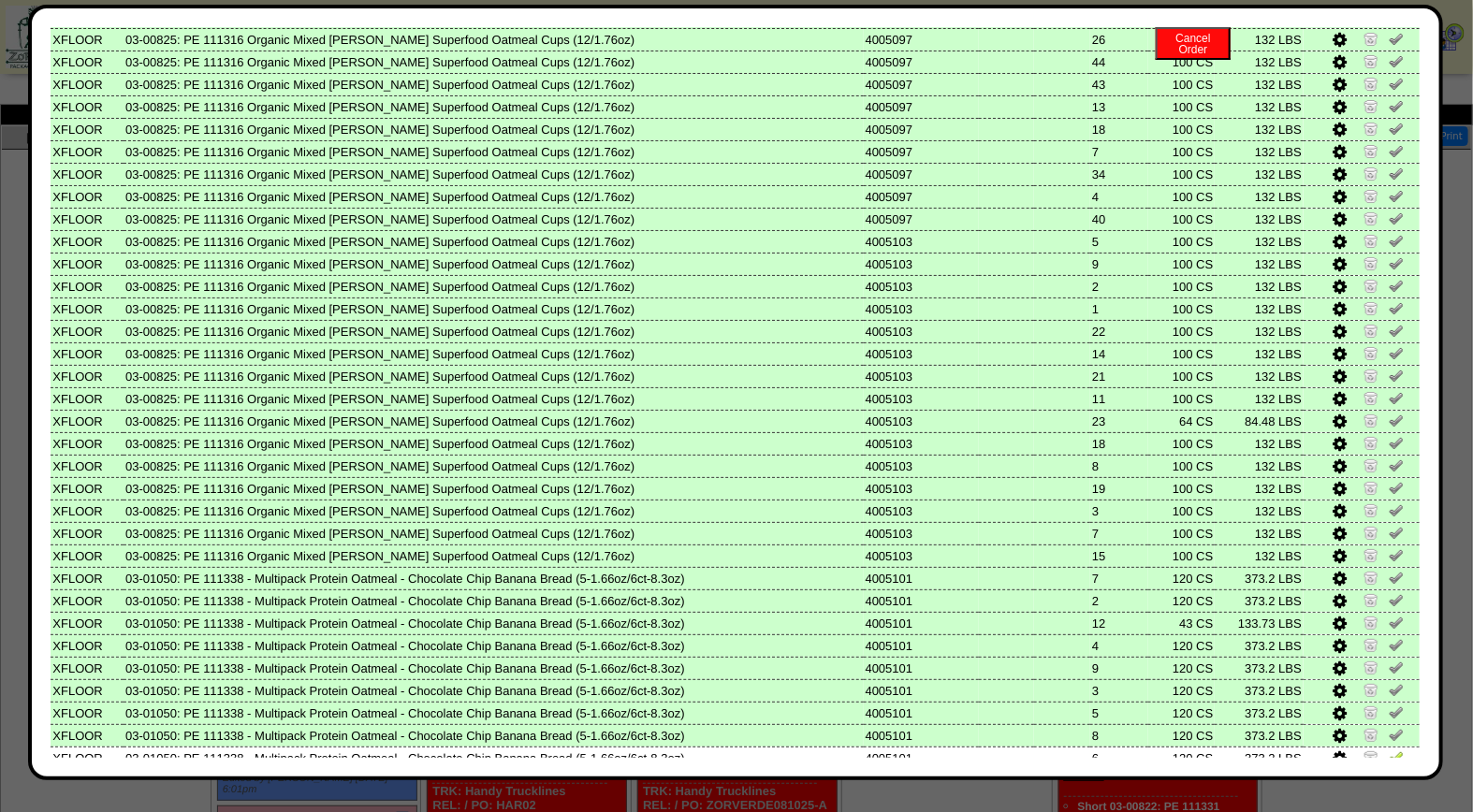
scroll to position [709, 0]
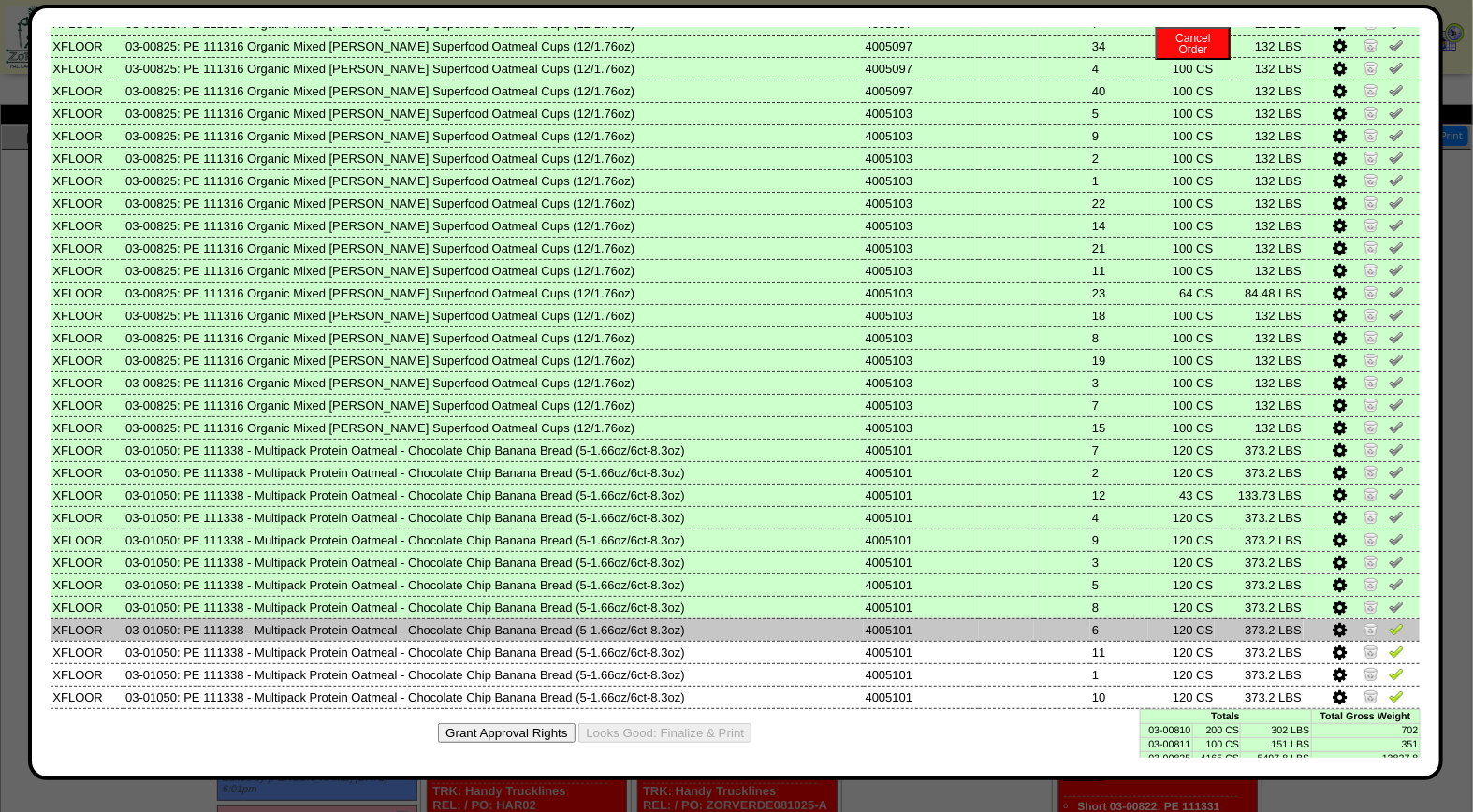
click at [1389, 621] on img at bounding box center [1396, 629] width 15 height 15
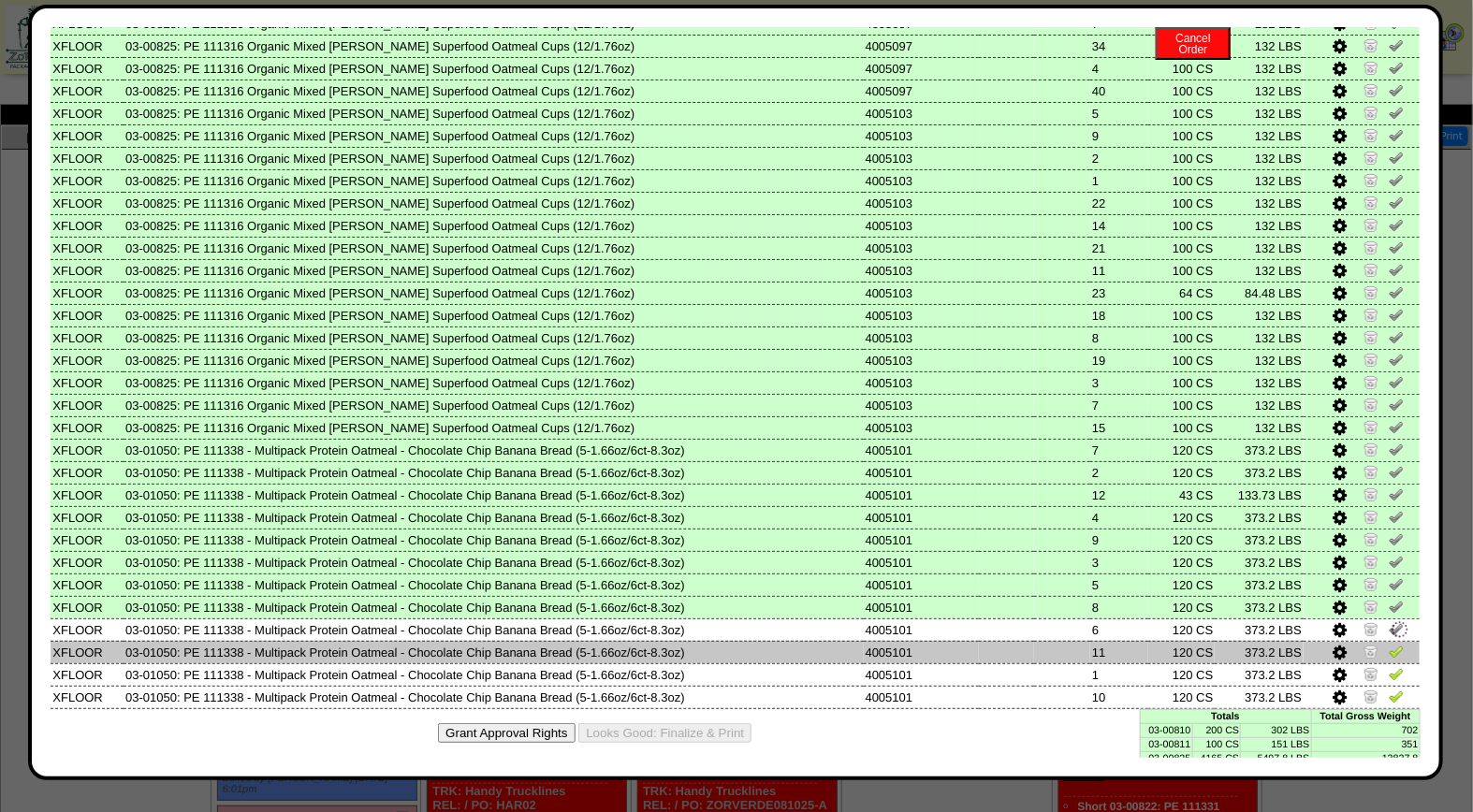
click at [1389, 644] on img at bounding box center [1396, 651] width 15 height 15
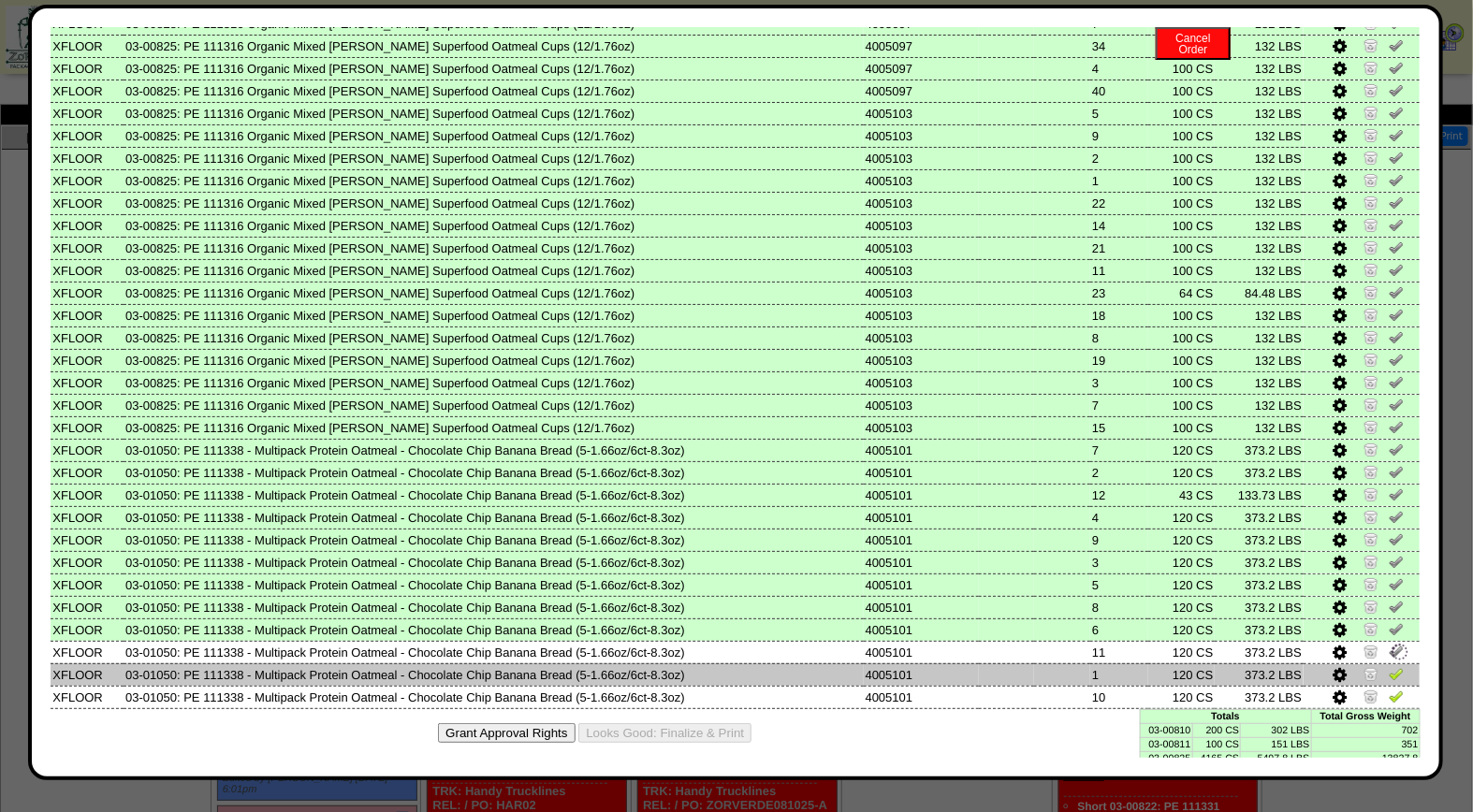
click at [1389, 666] on img at bounding box center [1396, 674] width 15 height 15
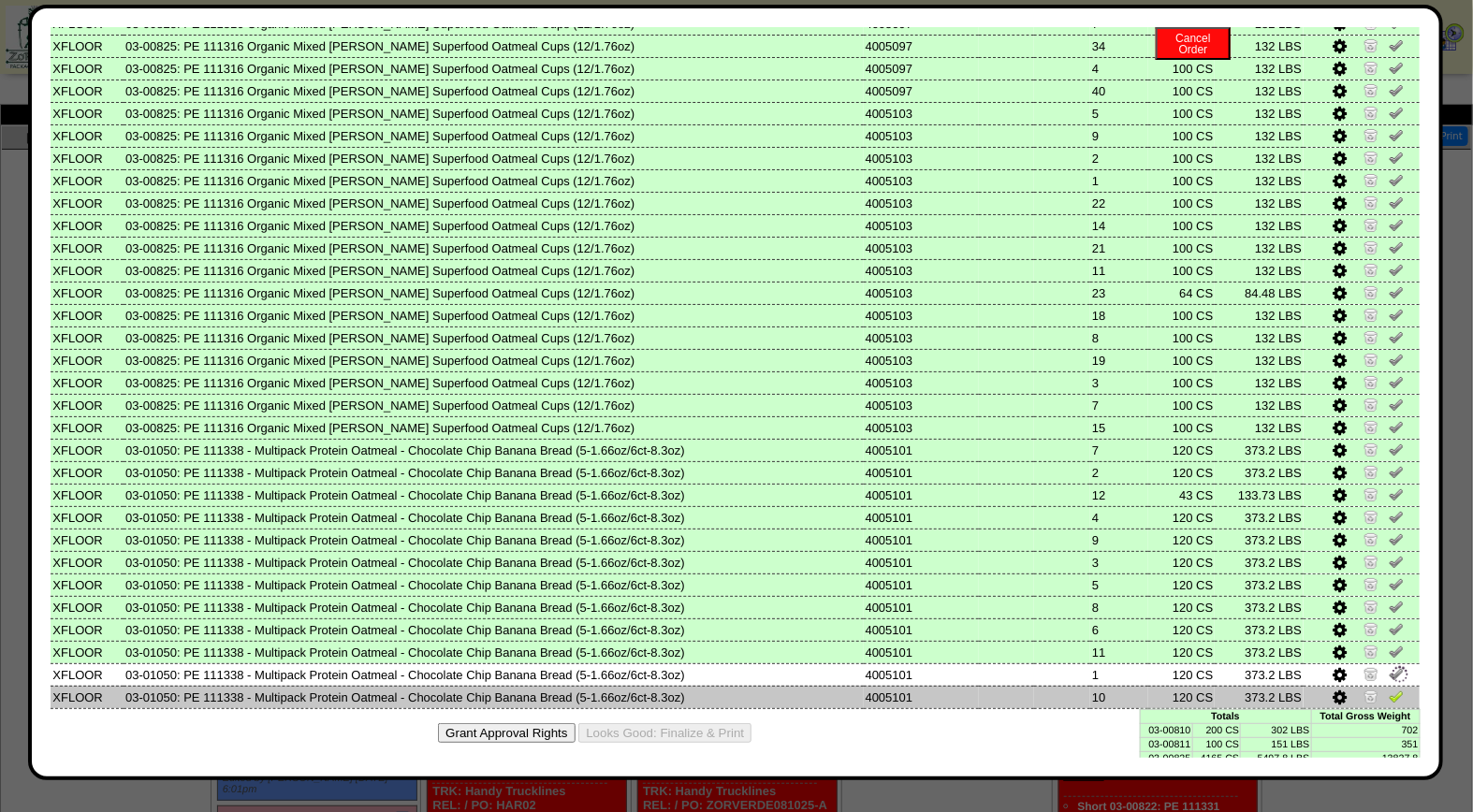
click at [1389, 688] on img at bounding box center [1396, 696] width 15 height 15
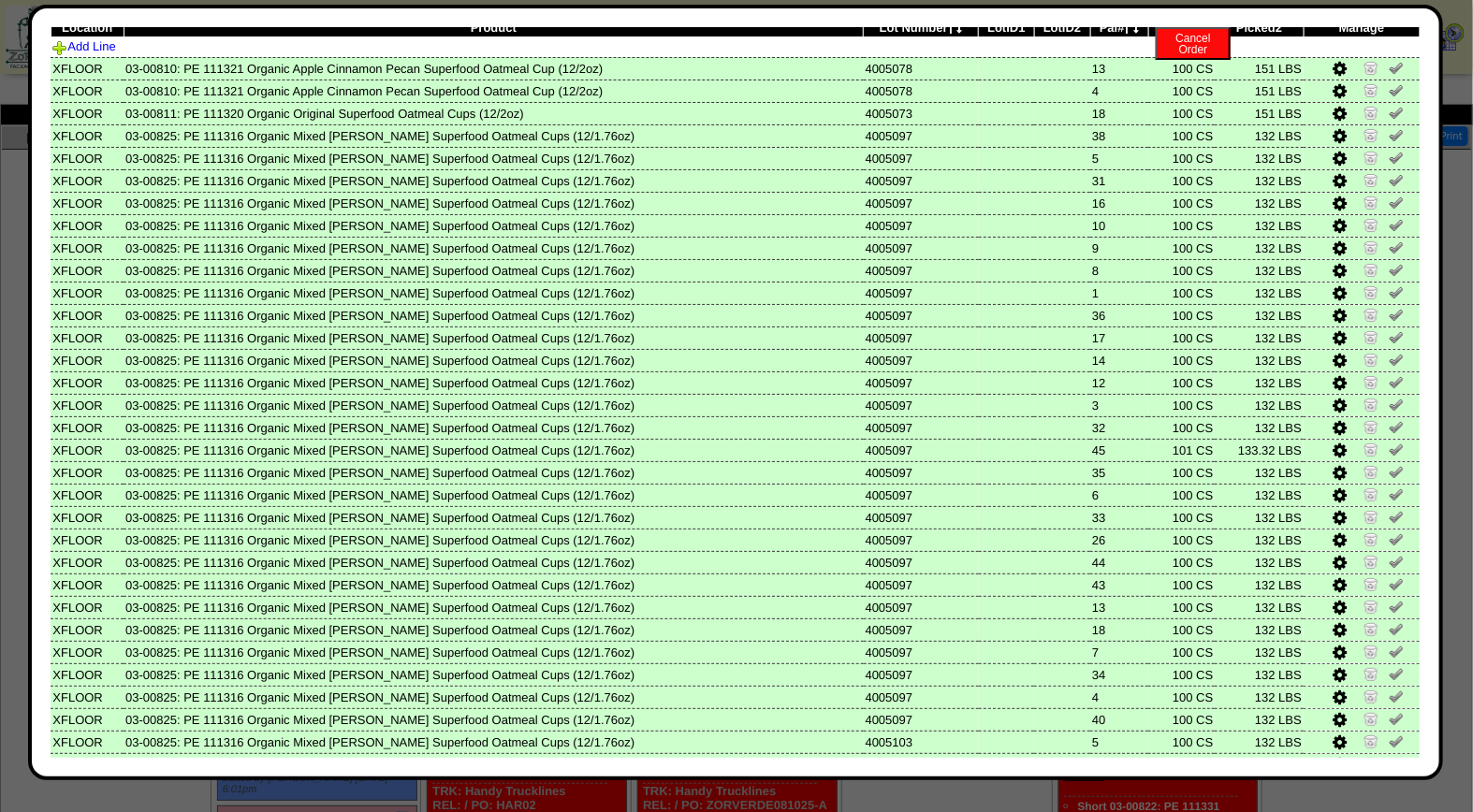
scroll to position [0, 0]
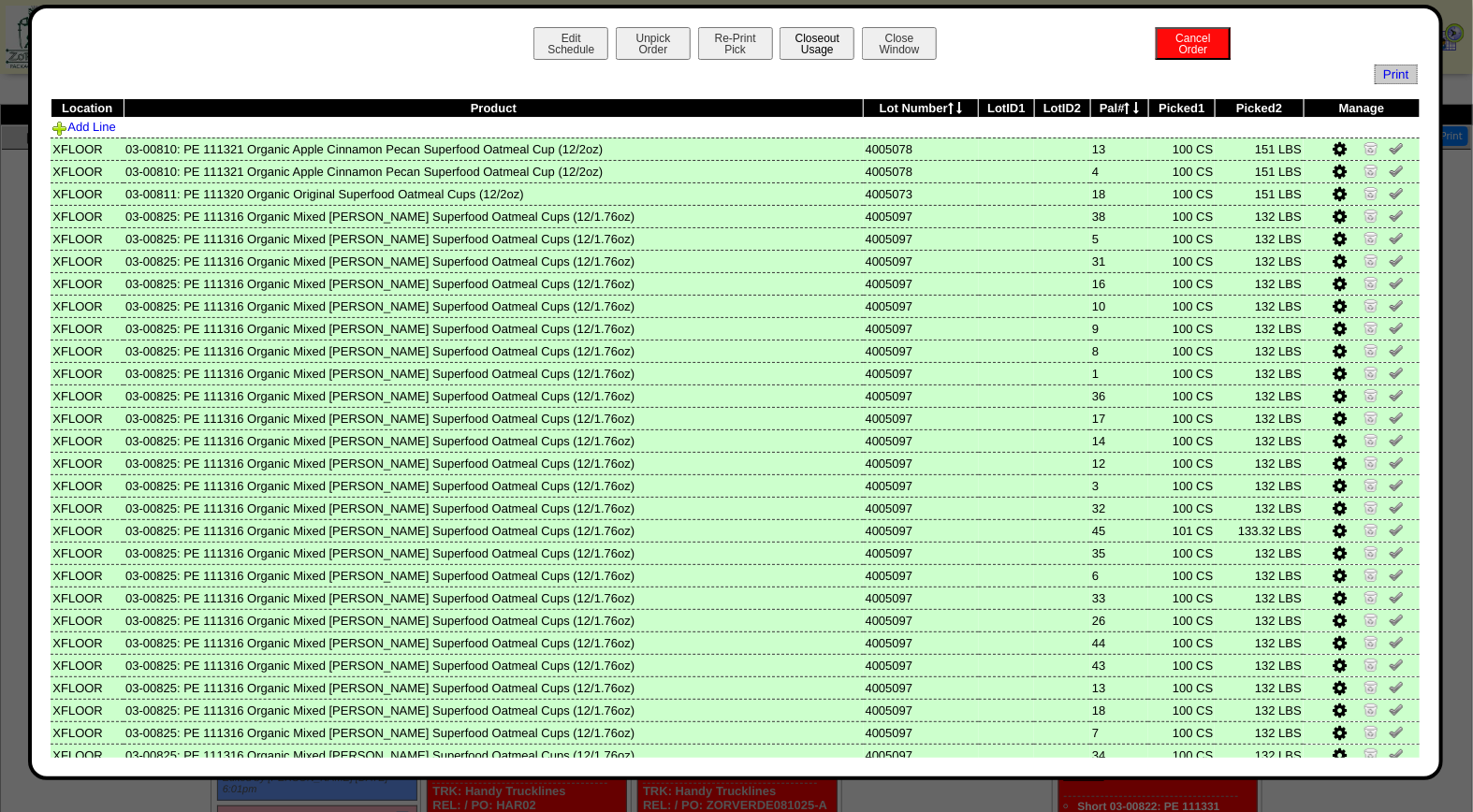
click at [800, 42] on button "Closeout Usage" at bounding box center [817, 43] width 75 height 33
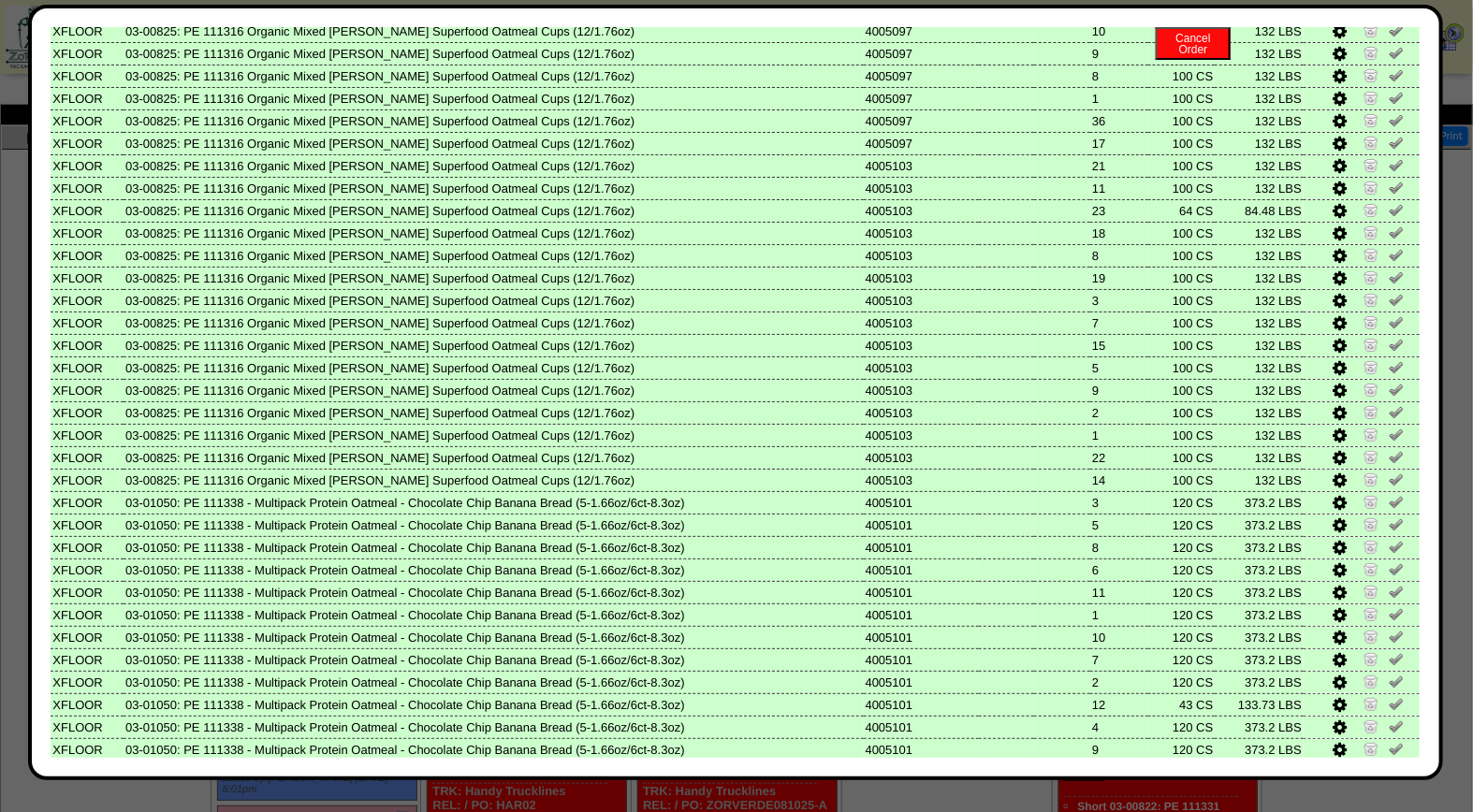
scroll to position [709, 0]
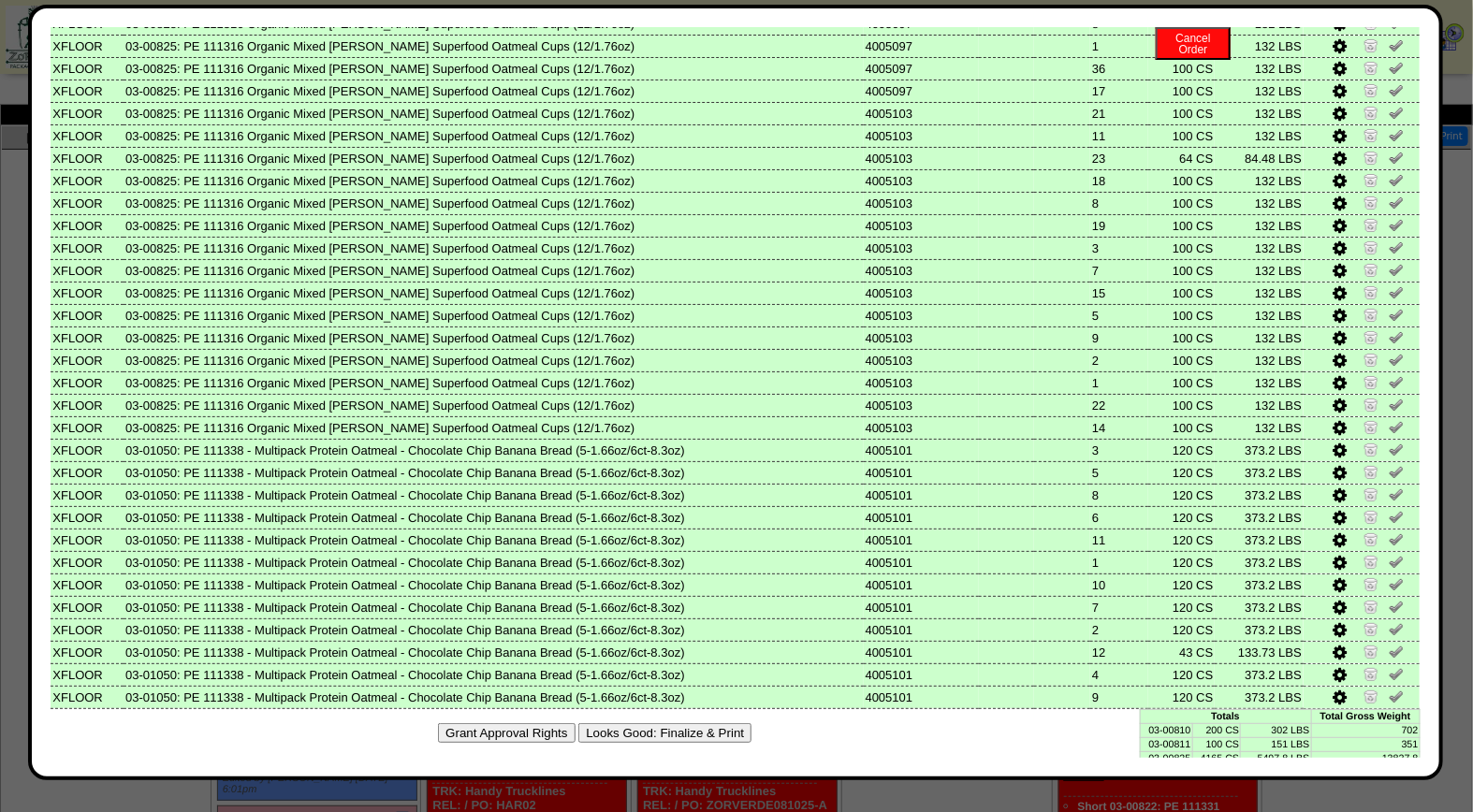
click at [685, 709] on div "Grant Approval Rights Looks Good: Finalize & Print" at bounding box center [735, 732] width 1370 height 48
click at [694, 723] on button "Looks Good: Finalize & Print" at bounding box center [665, 732] width 173 height 20
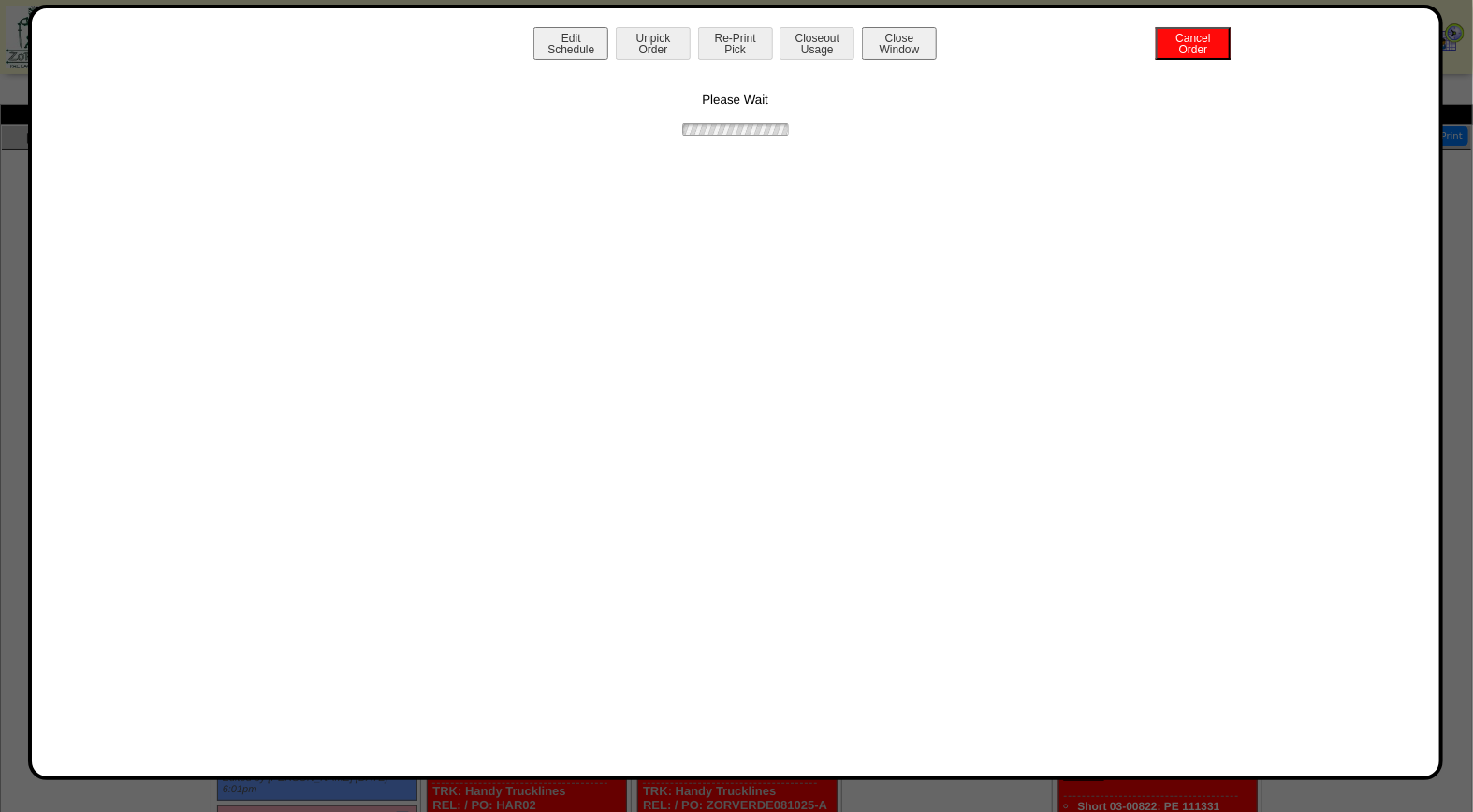
scroll to position [0, 0]
click at [731, 41] on button "Print BOL" at bounding box center [735, 43] width 75 height 33
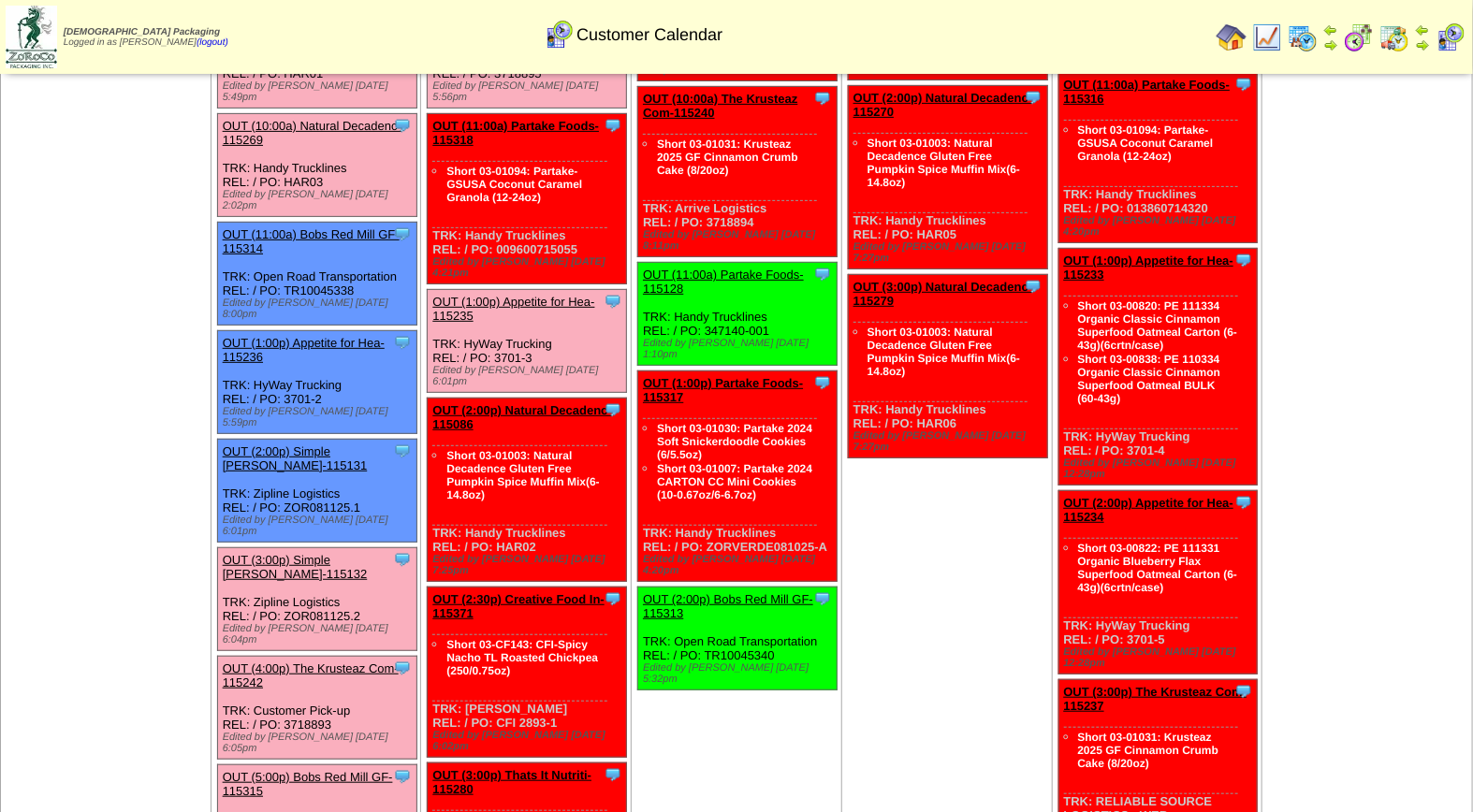
scroll to position [268, 0]
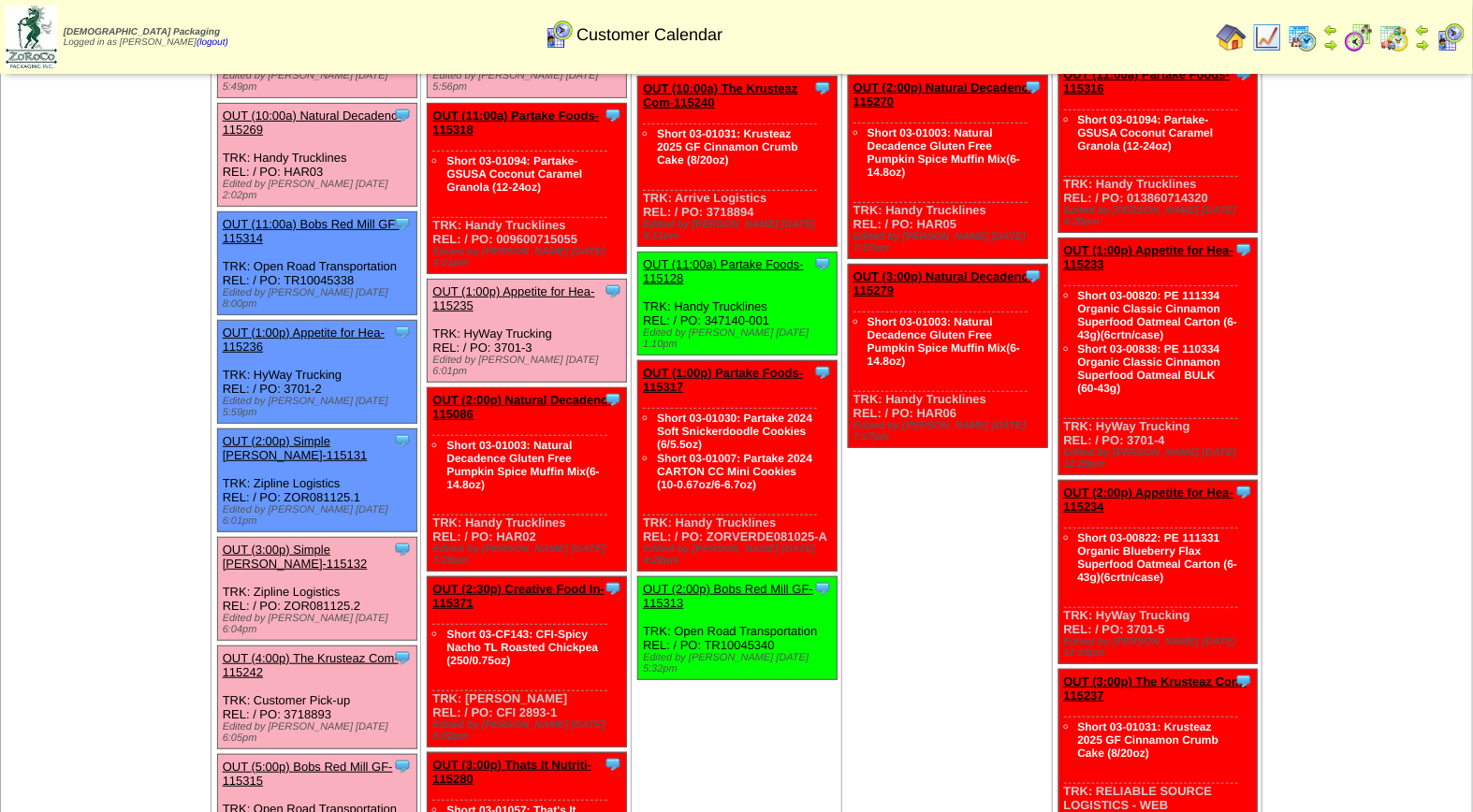
click at [309, 651] on link "OUT (4:00p) The Krusteaz Com-115242" at bounding box center [310, 666] width 176 height 28
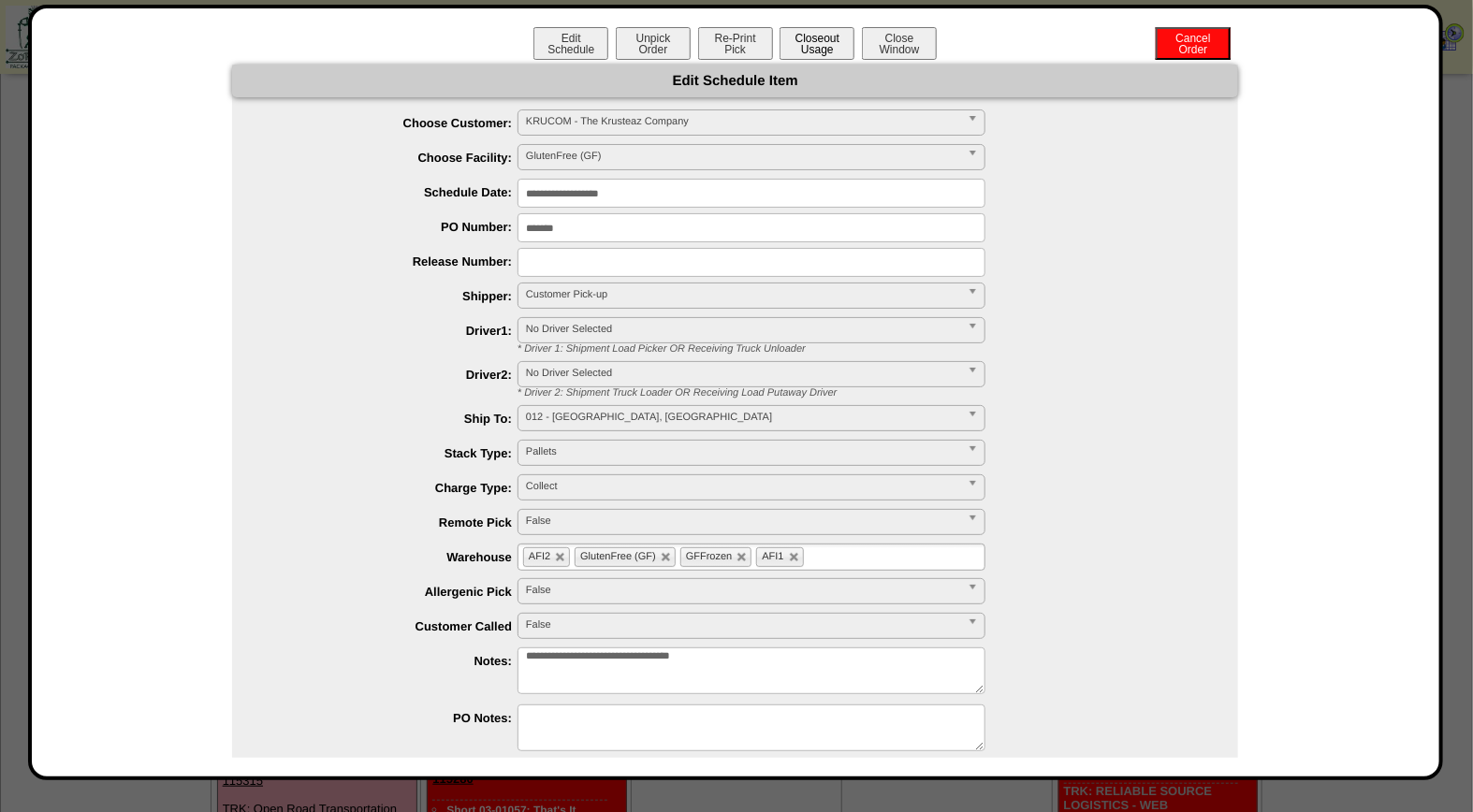
click at [811, 41] on button "Closeout Usage" at bounding box center [817, 43] width 75 height 33
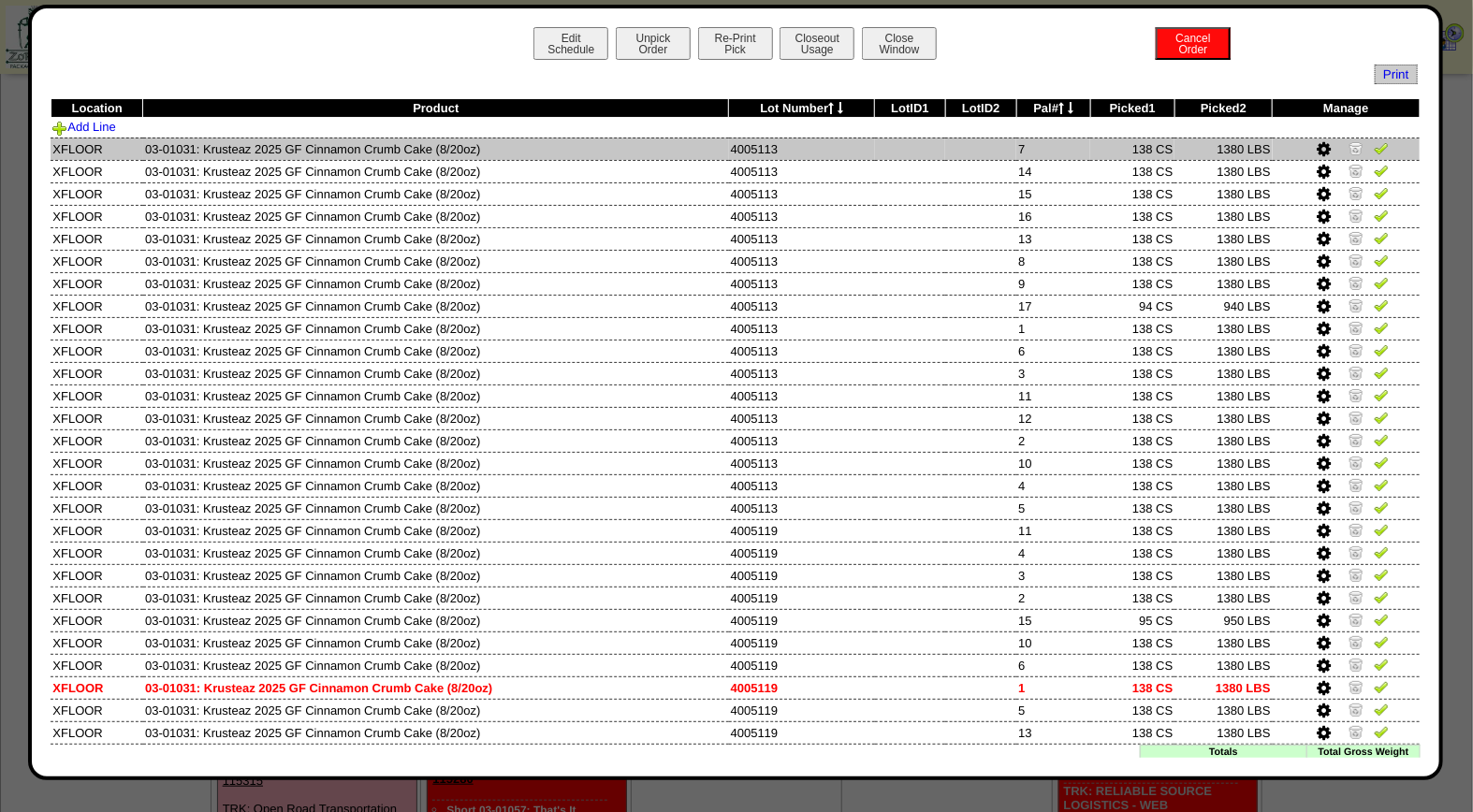
click at [1373, 150] on img at bounding box center [1381, 147] width 15 height 15
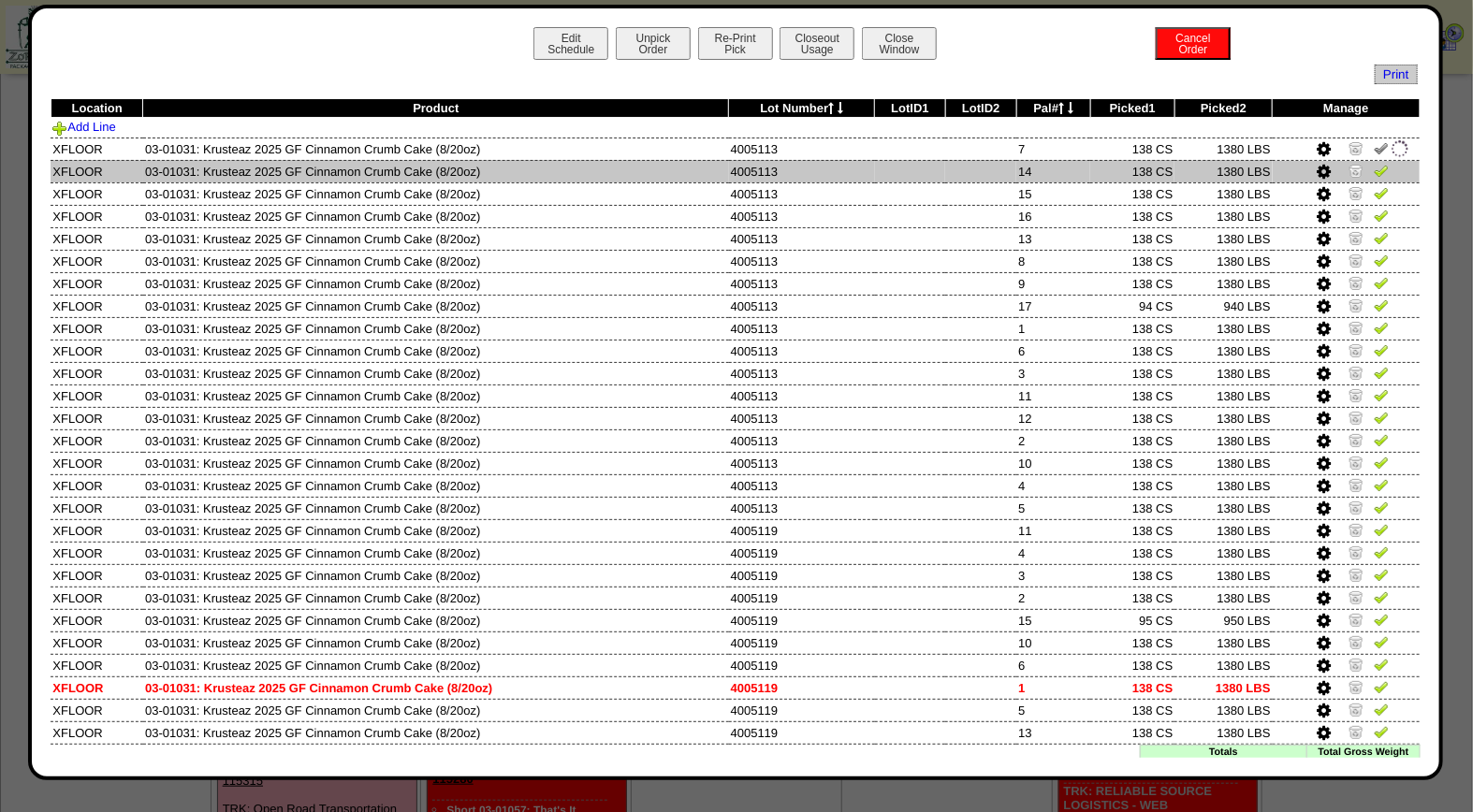
click at [1373, 178] on link at bounding box center [1381, 173] width 15 height 14
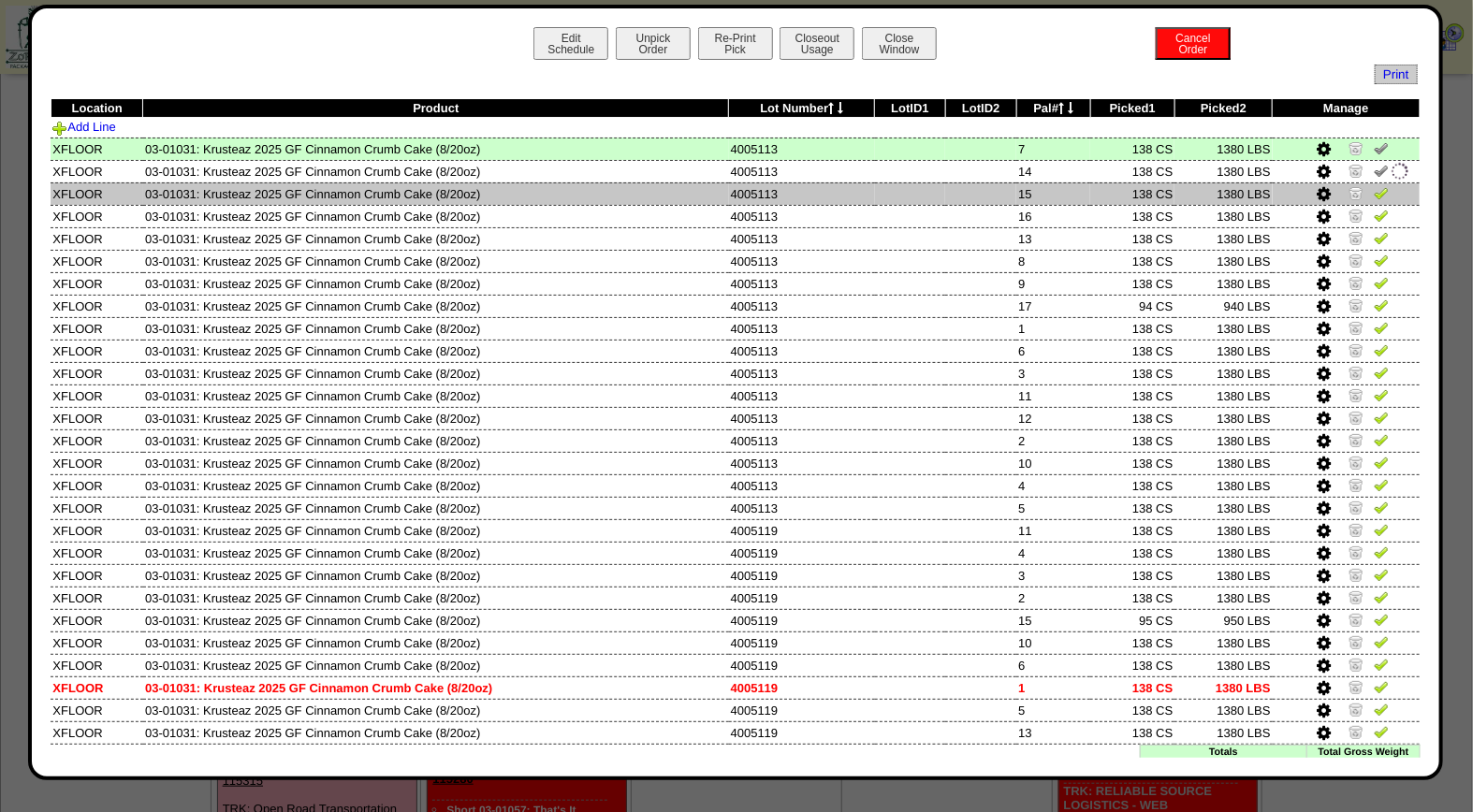
click at [1373, 188] on img at bounding box center [1381, 192] width 15 height 15
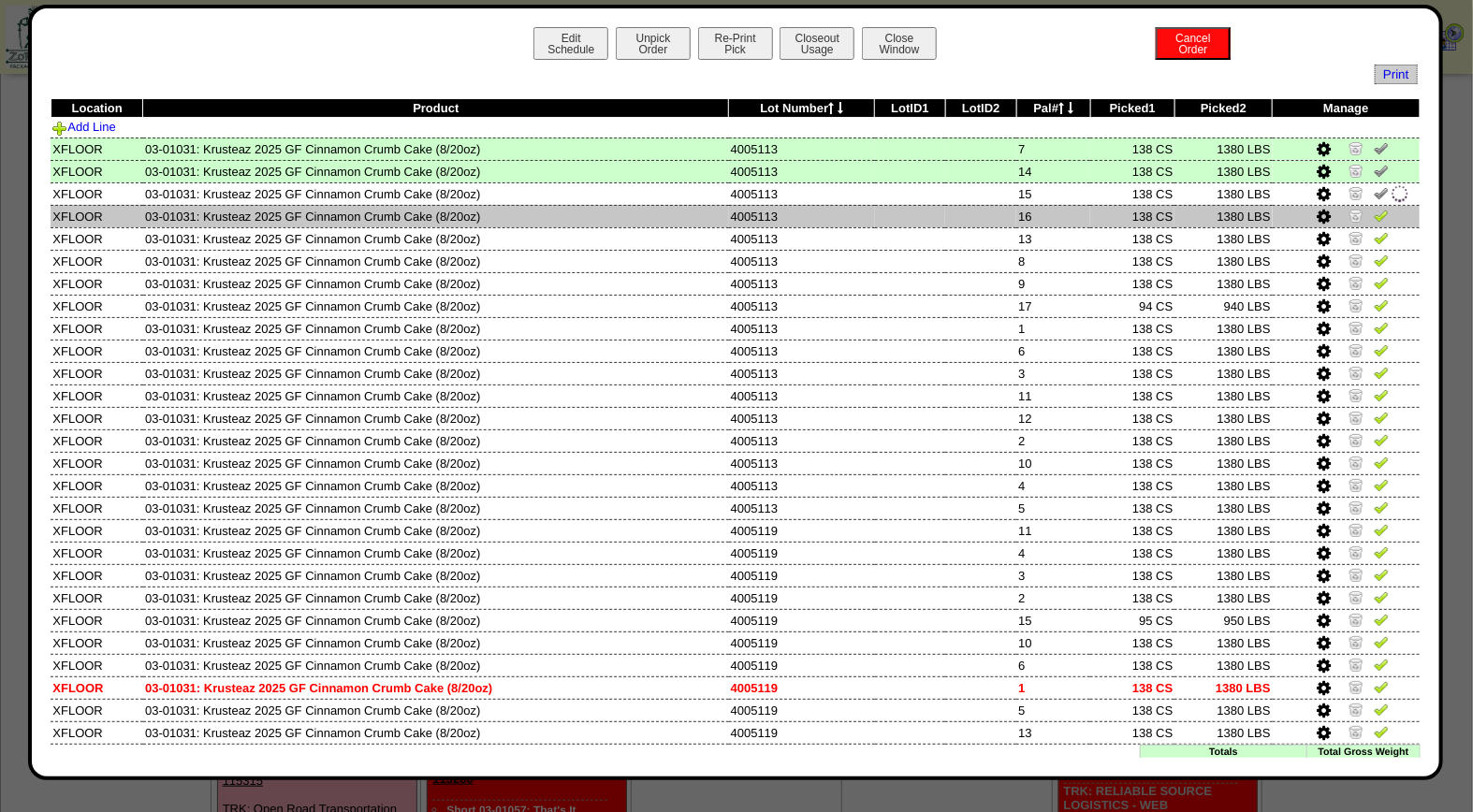
click at [1373, 213] on img at bounding box center [1381, 215] width 15 height 15
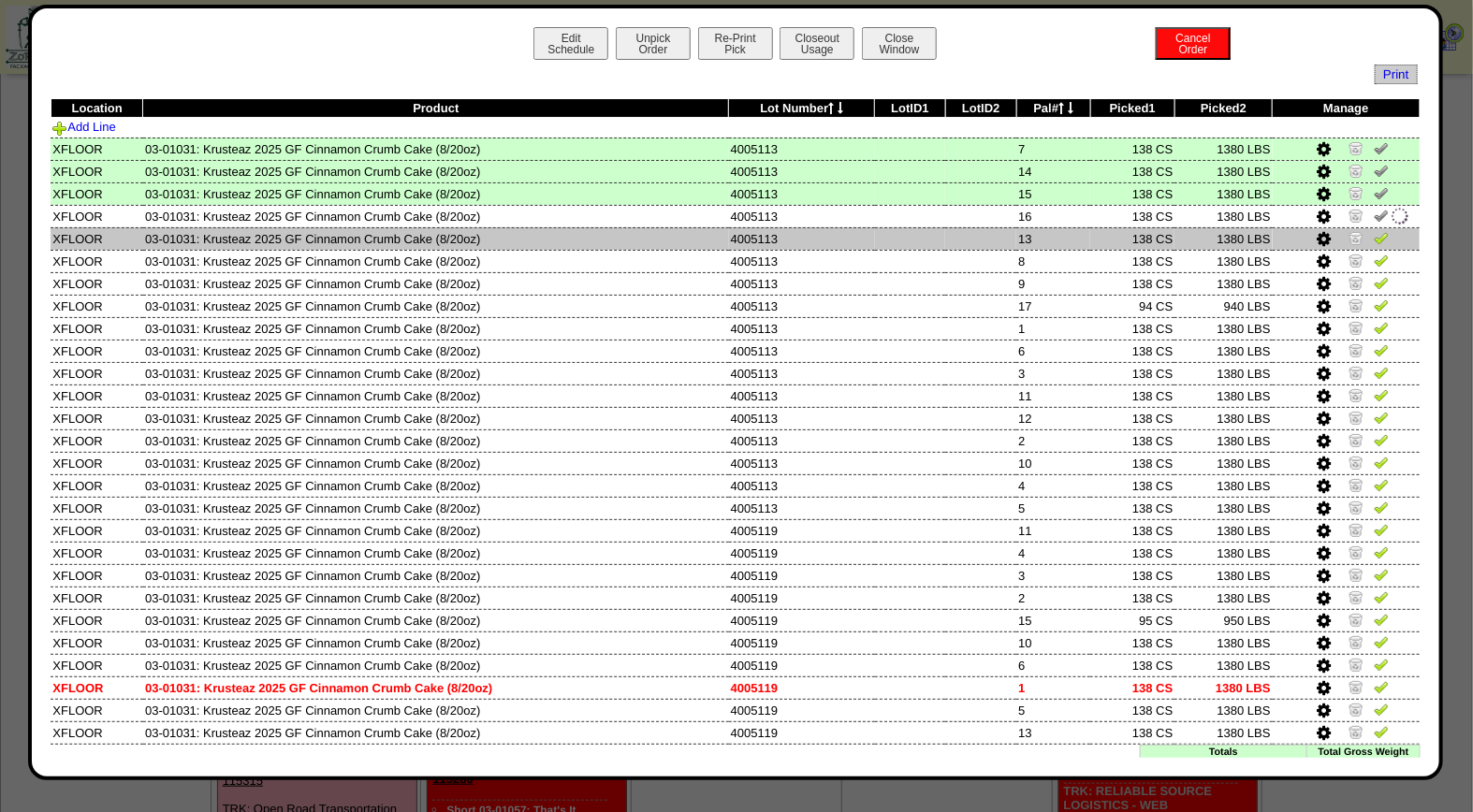
click at [1373, 245] on link at bounding box center [1381, 240] width 15 height 14
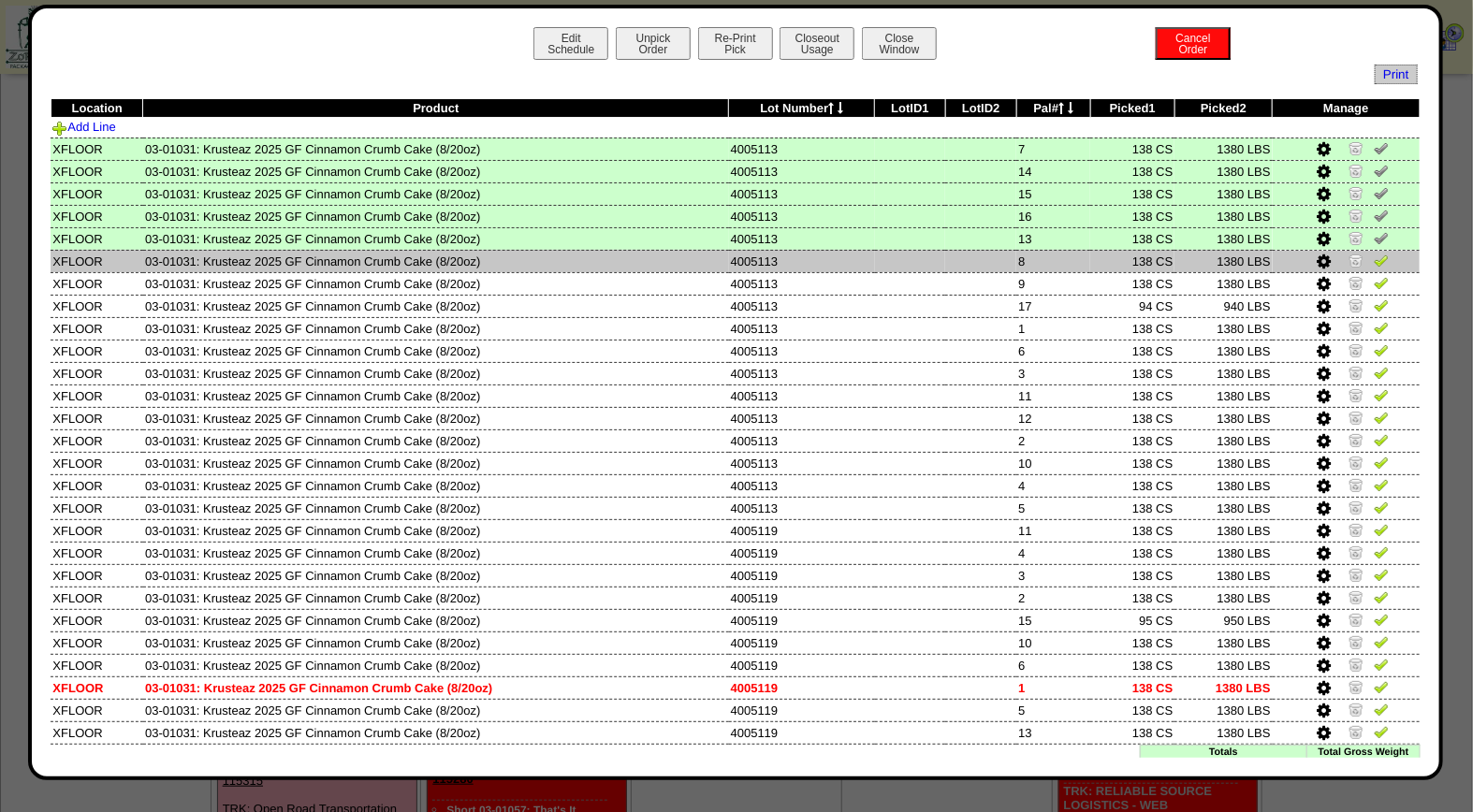
click at [1373, 256] on img at bounding box center [1381, 260] width 15 height 15
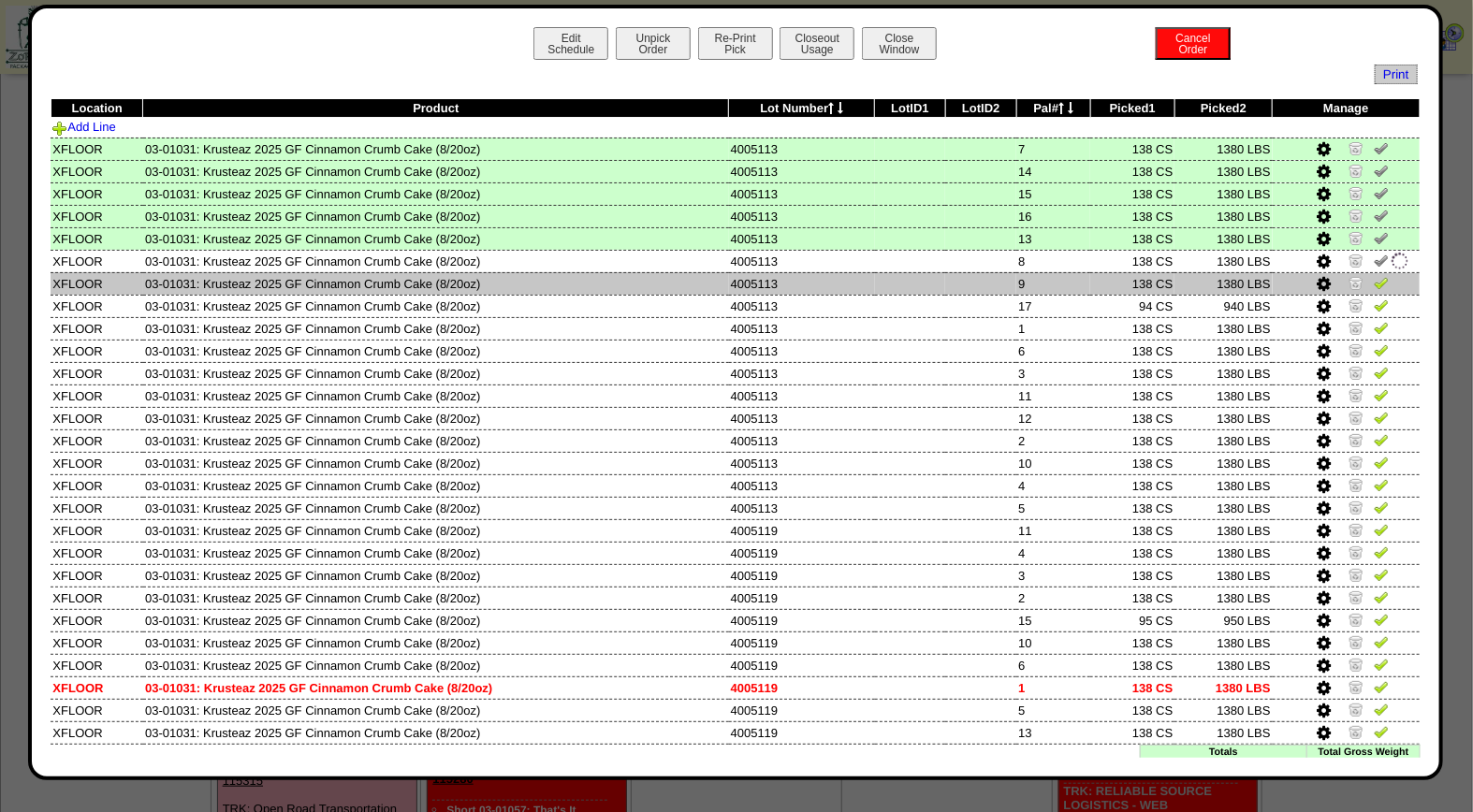
click at [1373, 282] on img at bounding box center [1381, 283] width 15 height 15
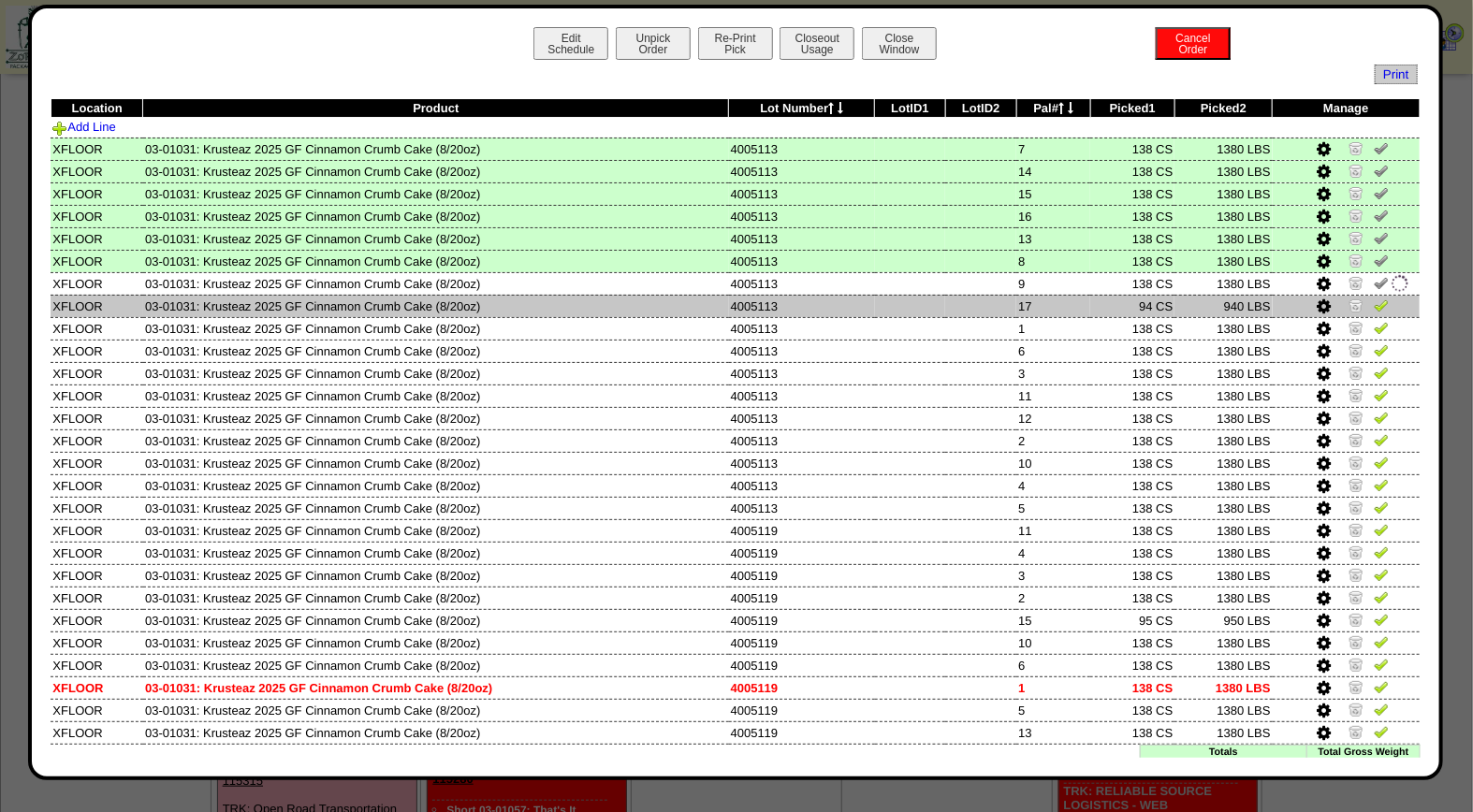
click at [1373, 298] on img at bounding box center [1381, 305] width 15 height 15
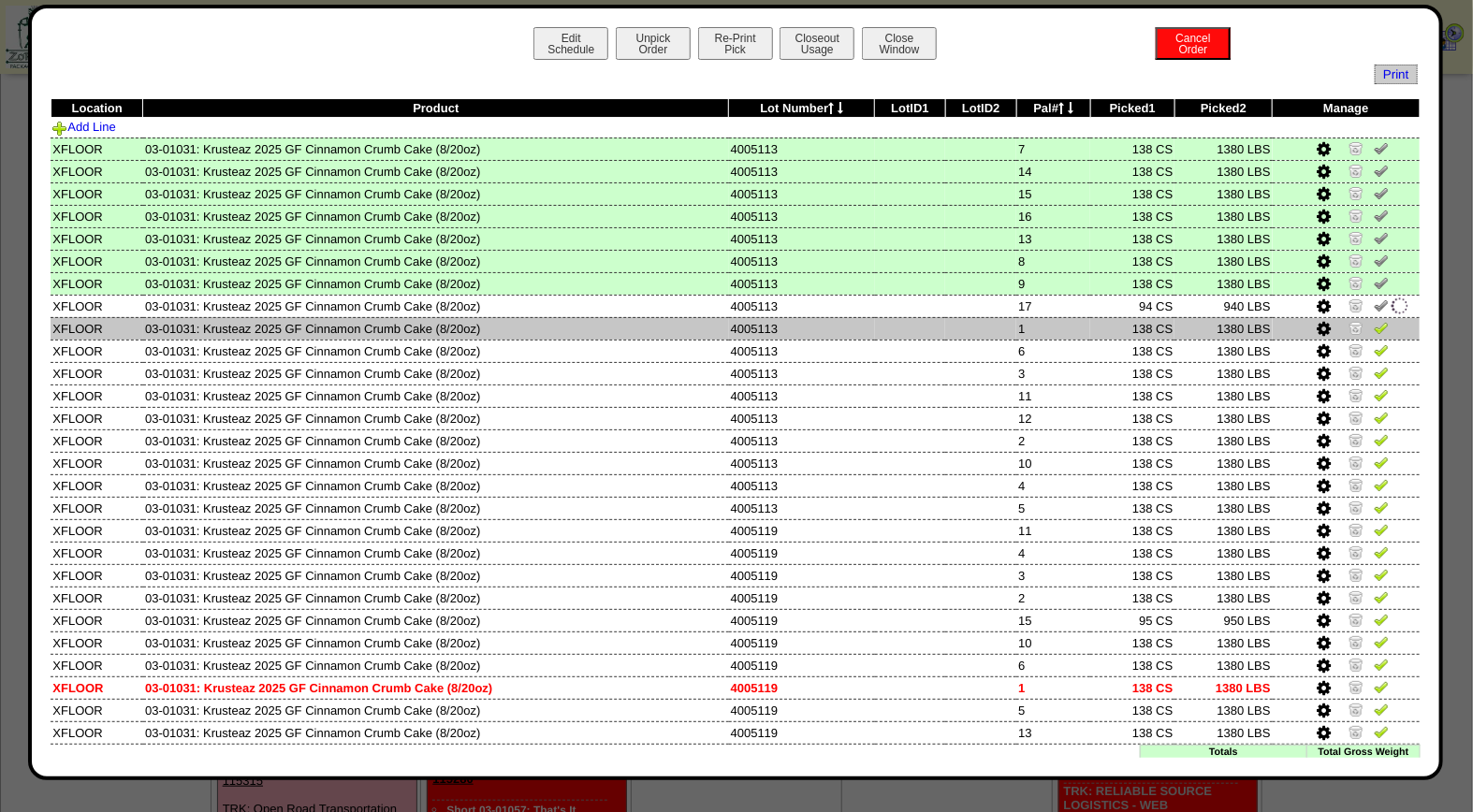
click at [1373, 321] on img at bounding box center [1381, 328] width 15 height 15
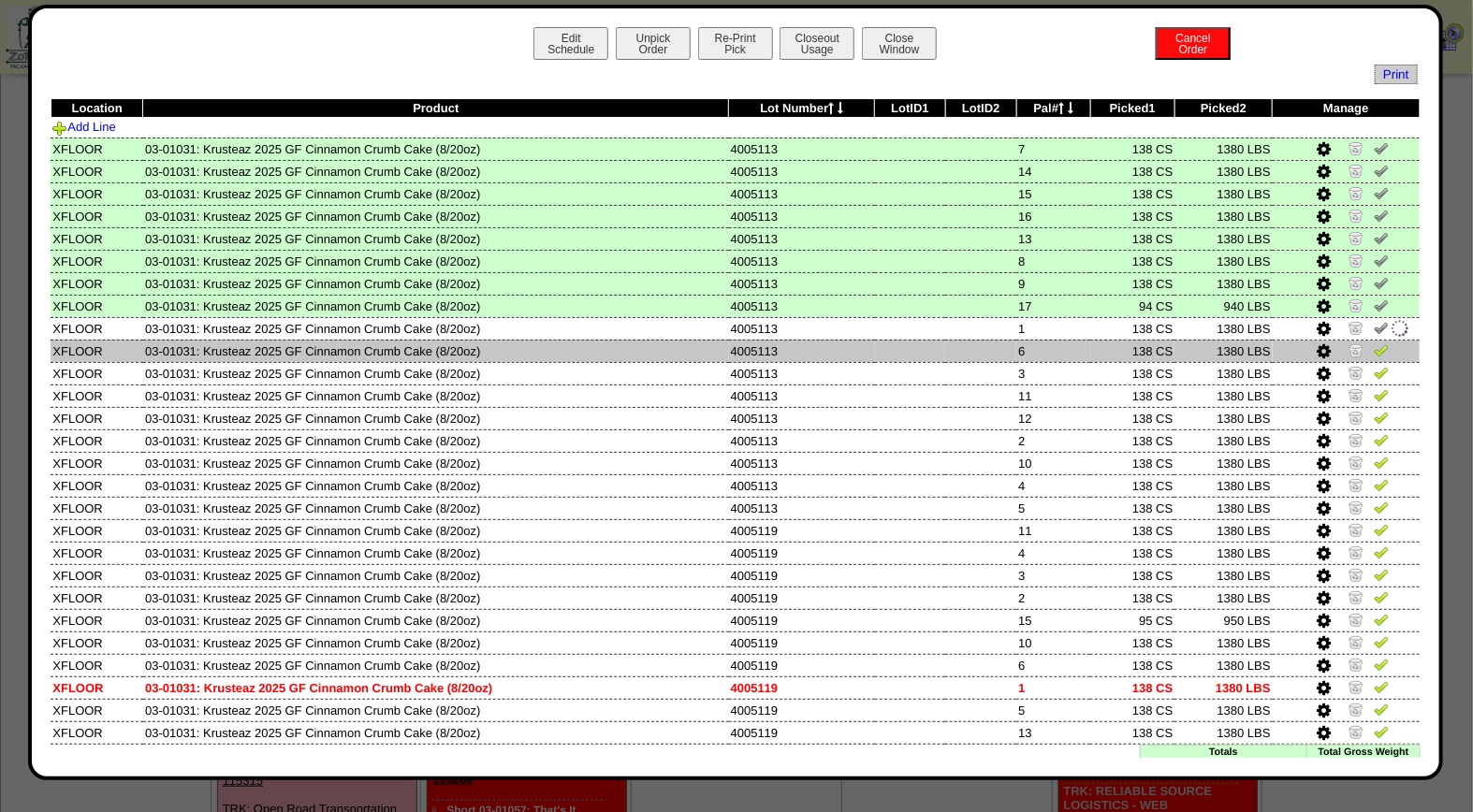
click at [1373, 349] on img at bounding box center [1381, 350] width 15 height 15
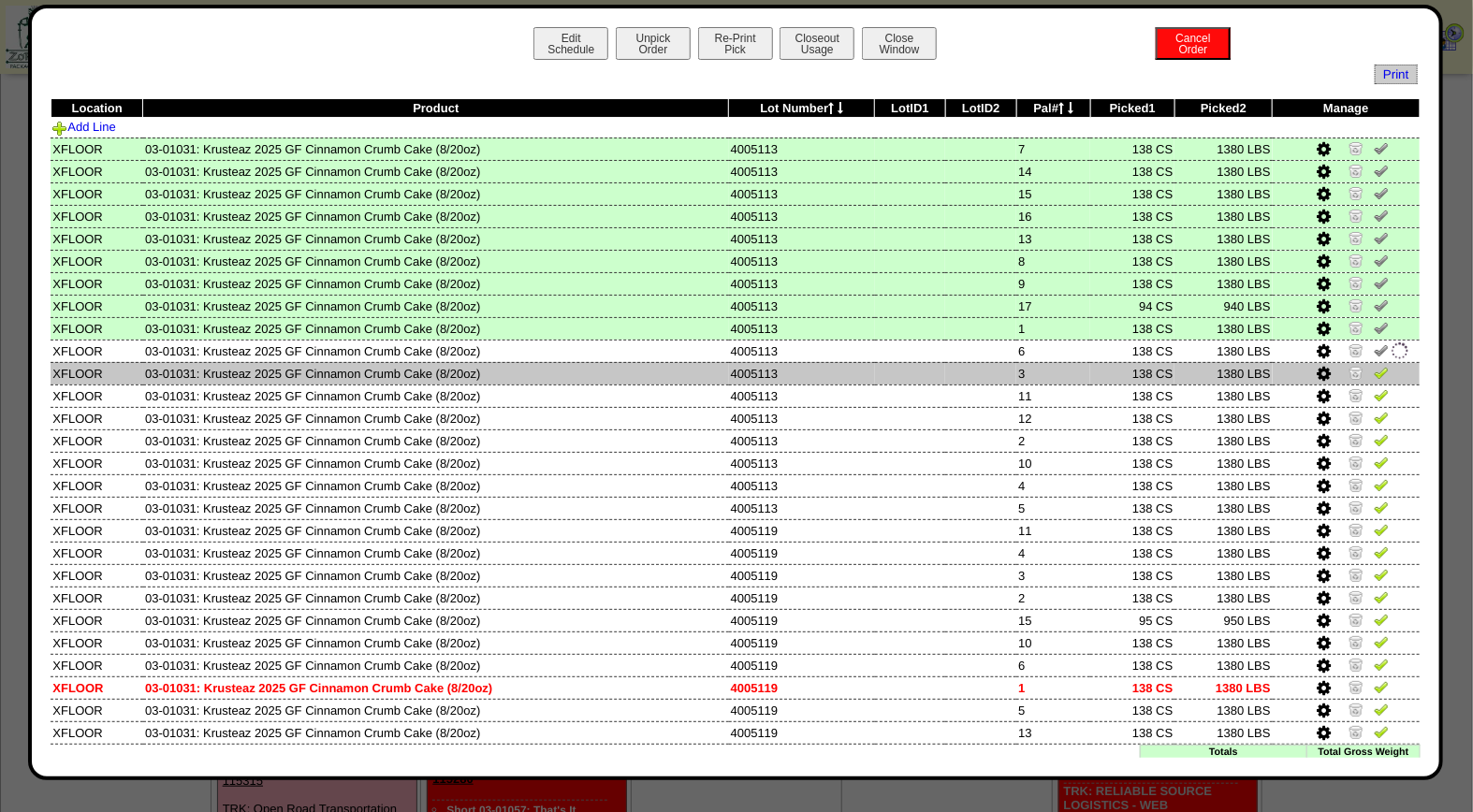
click at [1373, 372] on img at bounding box center [1381, 373] width 15 height 15
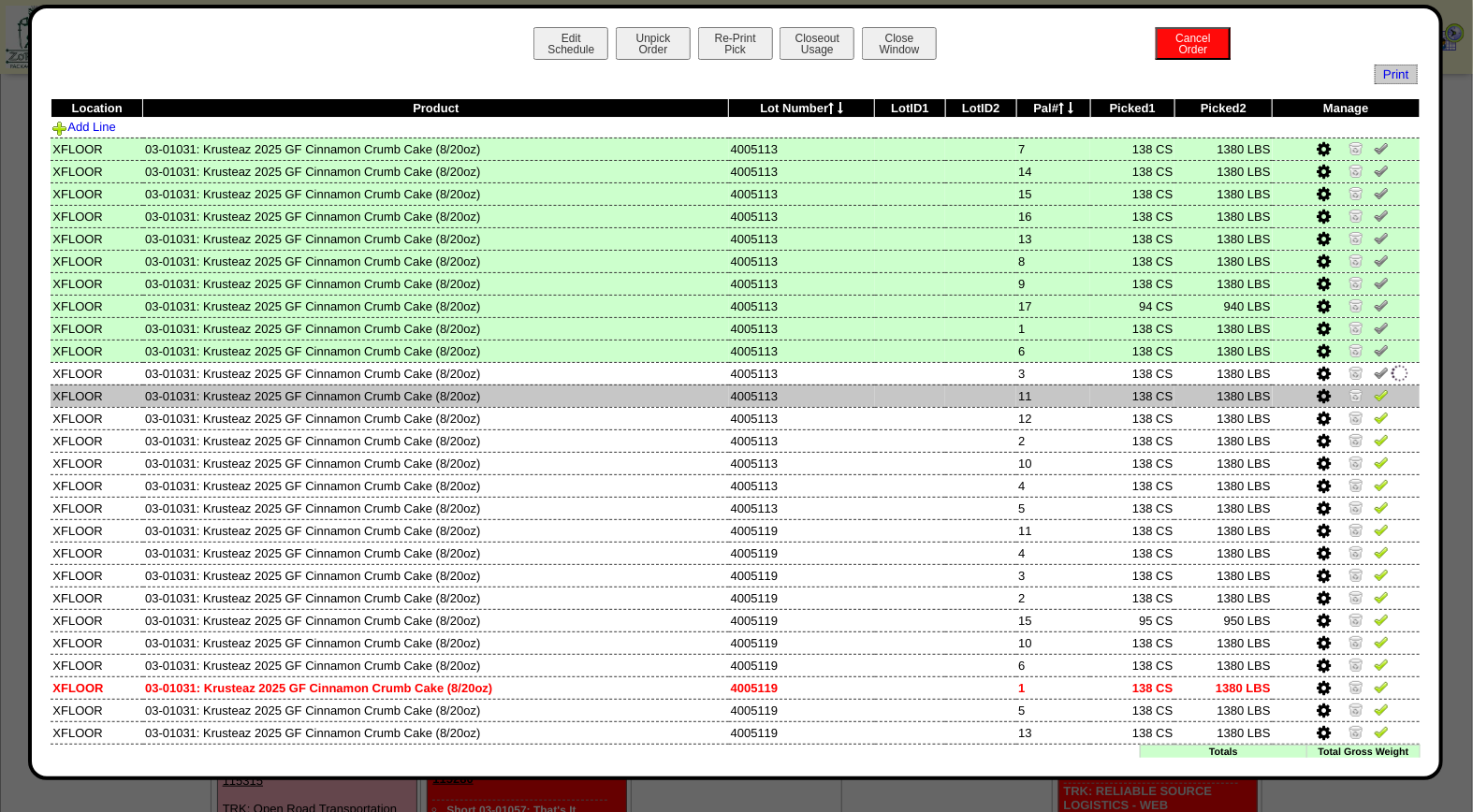
click at [1373, 391] on img at bounding box center [1381, 395] width 15 height 15
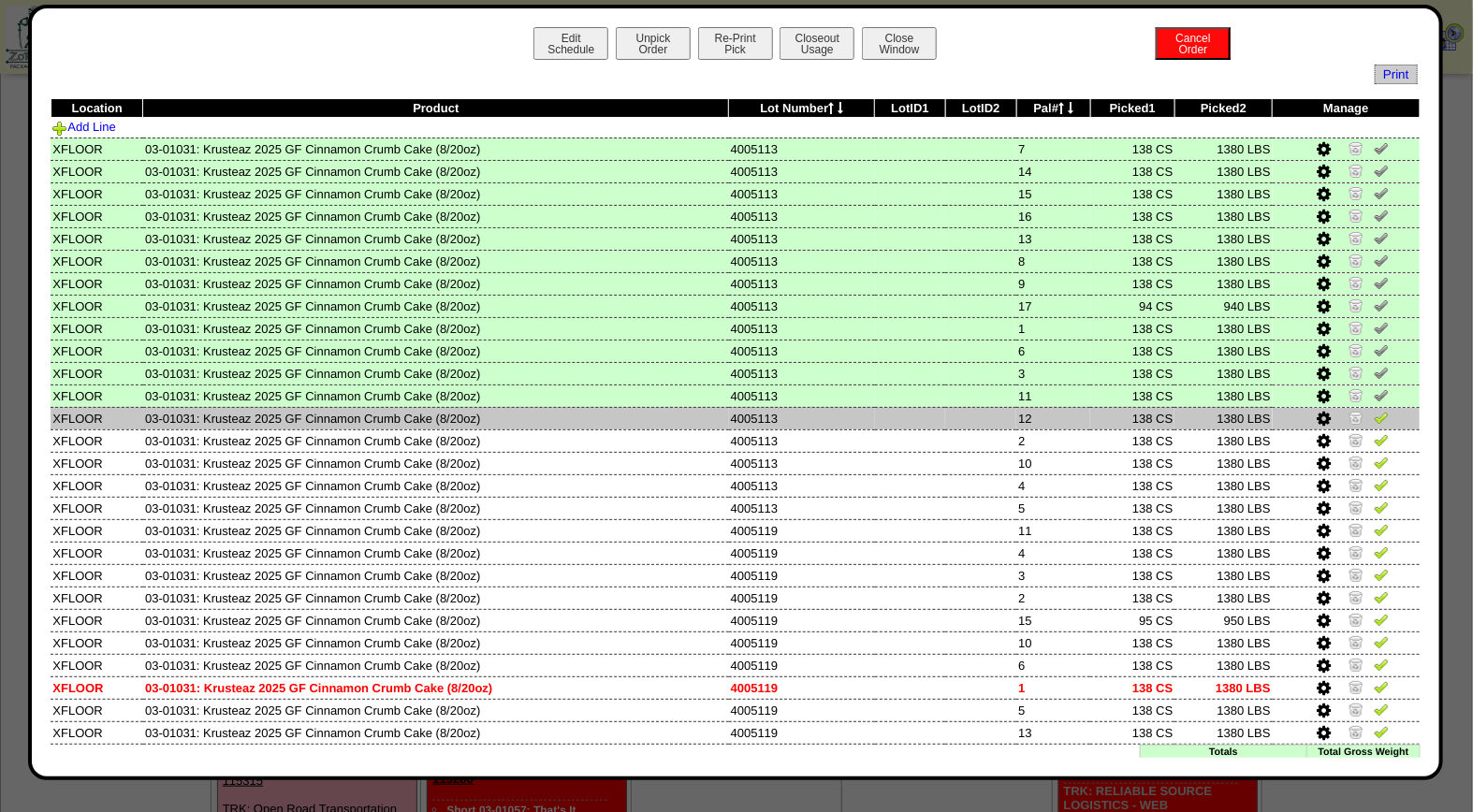
click at [1373, 419] on img at bounding box center [1381, 417] width 15 height 15
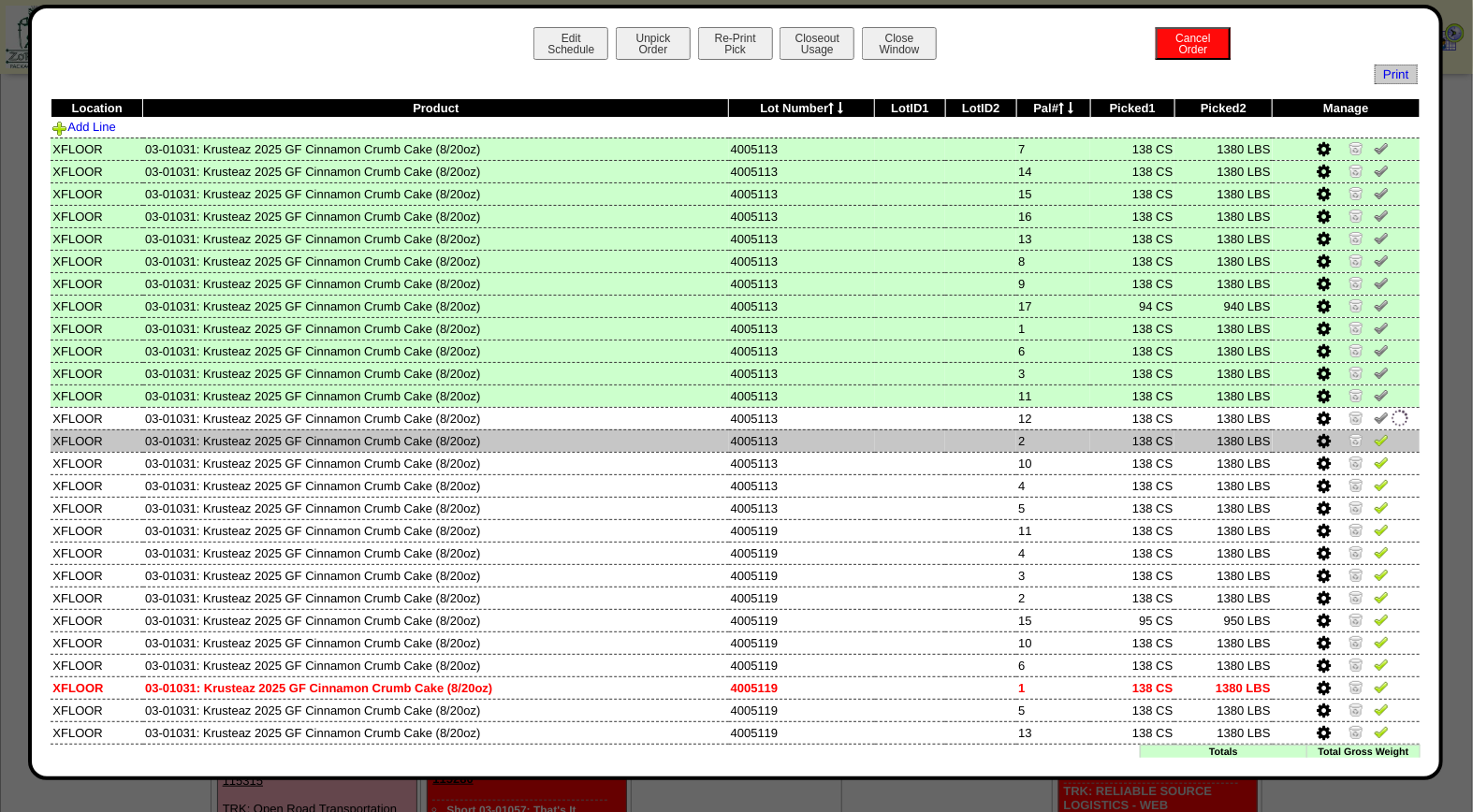
click at [1373, 434] on img at bounding box center [1381, 439] width 15 height 15
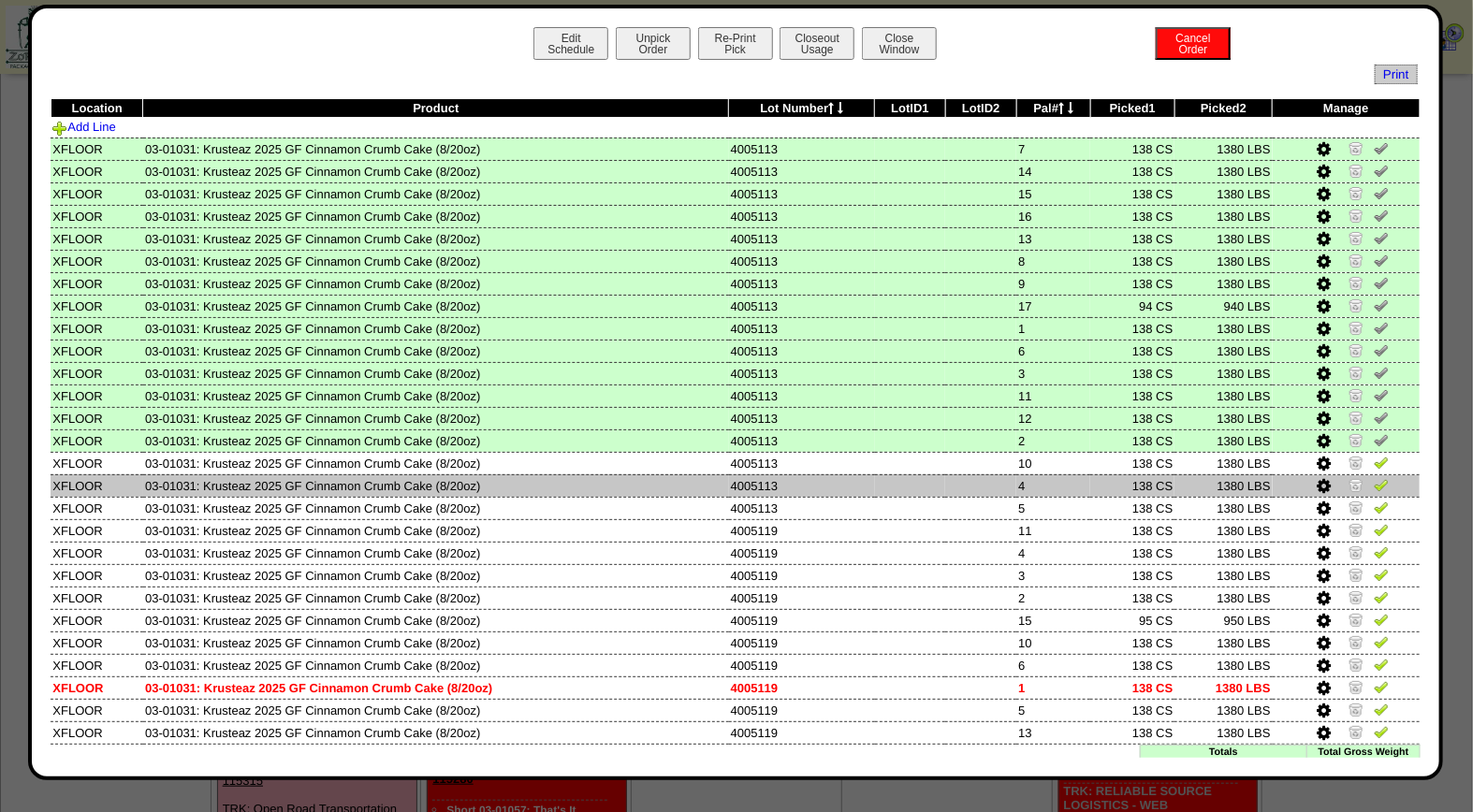
drag, startPoint x: 1363, startPoint y: 459, endPoint x: 1366, endPoint y: 471, distance: 12.4
click at [1373, 459] on img at bounding box center [1381, 462] width 15 height 15
click at [1373, 483] on img at bounding box center [1381, 484] width 15 height 15
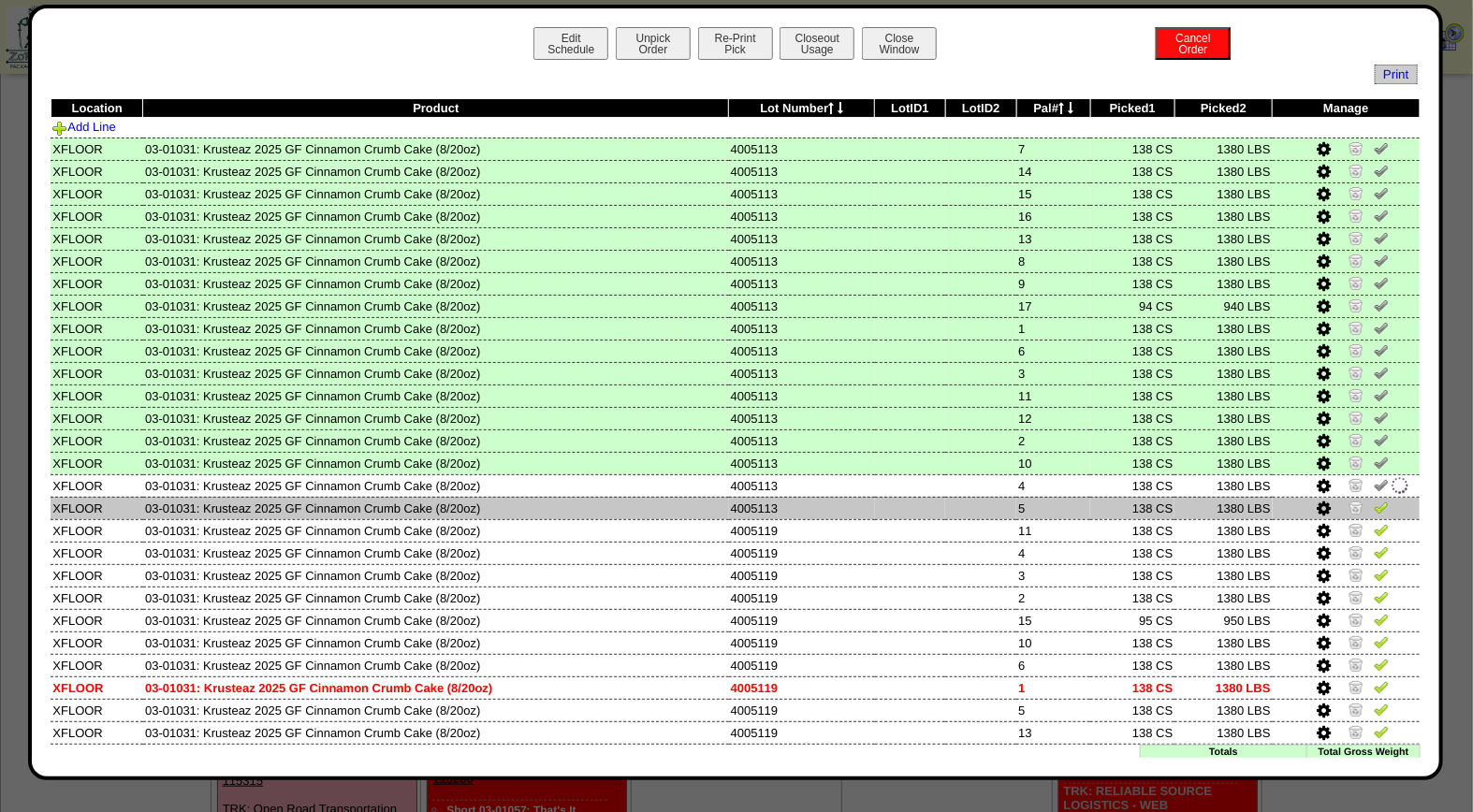
click at [1373, 505] on img at bounding box center [1381, 507] width 15 height 15
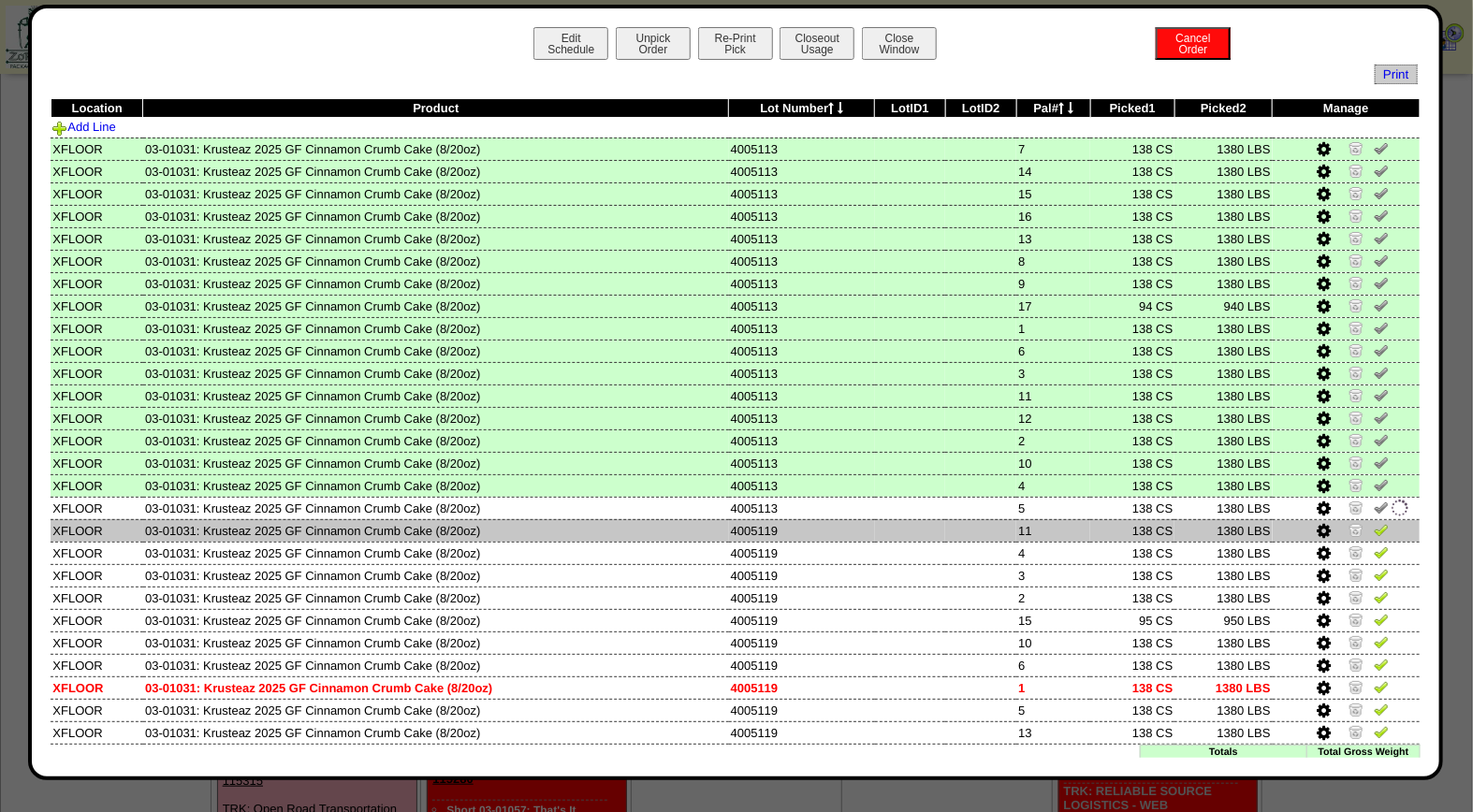
click at [1373, 524] on img at bounding box center [1381, 529] width 15 height 15
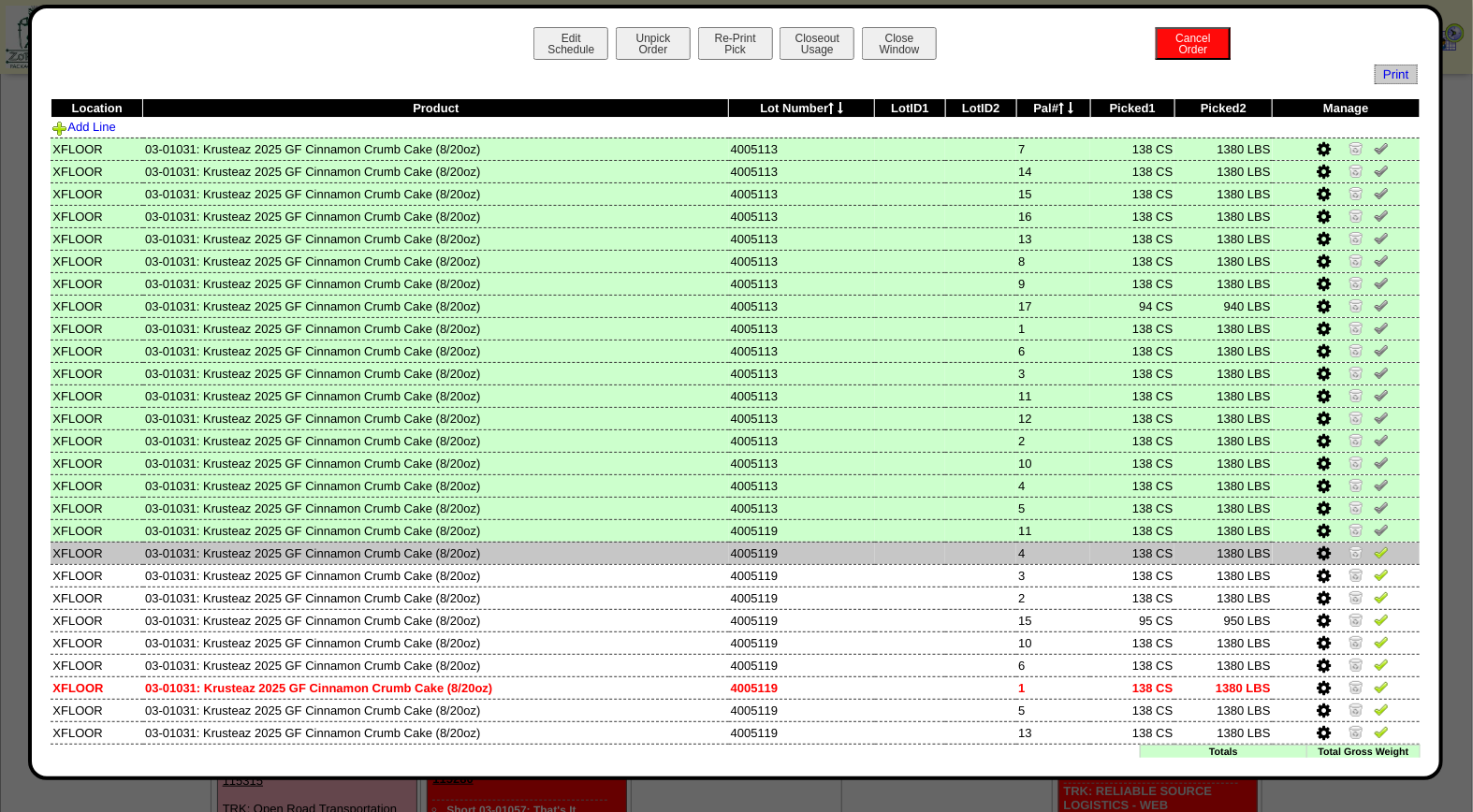
click at [1373, 544] on img at bounding box center [1381, 552] width 15 height 15
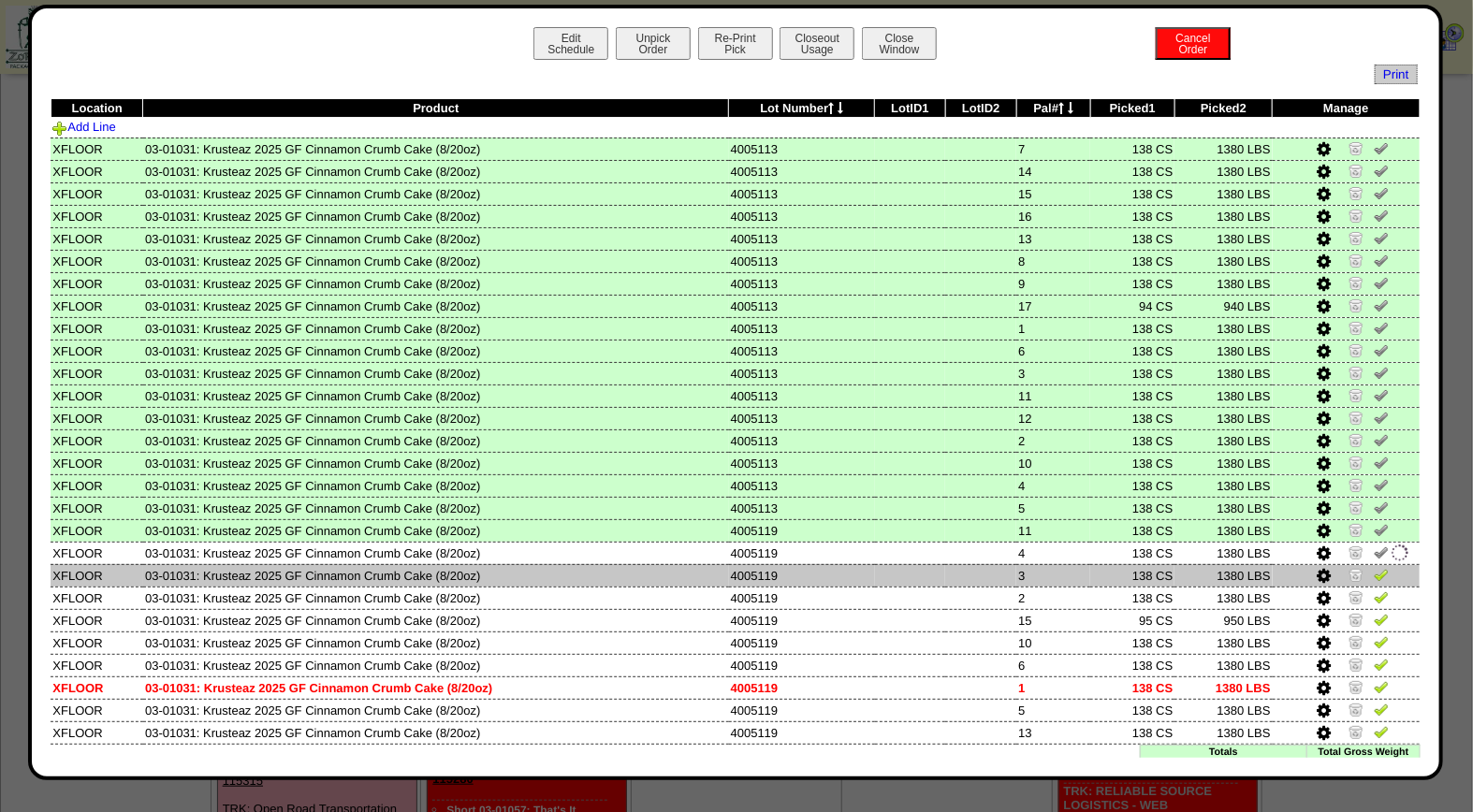
click at [1373, 573] on img at bounding box center [1381, 575] width 15 height 15
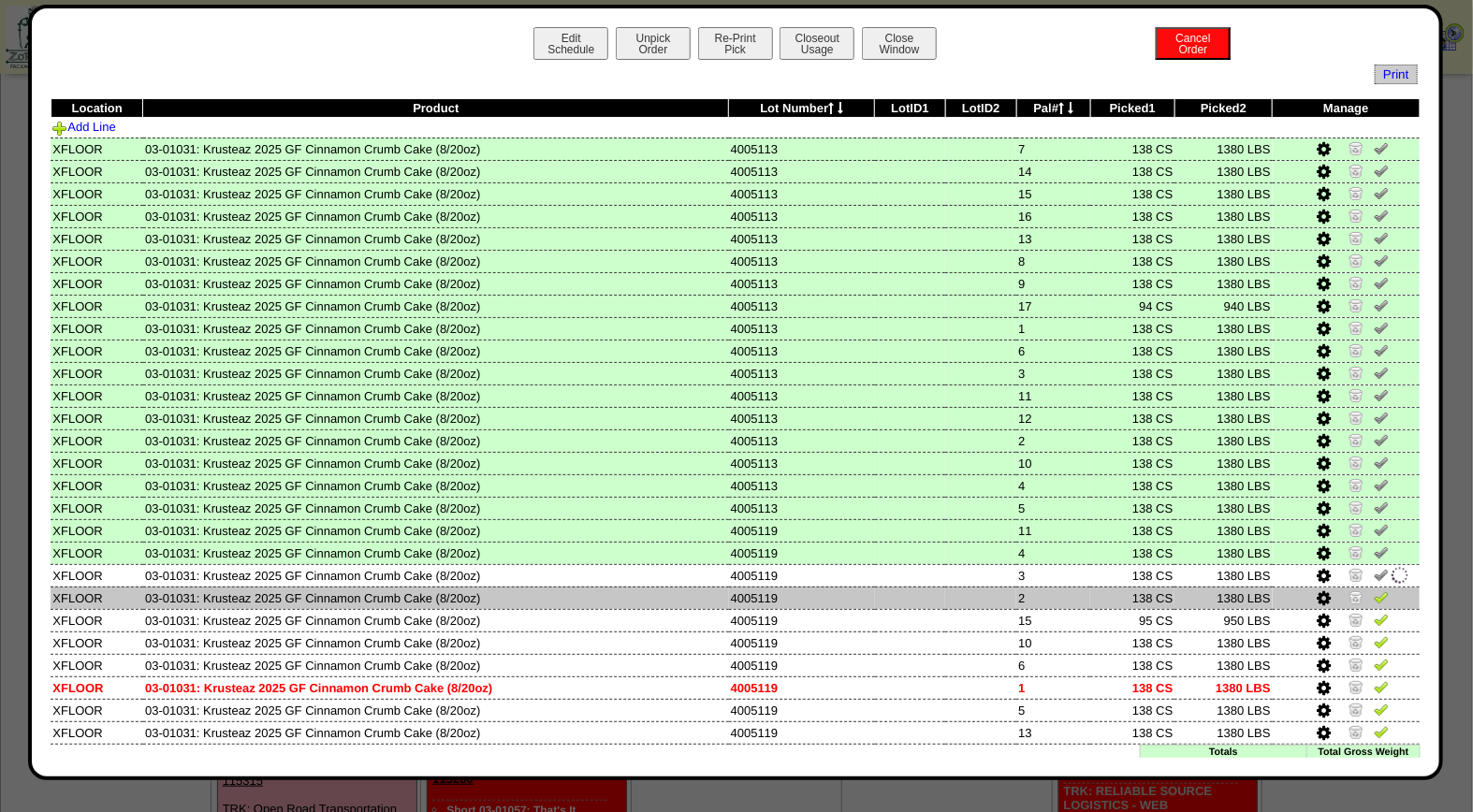
click at [1373, 590] on img at bounding box center [1381, 597] width 15 height 15
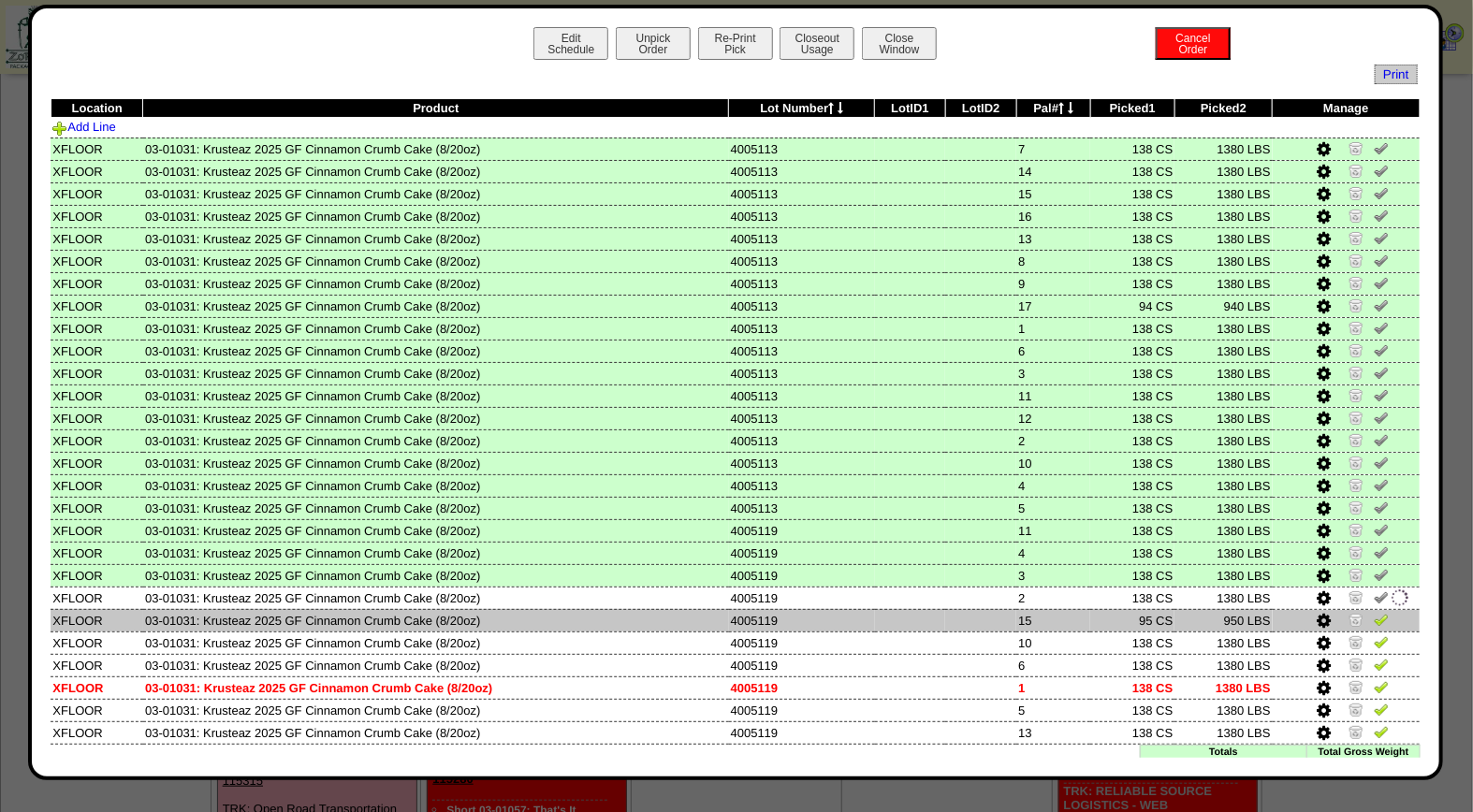
click at [1373, 619] on img at bounding box center [1381, 620] width 15 height 15
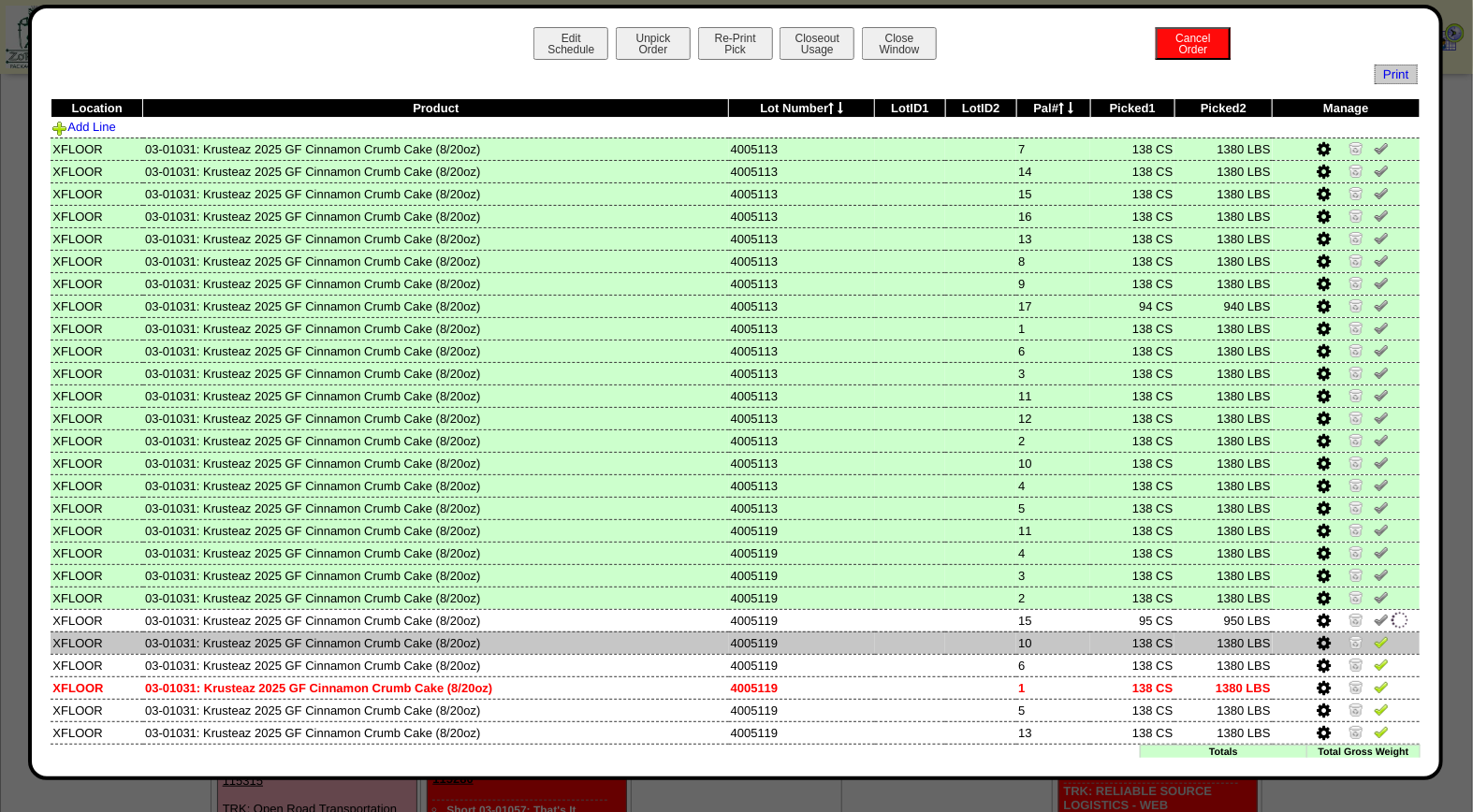
click at [1373, 641] on link at bounding box center [1381, 645] width 15 height 14
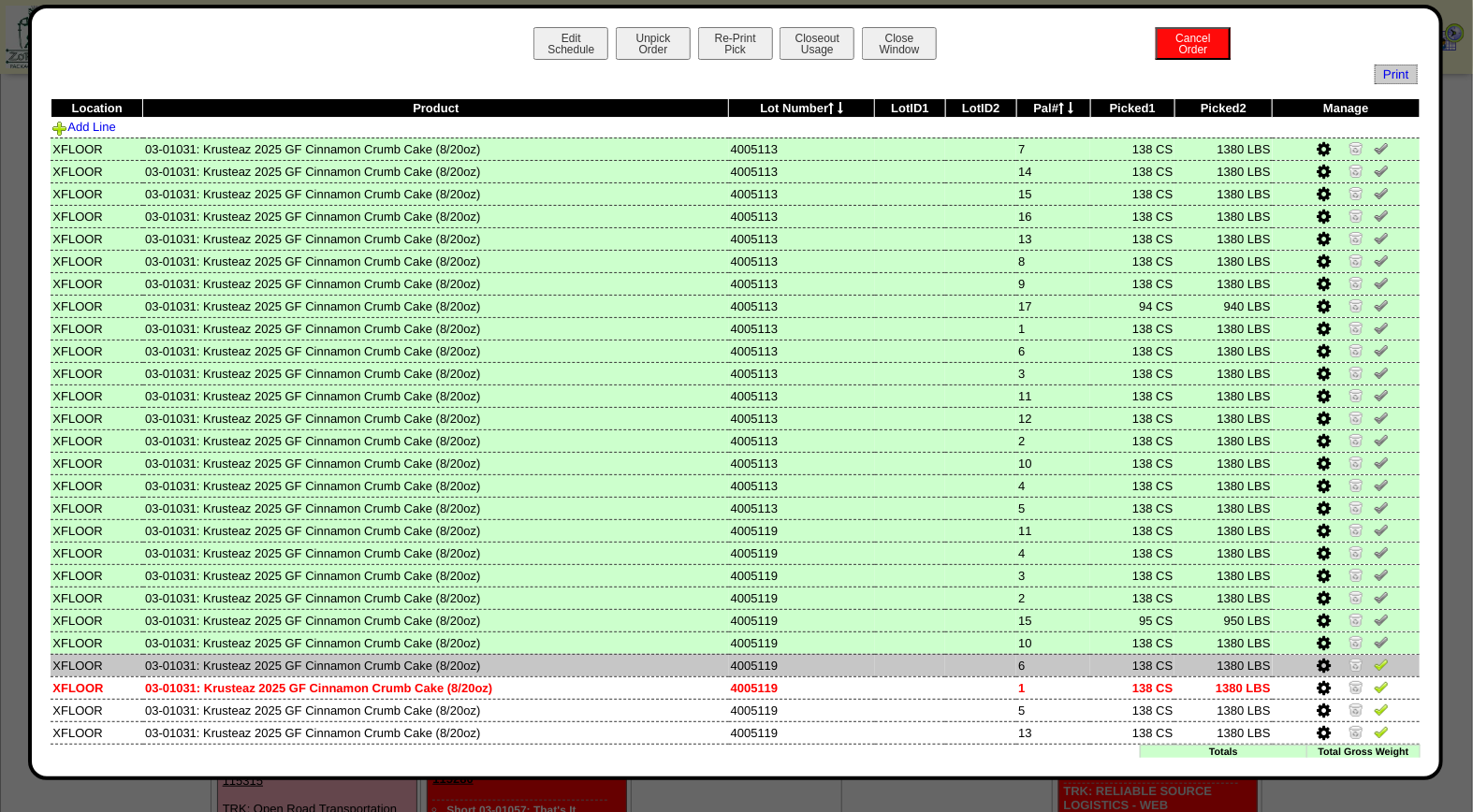
click at [1373, 663] on link at bounding box center [1381, 667] width 15 height 14
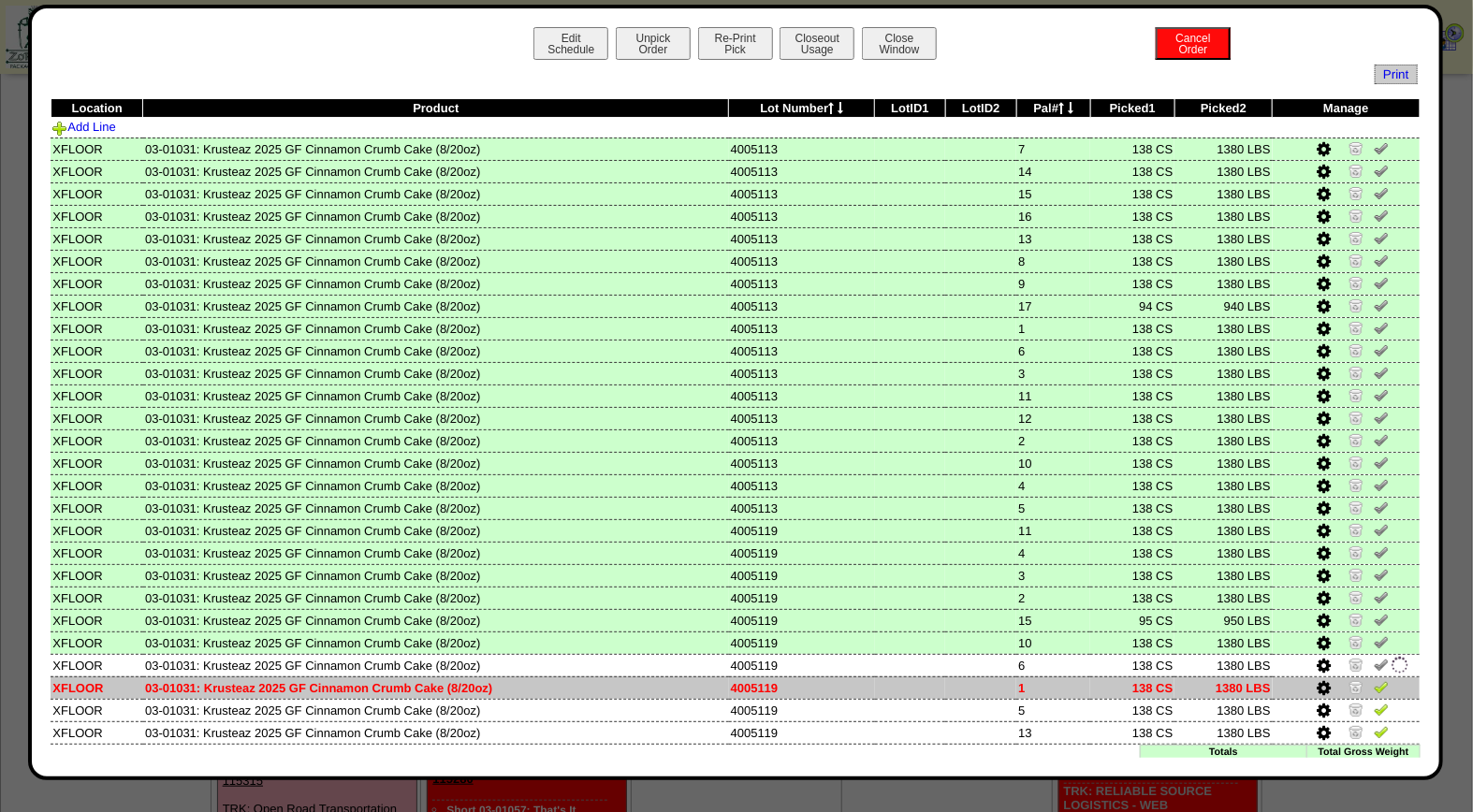
click at [1373, 685] on link at bounding box center [1381, 689] width 15 height 14
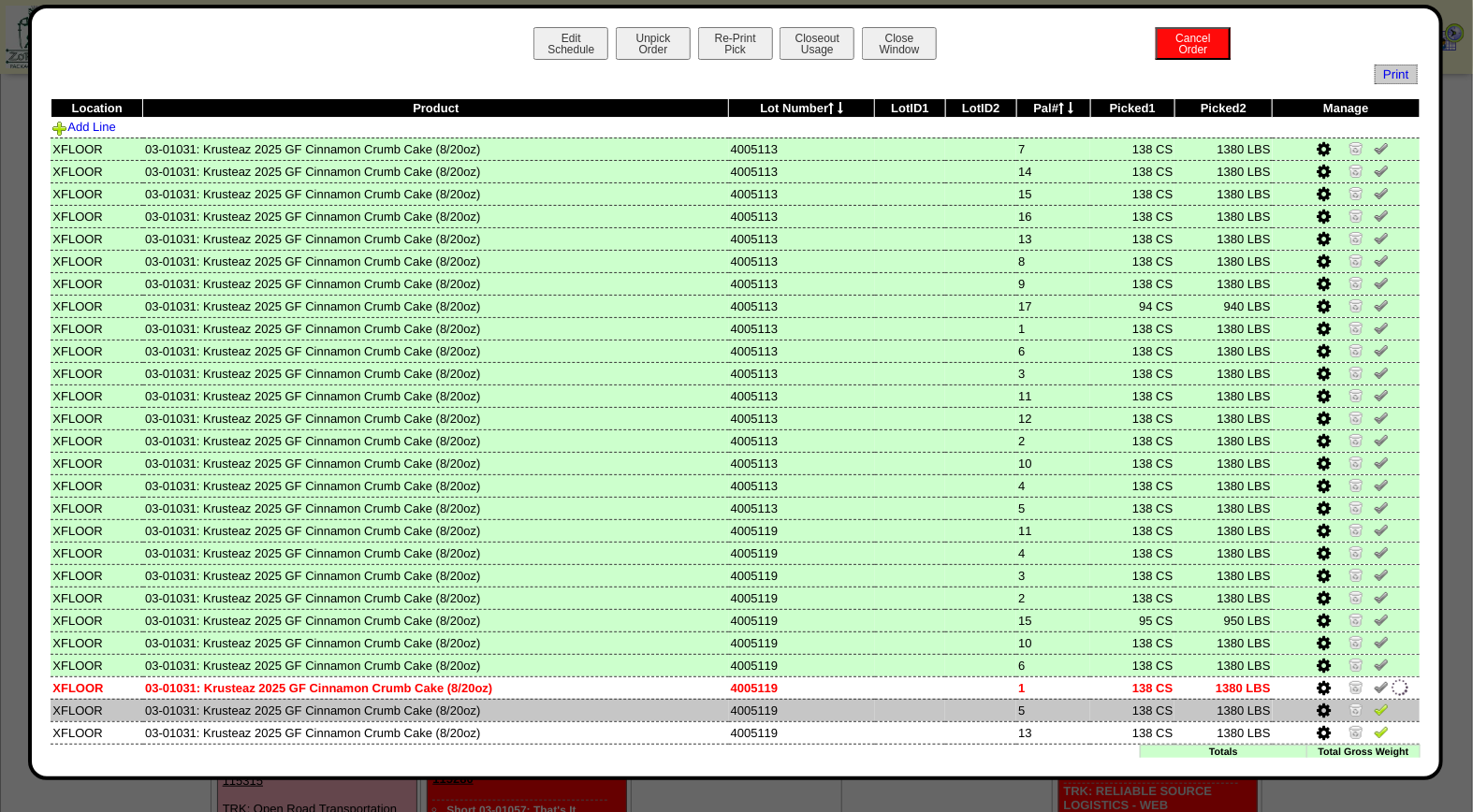
click at [1373, 701] on img at bounding box center [1381, 709] width 15 height 15
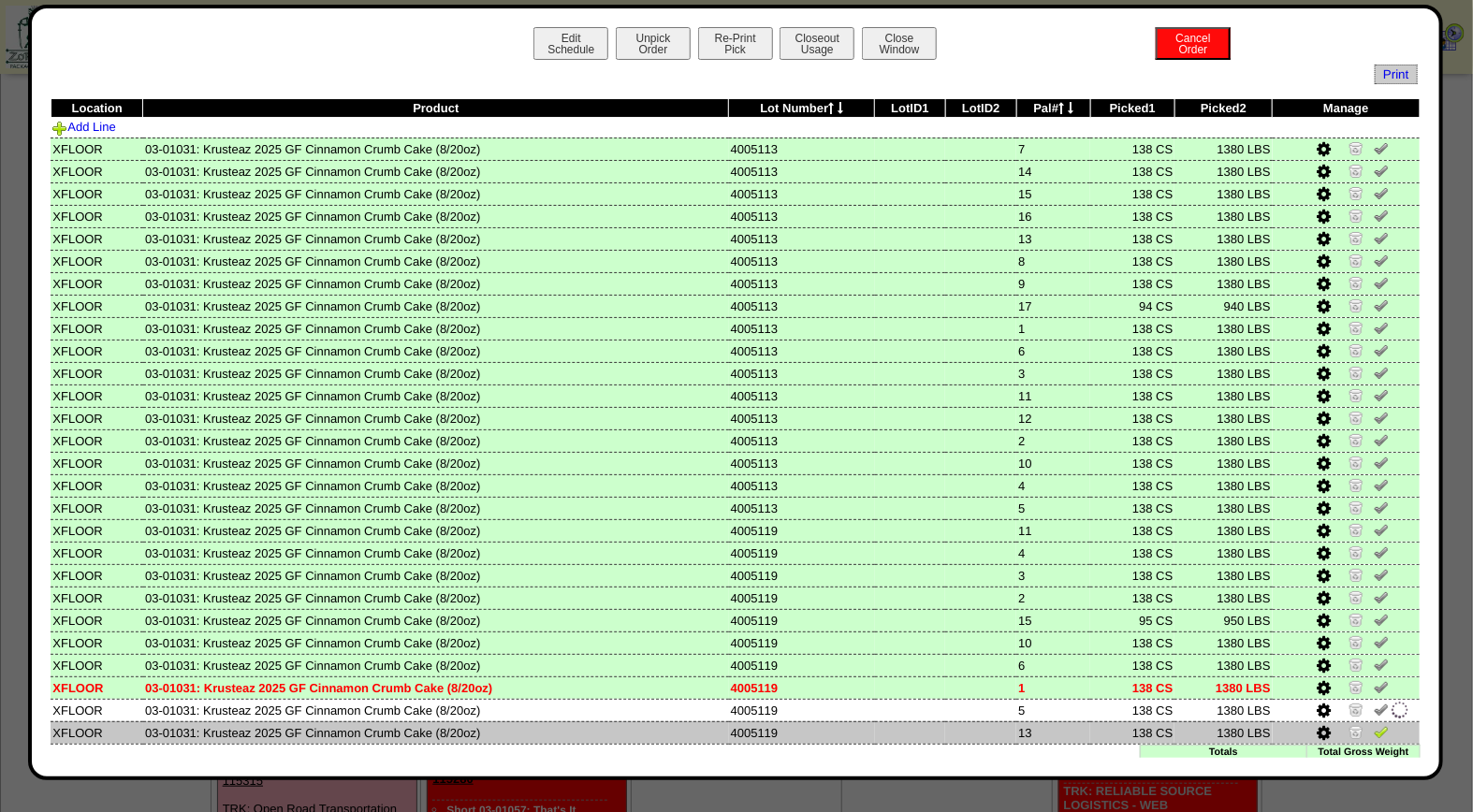
click at [1373, 724] on img at bounding box center [1381, 731] width 15 height 15
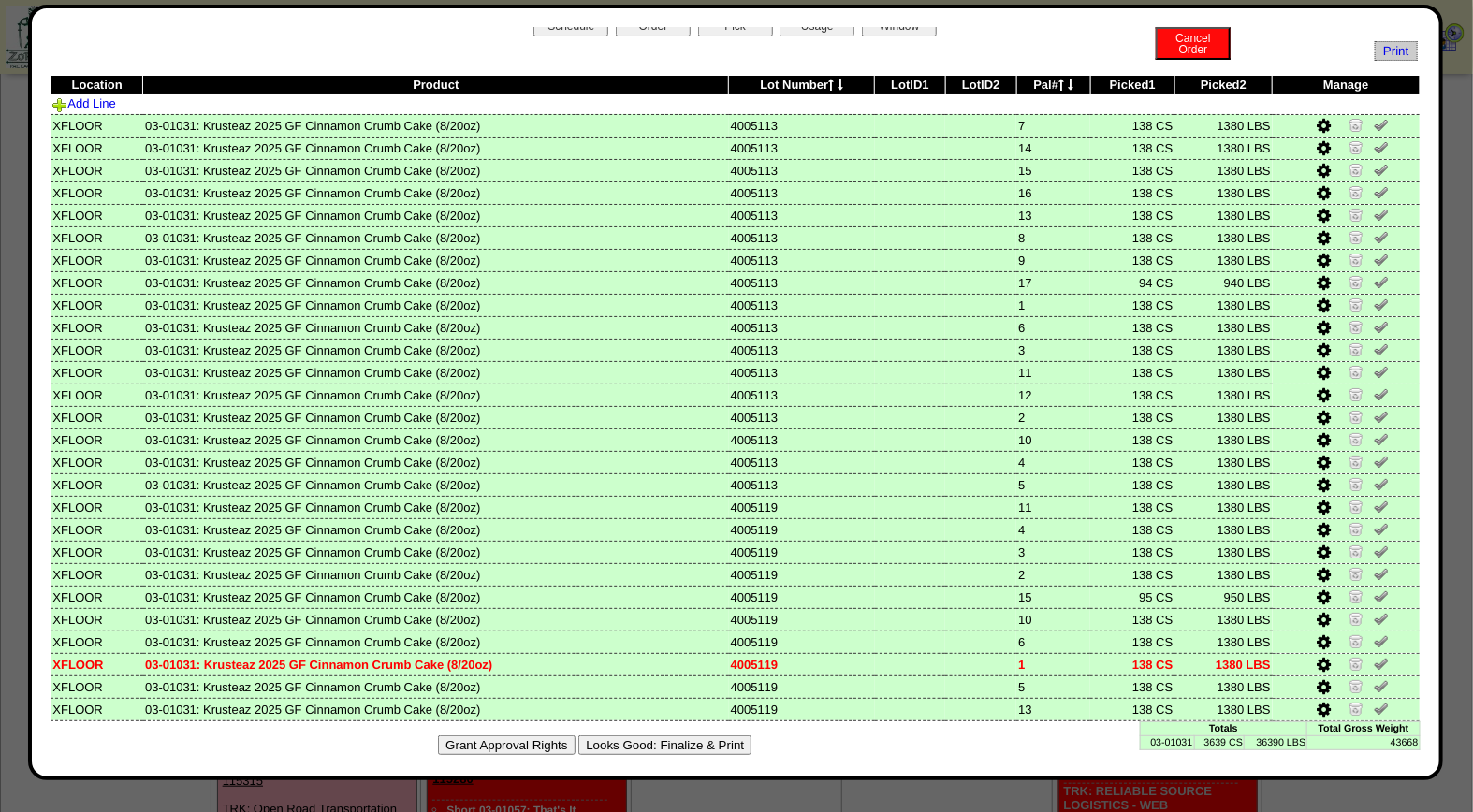
scroll to position [0, 0]
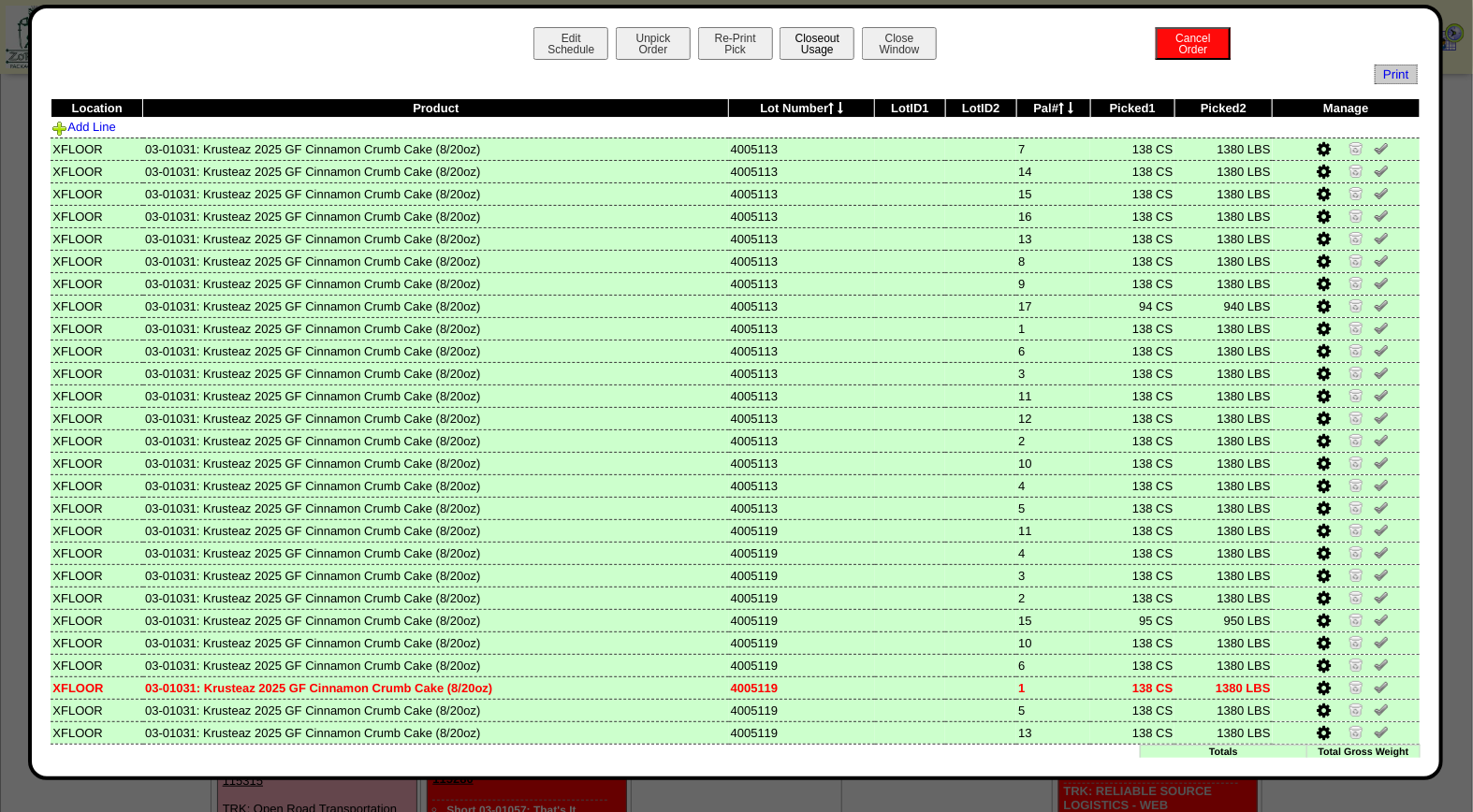
click at [797, 48] on button "Closeout Usage" at bounding box center [817, 43] width 75 height 33
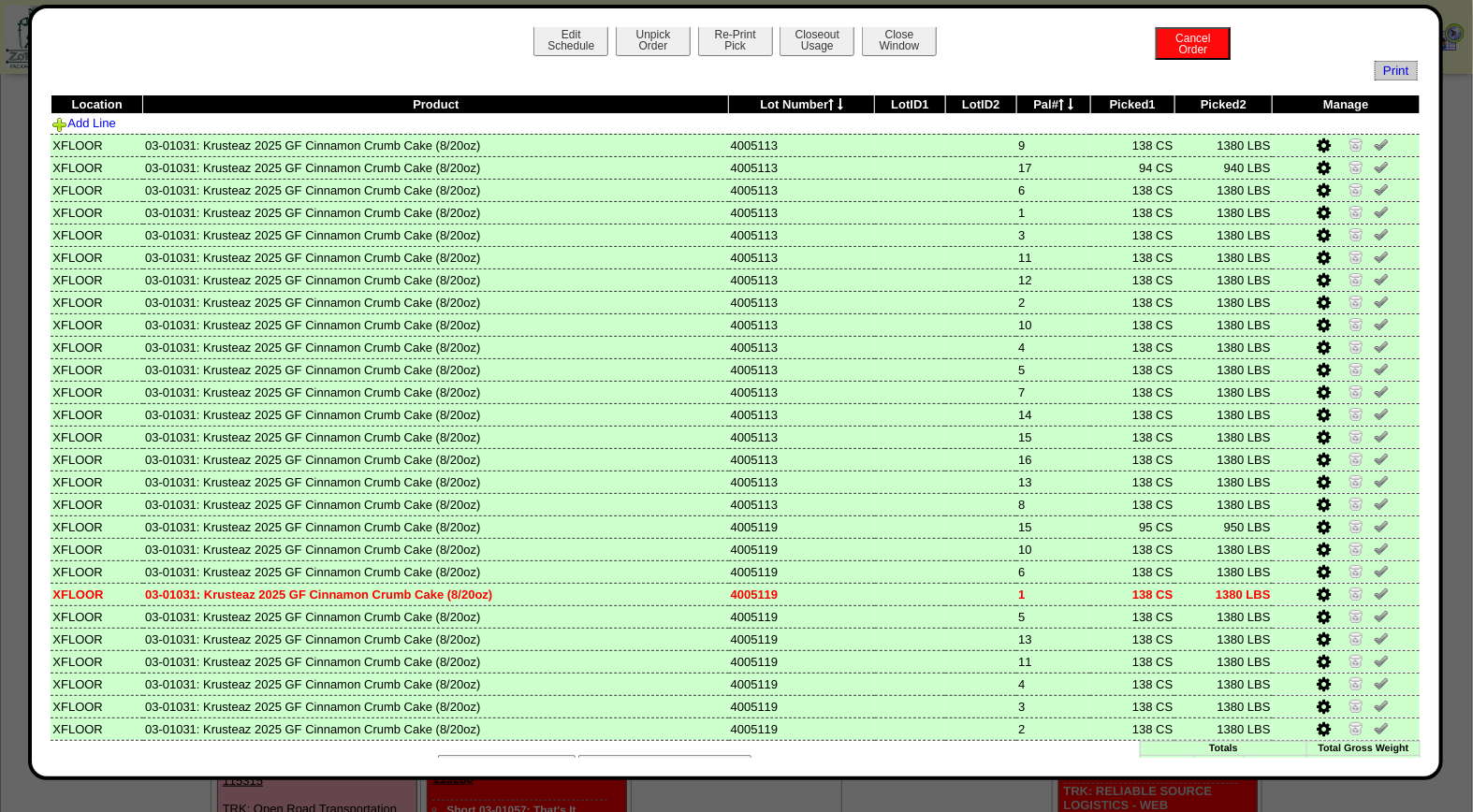
scroll to position [23, 0]
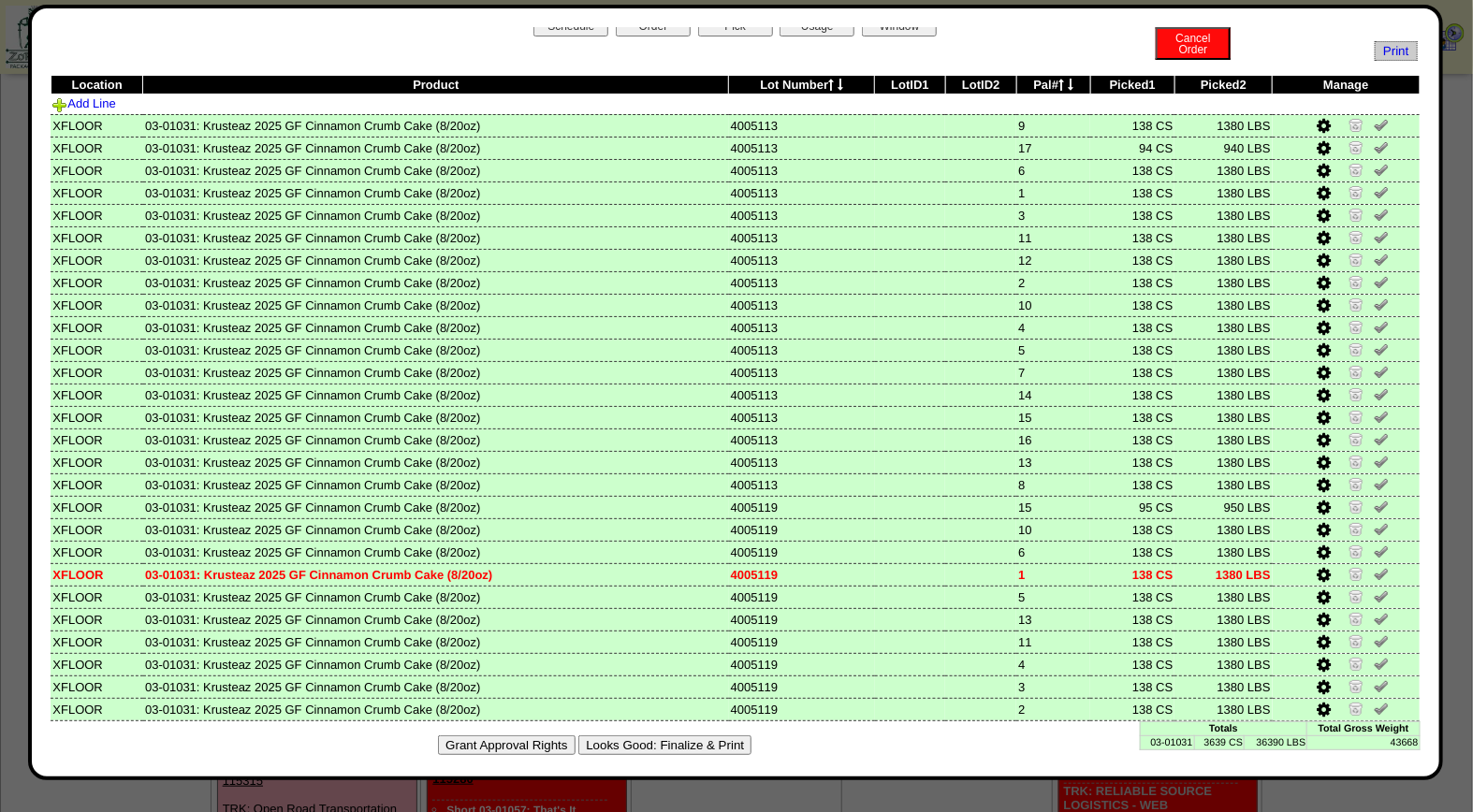
click at [693, 735] on button "Looks Good: Finalize & Print" at bounding box center [665, 744] width 173 height 20
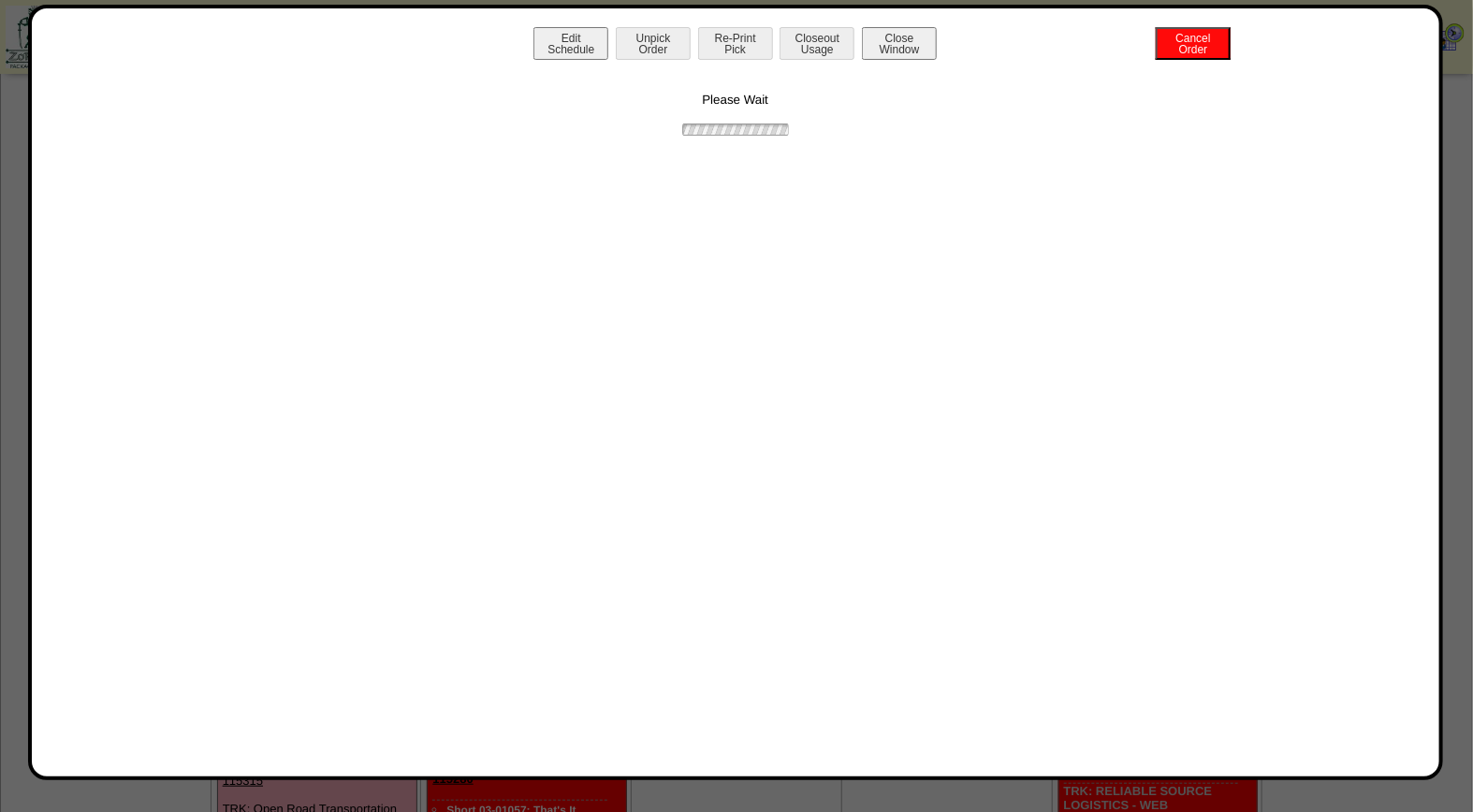
scroll to position [0, 0]
click at [730, 50] on button "Print BOL" at bounding box center [735, 43] width 75 height 33
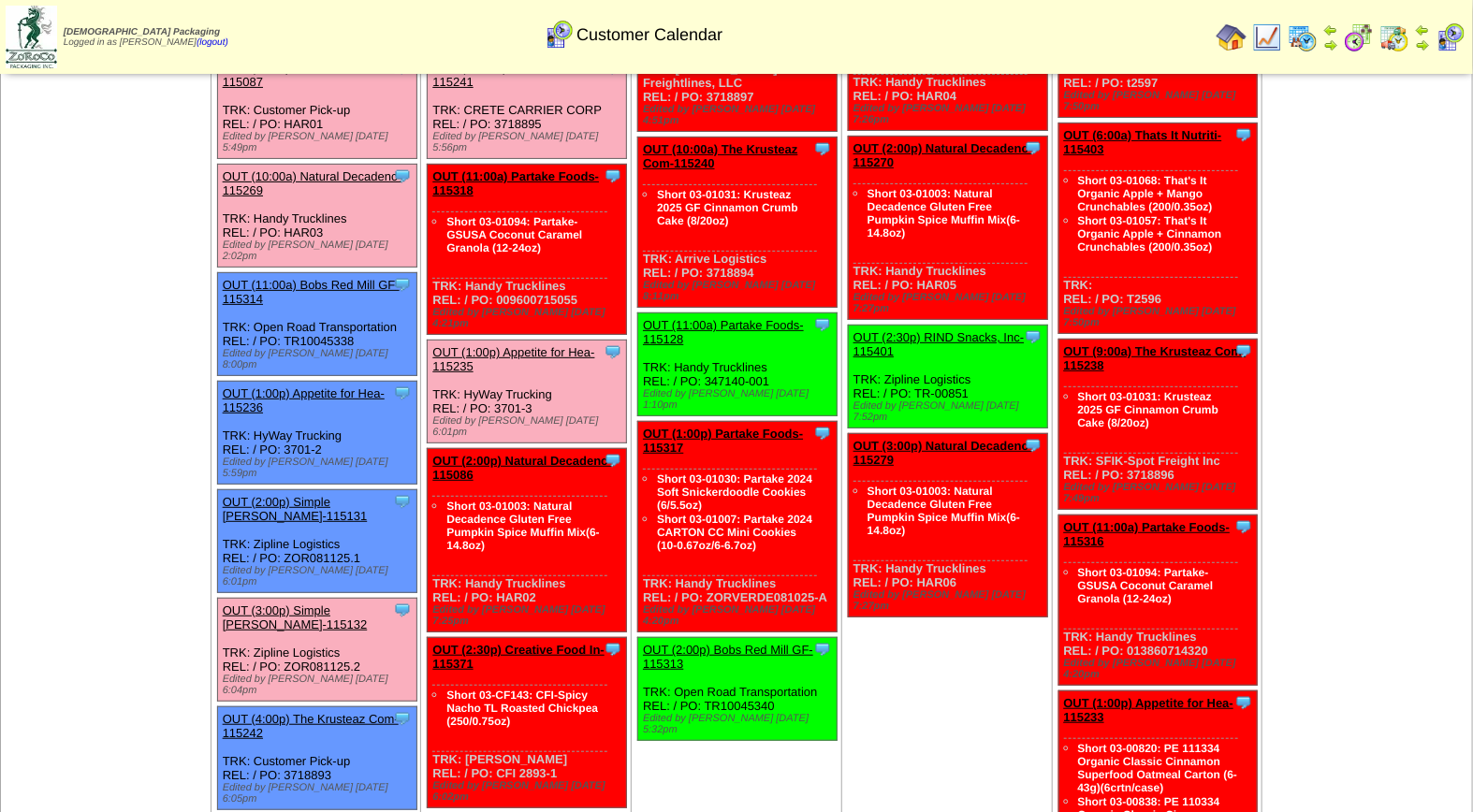
scroll to position [202, 0]
